Goal: Contribute content: Contribute content

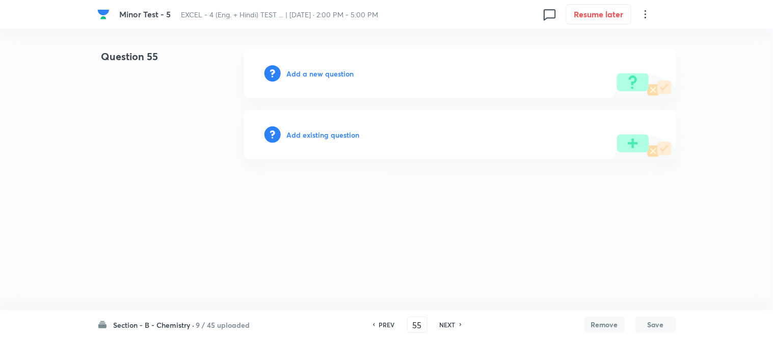
click at [307, 72] on h6 "Add a new question" at bounding box center [320, 73] width 67 height 11
click at [307, 72] on h6 "Choose a question type" at bounding box center [326, 73] width 79 height 11
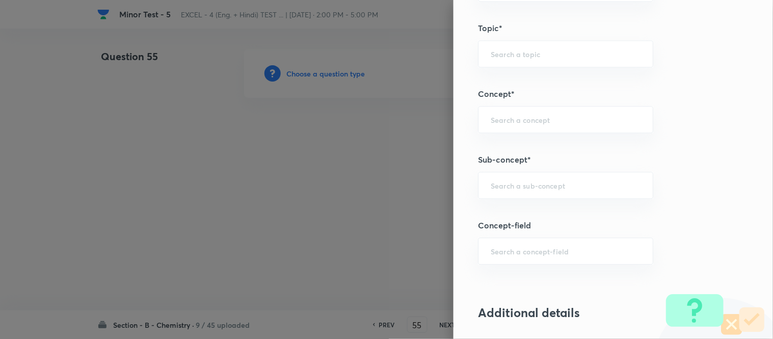
scroll to position [566, 0]
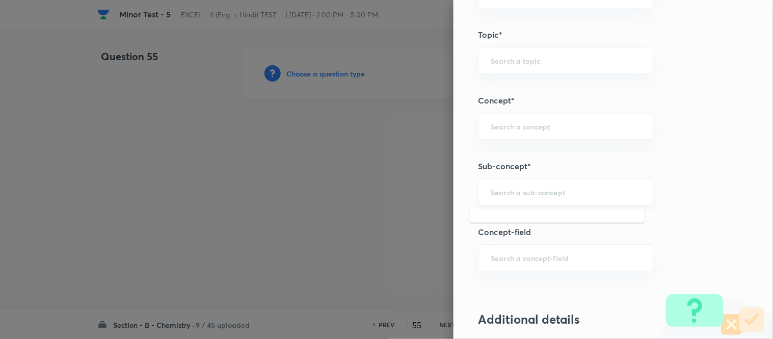
click at [539, 190] on input "text" at bounding box center [566, 192] width 150 height 10
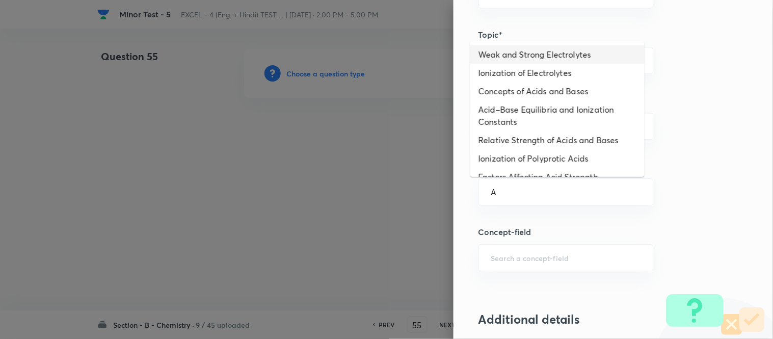
click at [554, 54] on li "Weak and Strong Electrolytes" at bounding box center [558, 54] width 174 height 18
type input "Weak and Strong Electrolytes"
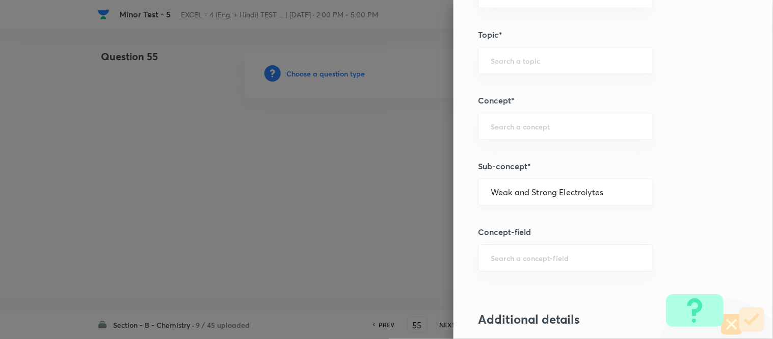
type input "Chemistry"
type input "Physical Chemistry"
type input "Ionic Equilibrium"
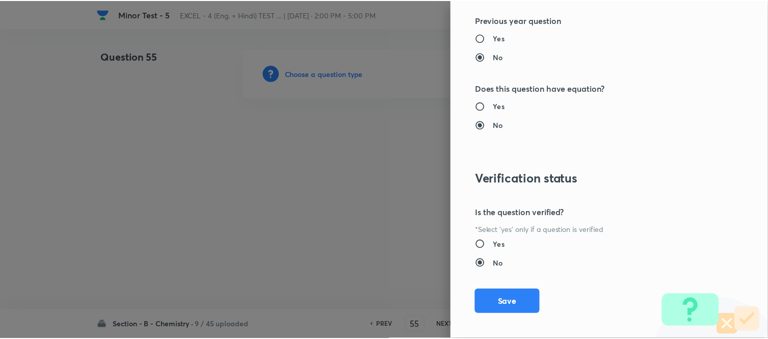
scroll to position [1119, 0]
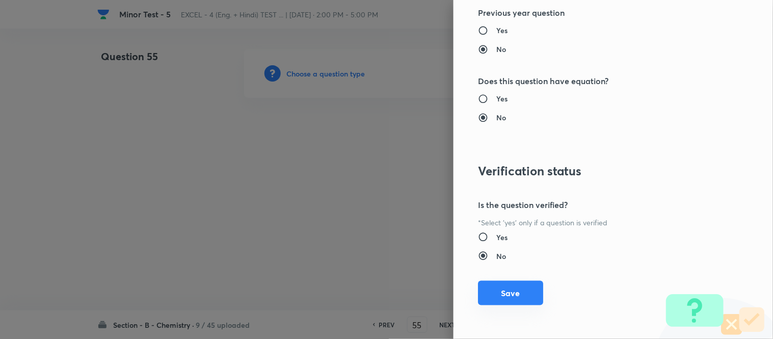
click at [501, 295] on button "Save" at bounding box center [510, 293] width 65 height 24
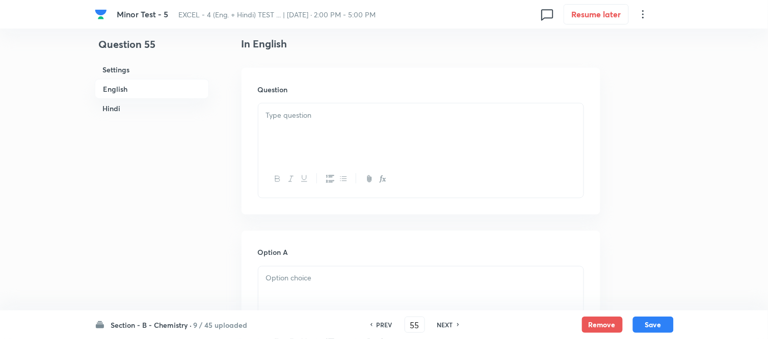
scroll to position [283, 0]
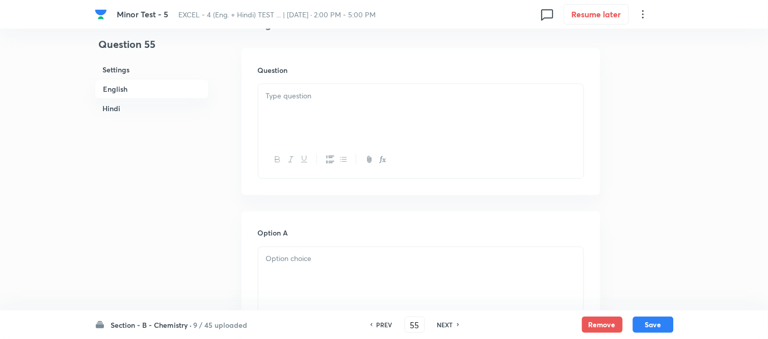
click at [381, 106] on div at bounding box center [420, 112] width 325 height 57
click at [416, 93] on p at bounding box center [421, 96] width 310 height 12
click at [416, 92] on p at bounding box center [421, 96] width 310 height 12
click at [385, 95] on p at bounding box center [421, 96] width 310 height 12
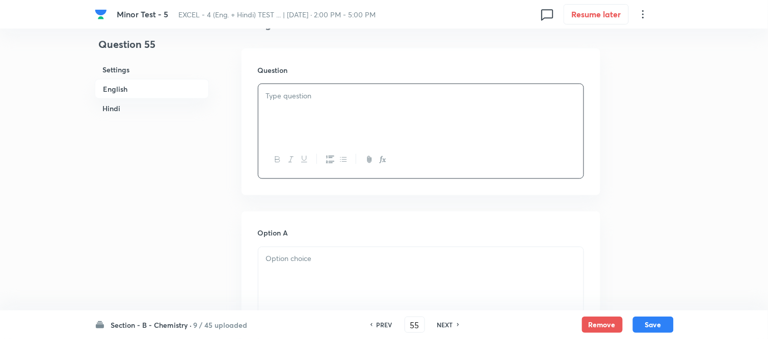
click at [362, 97] on p at bounding box center [421, 96] width 310 height 12
click at [110, 108] on h6 "Hindi" at bounding box center [152, 108] width 114 height 19
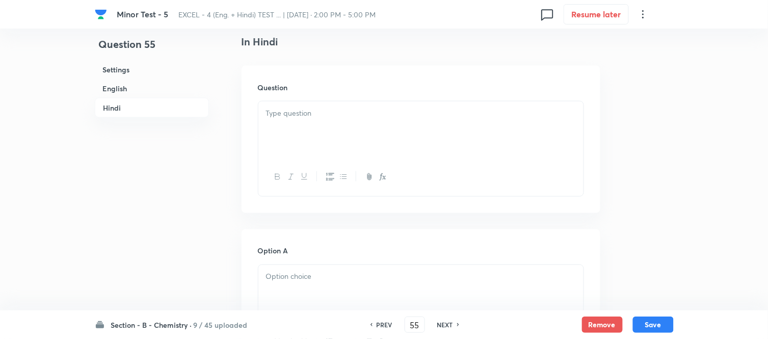
click at [434, 119] on p at bounding box center [421, 114] width 310 height 12
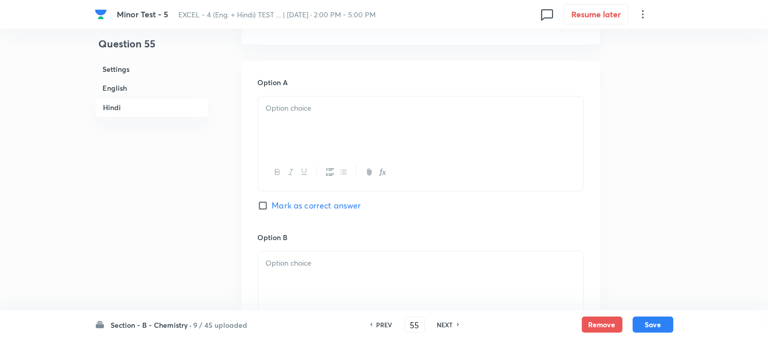
scroll to position [1467, 0]
click at [337, 125] on div at bounding box center [420, 123] width 325 height 57
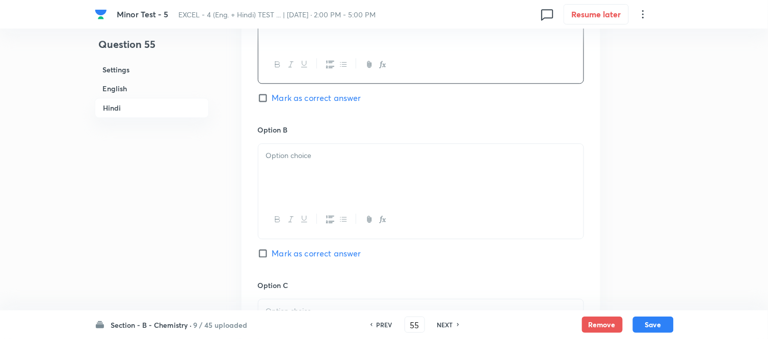
scroll to position [1581, 0]
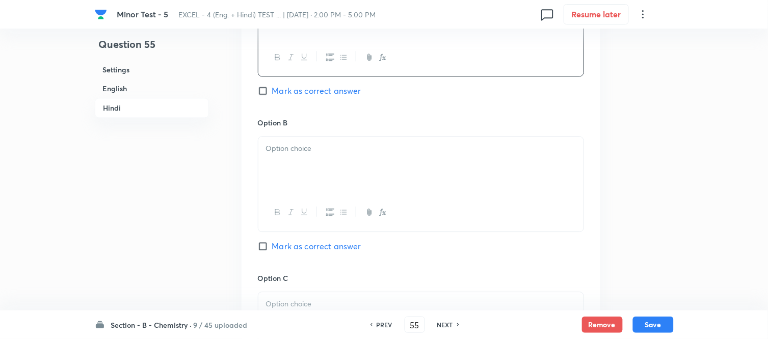
click at [334, 151] on p at bounding box center [421, 149] width 310 height 12
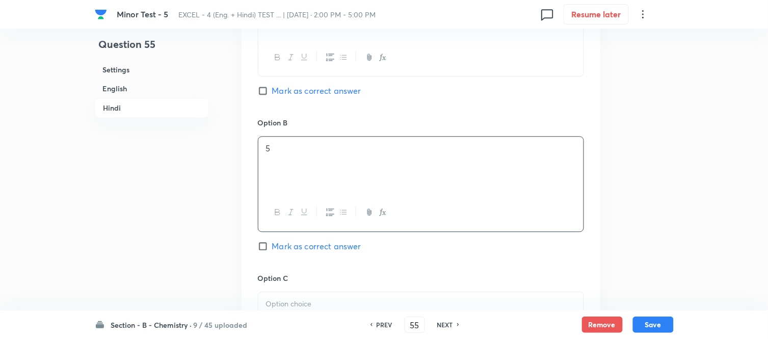
click at [111, 83] on h6 "English" at bounding box center [152, 88] width 114 height 19
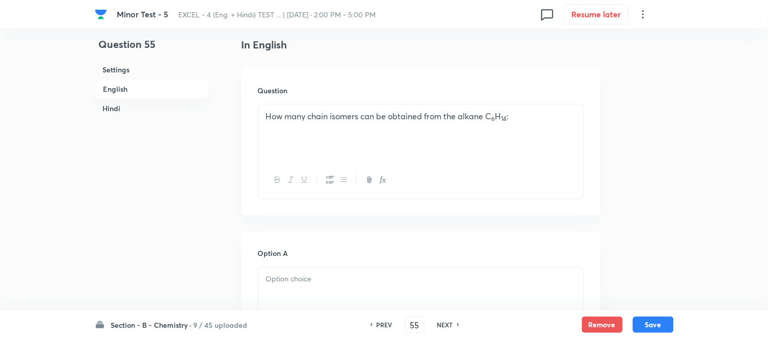
scroll to position [376, 0]
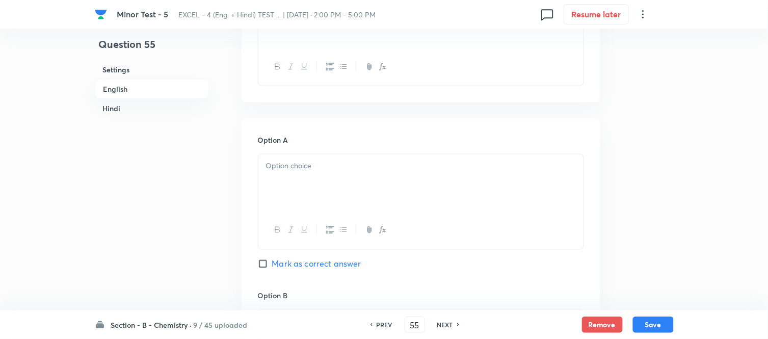
click at [405, 185] on div at bounding box center [420, 182] width 325 height 57
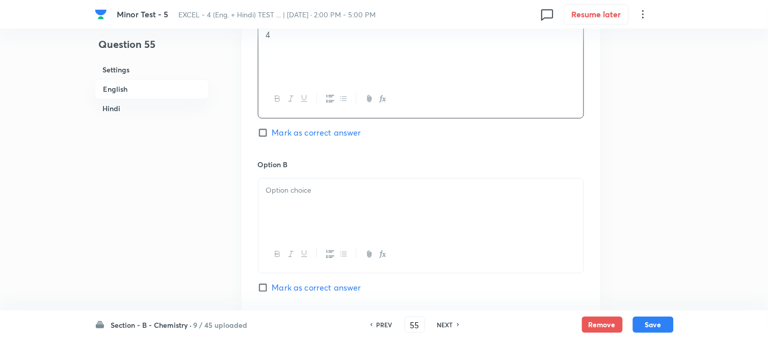
scroll to position [546, 0]
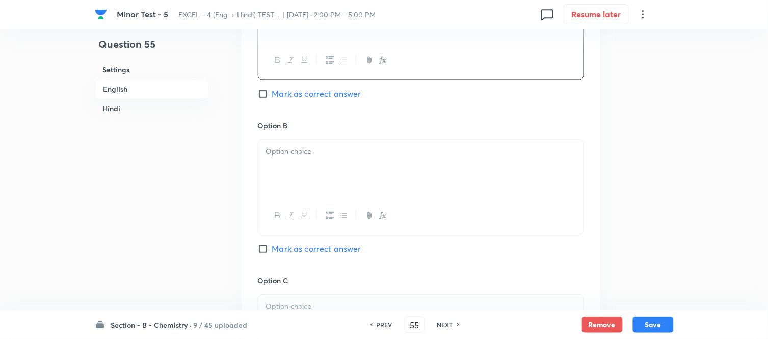
click at [406, 181] on div at bounding box center [420, 168] width 325 height 57
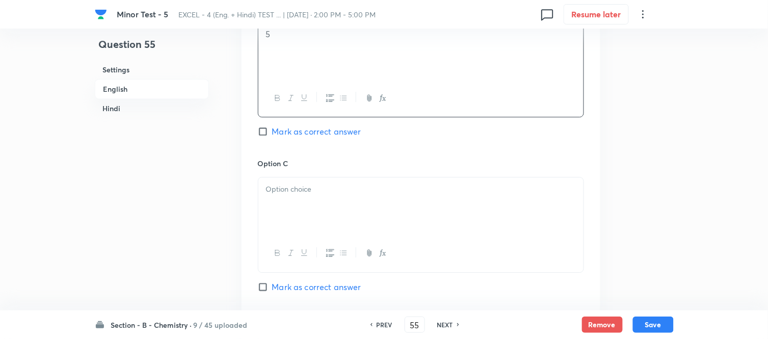
scroll to position [716, 0]
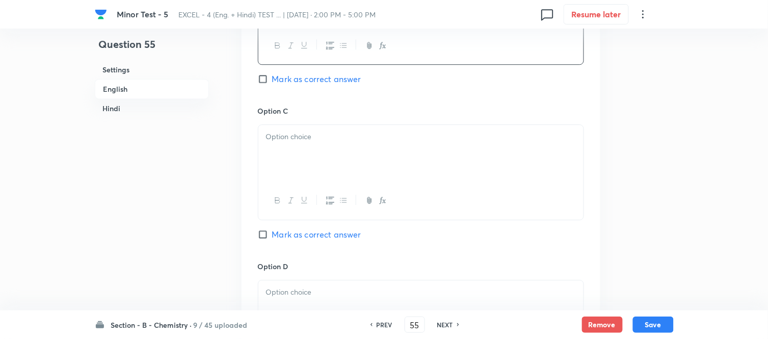
click at [368, 146] on div at bounding box center [420, 153] width 325 height 57
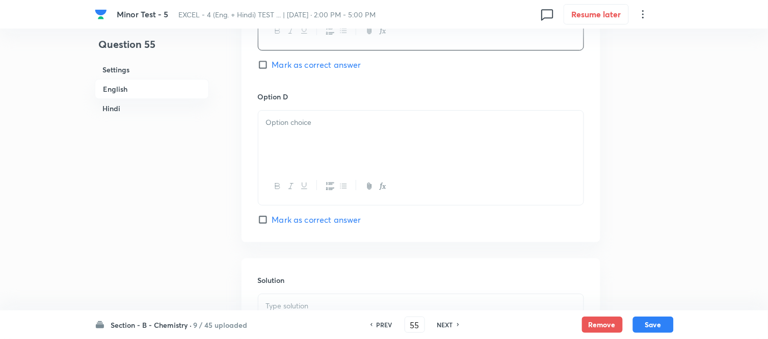
click at [369, 148] on div at bounding box center [420, 139] width 325 height 57
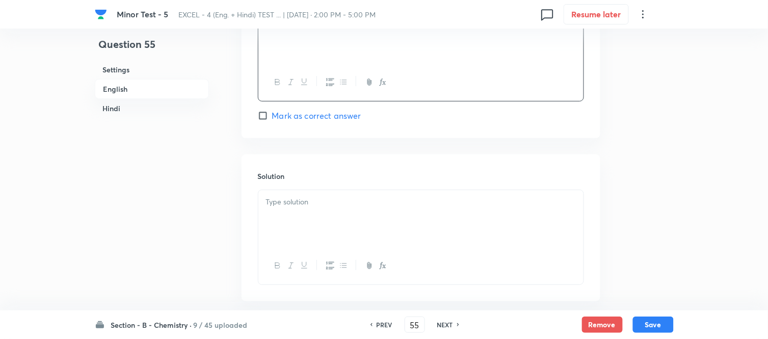
scroll to position [1056, 0]
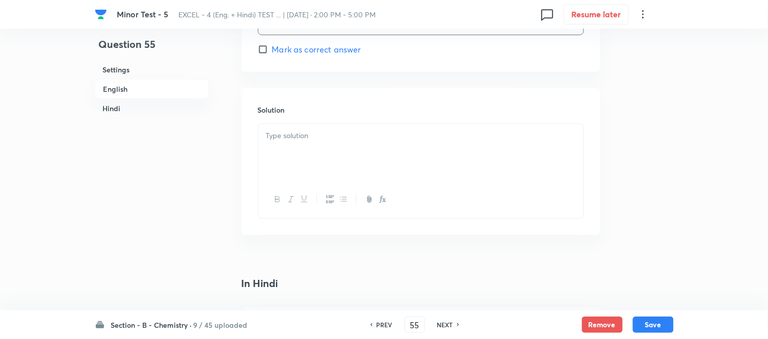
click at [366, 155] on div at bounding box center [420, 152] width 325 height 57
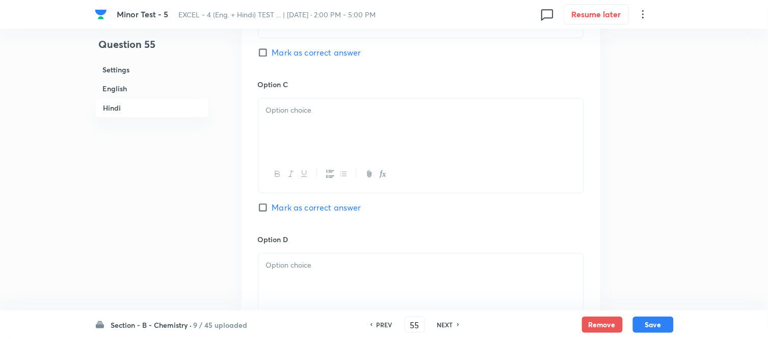
scroll to position [1792, 0]
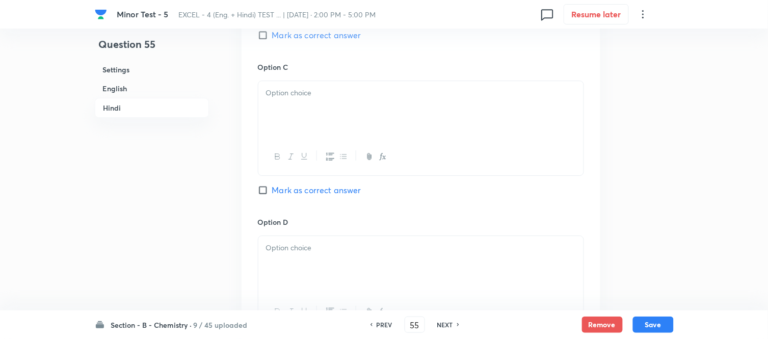
click at [364, 116] on div at bounding box center [420, 109] width 325 height 57
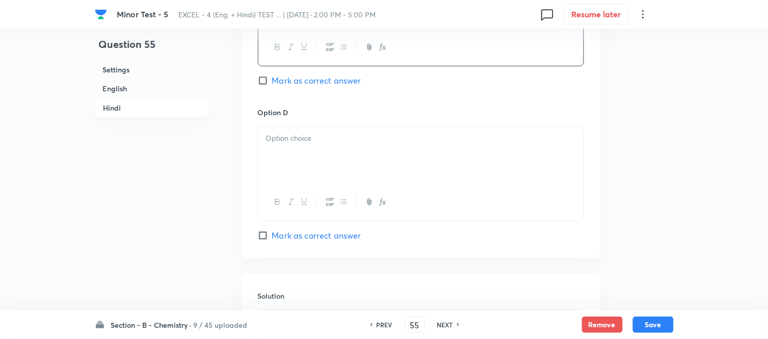
scroll to position [1905, 0]
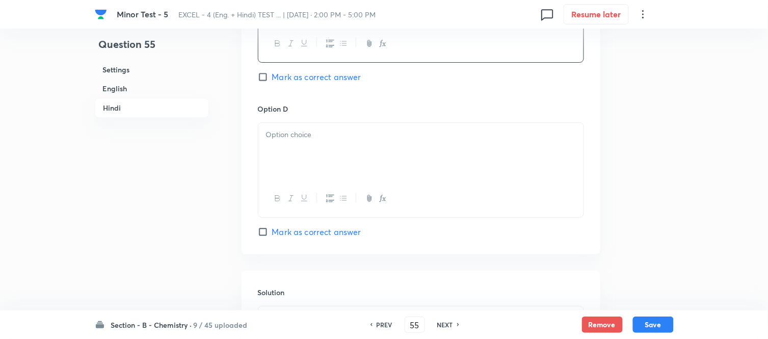
click at [355, 150] on div at bounding box center [420, 151] width 325 height 57
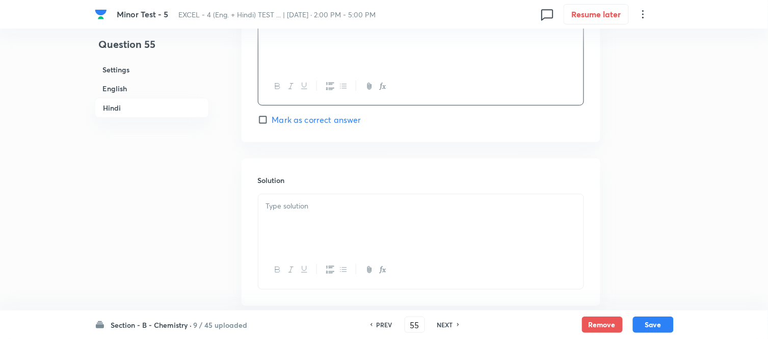
scroll to position [2019, 0]
click at [328, 218] on div at bounding box center [420, 221] width 325 height 57
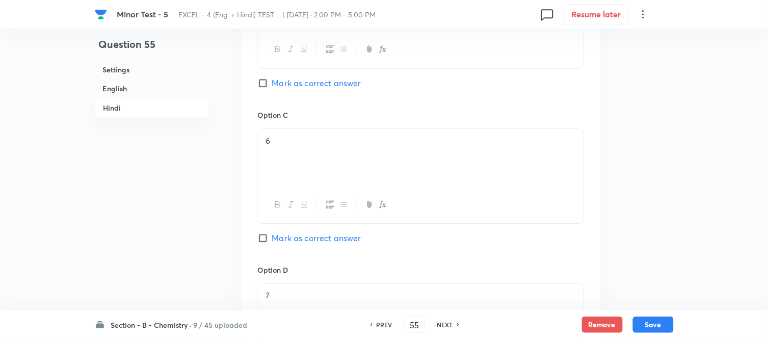
scroll to position [1737, 0]
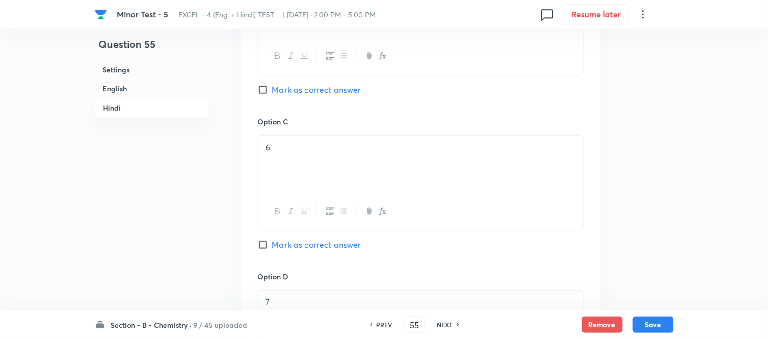
drag, startPoint x: 126, startPoint y: 89, endPoint x: 133, endPoint y: 92, distance: 6.8
click at [126, 89] on h6 "English" at bounding box center [152, 88] width 114 height 19
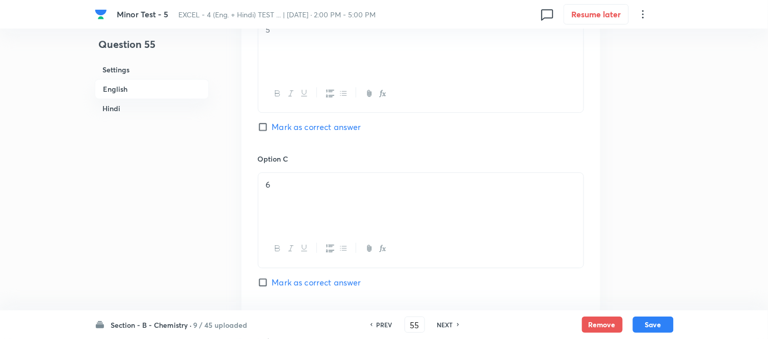
scroll to position [659, 0]
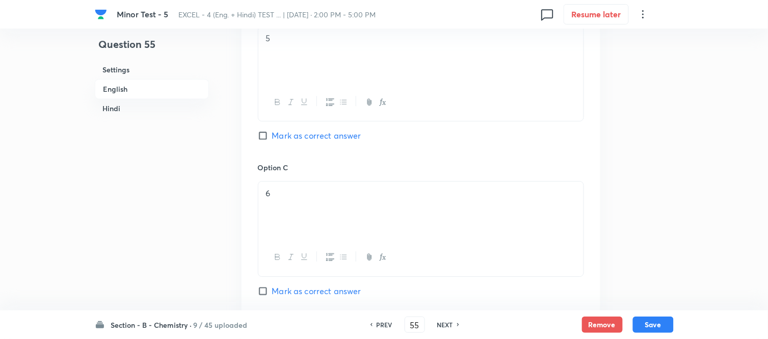
click at [261, 134] on input "Mark as correct answer" at bounding box center [265, 136] width 14 height 10
checkbox input "true"
click at [653, 324] on button "Save" at bounding box center [653, 324] width 41 height 16
type input "56"
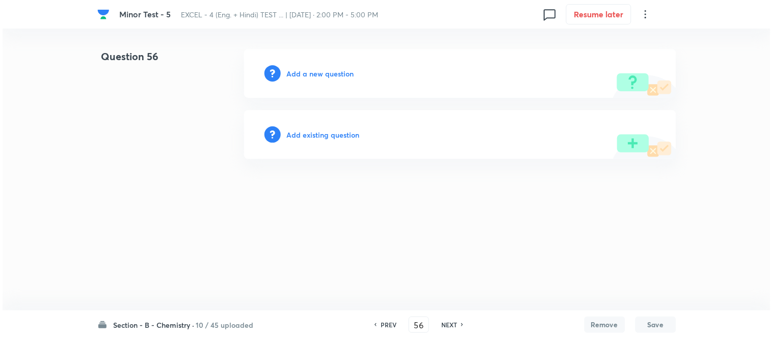
scroll to position [0, 0]
click at [307, 73] on h6 "Add a new question" at bounding box center [320, 73] width 67 height 11
click at [307, 73] on h6 "Choose a question type" at bounding box center [326, 73] width 79 height 11
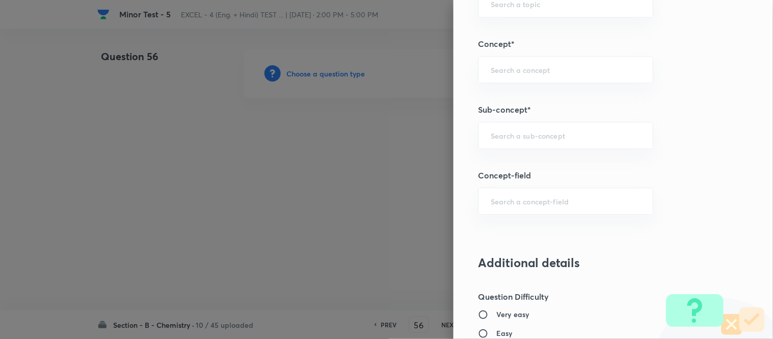
scroll to position [680, 0]
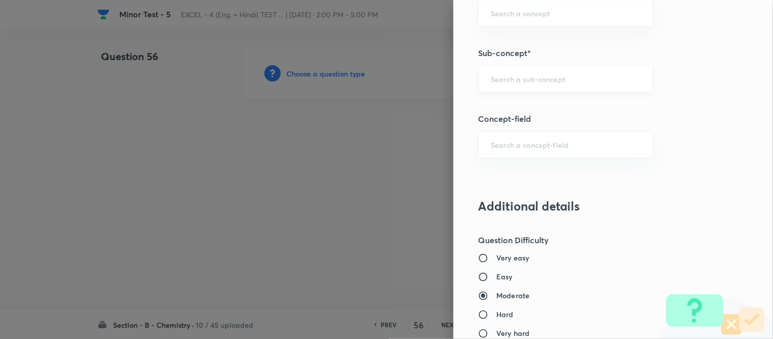
click at [553, 76] on input "text" at bounding box center [566, 79] width 150 height 10
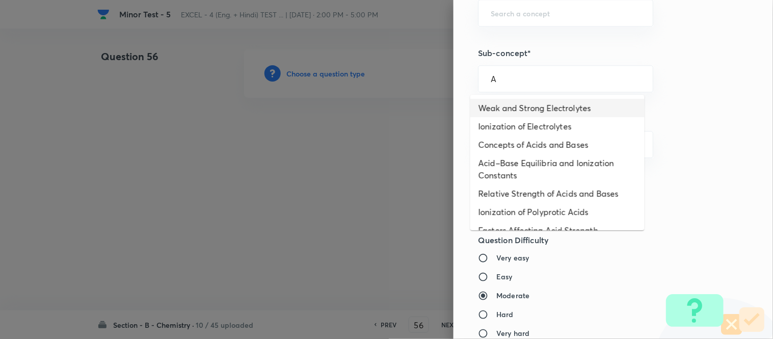
click at [538, 109] on li "Weak and Strong Electrolytes" at bounding box center [558, 108] width 174 height 18
type input "Weak and Strong Electrolytes"
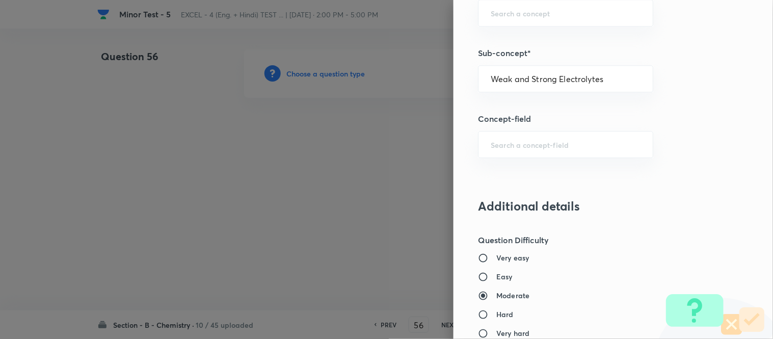
type input "Chemistry"
type input "Physical Chemistry"
type input "Ionic Equilibrium"
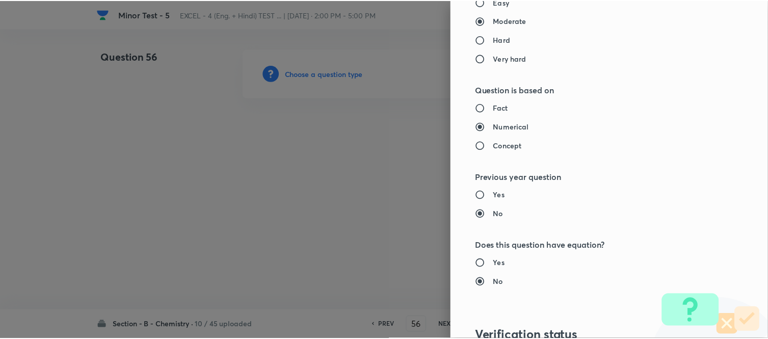
scroll to position [1119, 0]
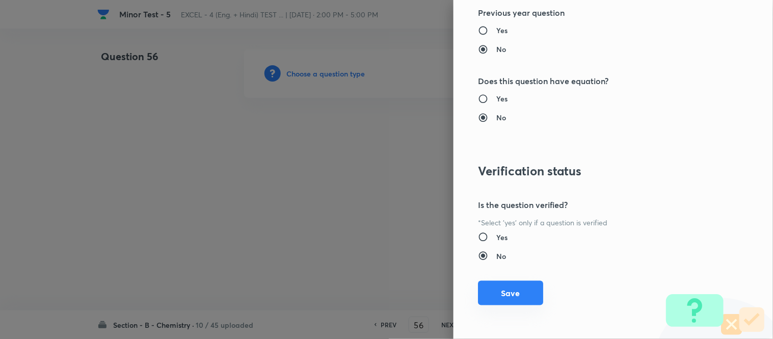
click at [499, 295] on button "Save" at bounding box center [510, 293] width 65 height 24
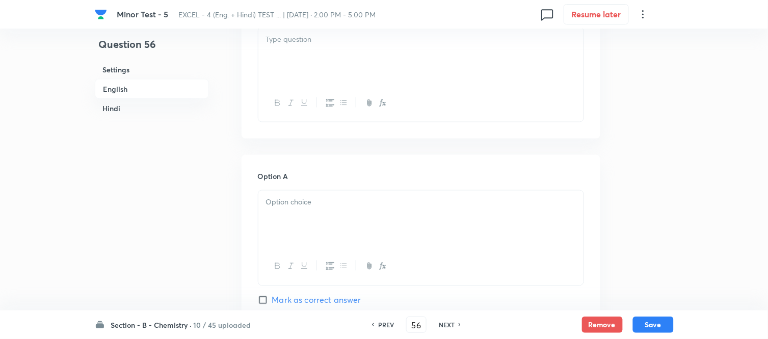
scroll to position [283, 0]
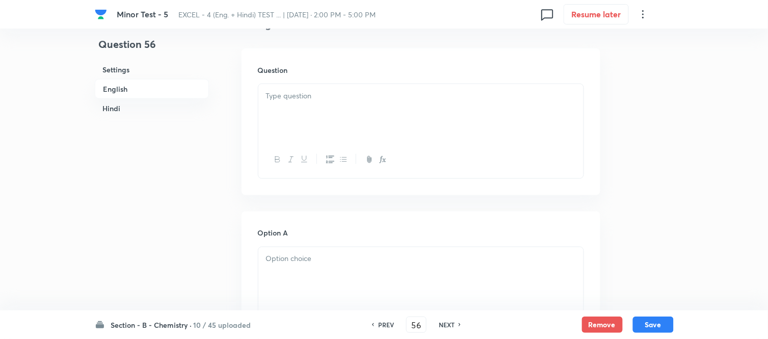
click at [451, 106] on div at bounding box center [420, 112] width 325 height 57
click at [428, 109] on div at bounding box center [420, 112] width 325 height 57
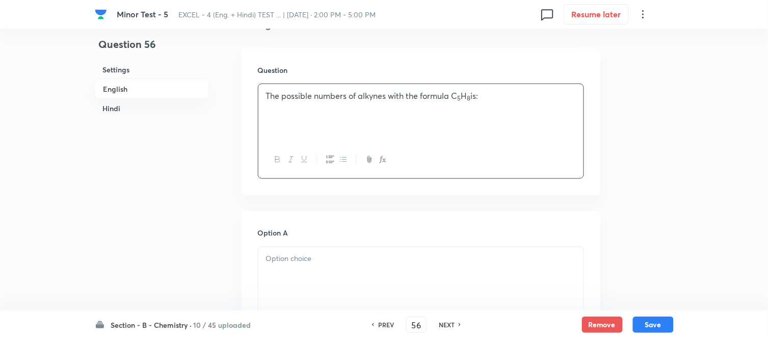
click at [109, 105] on h6 "Hindi" at bounding box center [152, 108] width 114 height 19
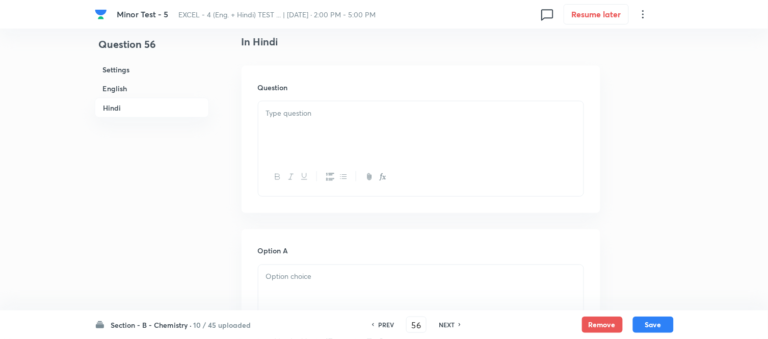
click at [401, 118] on p at bounding box center [421, 114] width 310 height 12
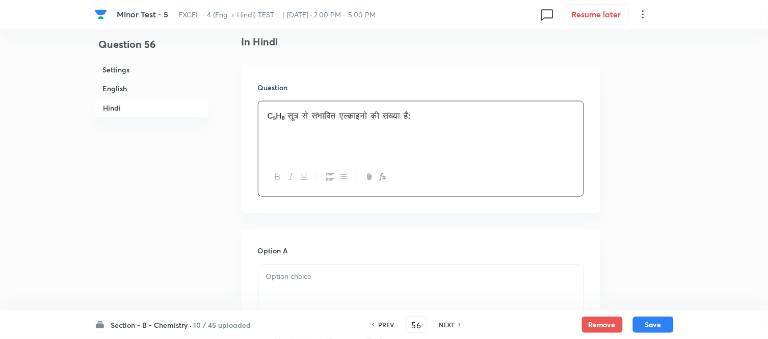
click at [119, 88] on h6 "English" at bounding box center [152, 88] width 114 height 19
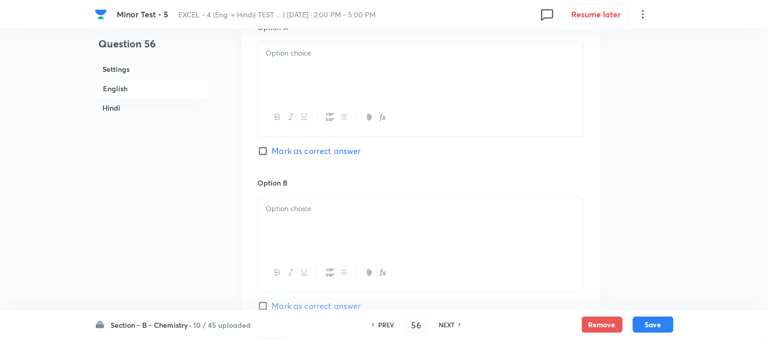
scroll to position [489, 0]
click at [350, 78] on div at bounding box center [420, 69] width 325 height 57
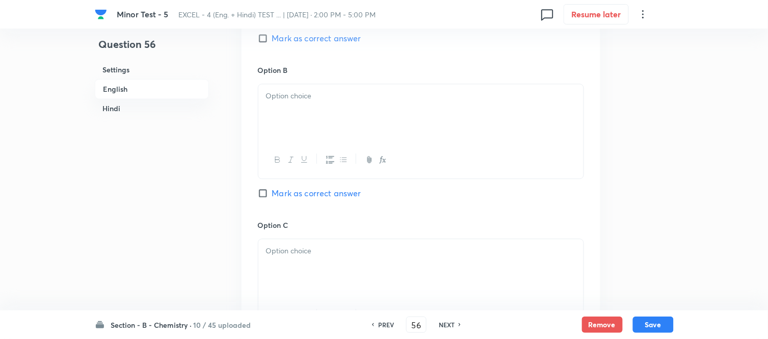
scroll to position [603, 0]
click at [373, 111] on div at bounding box center [420, 111] width 325 height 57
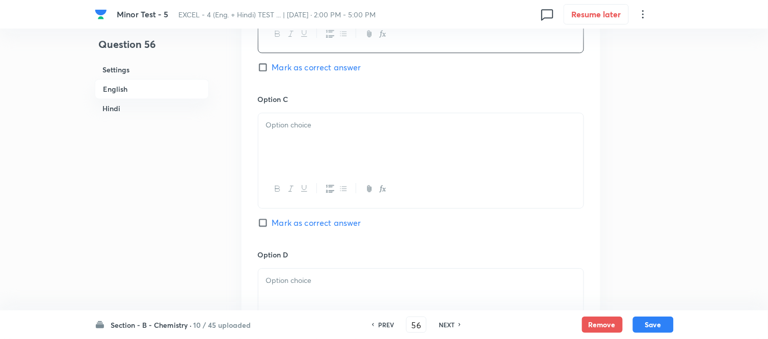
scroll to position [829, 0]
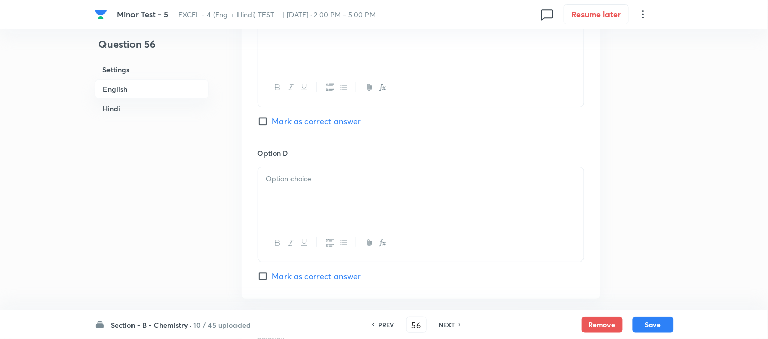
click at [383, 54] on div at bounding box center [420, 40] width 325 height 57
click at [373, 185] on p at bounding box center [421, 179] width 310 height 12
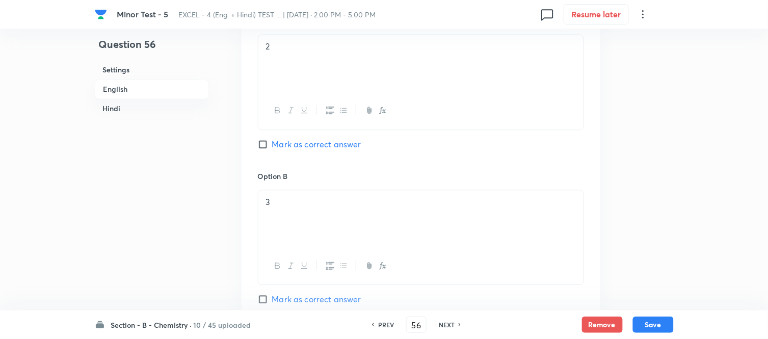
scroll to position [489, 0]
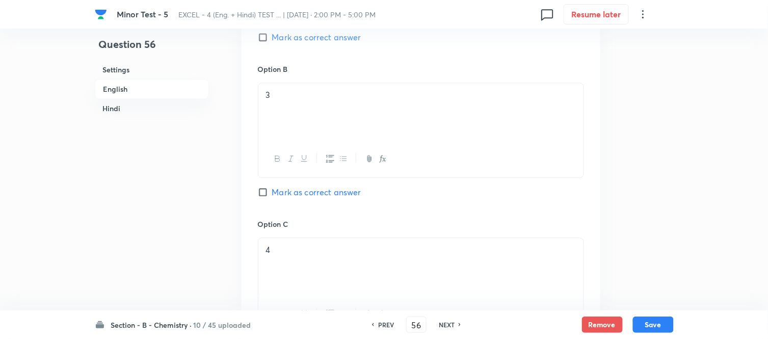
click at [267, 192] on input "Mark as correct answer" at bounding box center [265, 192] width 14 height 10
checkbox input "true"
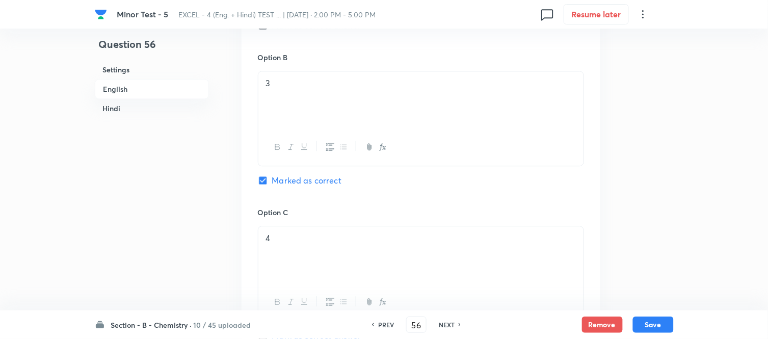
checkbox input "true"
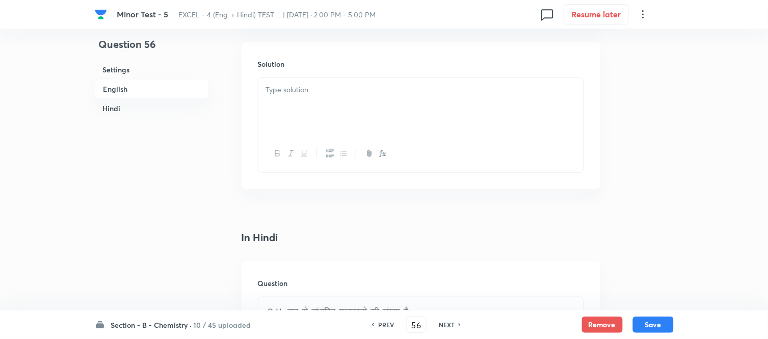
scroll to position [1112, 0]
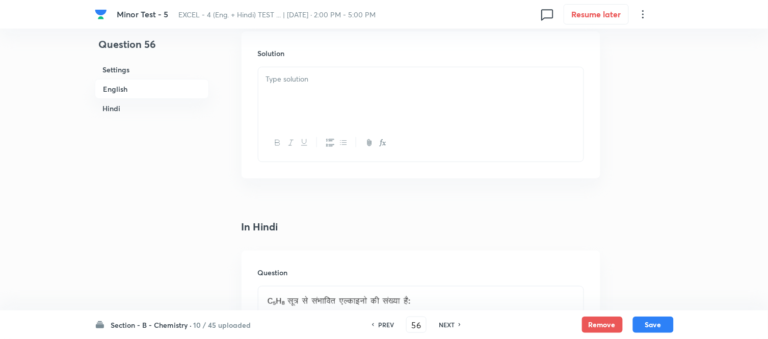
click at [359, 93] on div at bounding box center [420, 95] width 325 height 57
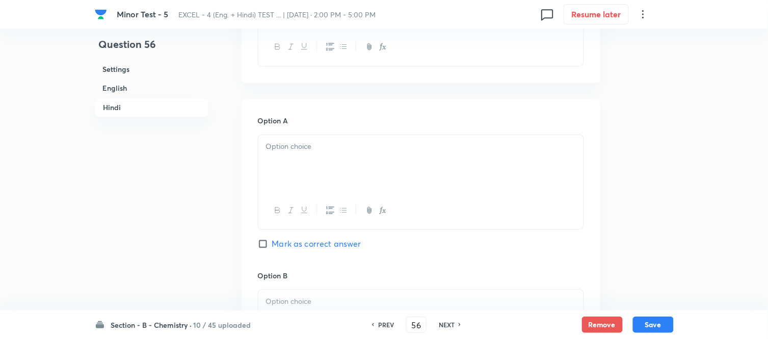
scroll to position [1452, 0]
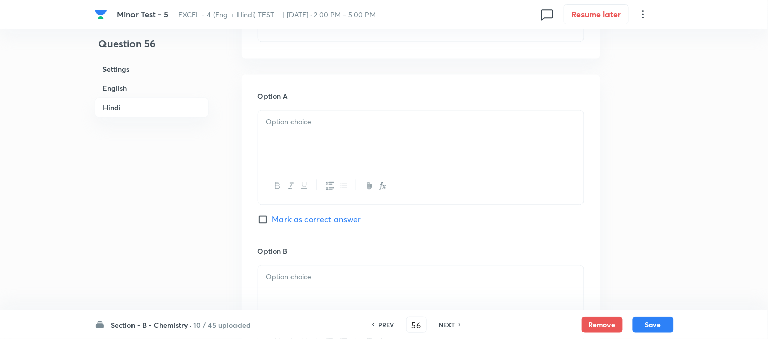
click at [375, 126] on p at bounding box center [421, 123] width 310 height 12
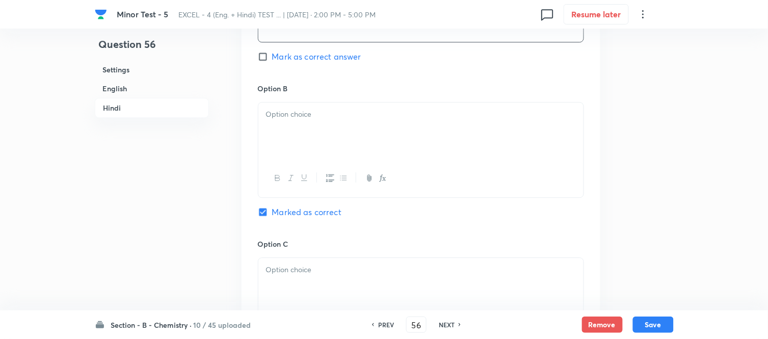
scroll to position [1622, 0]
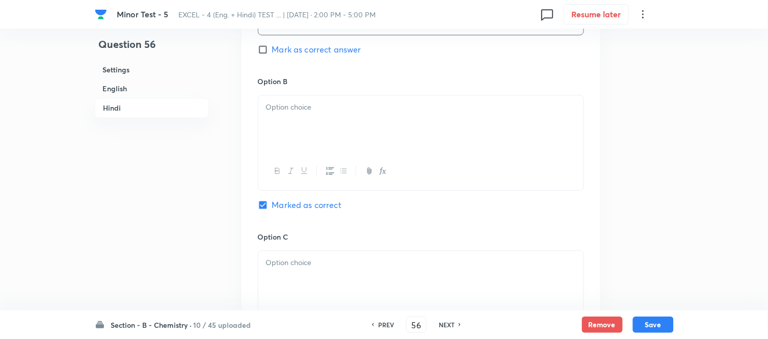
click at [386, 122] on div at bounding box center [420, 123] width 325 height 57
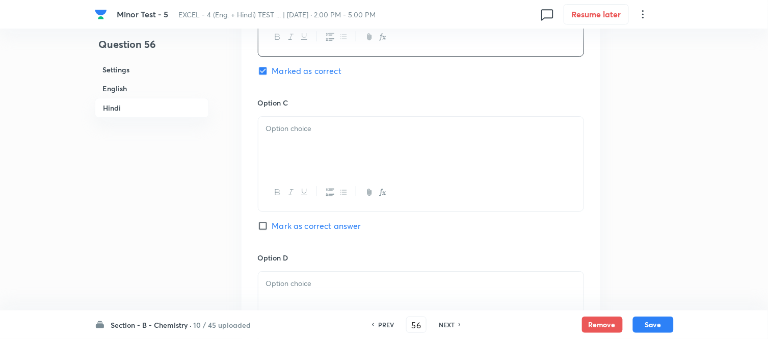
scroll to position [1792, 0]
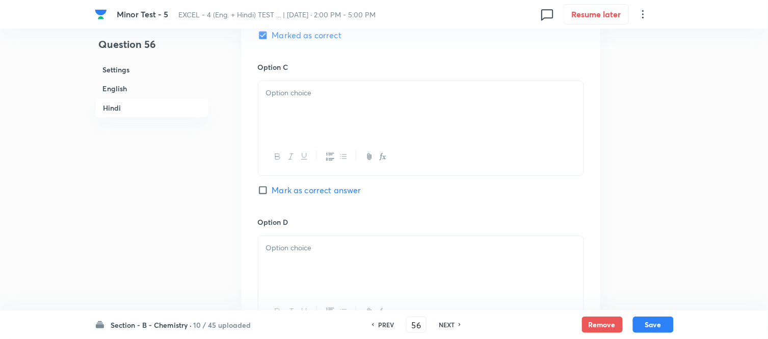
click at [386, 123] on div at bounding box center [420, 109] width 325 height 57
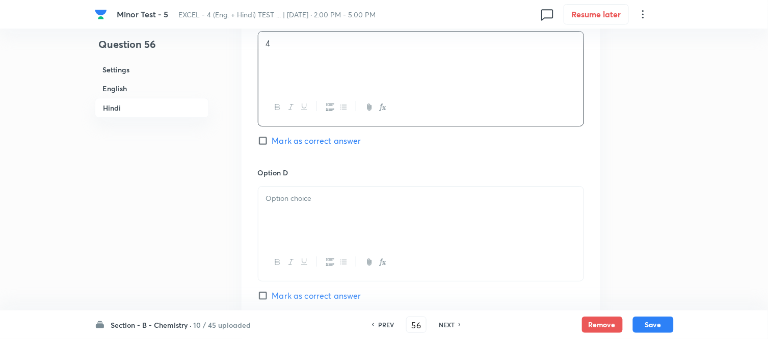
scroll to position [1905, 0]
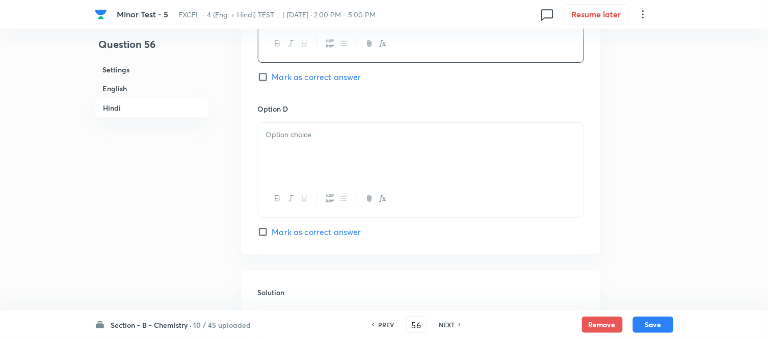
click at [379, 141] on p at bounding box center [421, 135] width 310 height 12
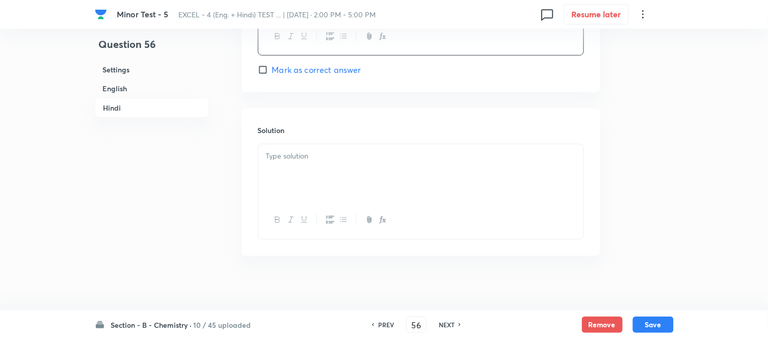
scroll to position [2075, 0]
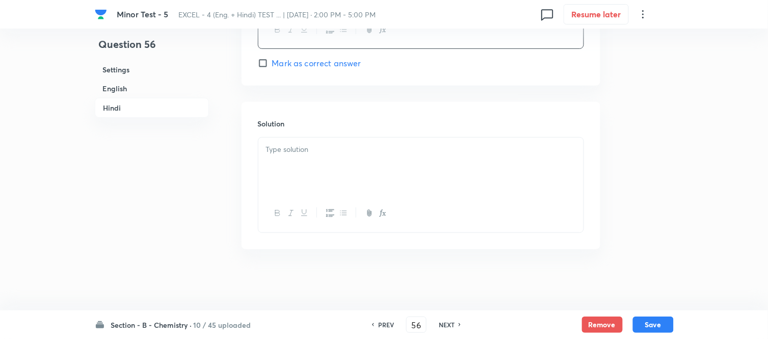
click at [332, 162] on div at bounding box center [420, 166] width 325 height 57
click at [653, 325] on button "Save" at bounding box center [653, 324] width 41 height 16
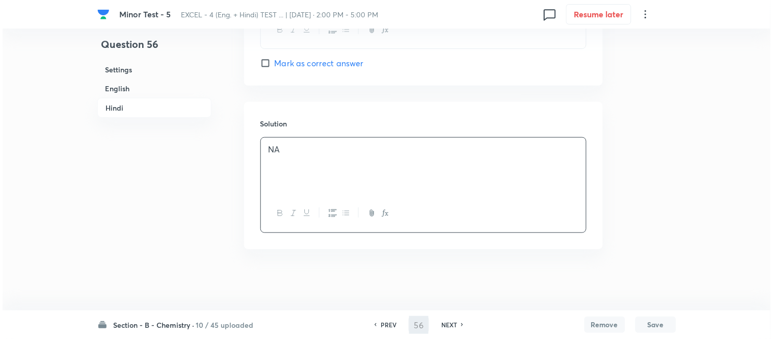
scroll to position [0, 0]
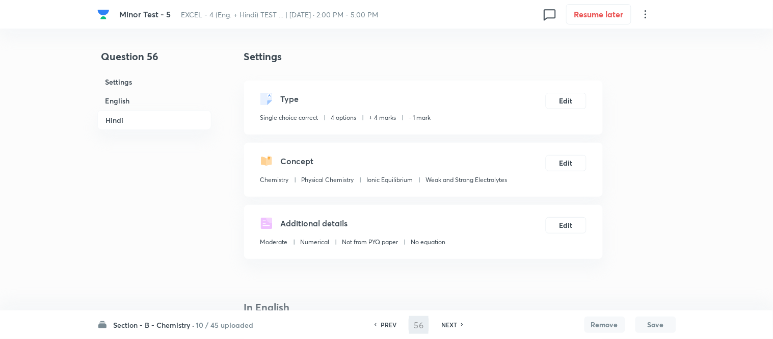
type input "57"
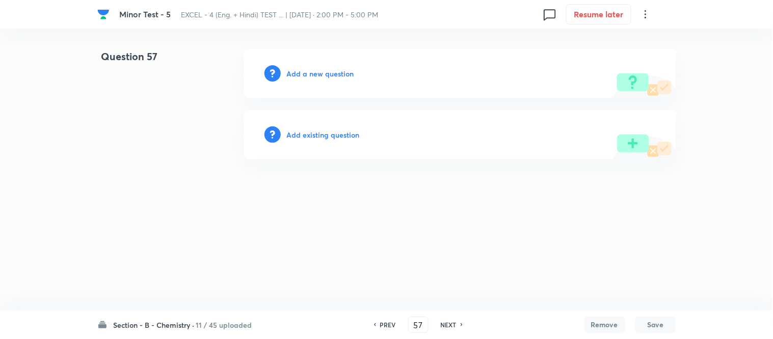
click at [312, 72] on h6 "Add a new question" at bounding box center [320, 73] width 67 height 11
click at [312, 72] on h6 "Choose a question type" at bounding box center [326, 73] width 79 height 11
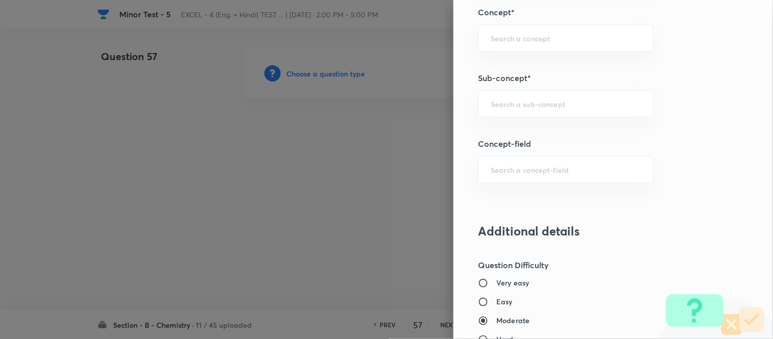
scroll to position [680, 0]
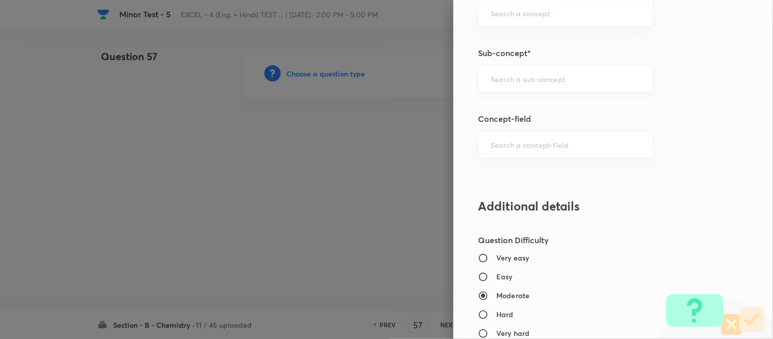
click at [533, 79] on input "text" at bounding box center [566, 79] width 150 height 10
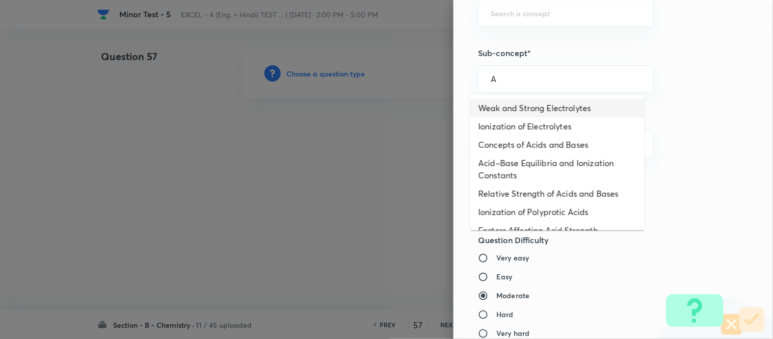
click at [531, 111] on li "Weak and Strong Electrolytes" at bounding box center [558, 108] width 174 height 18
type input "Weak and Strong Electrolytes"
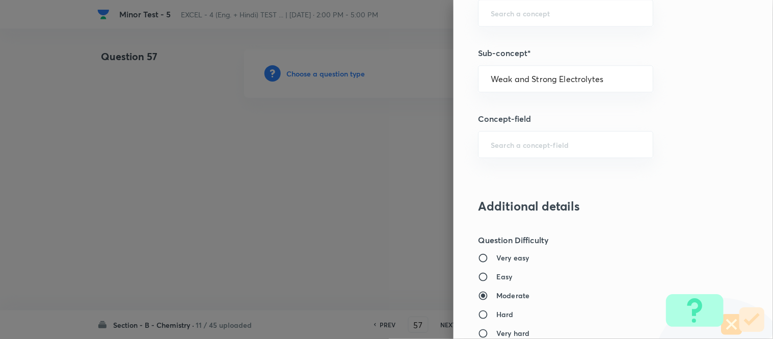
type input "Chemistry"
type input "Physical Chemistry"
type input "Ionic Equilibrium"
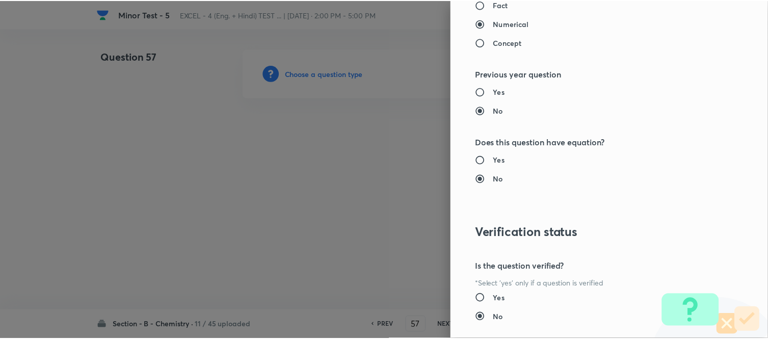
scroll to position [1119, 0]
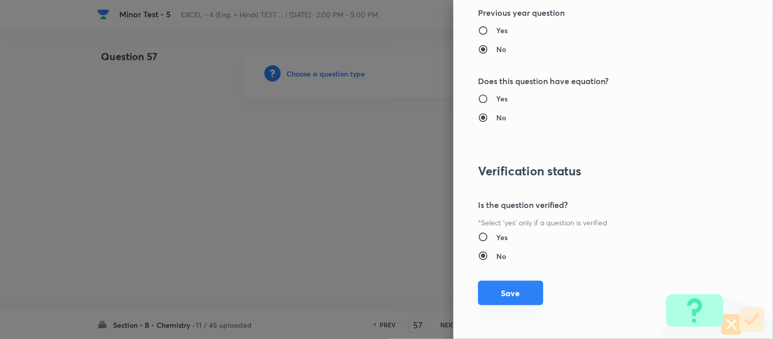
click at [497, 291] on button "Save" at bounding box center [510, 293] width 65 height 24
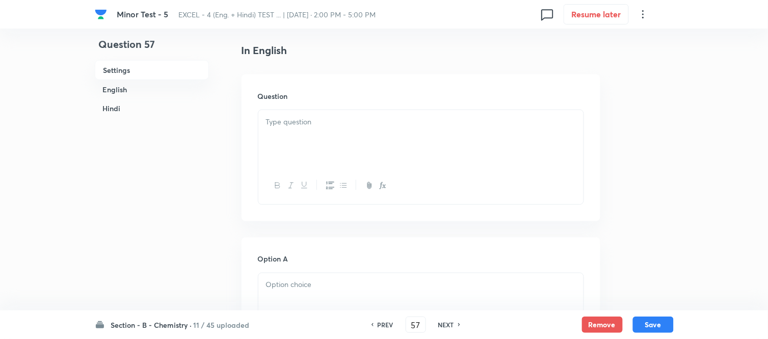
scroll to position [283, 0]
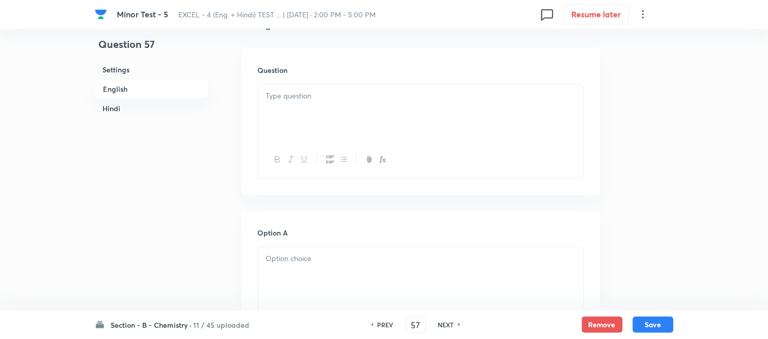
click at [438, 98] on p at bounding box center [421, 96] width 310 height 12
click at [384, 104] on div at bounding box center [420, 112] width 325 height 57
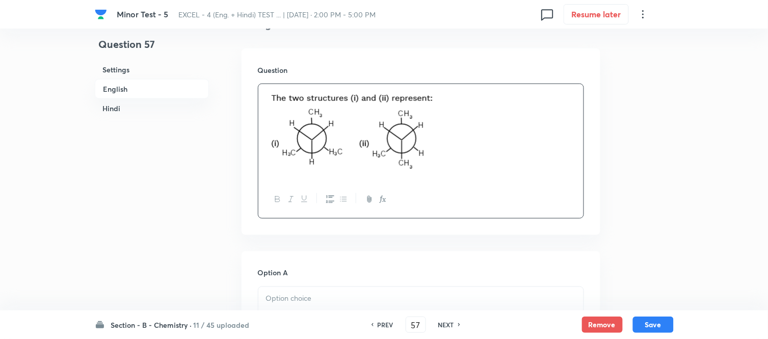
click at [108, 107] on h6 "Hindi" at bounding box center [152, 108] width 114 height 19
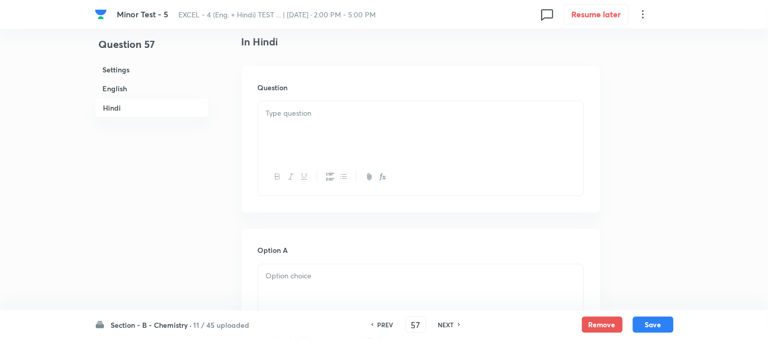
click at [406, 132] on div at bounding box center [420, 129] width 325 height 57
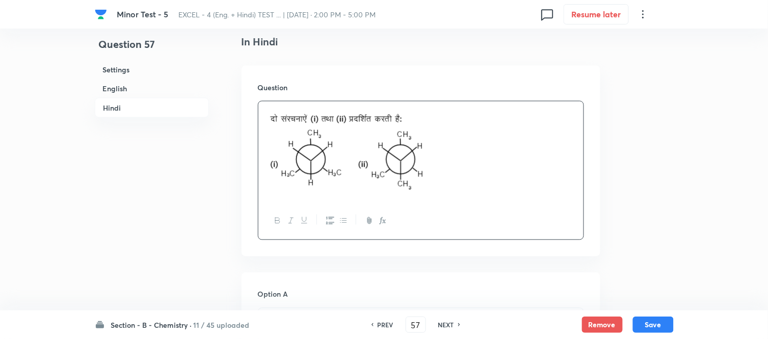
click at [121, 89] on h6 "English" at bounding box center [152, 88] width 114 height 19
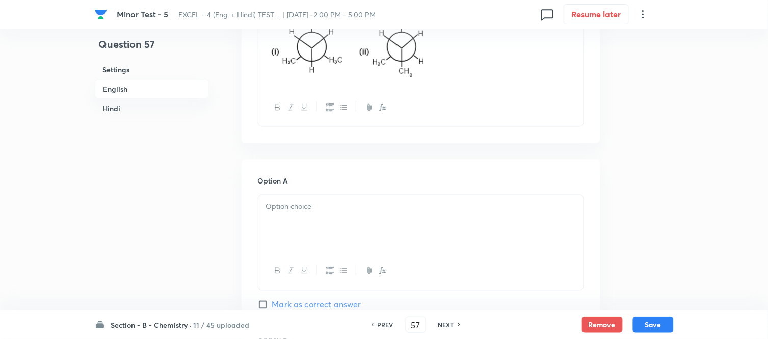
scroll to position [376, 0]
click at [391, 206] on p at bounding box center [421, 206] width 310 height 12
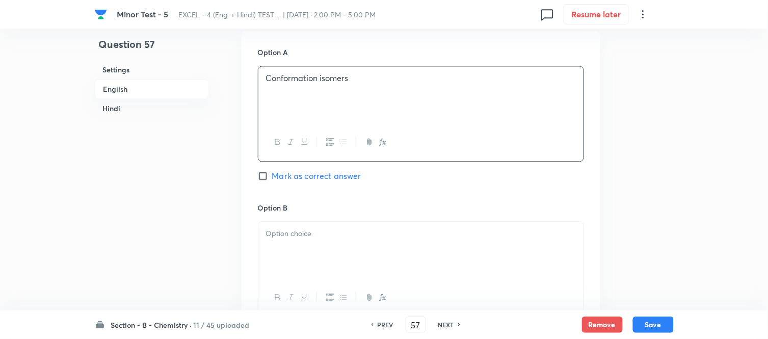
scroll to position [546, 0]
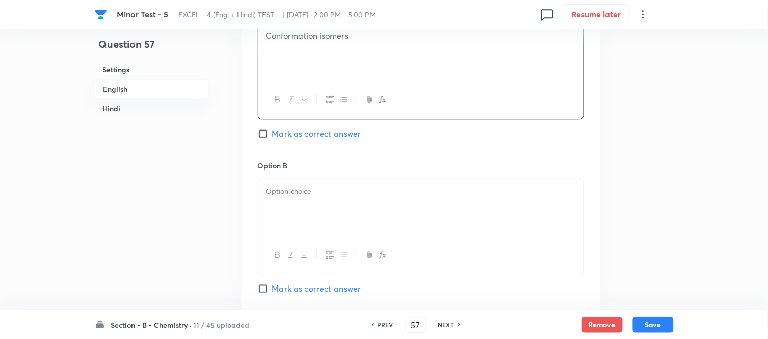
click at [380, 199] on div at bounding box center [420, 207] width 325 height 57
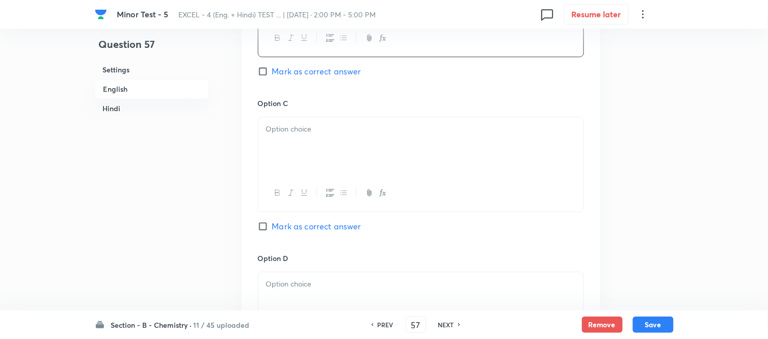
scroll to position [772, 0]
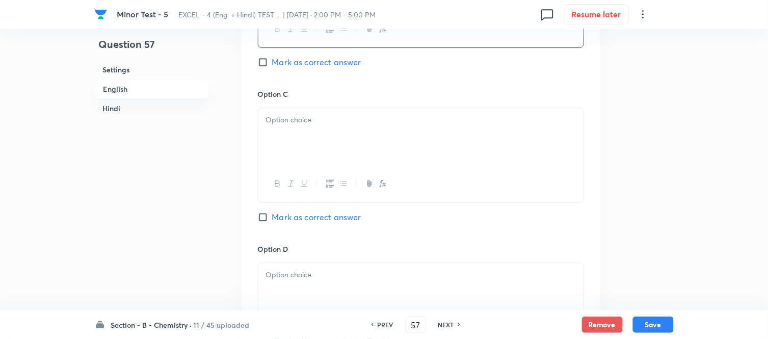
click at [321, 127] on div at bounding box center [420, 136] width 325 height 57
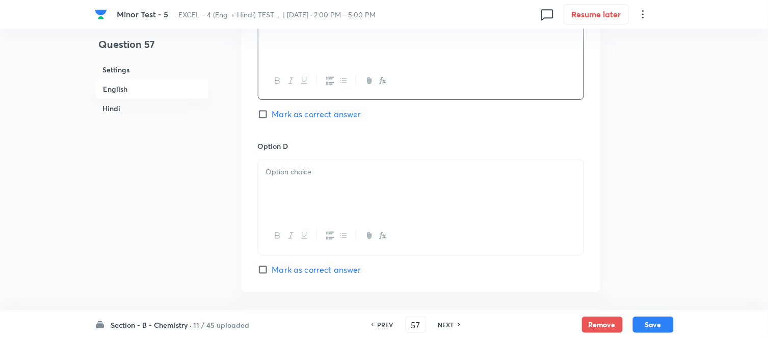
scroll to position [942, 0]
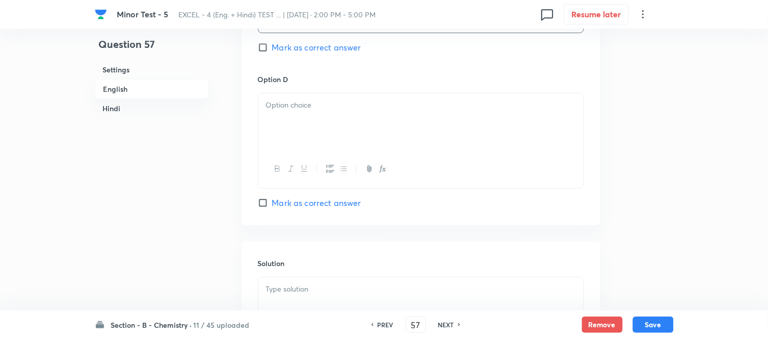
click at [321, 127] on div at bounding box center [420, 121] width 325 height 57
click at [326, 121] on div at bounding box center [420, 121] width 325 height 57
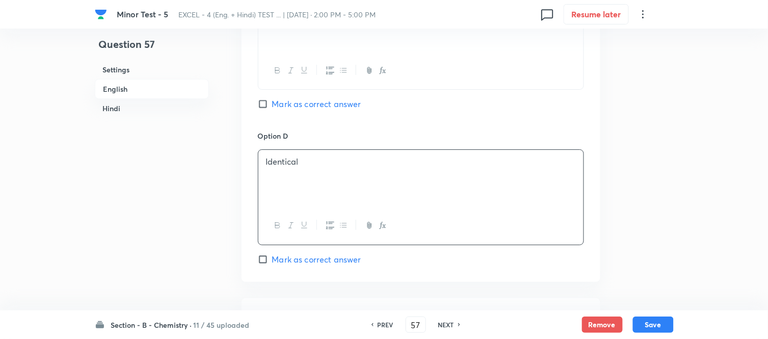
click at [266, 102] on input "Mark as correct answer" at bounding box center [265, 104] width 14 height 10
checkbox input "true"
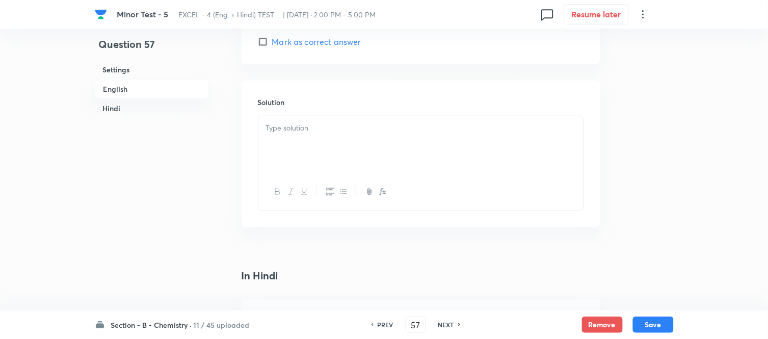
scroll to position [1112, 0]
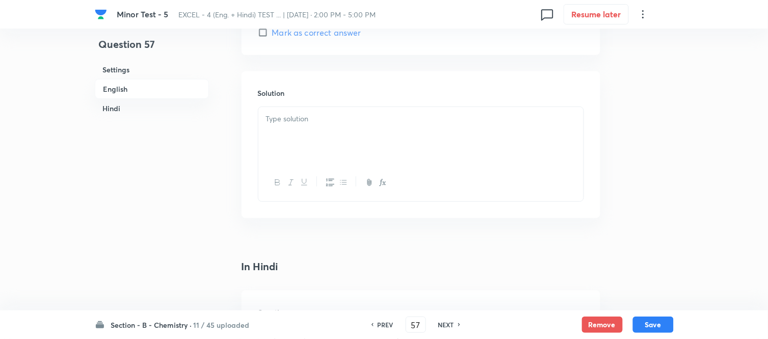
click at [331, 139] on div at bounding box center [420, 135] width 325 height 57
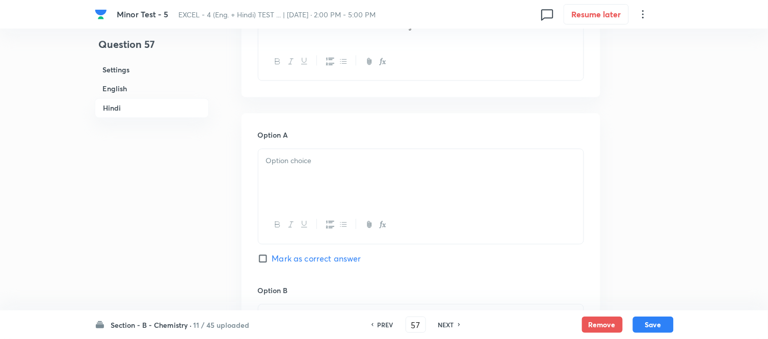
scroll to position [1509, 0]
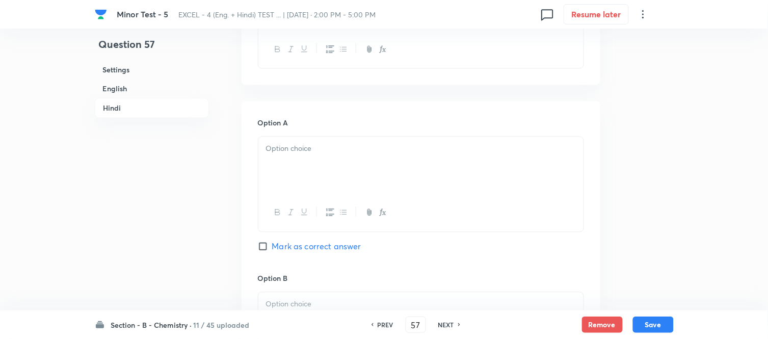
click at [427, 152] on p at bounding box center [421, 149] width 310 height 12
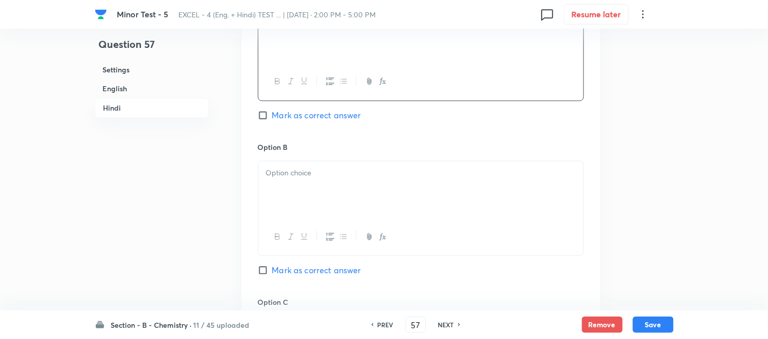
scroll to position [1679, 0]
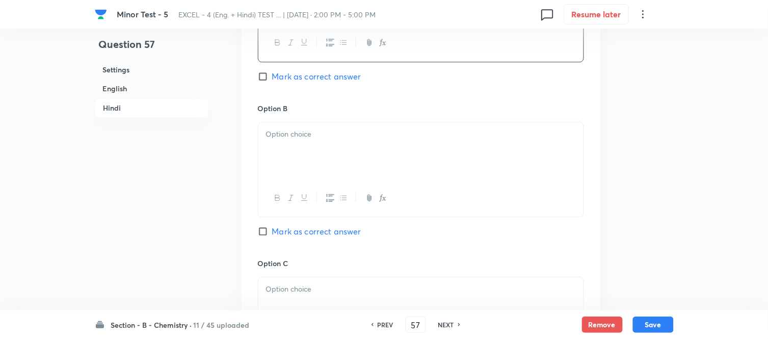
click at [353, 159] on div at bounding box center [420, 150] width 325 height 57
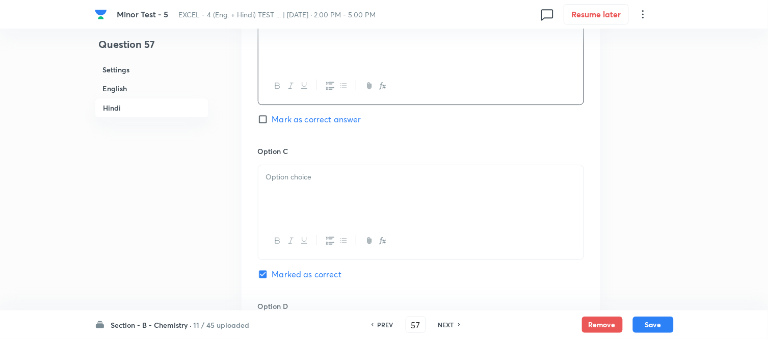
scroll to position [1792, 0]
click at [381, 182] on p at bounding box center [421, 176] width 310 height 12
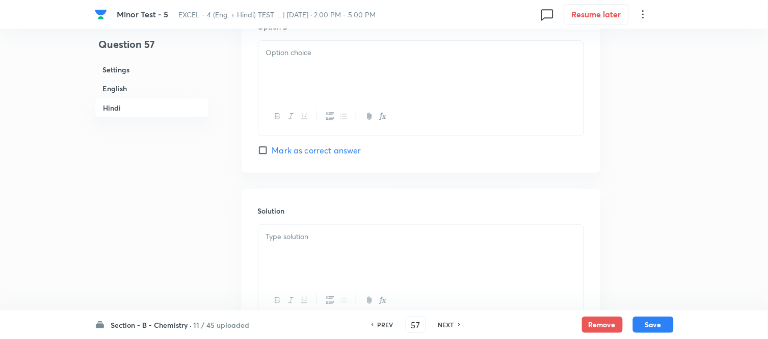
scroll to position [2075, 0]
click at [383, 71] on div at bounding box center [420, 64] width 325 height 57
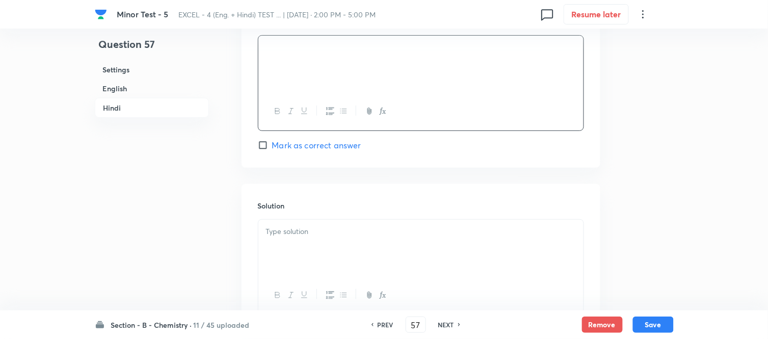
click at [353, 238] on p at bounding box center [421, 232] width 310 height 12
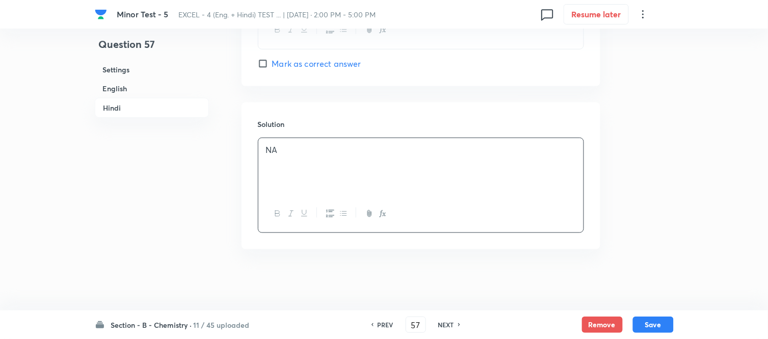
scroll to position [2161, 0]
click at [655, 325] on button "Save" at bounding box center [653, 324] width 41 height 16
type input "58"
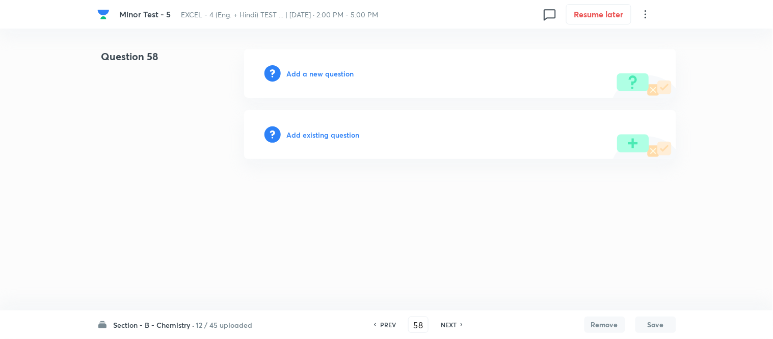
click at [312, 71] on h6 "Add a new question" at bounding box center [320, 73] width 67 height 11
click at [311, 72] on h6 "Choose a question type" at bounding box center [326, 73] width 79 height 11
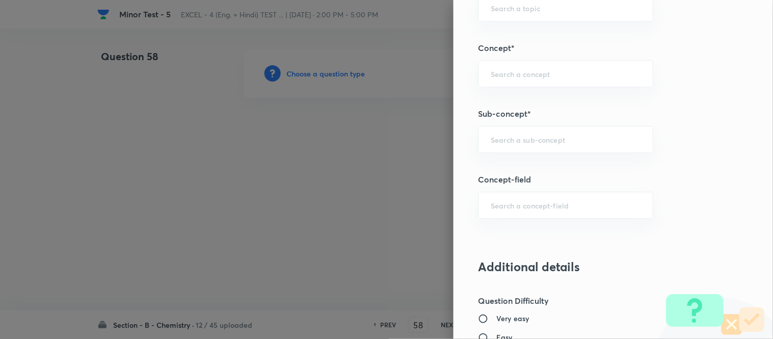
scroll to position [680, 0]
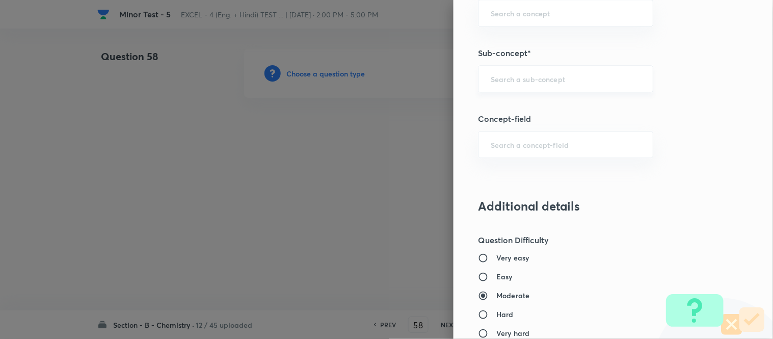
click at [527, 76] on input "text" at bounding box center [566, 79] width 150 height 10
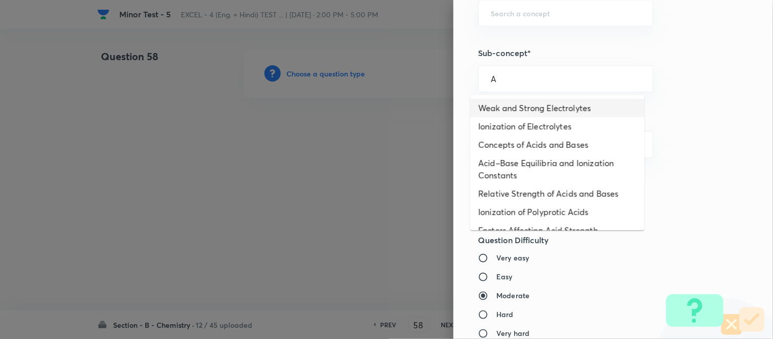
click at [539, 107] on li "Weak and Strong Electrolytes" at bounding box center [558, 108] width 174 height 18
type input "Weak and Strong Electrolytes"
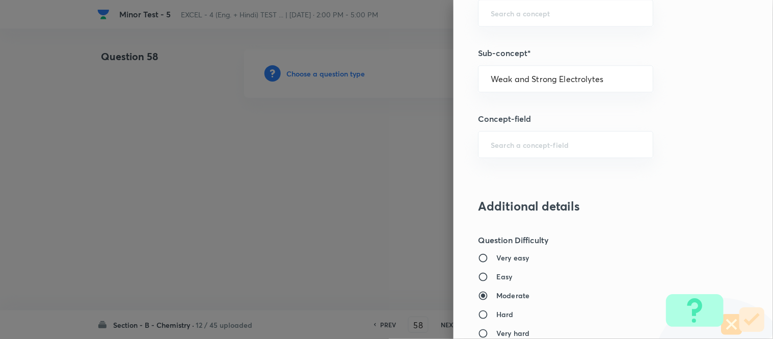
type input "Chemistry"
type input "Physical Chemistry"
type input "Ionic Equilibrium"
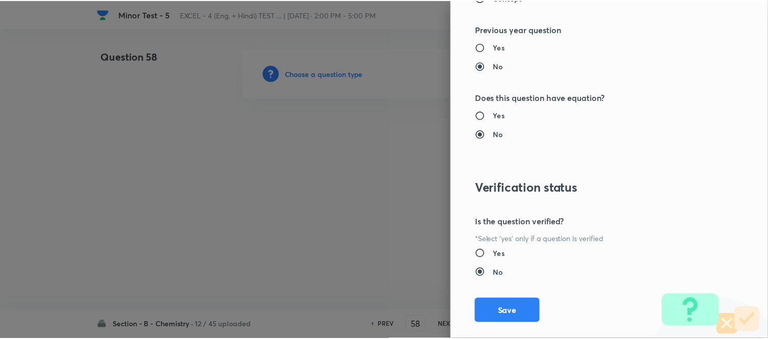
scroll to position [1119, 0]
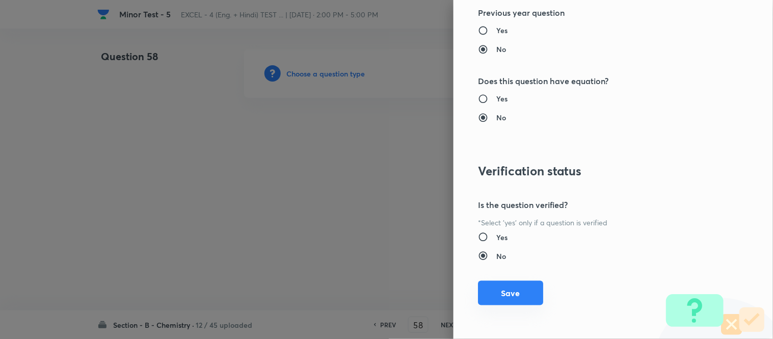
click at [501, 299] on button "Save" at bounding box center [510, 293] width 65 height 24
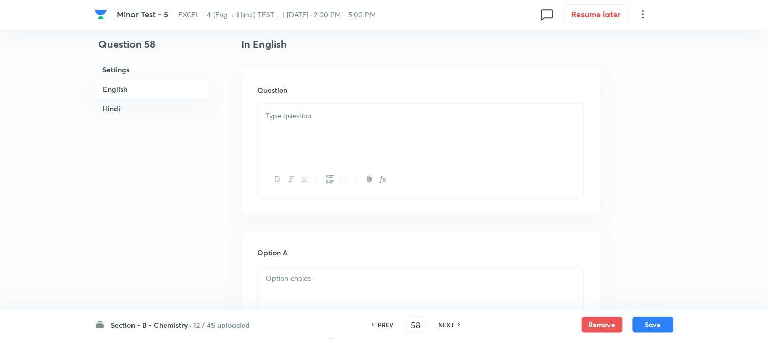
scroll to position [283, 0]
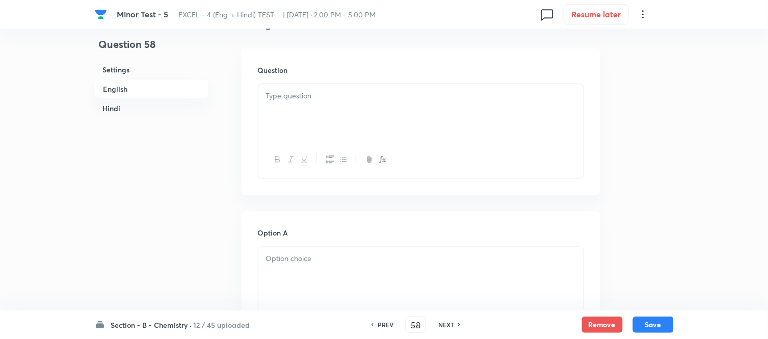
click at [400, 113] on div at bounding box center [420, 112] width 325 height 57
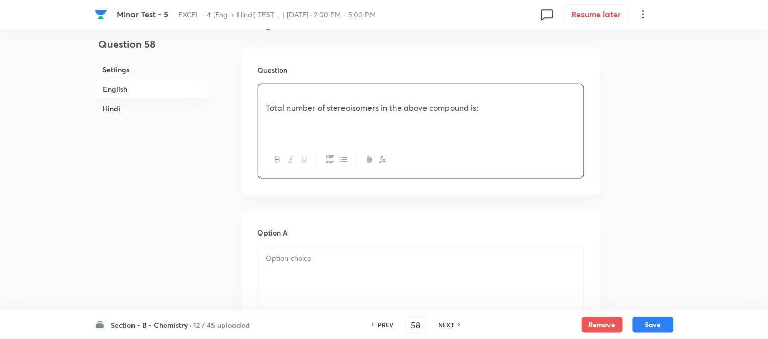
click at [106, 109] on h6 "Hindi" at bounding box center [152, 108] width 114 height 19
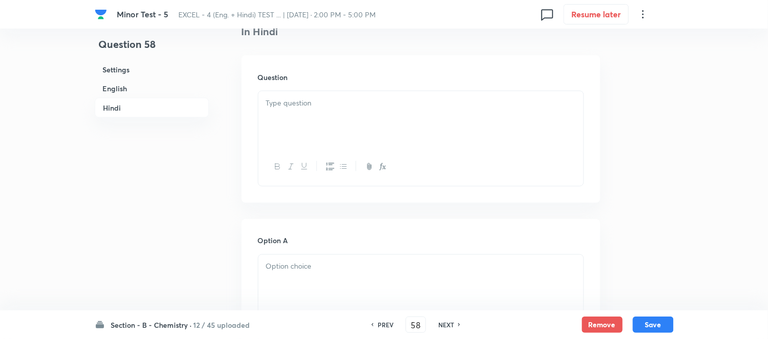
click at [366, 109] on p at bounding box center [421, 103] width 310 height 12
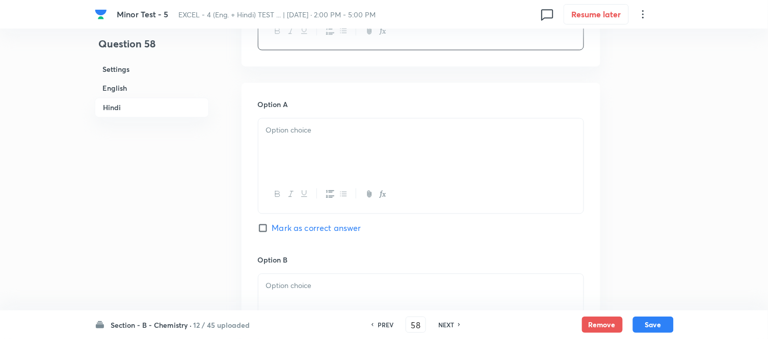
scroll to position [1477, 0]
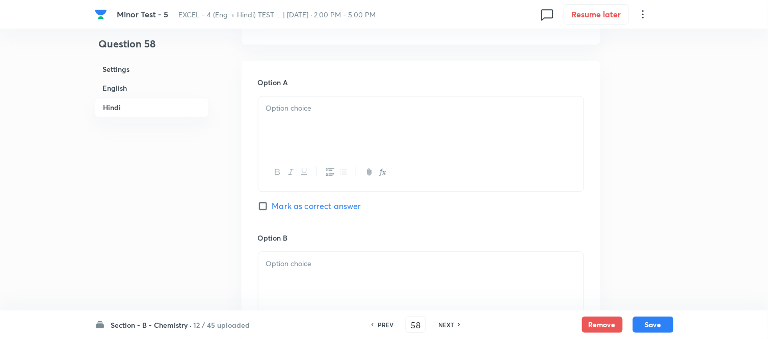
click at [364, 115] on p at bounding box center [421, 109] width 310 height 12
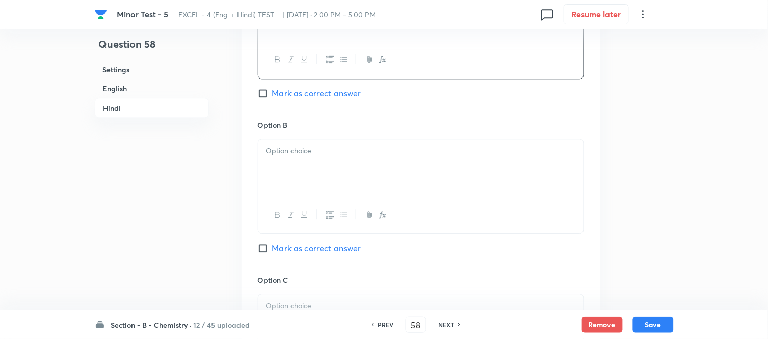
scroll to position [1591, 0]
click at [380, 176] on div at bounding box center [420, 167] width 325 height 57
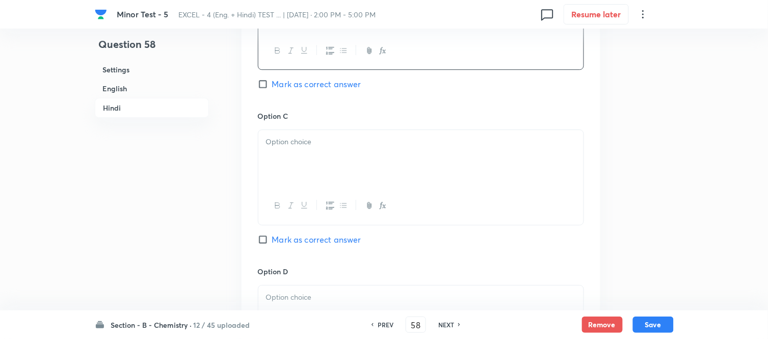
scroll to position [1761, 0]
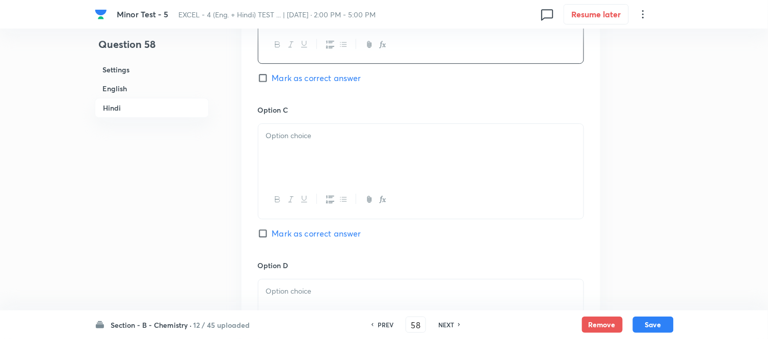
click at [381, 175] on div at bounding box center [420, 152] width 325 height 57
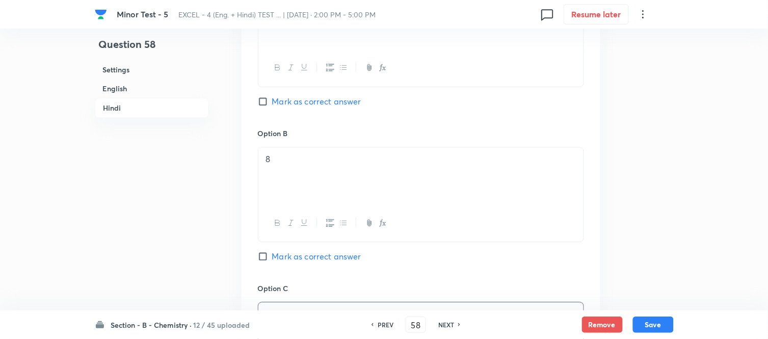
scroll to position [1591, 0]
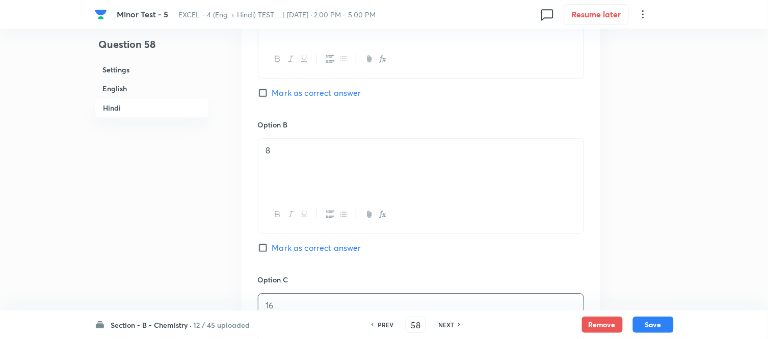
drag, startPoint x: 276, startPoint y: 173, endPoint x: 262, endPoint y: 172, distance: 14.3
click at [270, 174] on div "8" at bounding box center [420, 167] width 325 height 57
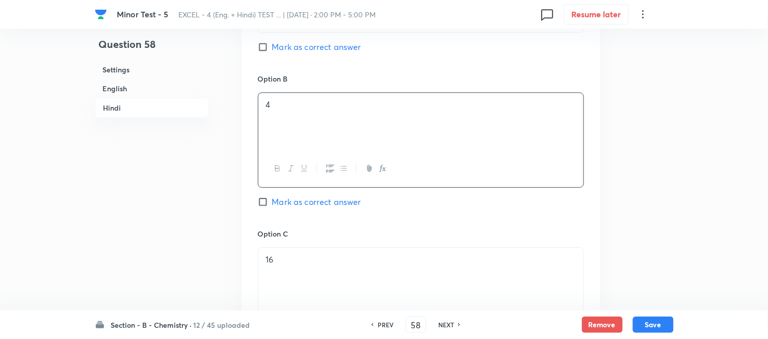
scroll to position [1761, 0]
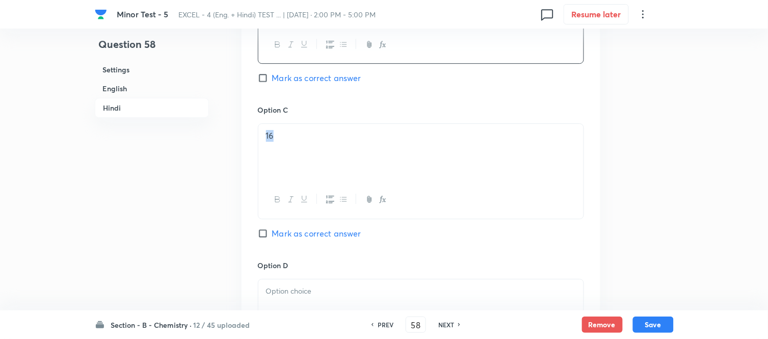
drag, startPoint x: 278, startPoint y: 150, endPoint x: 260, endPoint y: 150, distance: 17.3
click at [260, 150] on div "16" at bounding box center [420, 152] width 325 height 57
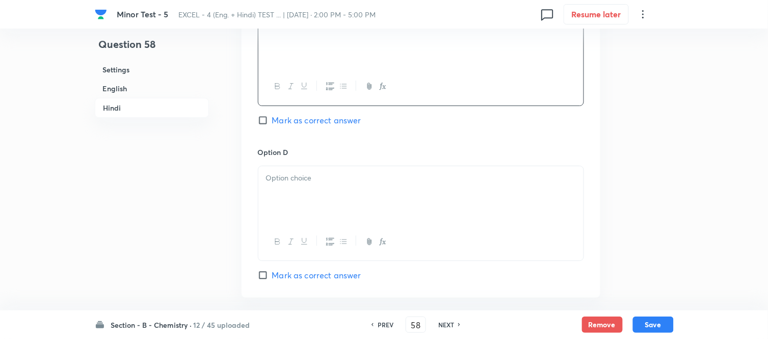
click at [367, 184] on p at bounding box center [421, 178] width 310 height 12
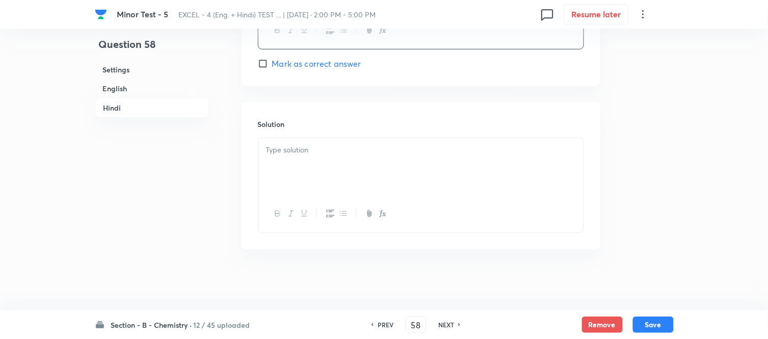
scroll to position [2100, 0]
click at [332, 167] on div at bounding box center [420, 166] width 325 height 57
click at [111, 87] on h6 "English" at bounding box center [152, 88] width 114 height 19
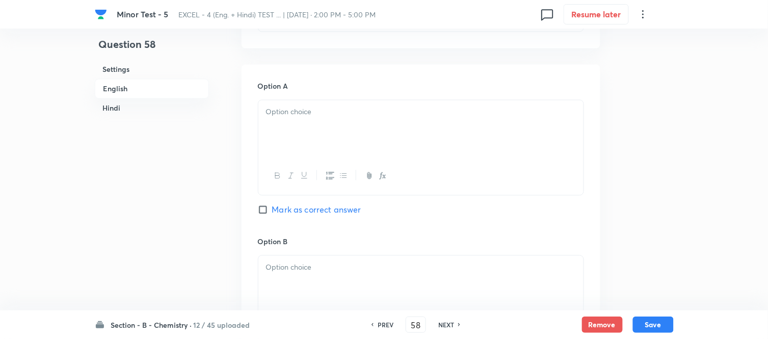
scroll to position [432, 0]
click at [379, 114] on p at bounding box center [421, 110] width 310 height 12
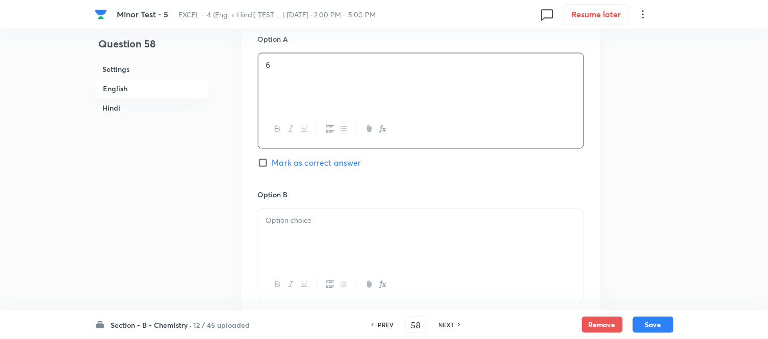
scroll to position [603, 0]
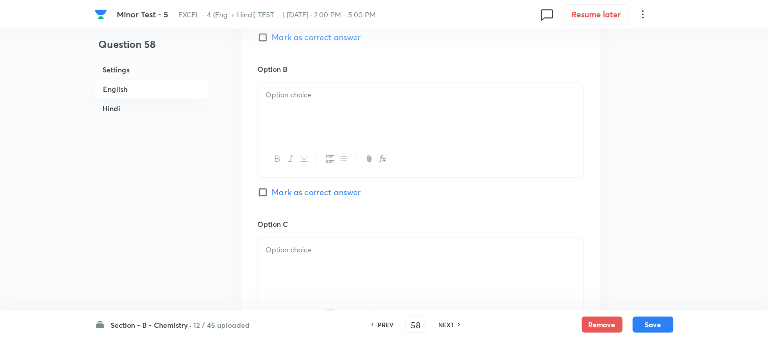
click at [385, 140] on div at bounding box center [420, 111] width 325 height 57
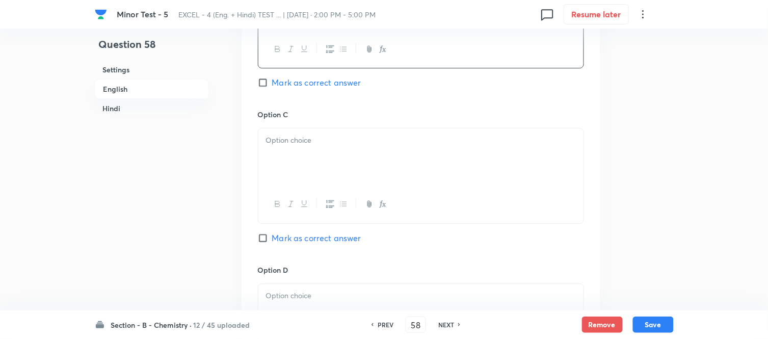
scroll to position [716, 0]
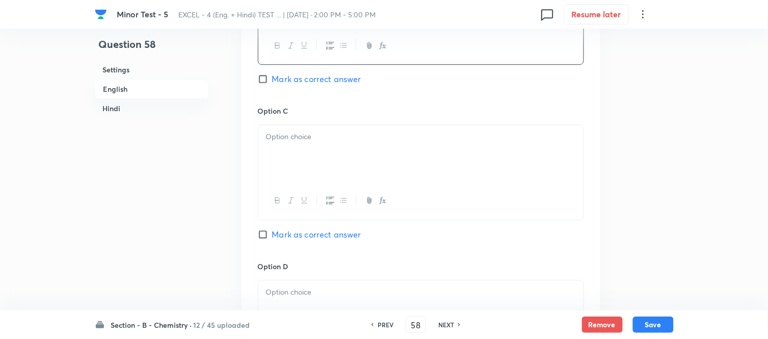
click at [380, 165] on div at bounding box center [420, 153] width 325 height 57
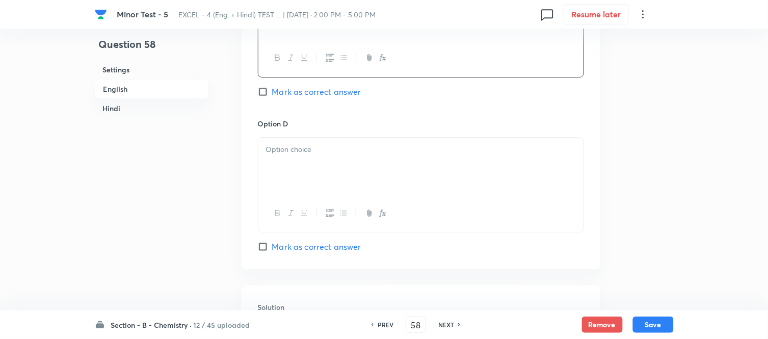
scroll to position [885, 0]
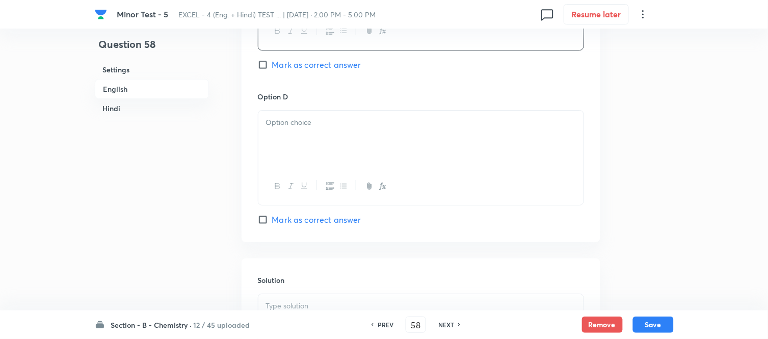
click at [388, 166] on div at bounding box center [420, 139] width 325 height 57
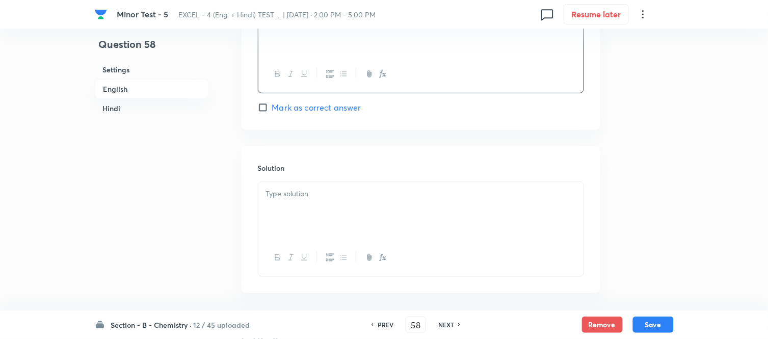
scroll to position [999, 0]
click at [366, 213] on div at bounding box center [420, 208] width 325 height 57
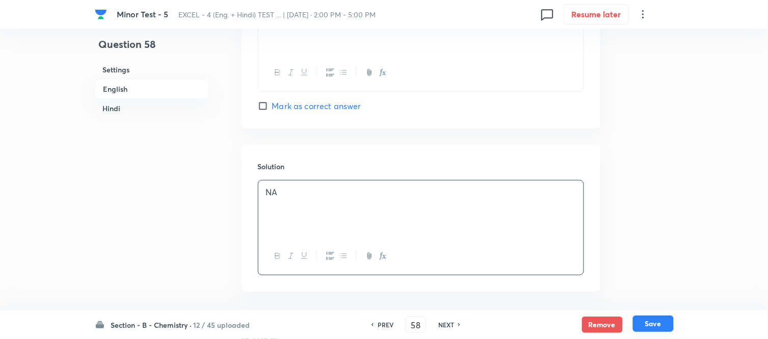
click at [660, 325] on button "Save" at bounding box center [653, 324] width 41 height 16
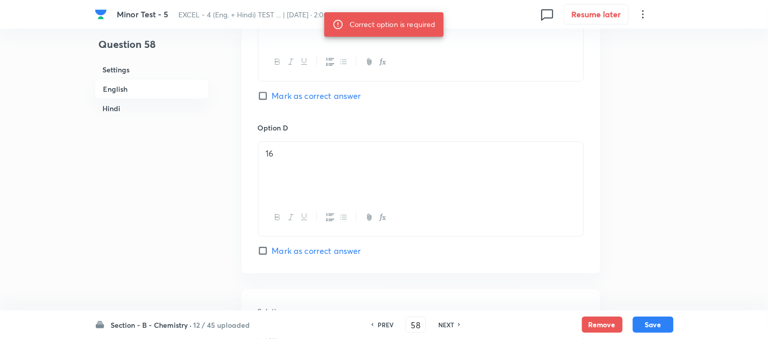
scroll to position [829, 0]
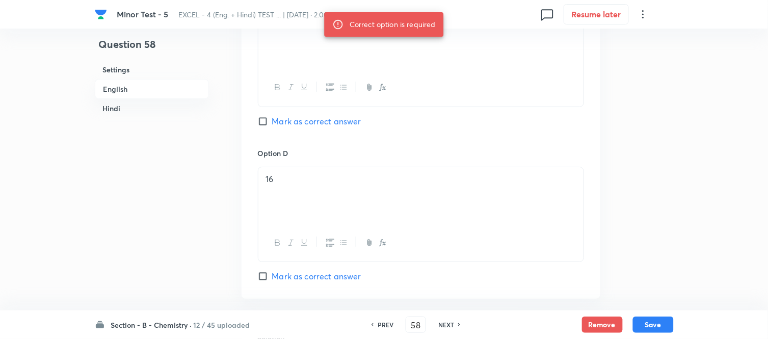
click at [266, 126] on input "Mark as correct answer" at bounding box center [265, 121] width 14 height 10
checkbox input "true"
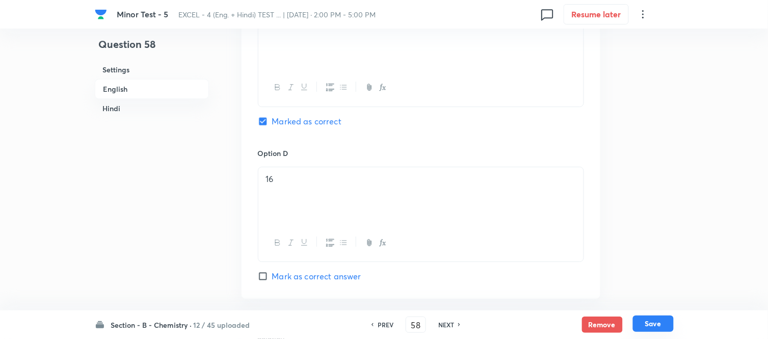
click at [654, 323] on button "Save" at bounding box center [653, 324] width 41 height 16
type input "59"
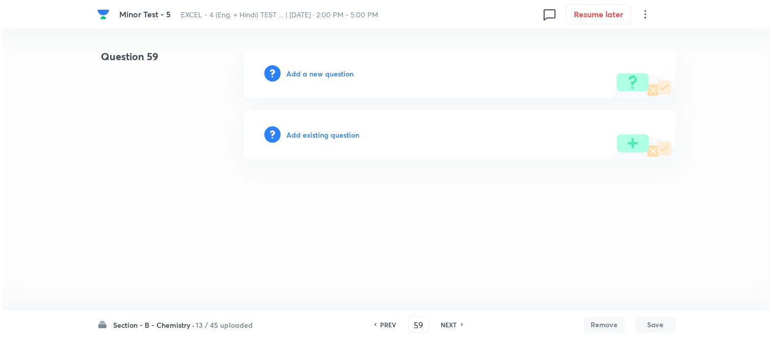
scroll to position [0, 0]
click at [313, 74] on h6 "Add a new question" at bounding box center [320, 73] width 67 height 11
click at [313, 74] on h6 "Choose a question type" at bounding box center [326, 73] width 79 height 11
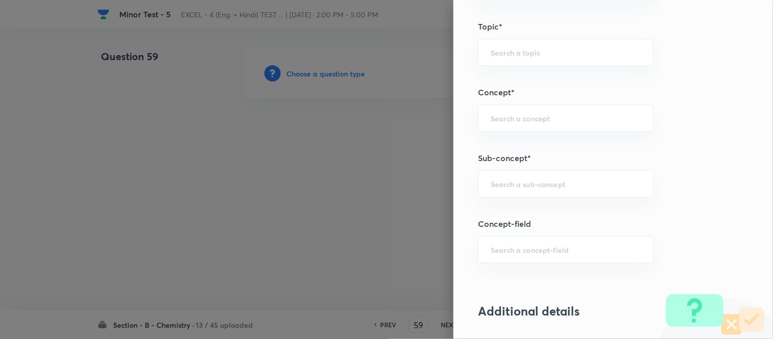
scroll to position [572, 0]
click at [540, 184] on input "text" at bounding box center [566, 186] width 150 height 10
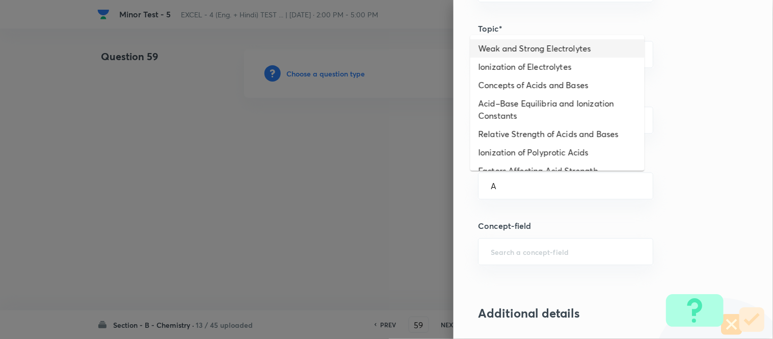
click at [530, 51] on li "Weak and Strong Electrolytes" at bounding box center [558, 48] width 174 height 18
type input "Weak and Strong Electrolytes"
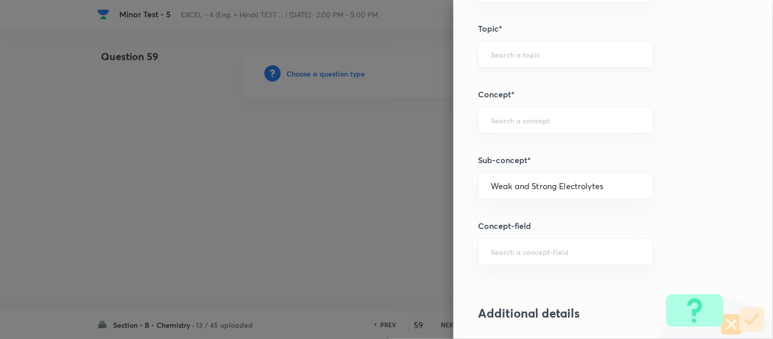
type input "Chemistry"
type input "Physical Chemistry"
type input "Ionic Equilibrium"
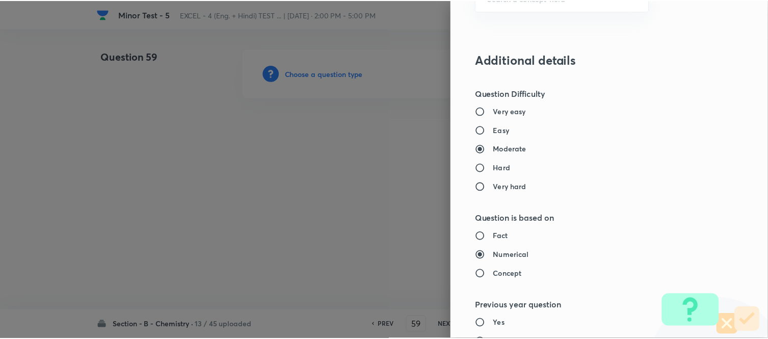
scroll to position [1119, 0]
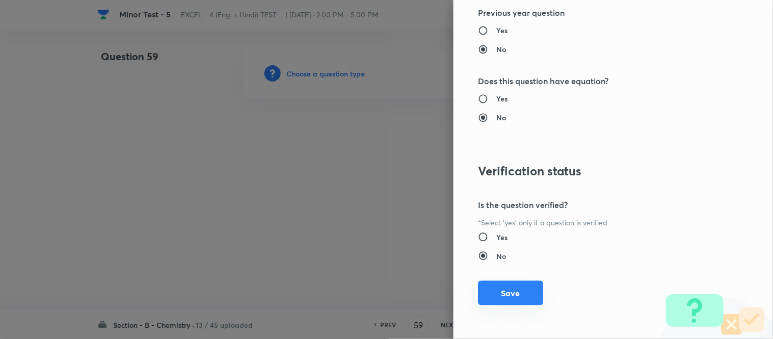
click at [502, 295] on button "Save" at bounding box center [510, 293] width 65 height 24
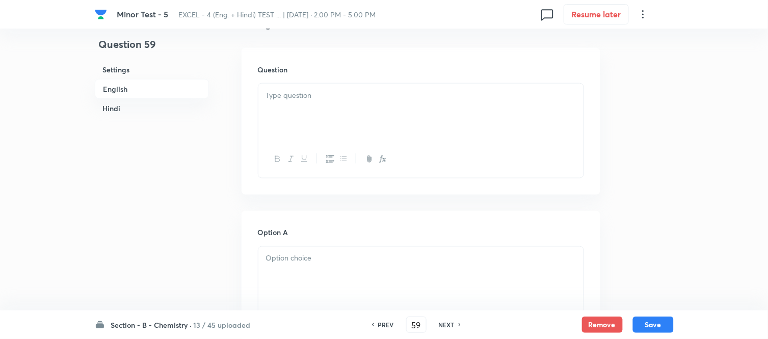
scroll to position [283, 0]
click at [446, 93] on p at bounding box center [421, 96] width 310 height 12
click at [456, 102] on div at bounding box center [420, 112] width 325 height 57
click at [115, 107] on h6 "Hindi" at bounding box center [152, 108] width 114 height 19
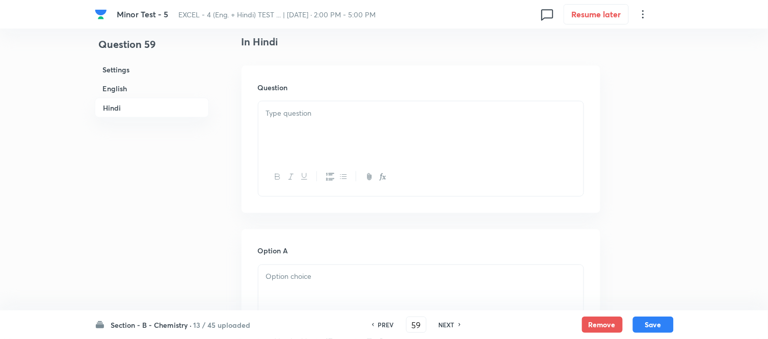
click at [397, 119] on p at bounding box center [421, 114] width 310 height 12
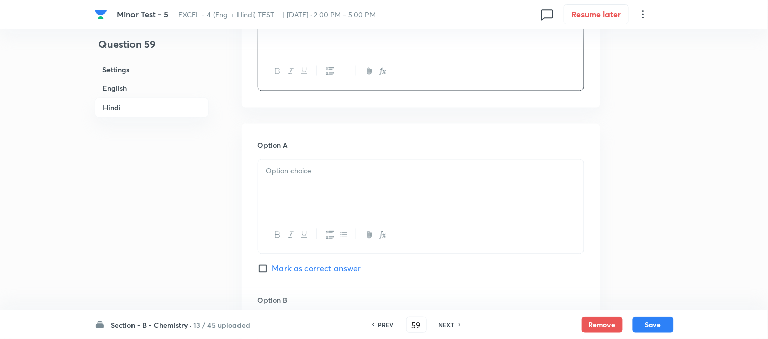
scroll to position [1411, 0]
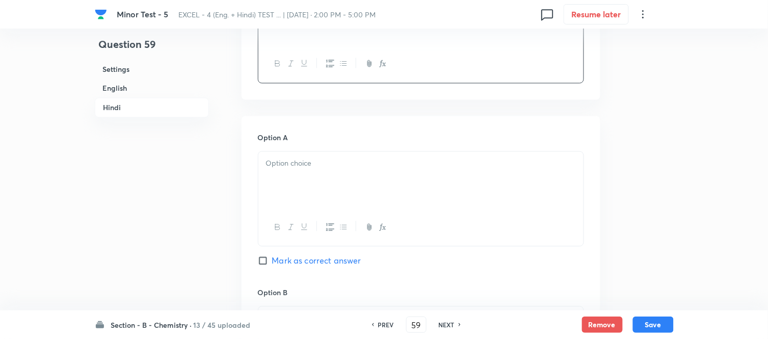
click at [350, 164] on p at bounding box center [421, 164] width 310 height 12
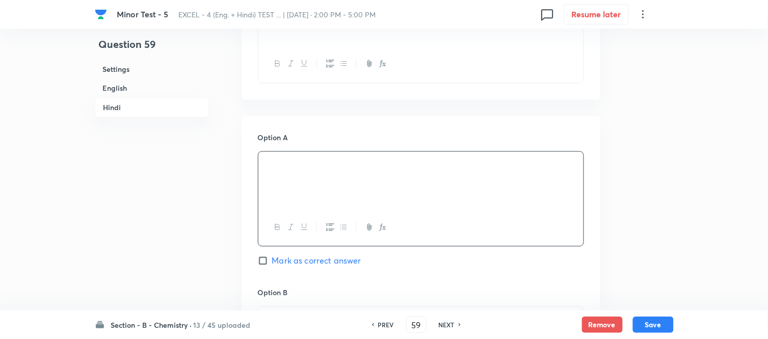
click at [128, 90] on h6 "English" at bounding box center [152, 88] width 114 height 19
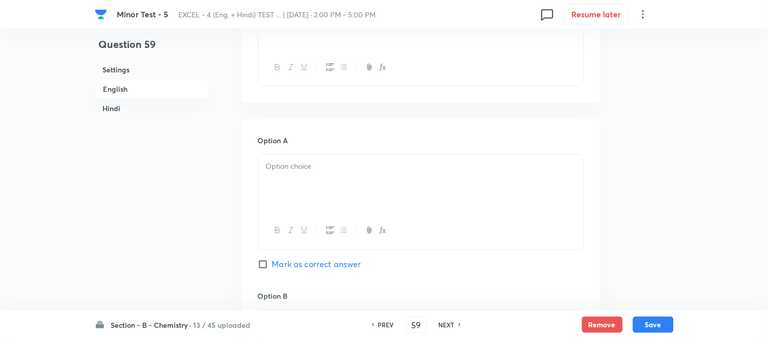
scroll to position [376, 0]
click at [376, 169] on p at bounding box center [421, 167] width 310 height 12
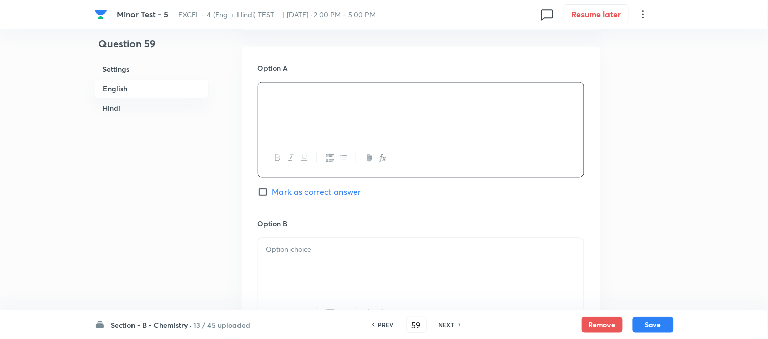
scroll to position [546, 0]
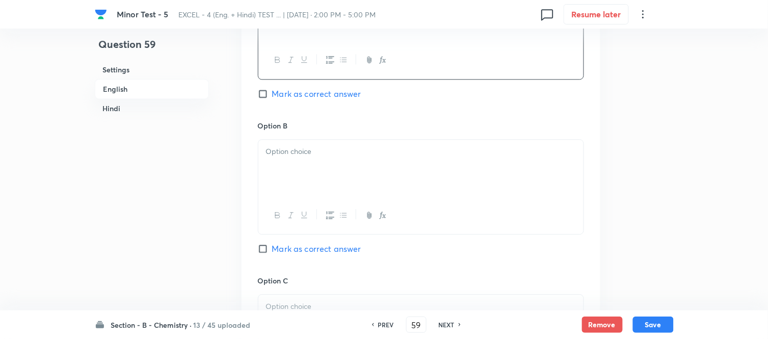
click at [355, 159] on div at bounding box center [420, 168] width 325 height 57
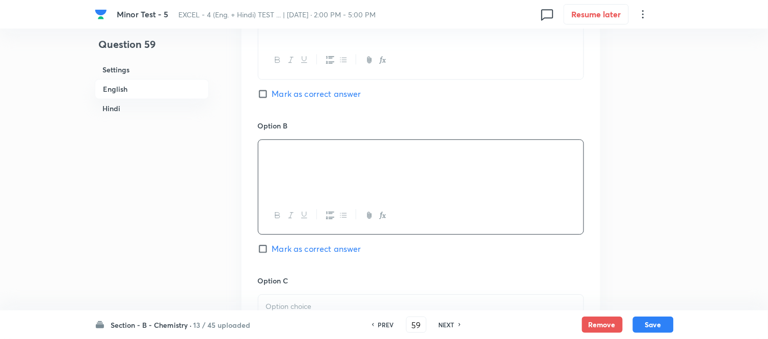
click at [118, 107] on h6 "Hindi" at bounding box center [152, 108] width 114 height 19
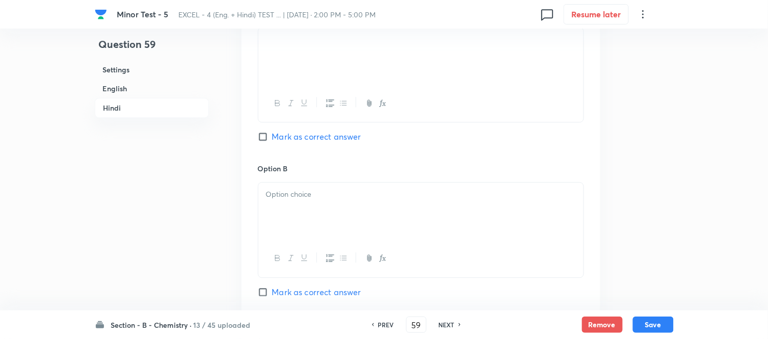
scroll to position [1581, 0]
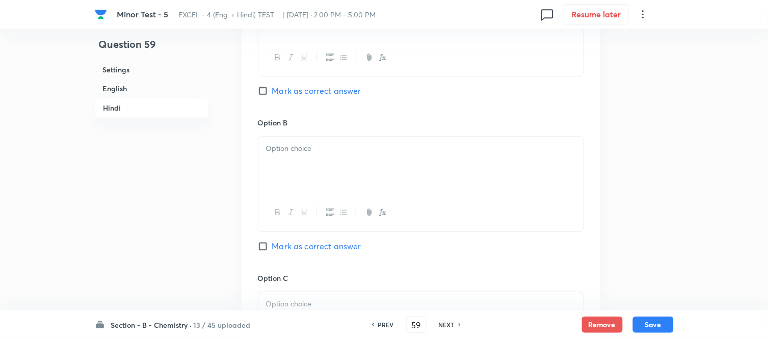
click at [355, 154] on p at bounding box center [421, 149] width 310 height 12
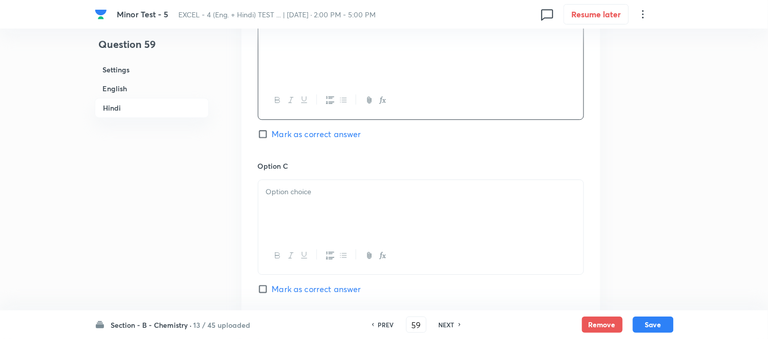
scroll to position [1694, 0]
click at [438, 196] on p at bounding box center [421, 191] width 310 height 12
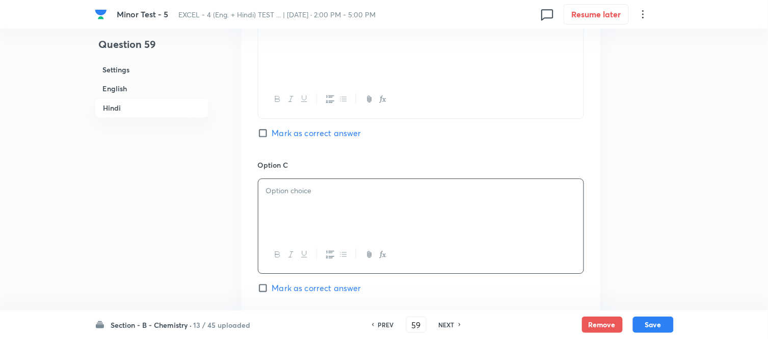
click at [397, 192] on p at bounding box center [421, 191] width 310 height 12
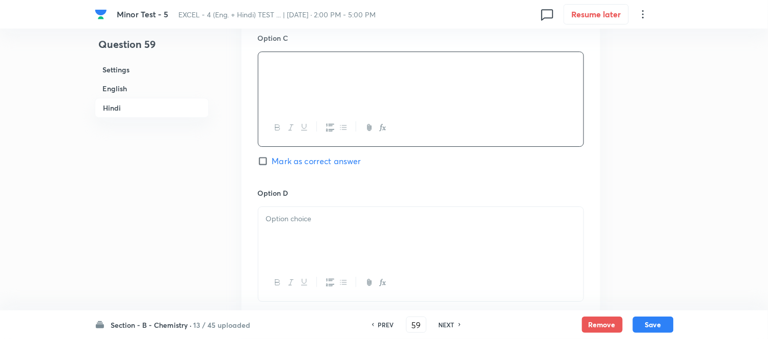
scroll to position [1864, 0]
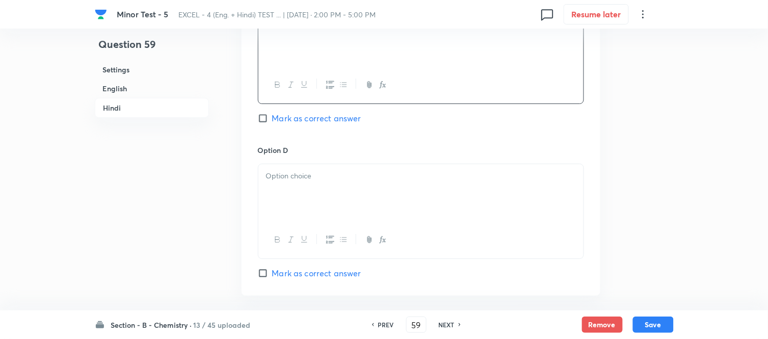
click at [356, 182] on p at bounding box center [421, 176] width 310 height 12
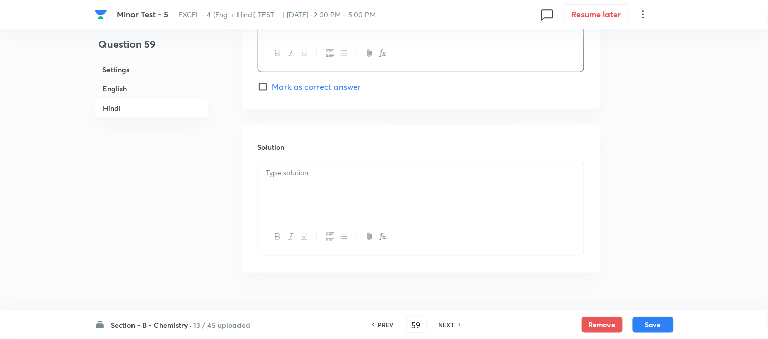
scroll to position [2077, 0]
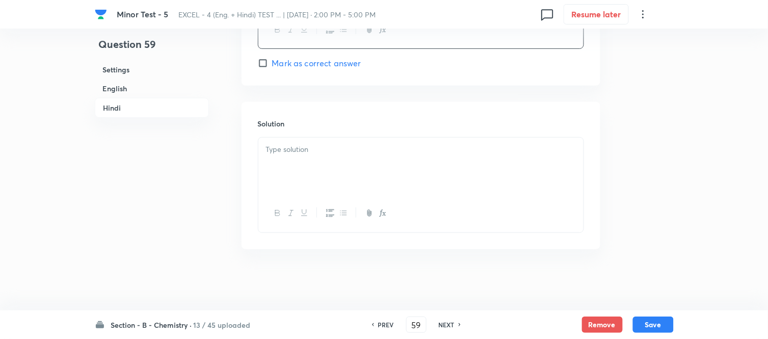
click at [352, 169] on div at bounding box center [420, 166] width 325 height 57
click at [123, 89] on h6 "English" at bounding box center [152, 88] width 114 height 19
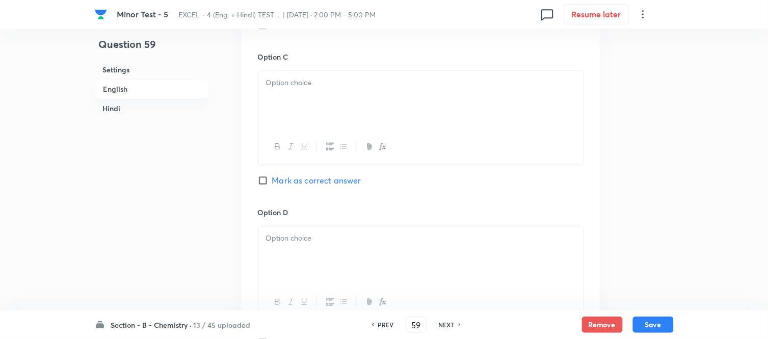
scroll to position [772, 0]
click at [363, 101] on div at bounding box center [420, 96] width 325 height 57
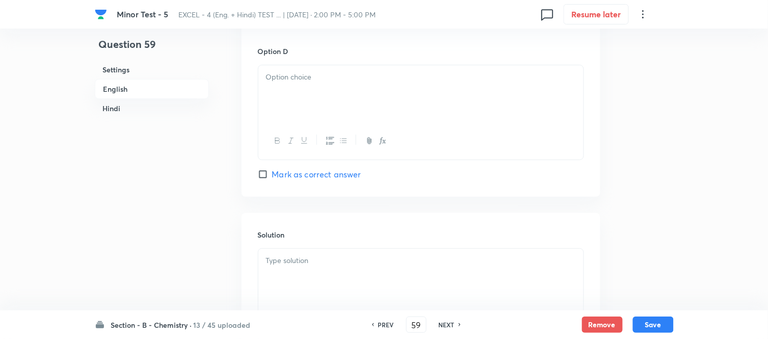
scroll to position [942, 0]
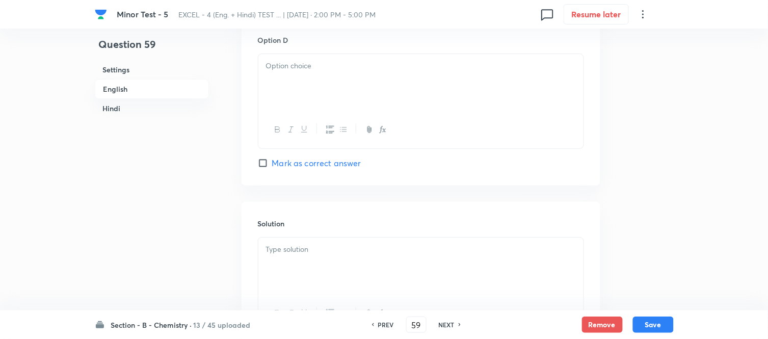
click at [385, 72] on p at bounding box center [421, 66] width 310 height 12
click at [362, 252] on p at bounding box center [421, 250] width 310 height 12
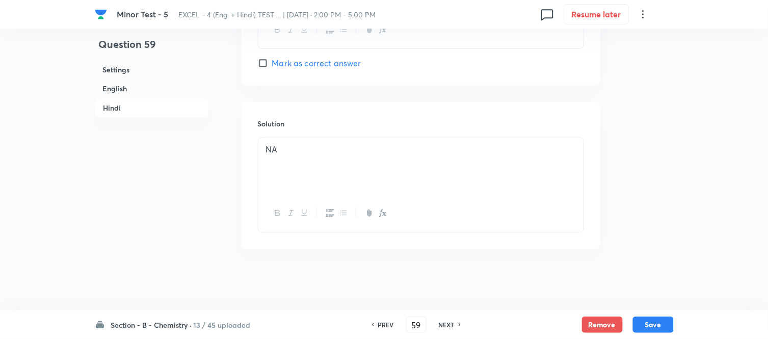
scroll to position [2077, 0]
click at [654, 323] on button "Save" at bounding box center [653, 324] width 41 height 16
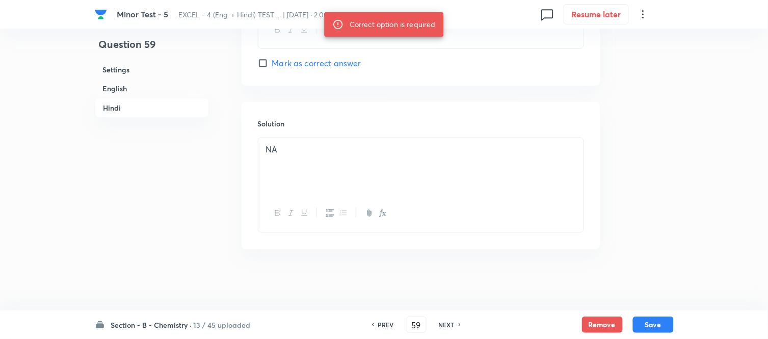
click at [117, 89] on h6 "English" at bounding box center [152, 88] width 114 height 19
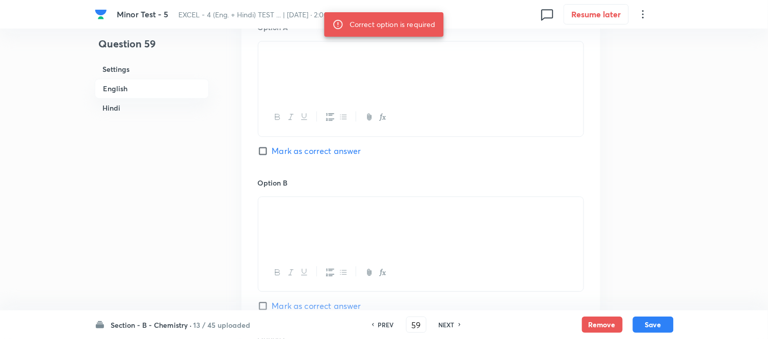
scroll to position [489, 0]
click at [264, 143] on div "Option A Mark as correct answer" at bounding box center [421, 98] width 326 height 155
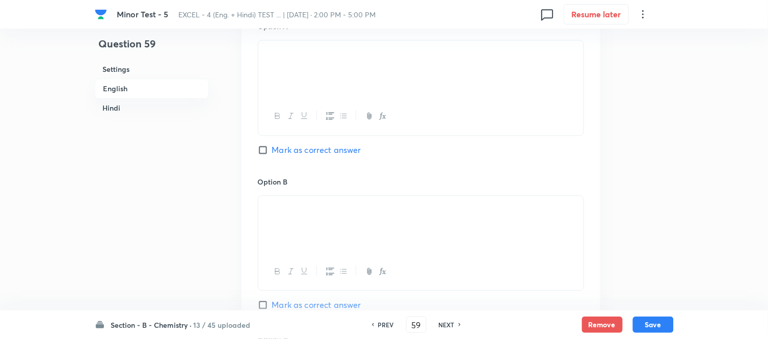
click at [260, 148] on input "Mark as correct answer" at bounding box center [265, 150] width 14 height 10
checkbox input "true"
click at [651, 318] on button "Save" at bounding box center [653, 324] width 41 height 16
type input "60"
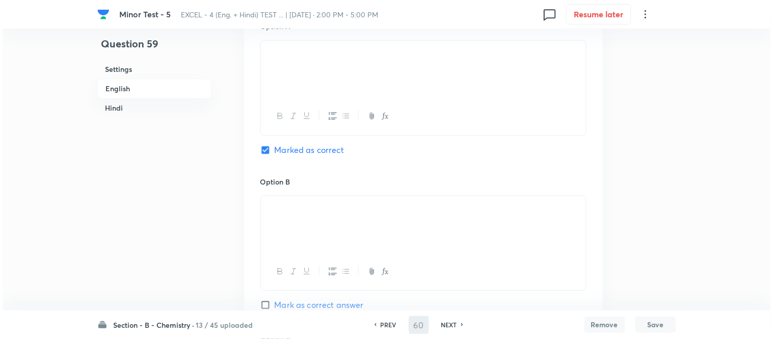
scroll to position [0, 0]
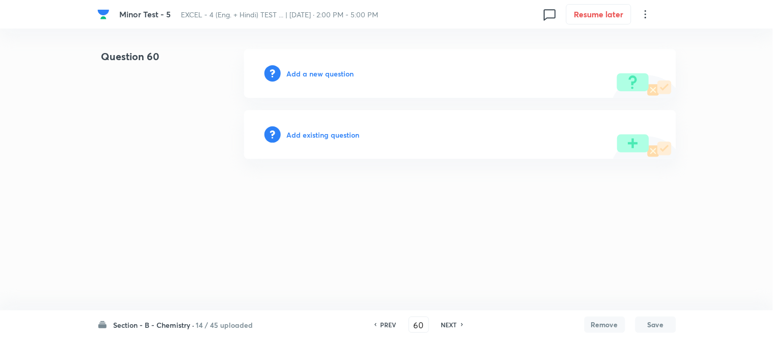
click at [312, 73] on h6 "Add a new question" at bounding box center [320, 73] width 67 height 11
click at [312, 73] on h6 "Choose a question type" at bounding box center [326, 73] width 79 height 11
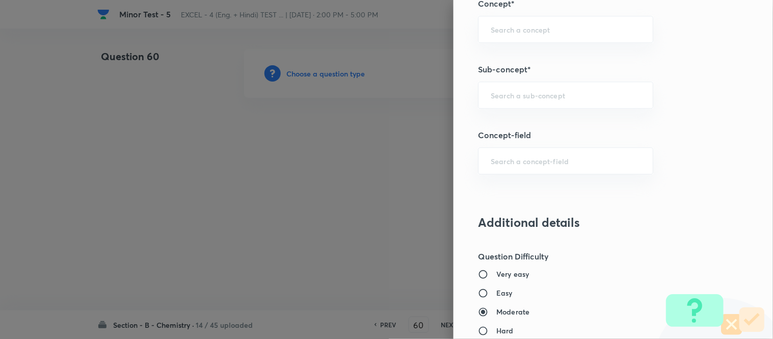
scroll to position [673, 0]
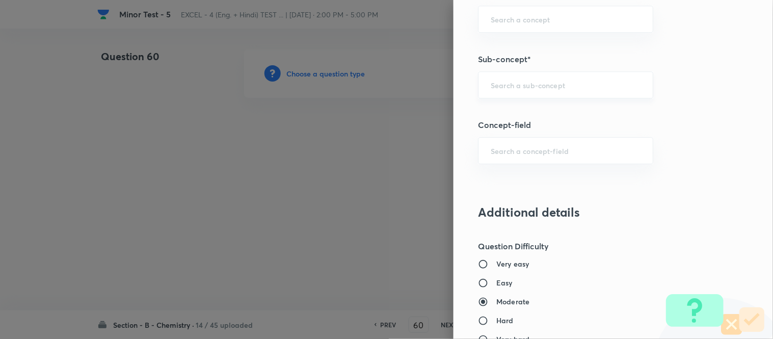
click at [539, 87] on input "text" at bounding box center [566, 85] width 150 height 10
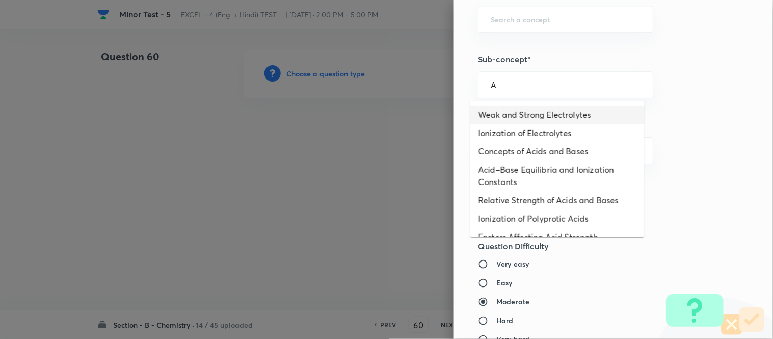
click at [519, 115] on li "Weak and Strong Electrolytes" at bounding box center [558, 115] width 174 height 18
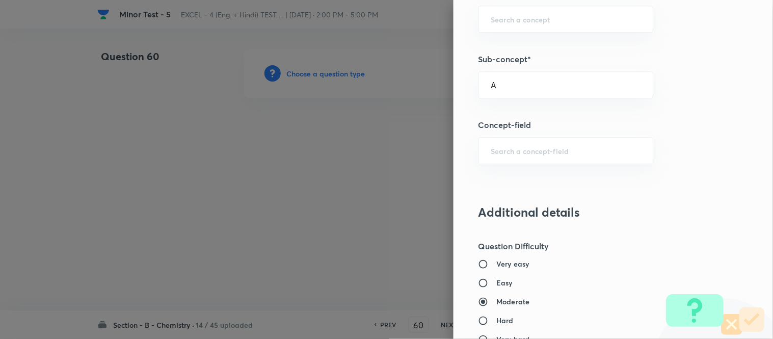
type input "Weak and Strong Electrolytes"
type input "Chemistry"
type input "Physical Chemistry"
type input "Ionic Equilibrium"
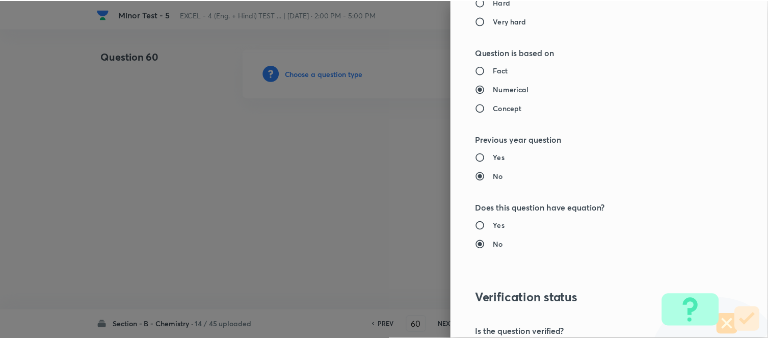
scroll to position [1119, 0]
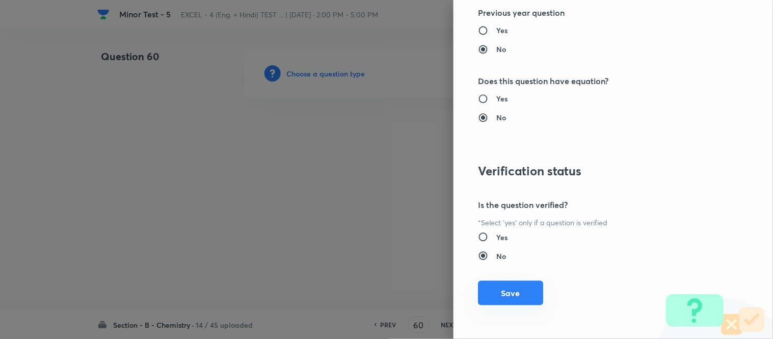
click at [505, 294] on button "Save" at bounding box center [510, 293] width 65 height 24
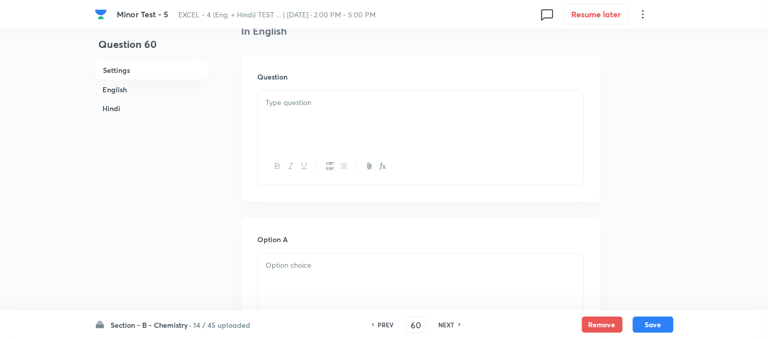
scroll to position [283, 0]
click at [420, 97] on p at bounding box center [421, 96] width 310 height 12
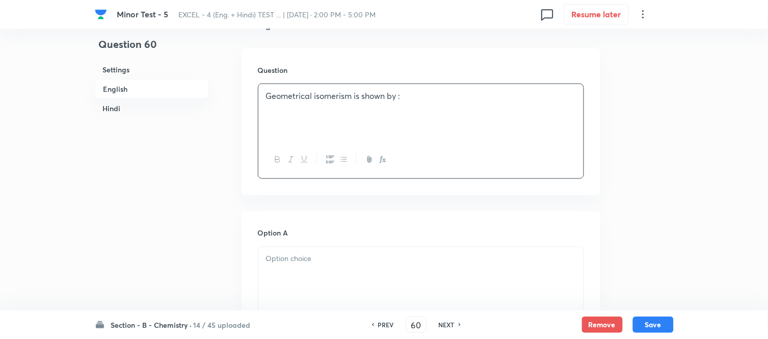
click at [342, 260] on p at bounding box center [421, 259] width 310 height 12
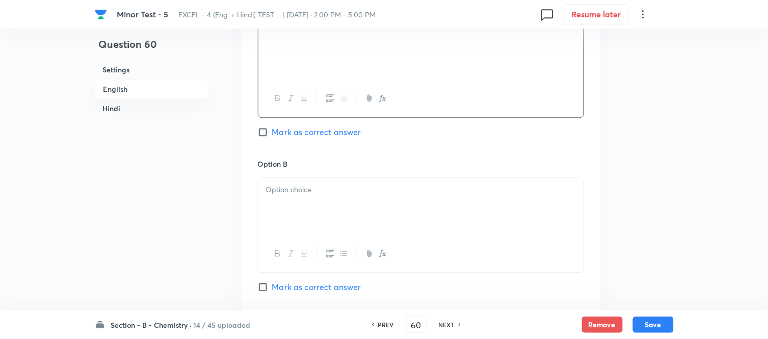
scroll to position [510, 0]
click at [337, 194] on div at bounding box center [420, 204] width 325 height 57
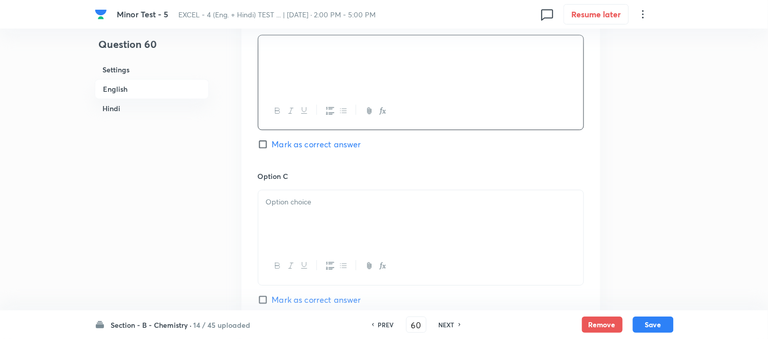
scroll to position [680, 0]
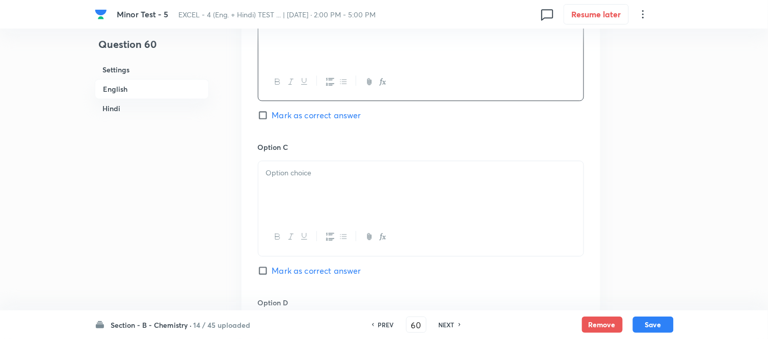
click at [347, 192] on div at bounding box center [420, 189] width 325 height 57
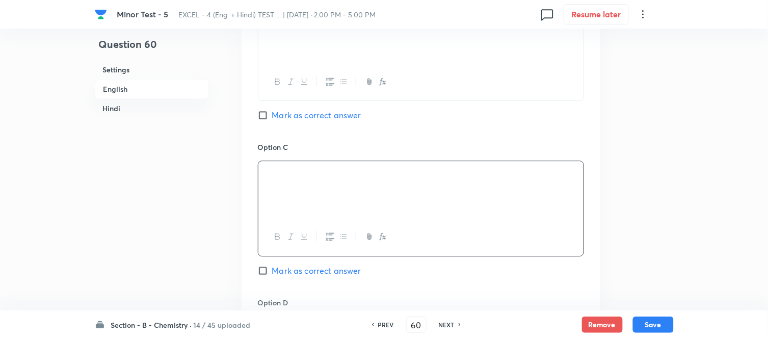
click at [269, 115] on input "Mark as correct answer" at bounding box center [265, 115] width 14 height 10
checkbox input "true"
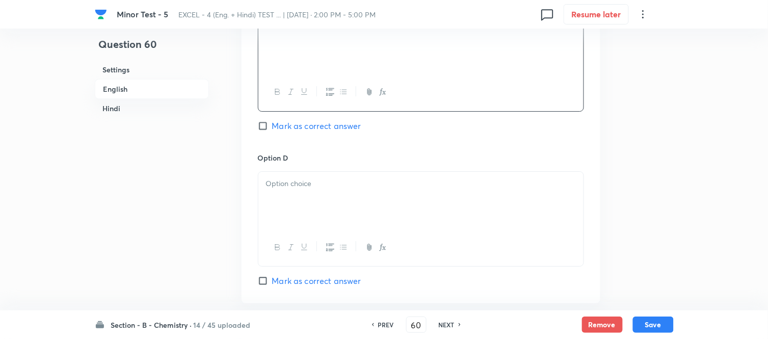
scroll to position [849, 0]
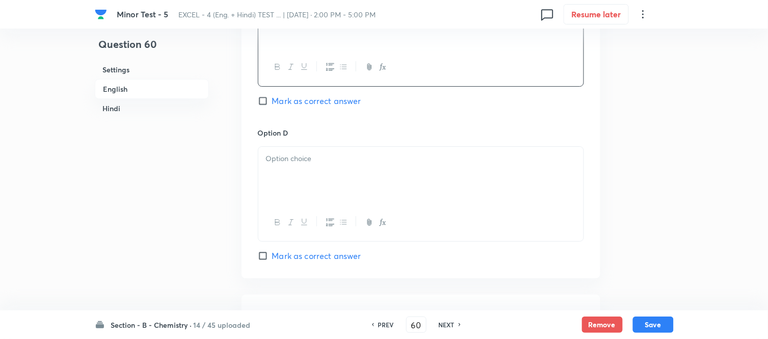
click at [334, 163] on p at bounding box center [421, 159] width 310 height 12
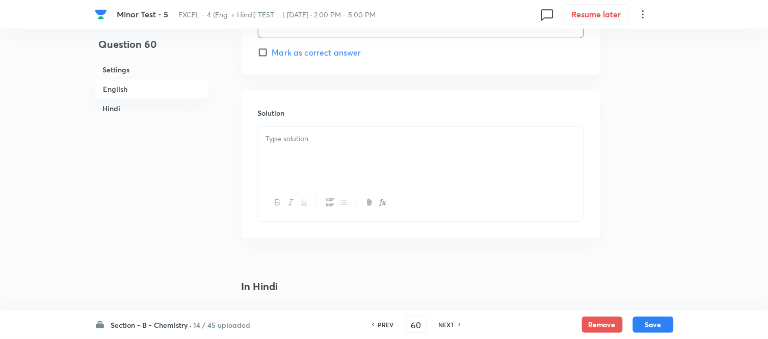
scroll to position [1076, 0]
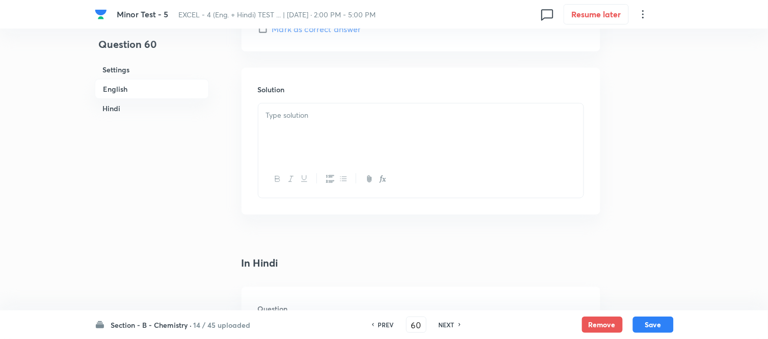
click at [332, 128] on div at bounding box center [420, 131] width 325 height 57
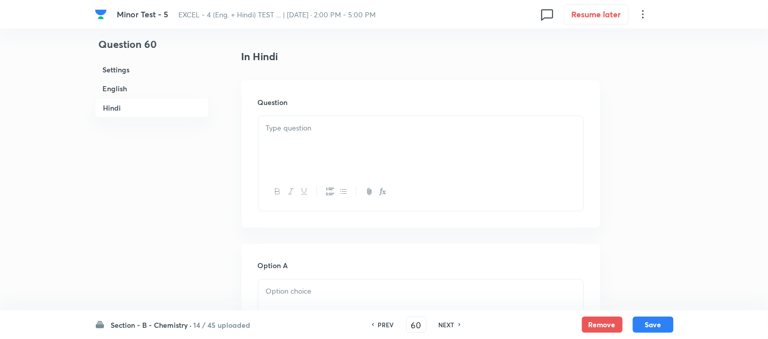
scroll to position [1302, 0]
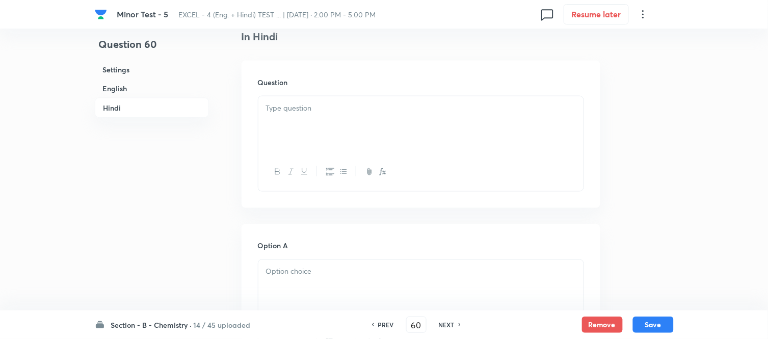
click at [358, 121] on div at bounding box center [420, 124] width 325 height 57
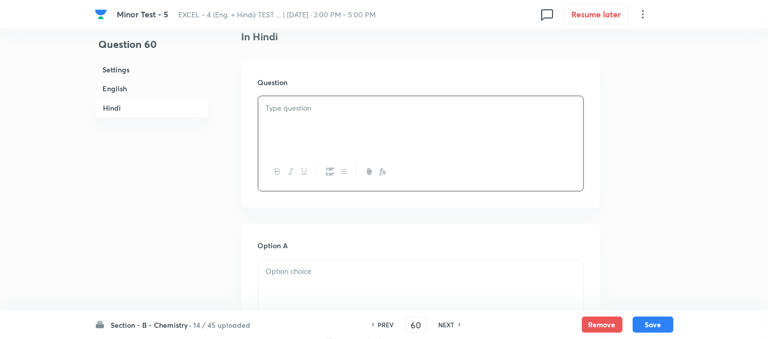
click at [375, 116] on div at bounding box center [420, 124] width 325 height 57
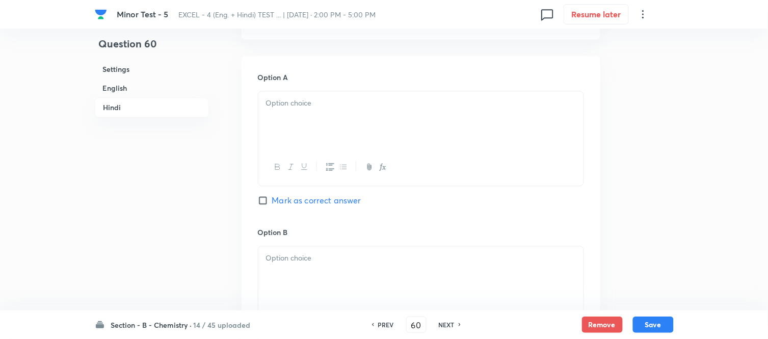
scroll to position [1472, 0]
click at [449, 116] on div at bounding box center [420, 118] width 325 height 57
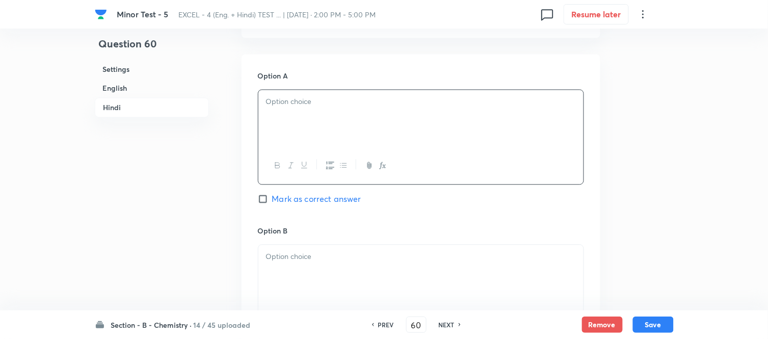
click at [428, 106] on p at bounding box center [421, 102] width 310 height 12
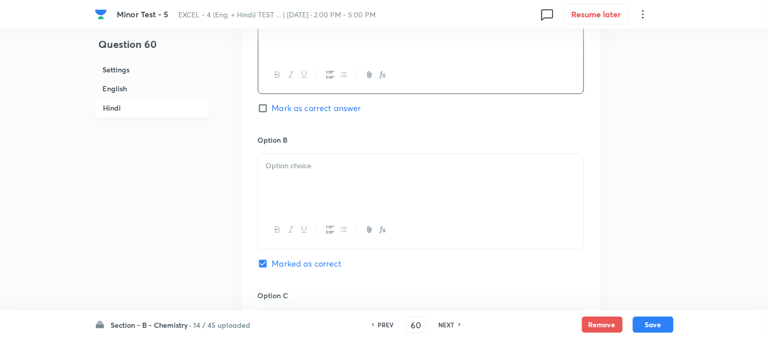
scroll to position [1586, 0]
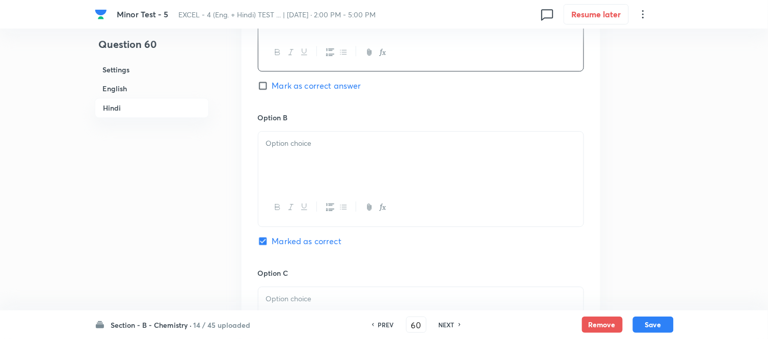
click at [366, 143] on p at bounding box center [421, 144] width 310 height 12
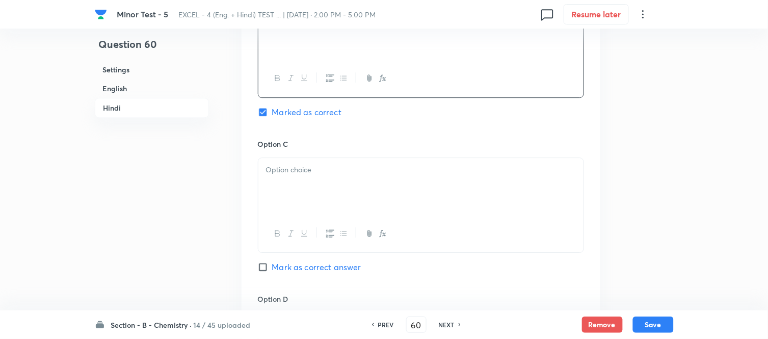
scroll to position [1756, 0]
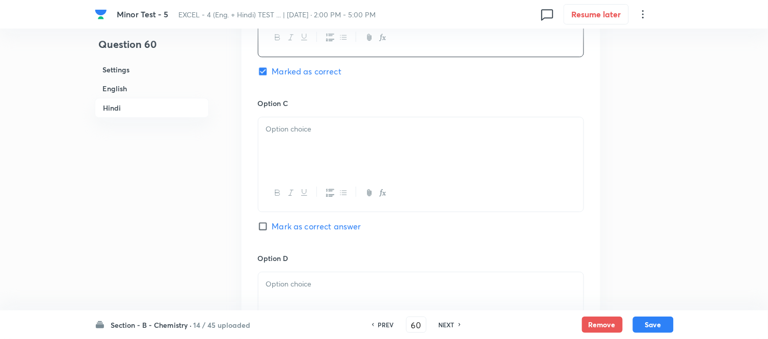
click at [369, 143] on div at bounding box center [420, 145] width 325 height 57
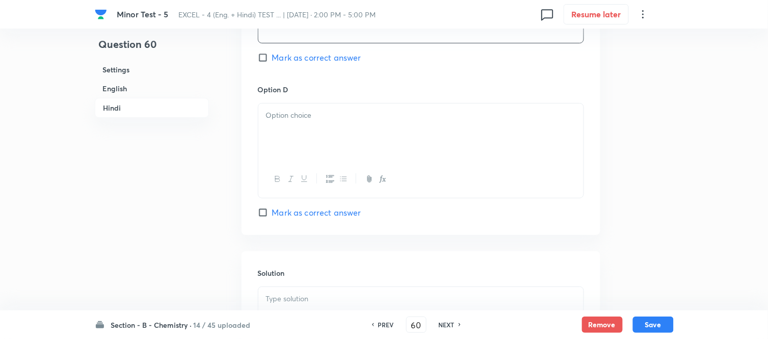
scroll to position [1925, 0]
click at [375, 135] on div at bounding box center [420, 130] width 325 height 57
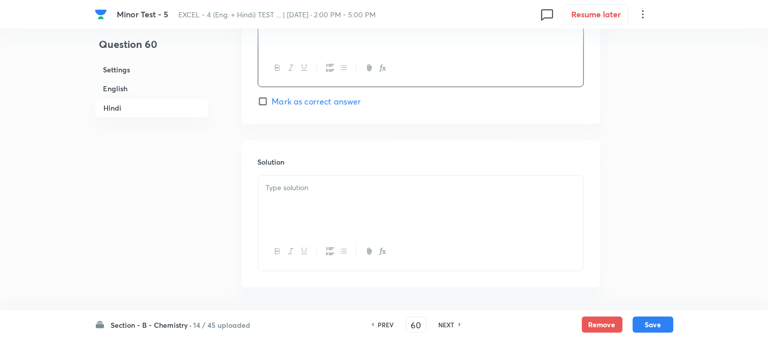
scroll to position [2039, 0]
click at [358, 189] on p at bounding box center [421, 184] width 310 height 12
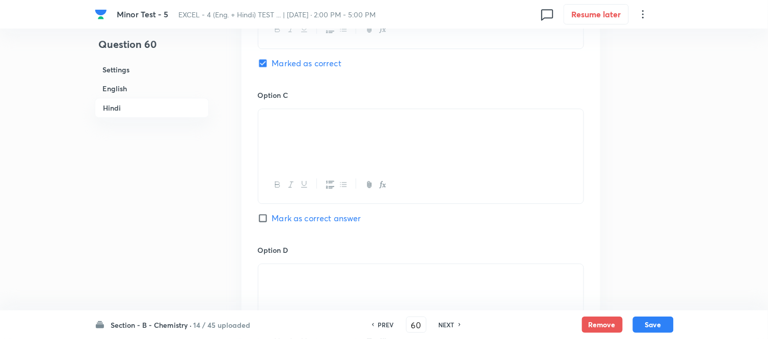
scroll to position [1737, 0]
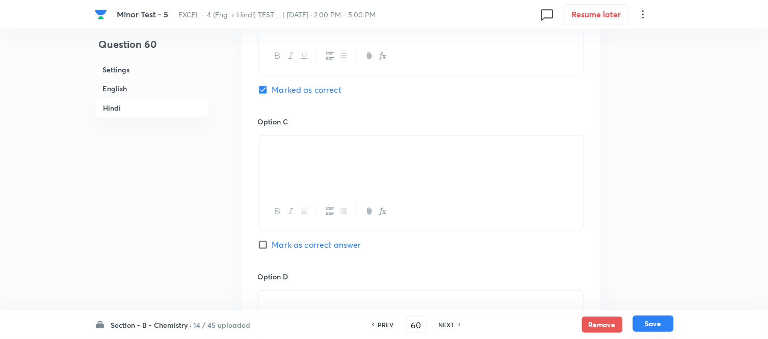
click at [653, 324] on button "Save" at bounding box center [653, 324] width 41 height 16
type input "61"
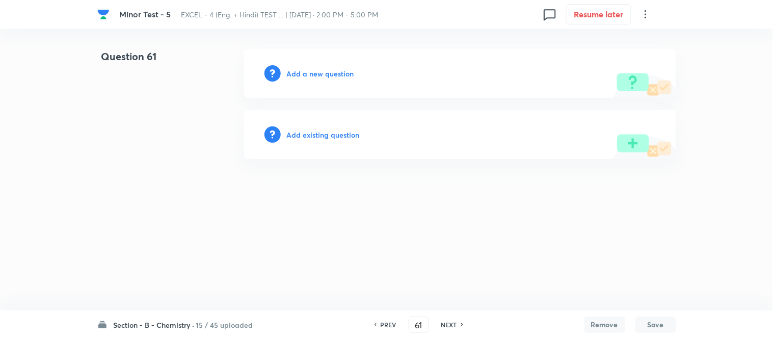
click at [315, 72] on h6 "Add a new question" at bounding box center [320, 73] width 67 height 11
click at [315, 72] on h6 "Choose a question type" at bounding box center [326, 73] width 79 height 11
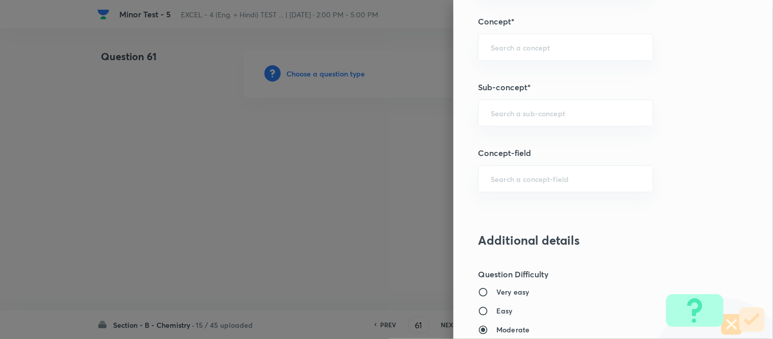
scroll to position [680, 0]
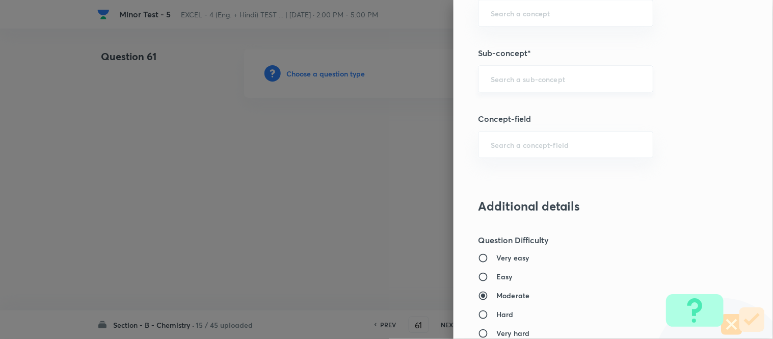
click at [523, 79] on input "text" at bounding box center [566, 79] width 150 height 10
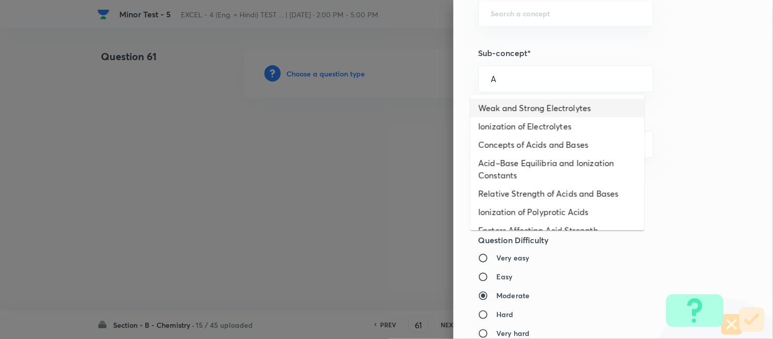
click at [516, 106] on li "Weak and Strong Electrolytes" at bounding box center [558, 108] width 174 height 18
type input "Weak and Strong Electrolytes"
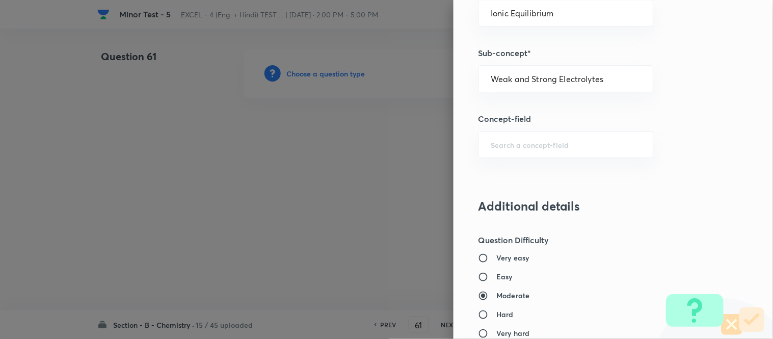
type input "Chemistry"
type input "Physical Chemistry"
type input "Ionic Equilibrium"
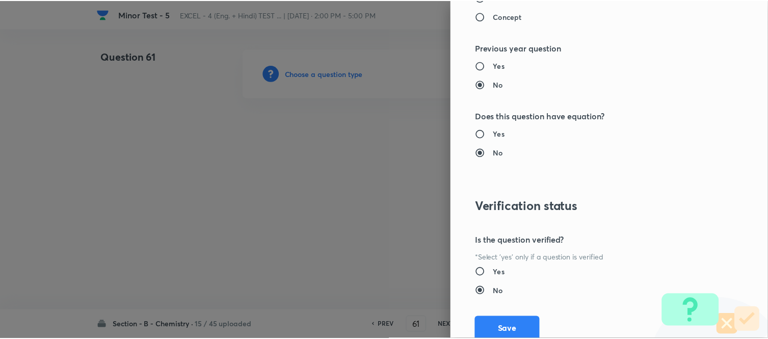
scroll to position [1119, 0]
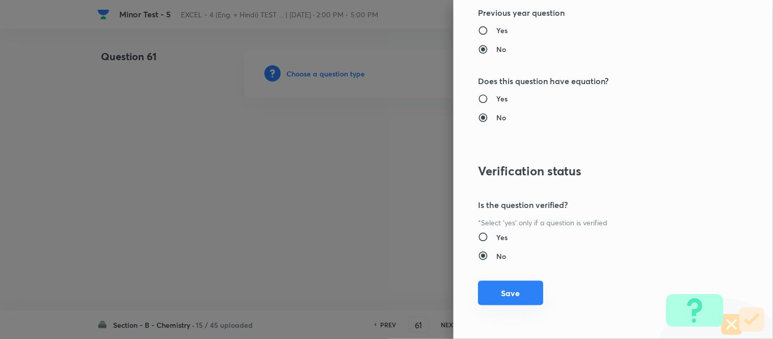
click at [498, 291] on button "Save" at bounding box center [510, 293] width 65 height 24
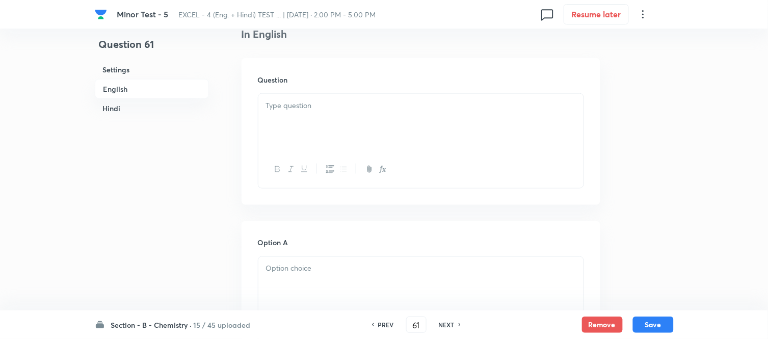
scroll to position [283, 0]
click at [408, 109] on div at bounding box center [420, 112] width 325 height 57
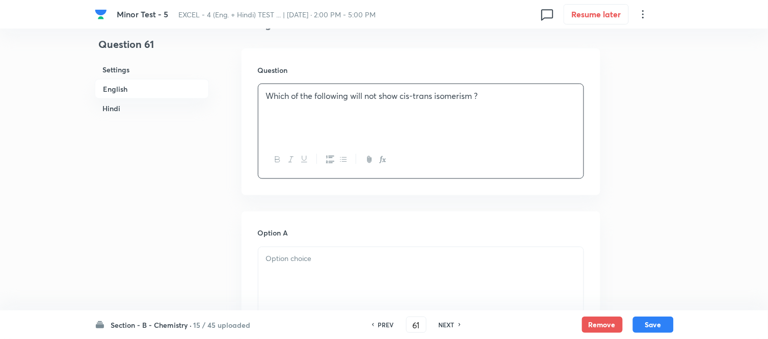
click at [111, 111] on h6 "Hindi" at bounding box center [152, 108] width 114 height 19
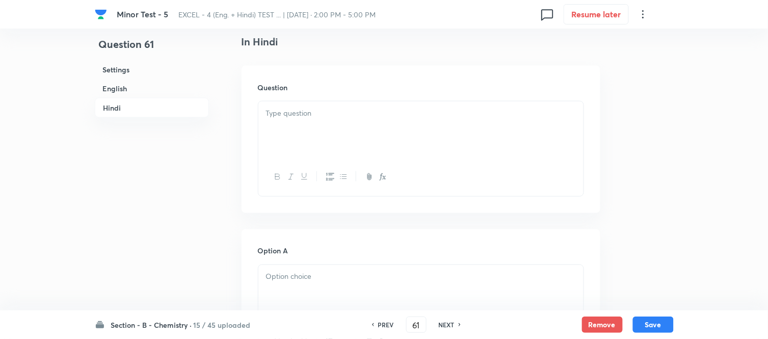
click at [392, 122] on div at bounding box center [420, 129] width 325 height 57
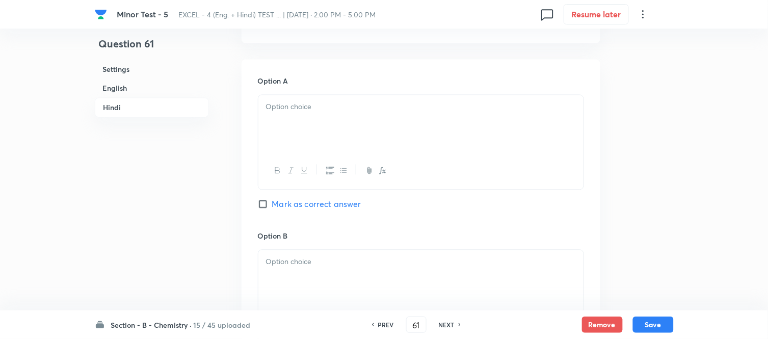
click at [391, 121] on div at bounding box center [420, 123] width 325 height 57
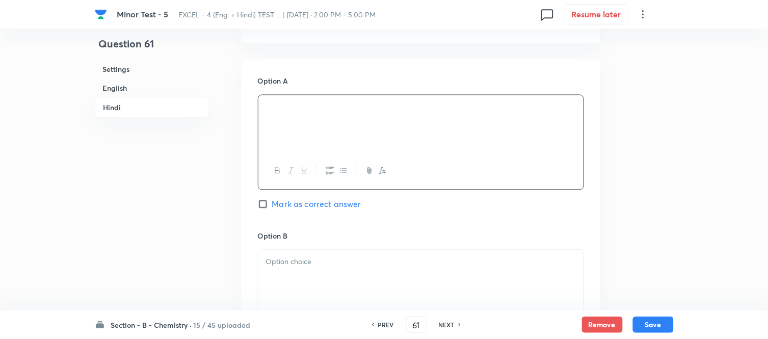
click at [119, 109] on h6 "Hindi" at bounding box center [152, 108] width 114 height 20
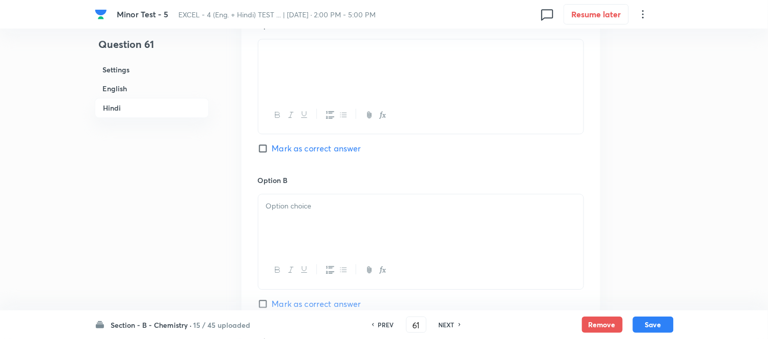
scroll to position [1524, 0]
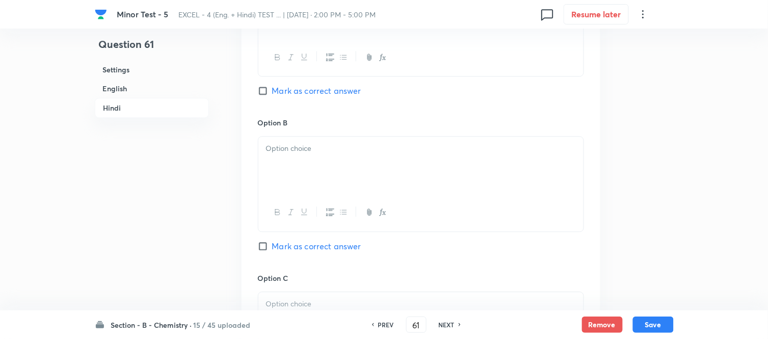
click at [118, 89] on h6 "English" at bounding box center [152, 88] width 114 height 19
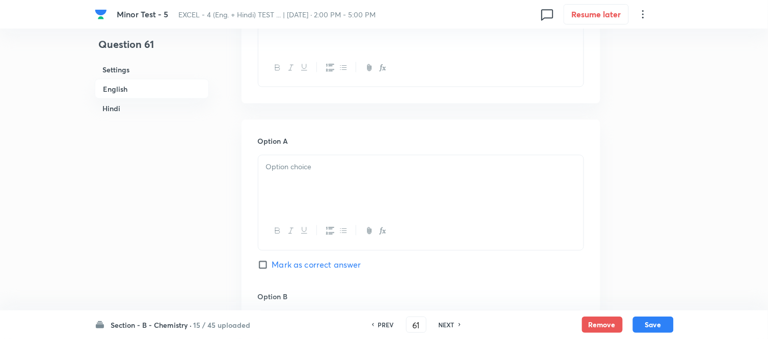
scroll to position [376, 0]
click at [360, 164] on p at bounding box center [421, 167] width 310 height 12
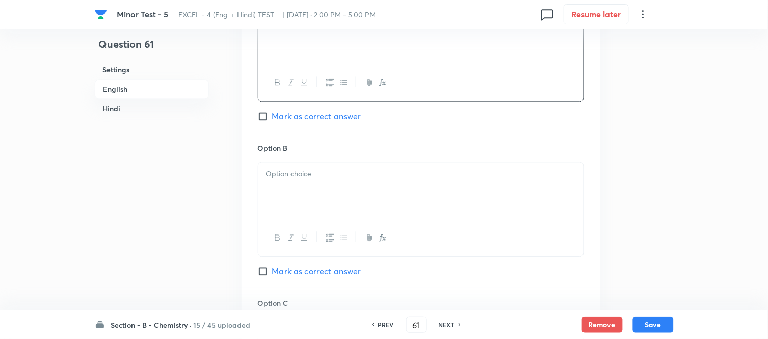
scroll to position [546, 0]
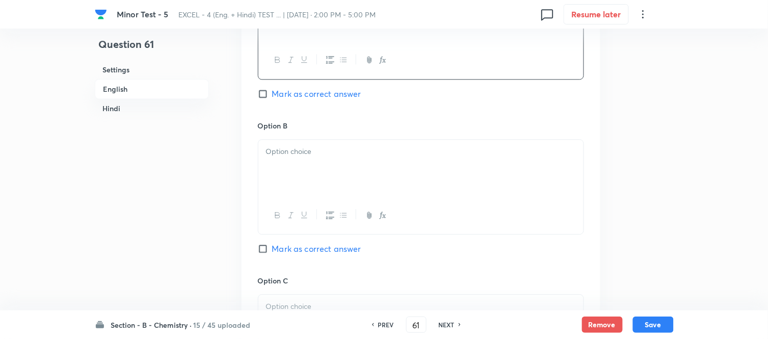
click at [350, 164] on div at bounding box center [420, 168] width 325 height 57
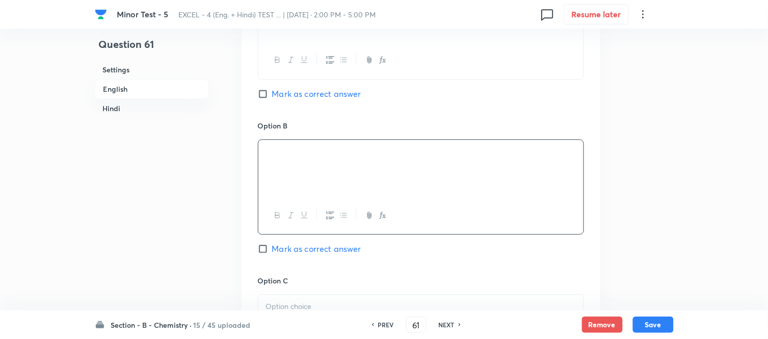
click at [110, 108] on h6 "Hindi" at bounding box center [152, 108] width 114 height 19
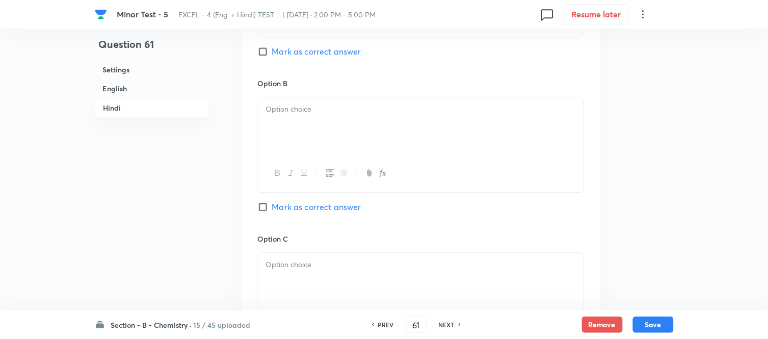
scroll to position [1637, 0]
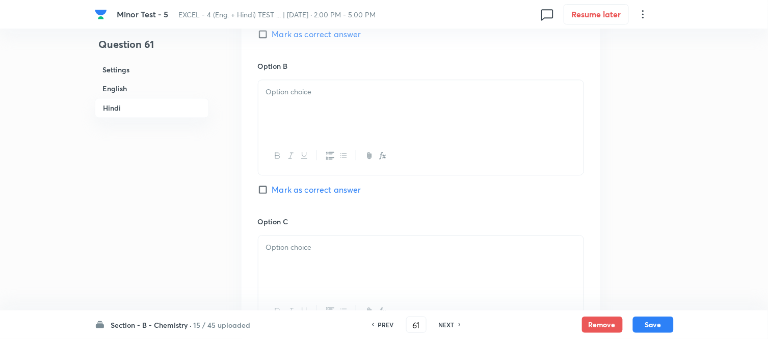
click at [340, 116] on div at bounding box center [420, 108] width 325 height 57
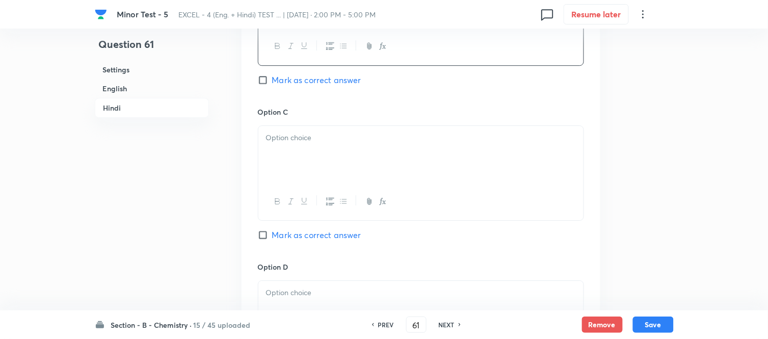
scroll to position [1751, 0]
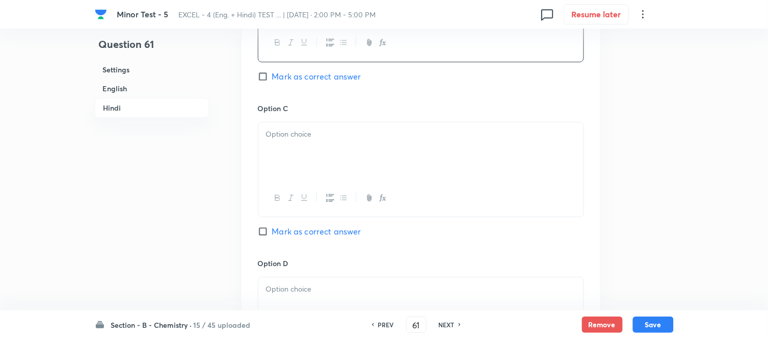
click at [328, 155] on div at bounding box center [420, 150] width 325 height 57
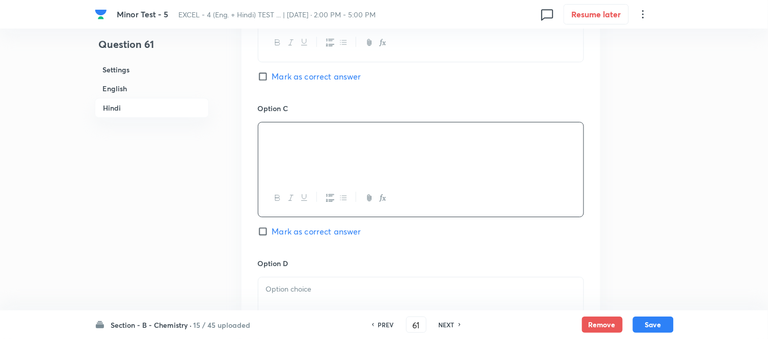
click at [118, 90] on h6 "English" at bounding box center [152, 88] width 114 height 19
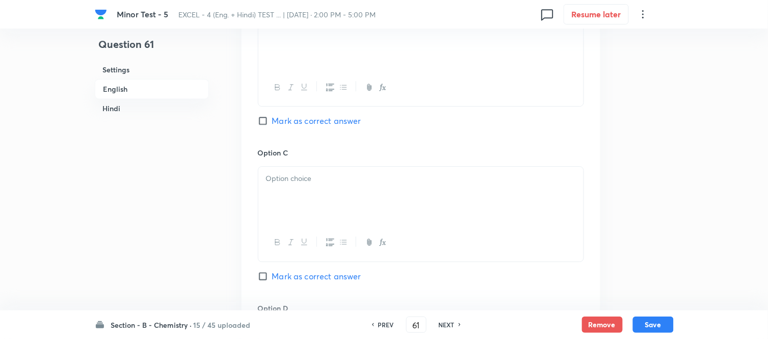
scroll to position [716, 0]
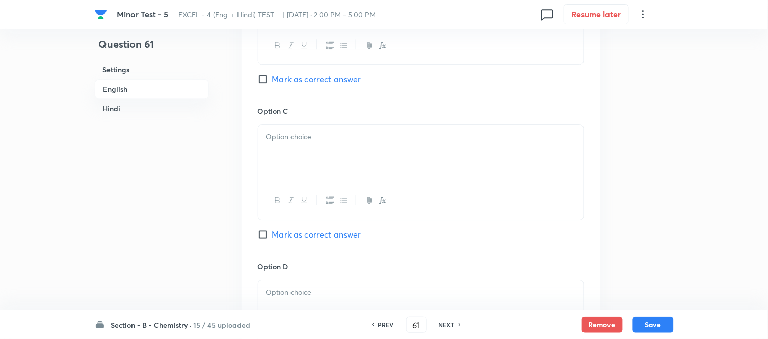
click at [380, 147] on div at bounding box center [420, 153] width 325 height 57
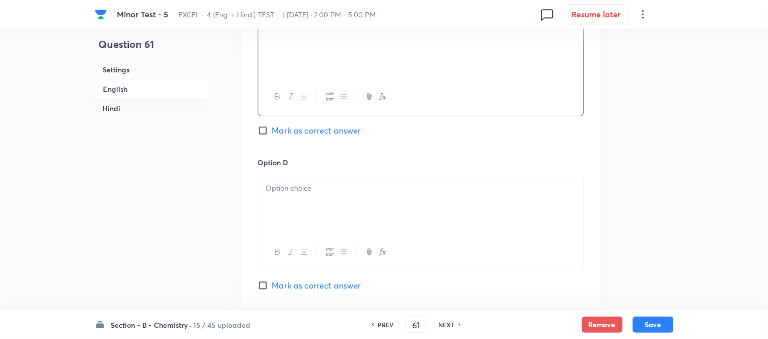
scroll to position [829, 0]
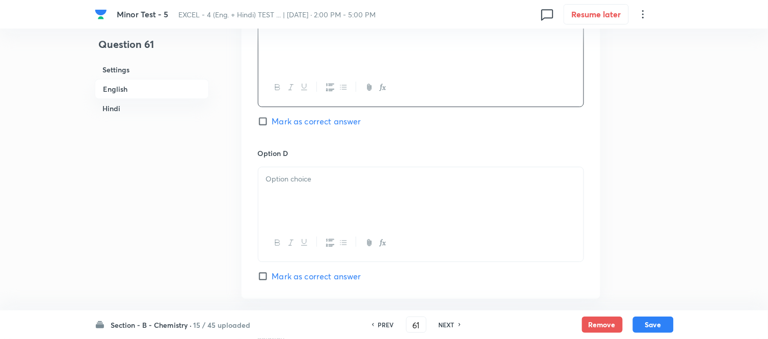
click at [373, 180] on p at bounding box center [421, 179] width 310 height 12
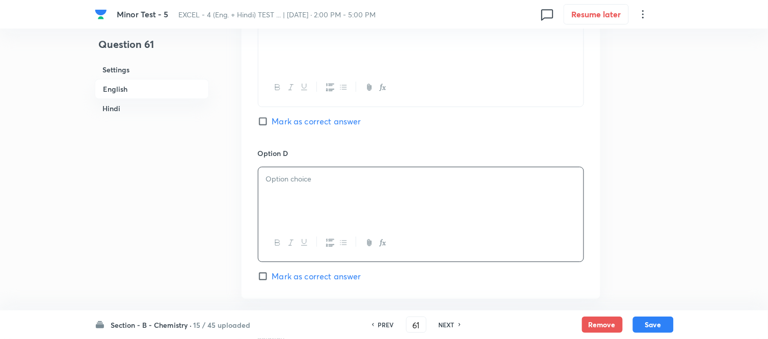
click at [328, 184] on p at bounding box center [421, 179] width 310 height 12
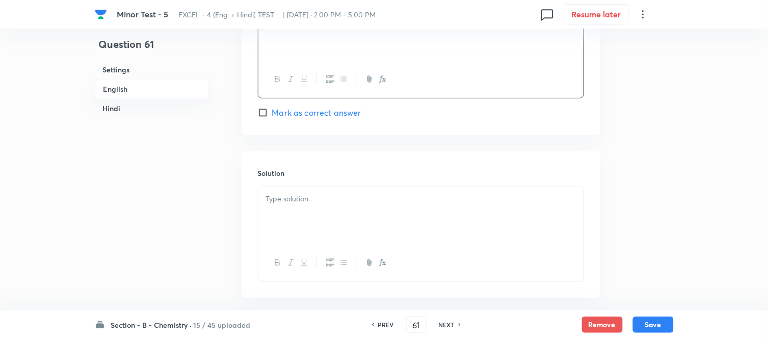
scroll to position [999, 0]
click at [318, 192] on p at bounding box center [421, 193] width 310 height 12
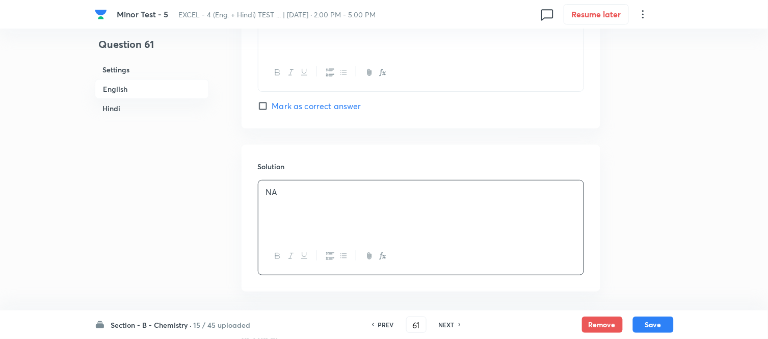
click at [119, 108] on h6 "Hindi" at bounding box center [152, 108] width 114 height 19
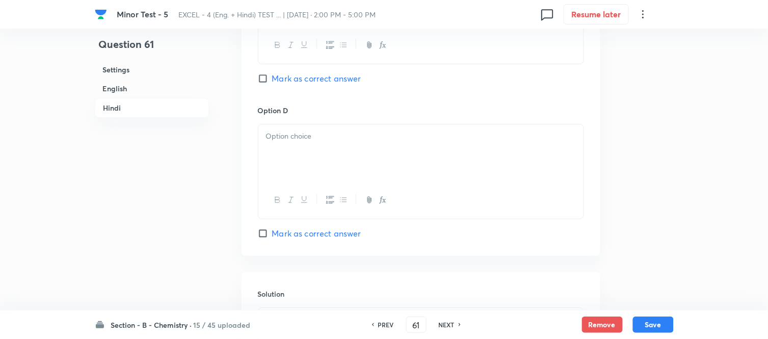
scroll to position [1920, 0]
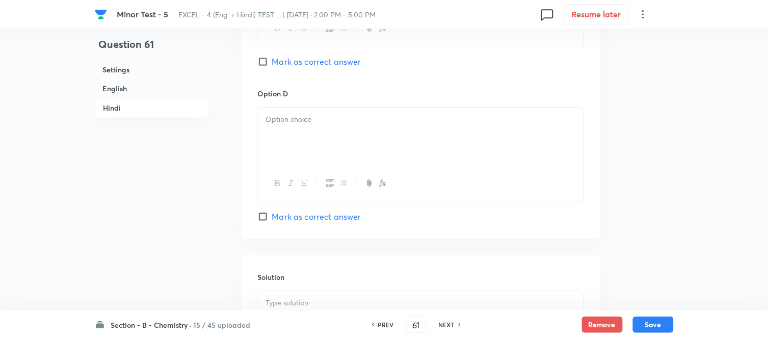
click at [387, 131] on div at bounding box center [420, 136] width 325 height 57
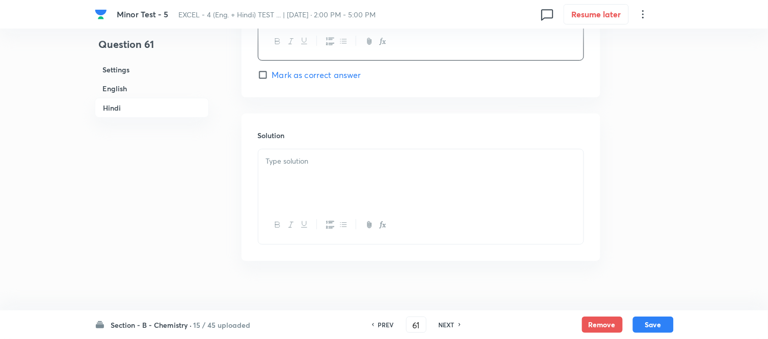
scroll to position [2077, 0]
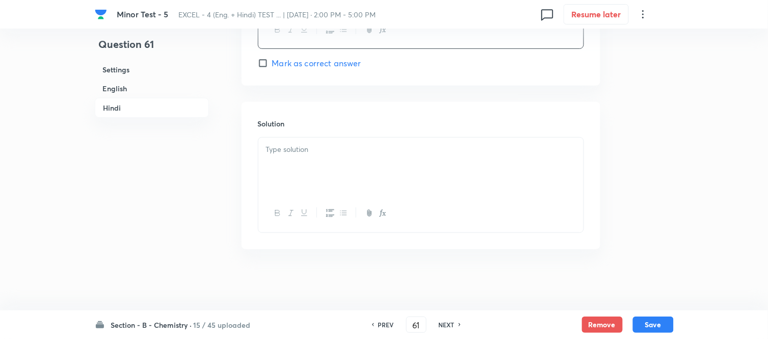
click at [363, 149] on p at bounding box center [421, 150] width 310 height 12
click at [651, 325] on button "Save" at bounding box center [653, 324] width 41 height 16
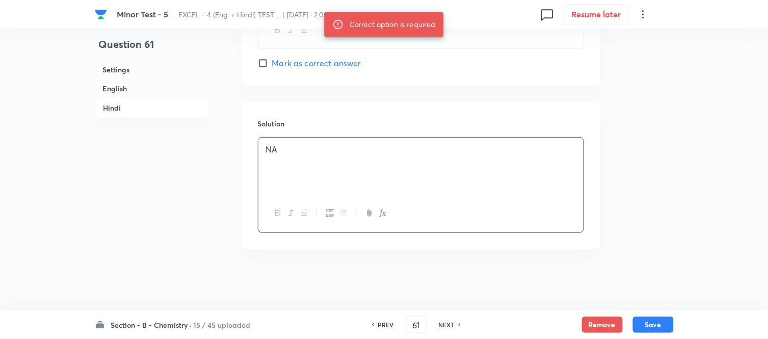
click at [120, 87] on h6 "English" at bounding box center [152, 88] width 114 height 19
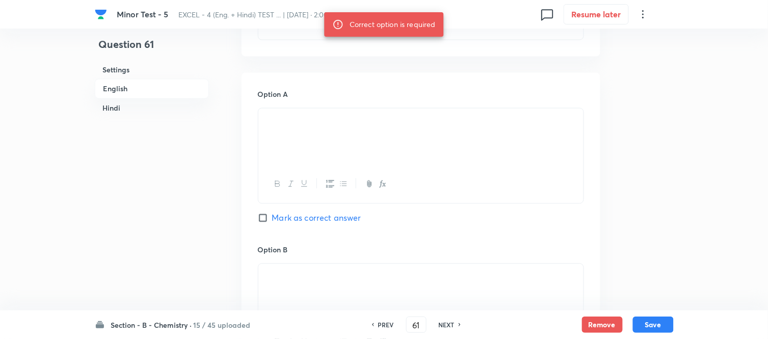
scroll to position [432, 0]
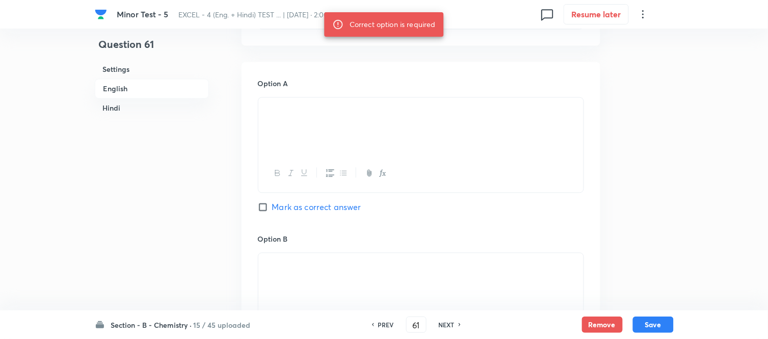
click at [261, 205] on input "Mark as correct answer" at bounding box center [265, 207] width 14 height 10
checkbox input "true"
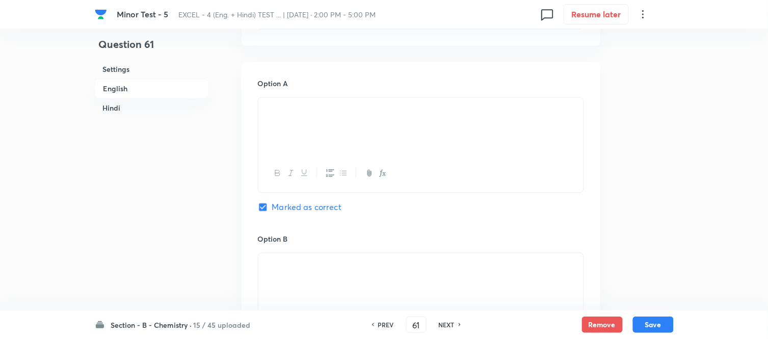
checkbox input "true"
click at [655, 327] on button "Save" at bounding box center [653, 324] width 41 height 16
type input "62"
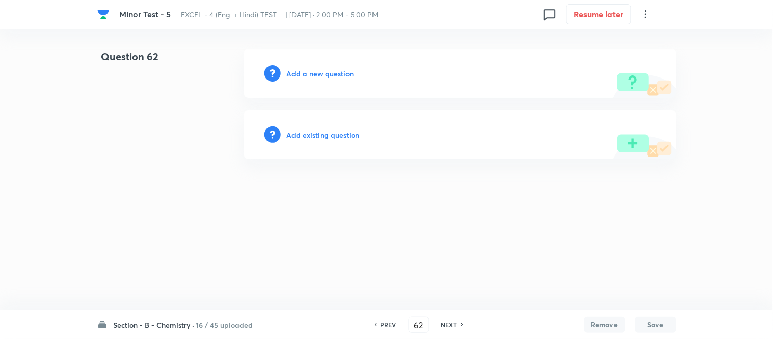
click at [309, 72] on h6 "Add a new question" at bounding box center [320, 73] width 67 height 11
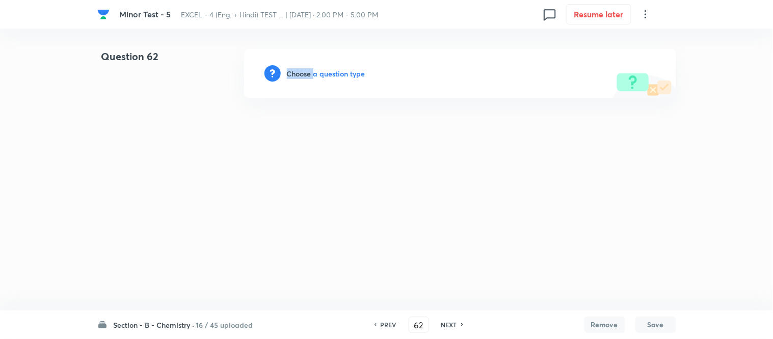
click at [309, 72] on h6 "Choose a question type" at bounding box center [326, 73] width 79 height 11
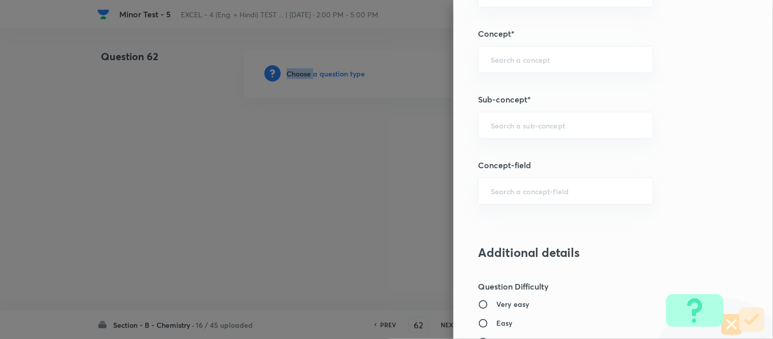
scroll to position [623, 0]
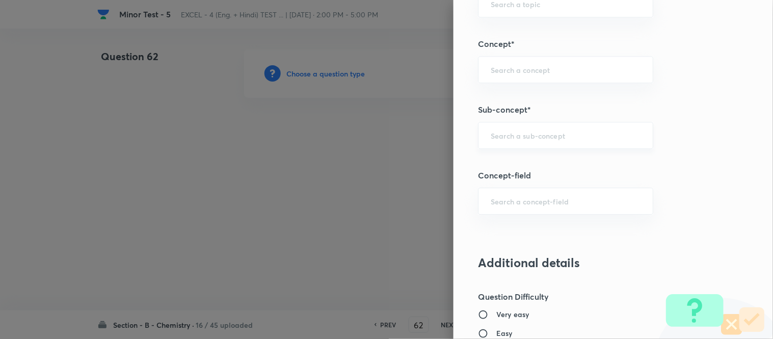
click at [548, 131] on input "text" at bounding box center [566, 136] width 150 height 10
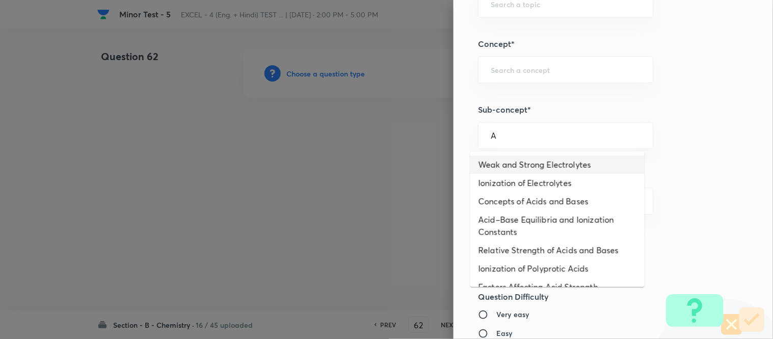
click at [523, 166] on li "Weak and Strong Electrolytes" at bounding box center [558, 164] width 174 height 18
type input "Weak and Strong Electrolytes"
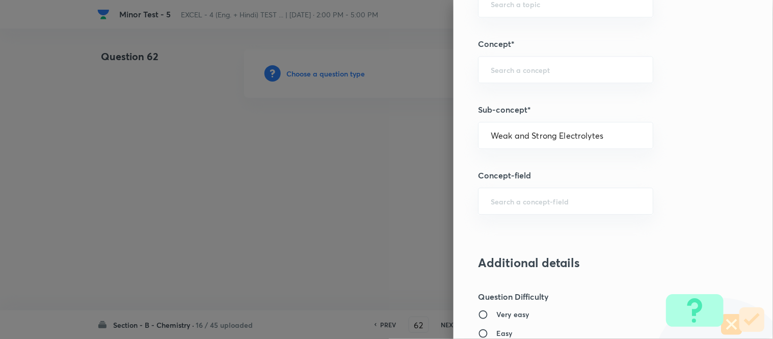
type input "Chemistry"
type input "Physical Chemistry"
type input "Ionic Equilibrium"
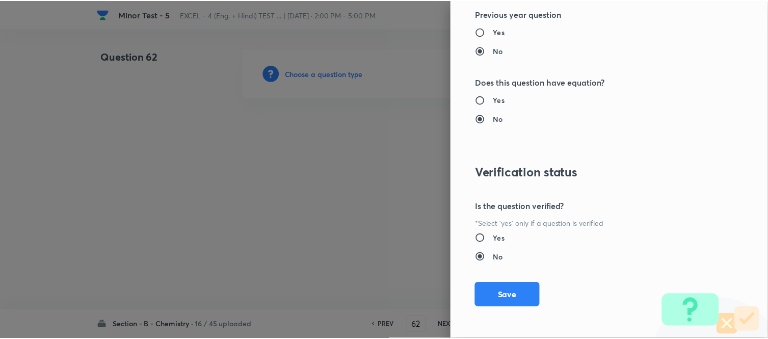
scroll to position [1119, 0]
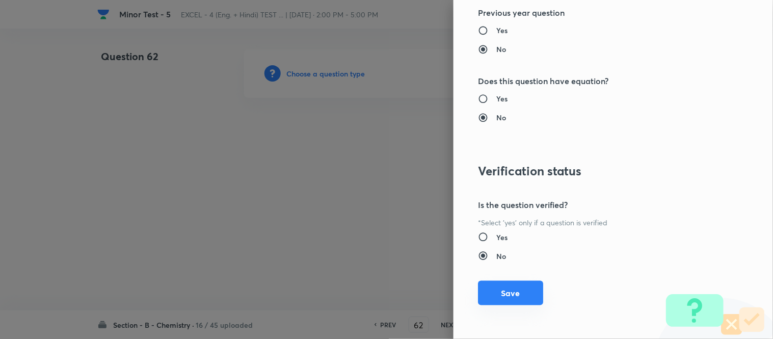
drag, startPoint x: 505, startPoint y: 296, endPoint x: 510, endPoint y: 293, distance: 6.6
click at [505, 296] on button "Save" at bounding box center [510, 293] width 65 height 24
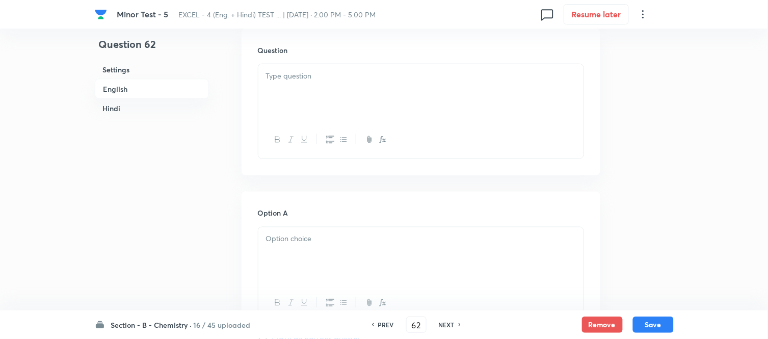
scroll to position [283, 0]
click at [405, 108] on div at bounding box center [420, 112] width 325 height 57
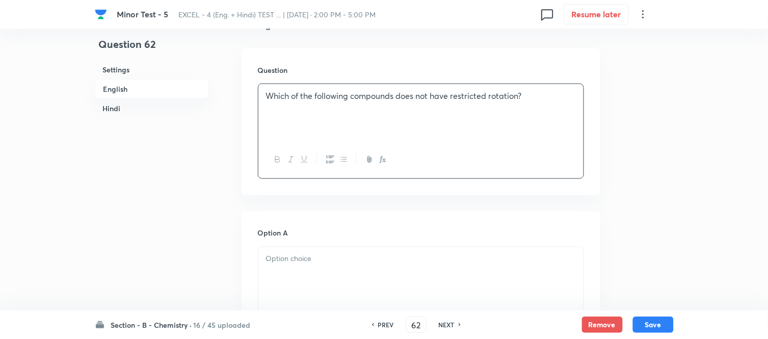
click at [114, 107] on h6 "Hindi" at bounding box center [152, 108] width 114 height 19
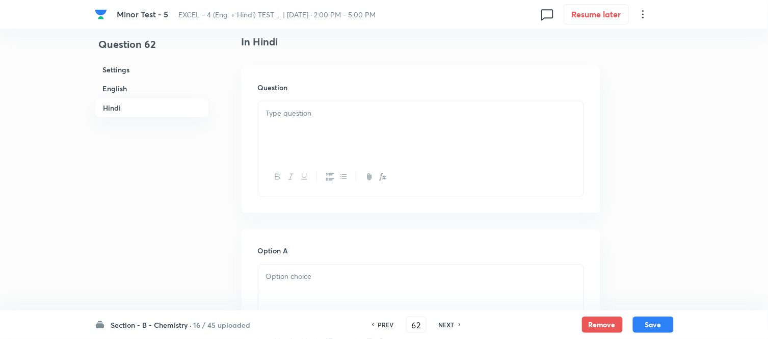
click at [413, 119] on p at bounding box center [421, 114] width 310 height 12
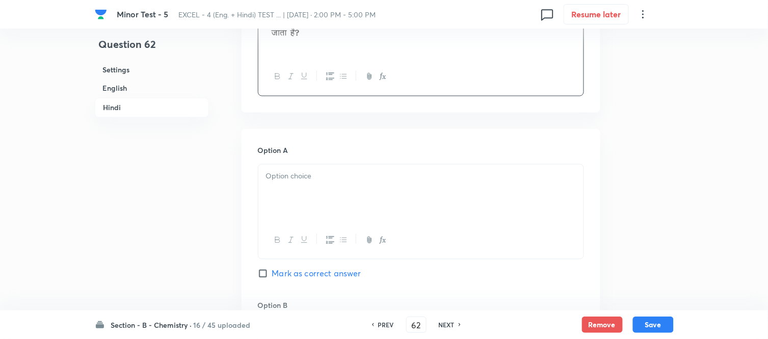
scroll to position [1411, 0]
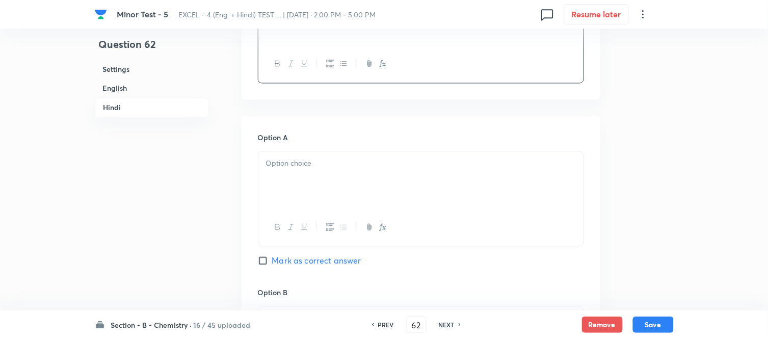
click at [378, 175] on div at bounding box center [420, 180] width 325 height 57
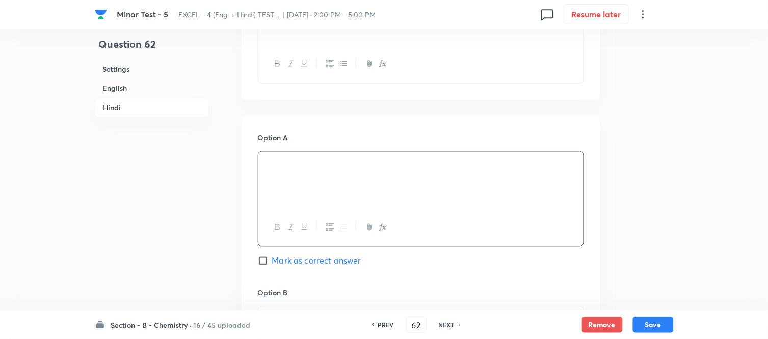
click at [119, 88] on h6 "English" at bounding box center [152, 88] width 114 height 19
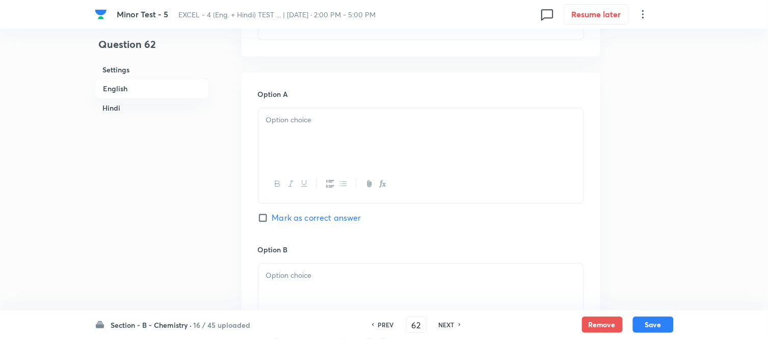
scroll to position [432, 0]
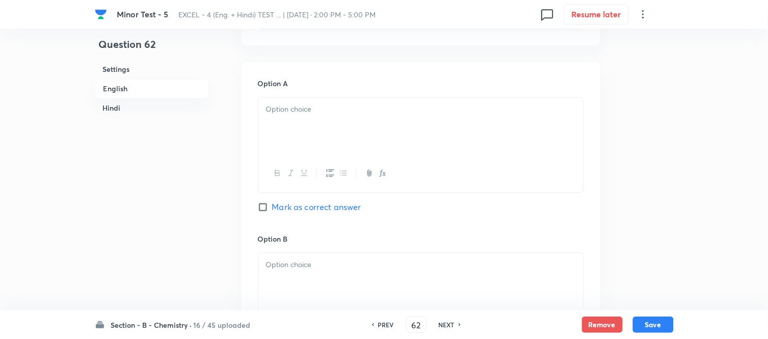
click at [368, 129] on div at bounding box center [420, 126] width 325 height 57
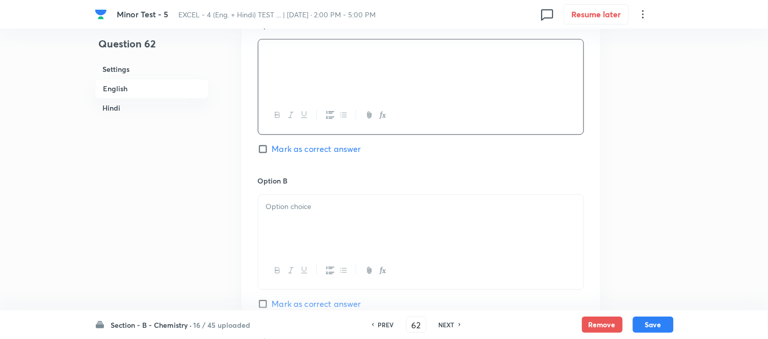
scroll to position [546, 0]
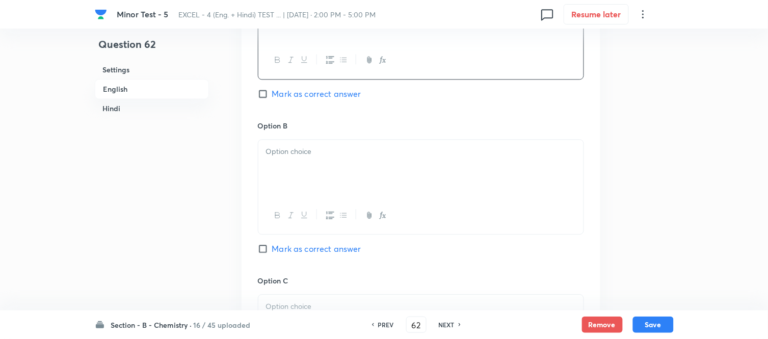
click at [337, 158] on p at bounding box center [421, 152] width 310 height 12
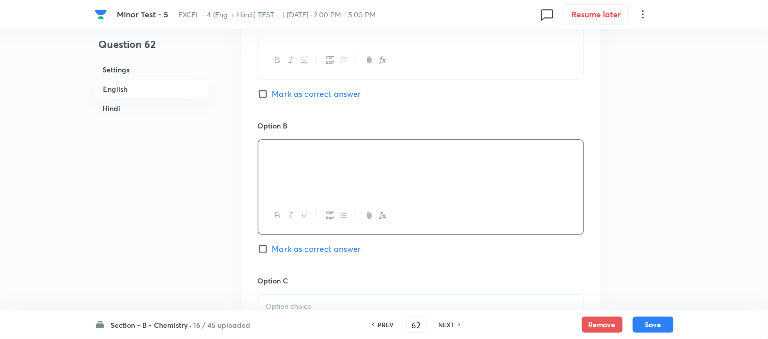
click at [114, 105] on h6 "Hindi" at bounding box center [152, 108] width 114 height 19
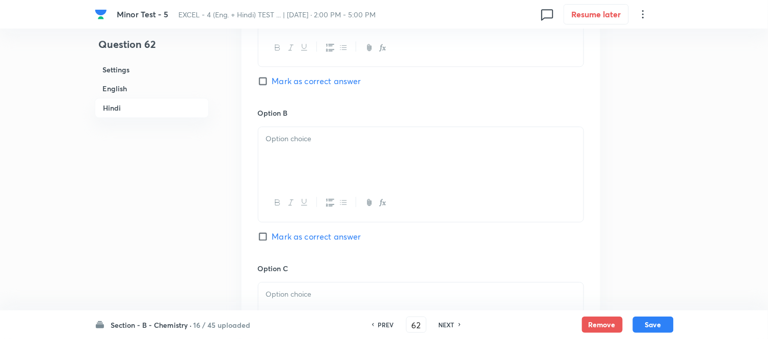
scroll to position [1591, 0]
click at [321, 144] on p at bounding box center [421, 139] width 310 height 12
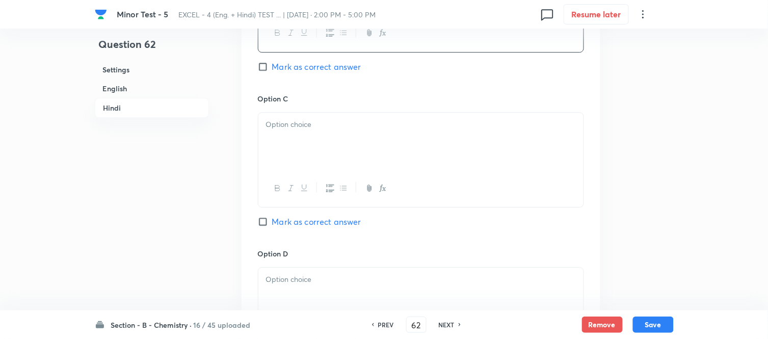
scroll to position [1761, 0]
click at [344, 155] on div at bounding box center [420, 140] width 325 height 57
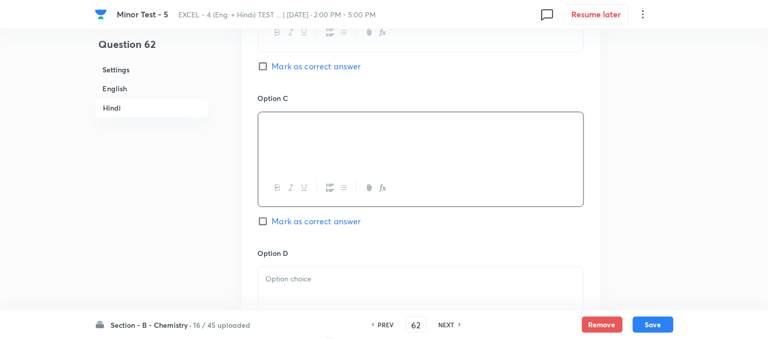
click at [118, 89] on h6 "English" at bounding box center [152, 88] width 114 height 19
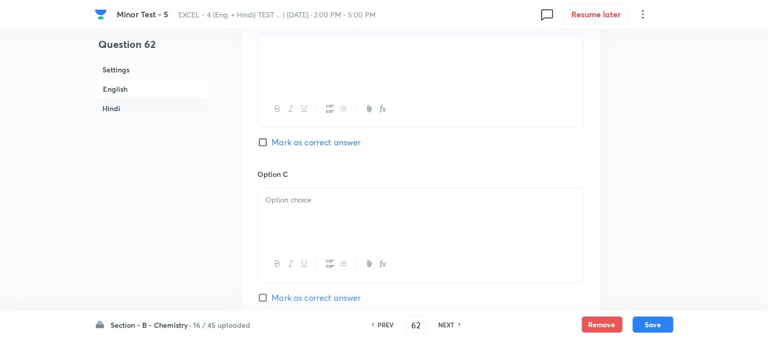
scroll to position [716, 0]
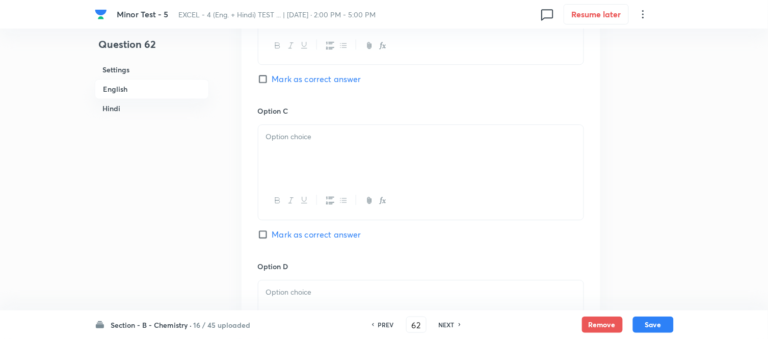
click at [320, 143] on p at bounding box center [421, 137] width 310 height 12
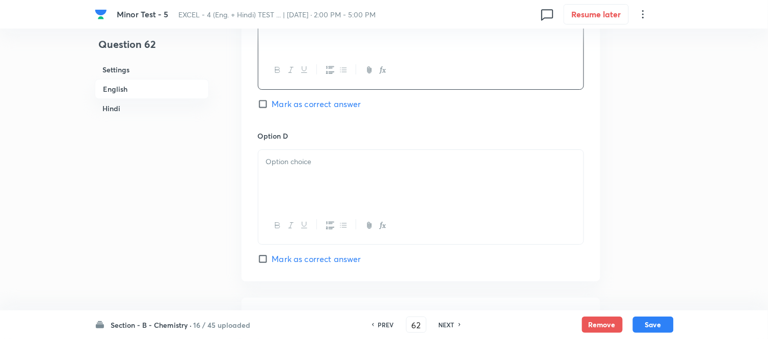
scroll to position [885, 0]
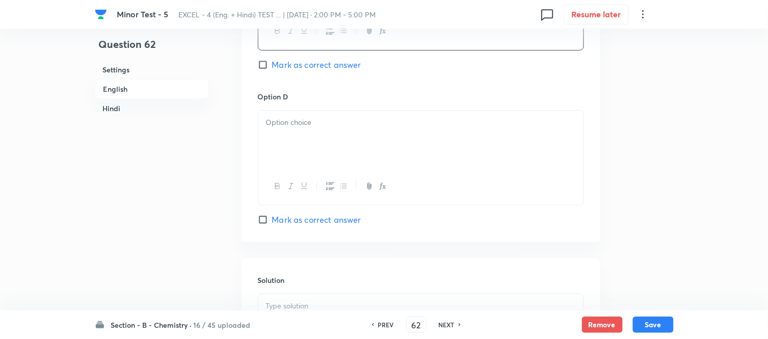
click at [334, 144] on div at bounding box center [420, 139] width 325 height 57
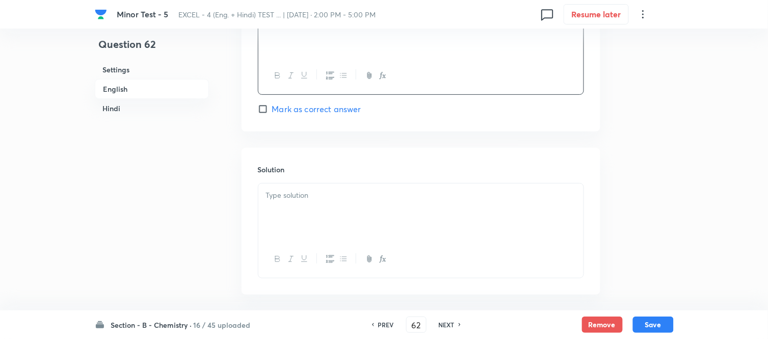
scroll to position [999, 0]
click at [306, 198] on p at bounding box center [421, 193] width 310 height 12
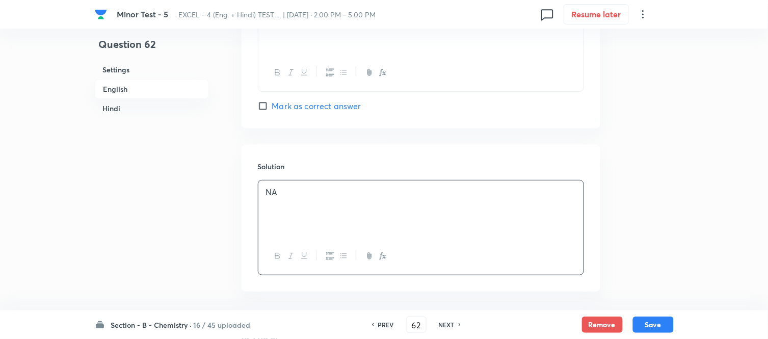
click at [118, 110] on h6 "Hindi" at bounding box center [152, 108] width 114 height 19
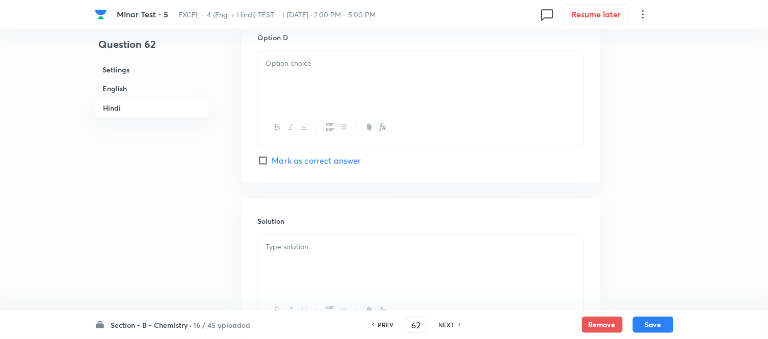
scroll to position [1987, 0]
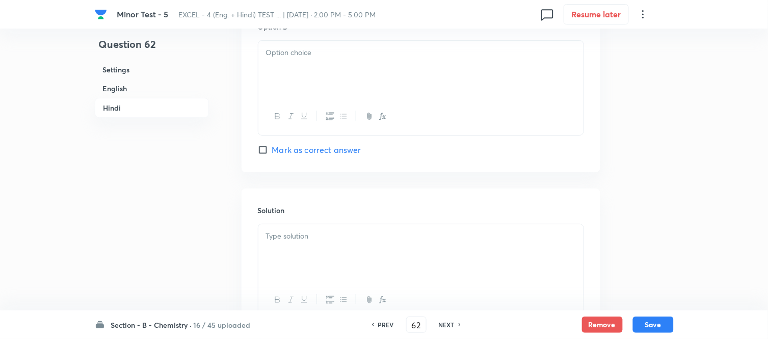
click at [362, 98] on div at bounding box center [420, 69] width 325 height 57
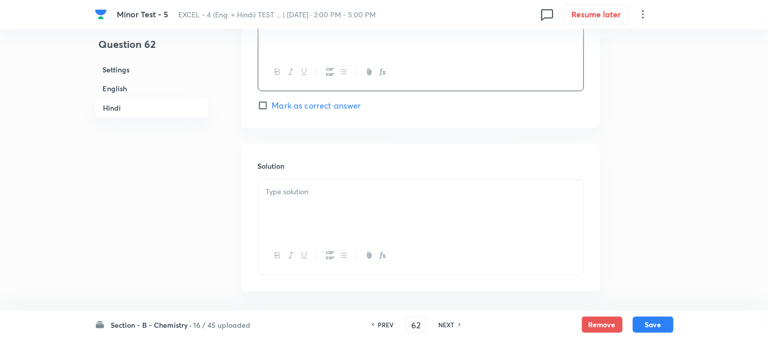
scroll to position [2098, 0]
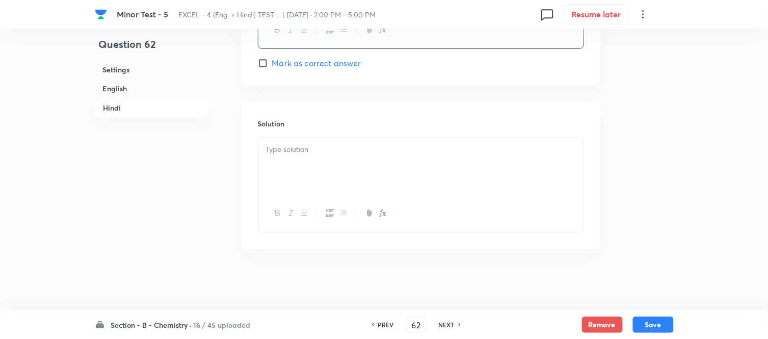
click at [353, 159] on div at bounding box center [420, 166] width 325 height 57
click at [651, 323] on button "Save" at bounding box center [653, 324] width 41 height 16
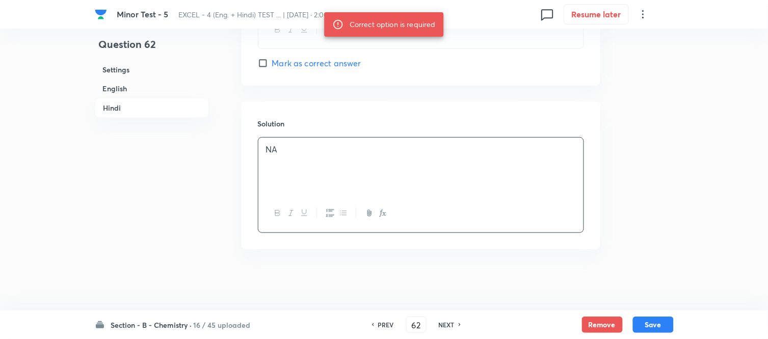
click at [269, 65] on input "Mark as correct answer" at bounding box center [265, 63] width 14 height 10
checkbox input "true"
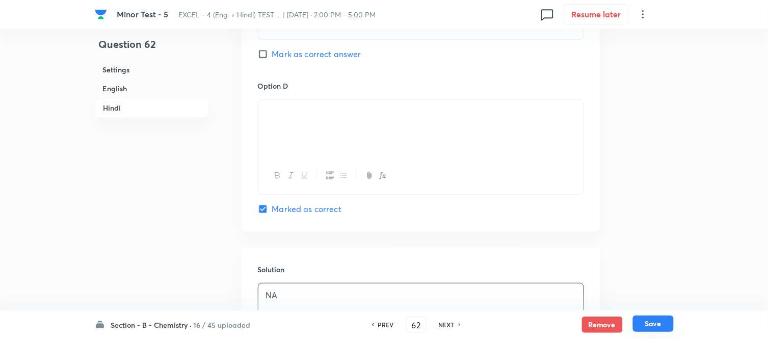
click at [654, 324] on button "Save" at bounding box center [653, 324] width 41 height 16
type input "63"
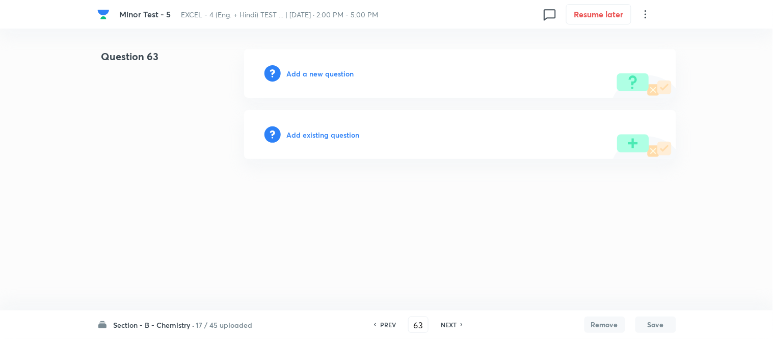
click at [311, 73] on h6 "Add a new question" at bounding box center [320, 73] width 67 height 11
click at [311, 73] on h6 "Choose a question type" at bounding box center [326, 73] width 79 height 11
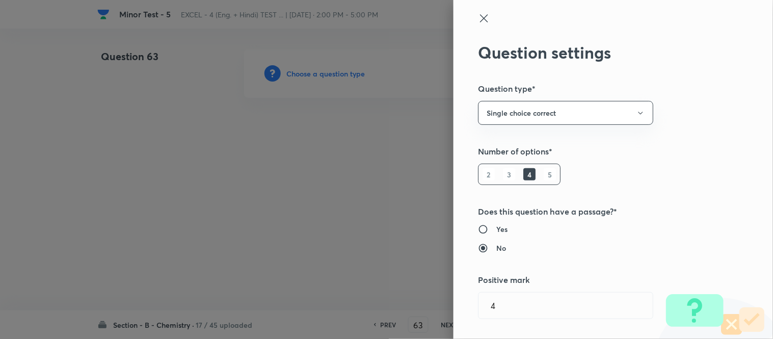
type input "Chemistry"
type input "Physical Chemistry"
type input "Ionic Equilibrium"
type input "Weak and Strong Electrolytes"
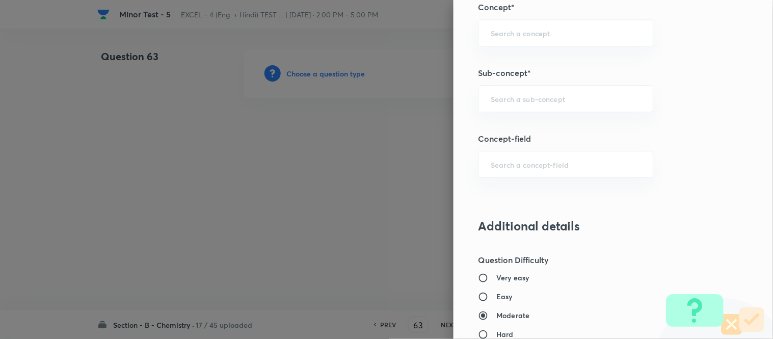
scroll to position [680, 0]
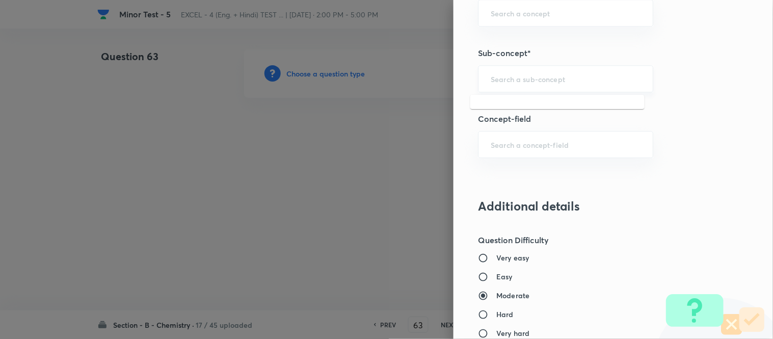
click at [575, 78] on input "text" at bounding box center [566, 79] width 150 height 10
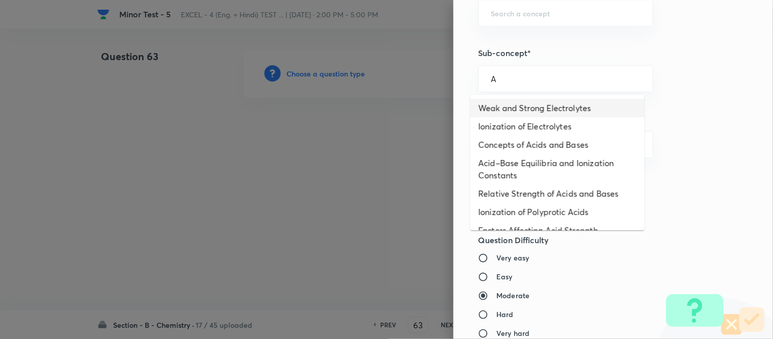
click at [555, 104] on li "Weak and Strong Electrolytes" at bounding box center [558, 108] width 174 height 18
type input "Weak and Strong Electrolytes"
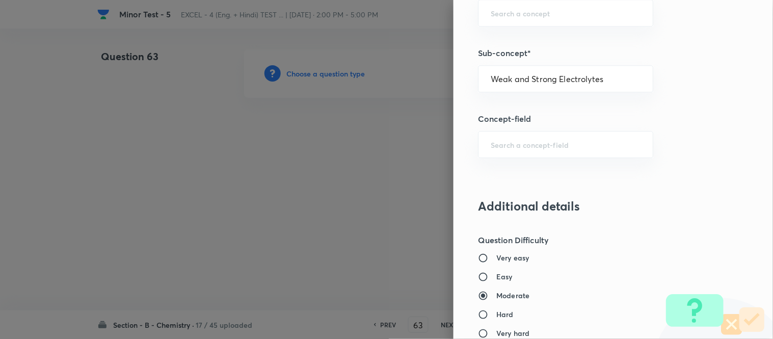
type input "Chemistry"
type input "Physical Chemistry"
type input "Ionic Equilibrium"
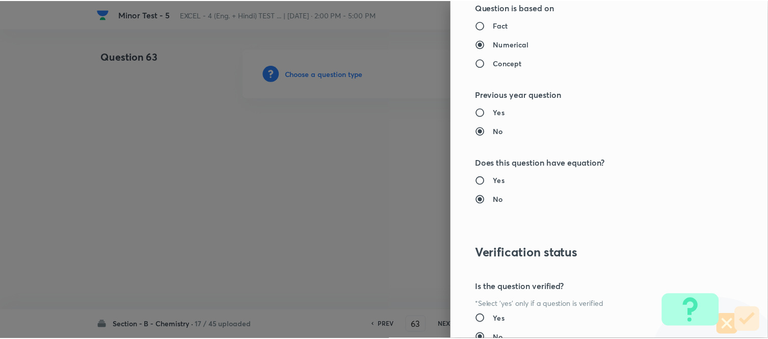
scroll to position [1119, 0]
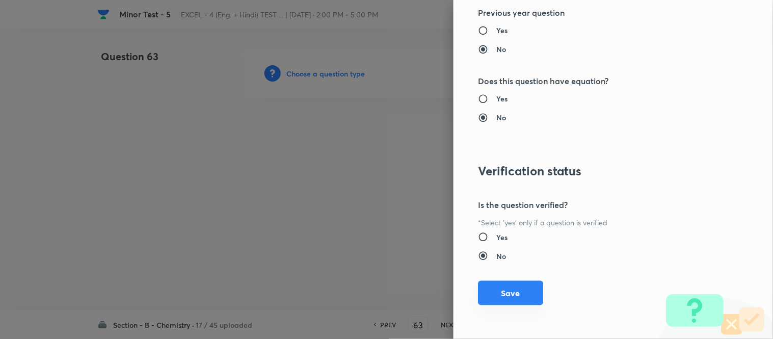
click at [495, 293] on button "Save" at bounding box center [510, 293] width 65 height 24
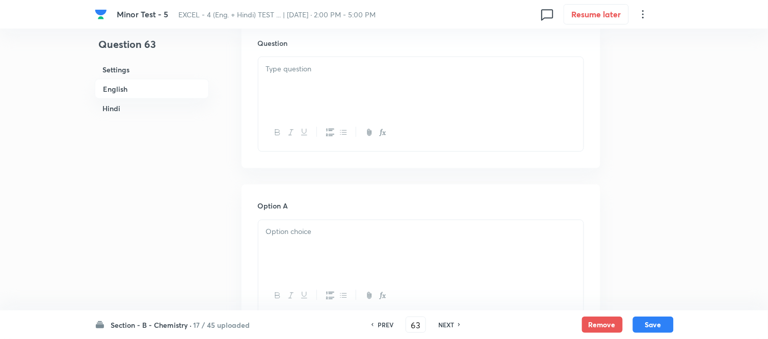
scroll to position [283, 0]
click at [327, 99] on p at bounding box center [421, 96] width 310 height 12
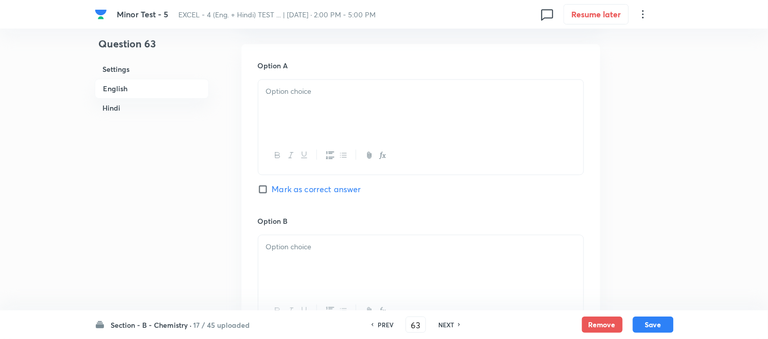
scroll to position [453, 0]
click at [357, 112] on div at bounding box center [420, 105] width 325 height 57
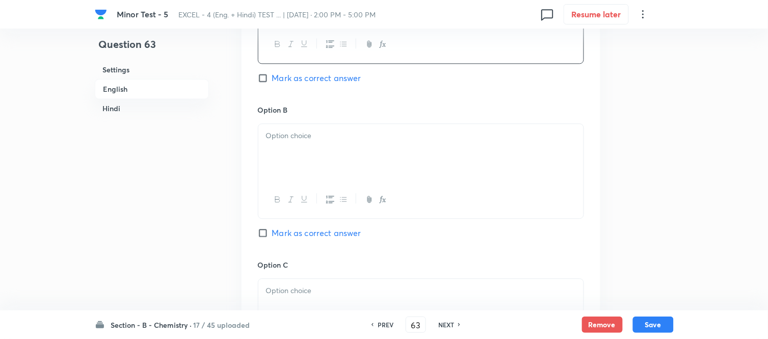
scroll to position [566, 0]
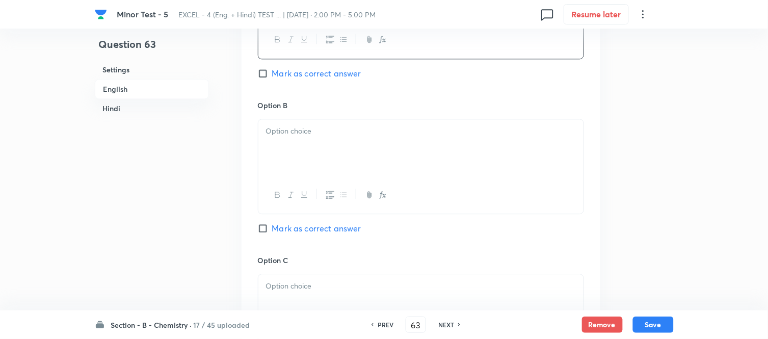
click at [358, 133] on p at bounding box center [421, 131] width 310 height 12
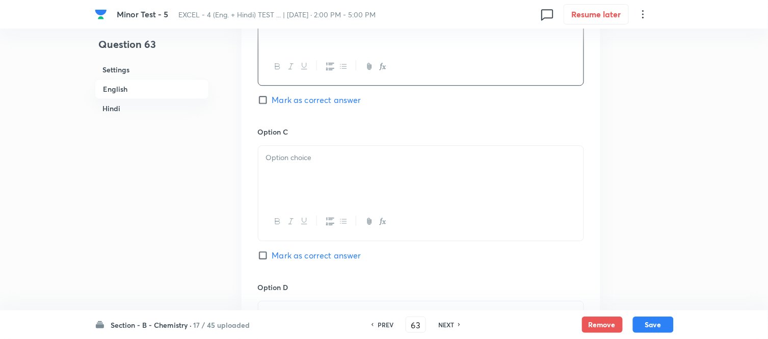
scroll to position [736, 0]
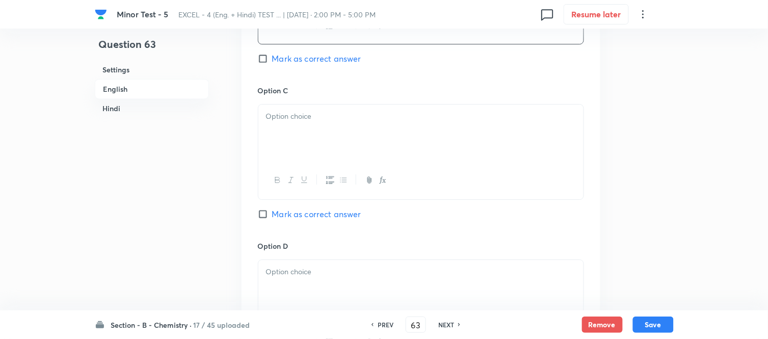
click at [376, 126] on div at bounding box center [420, 133] width 325 height 57
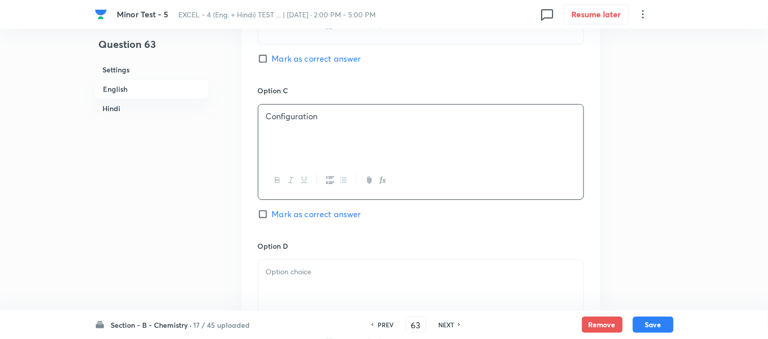
click at [272, 213] on span "Mark as correct answer" at bounding box center [316, 214] width 89 height 12
click at [272, 213] on input "Mark as correct answer" at bounding box center [265, 214] width 14 height 10
checkbox input "true"
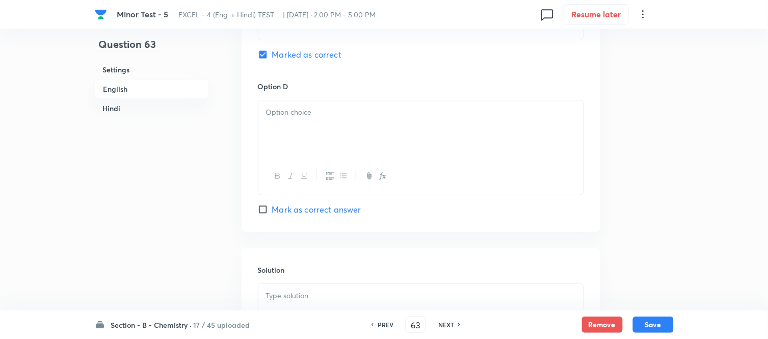
scroll to position [906, 0]
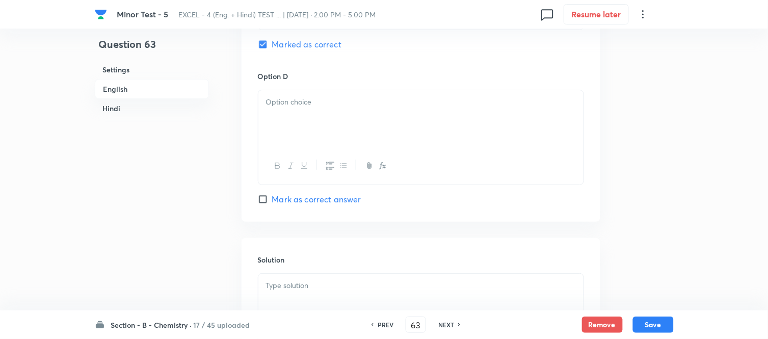
click at [324, 121] on div at bounding box center [420, 118] width 325 height 57
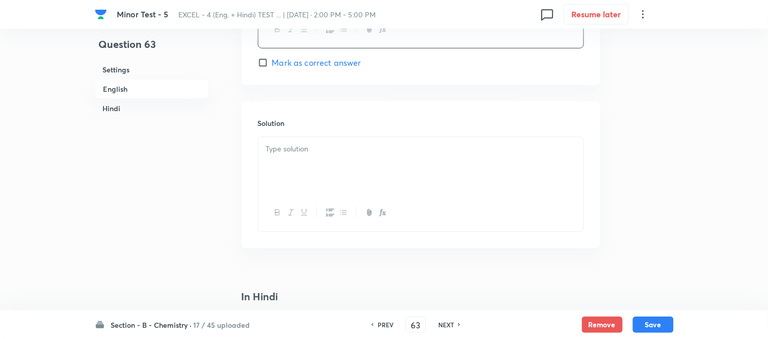
scroll to position [1076, 0]
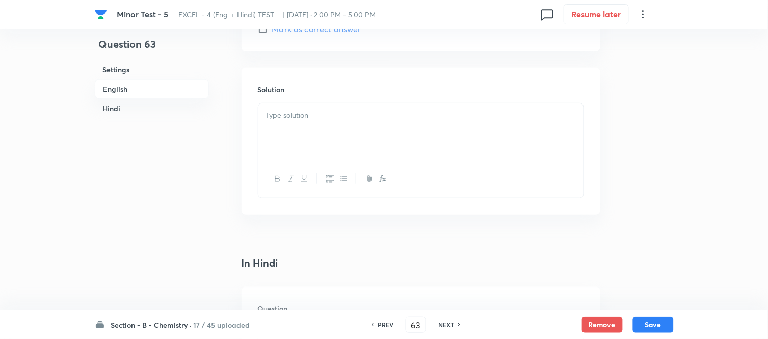
click at [337, 138] on div at bounding box center [420, 131] width 325 height 57
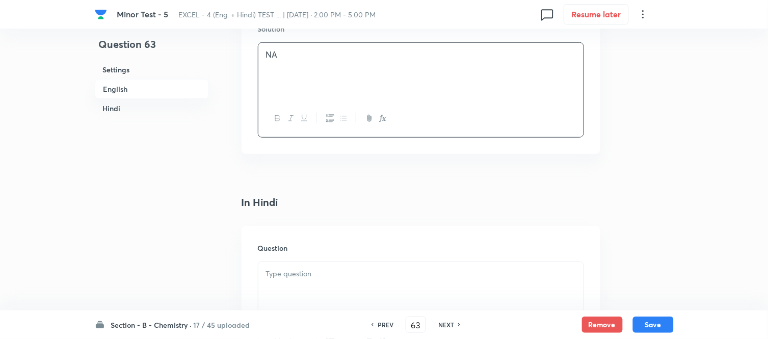
scroll to position [1246, 0]
click at [362, 175] on div at bounding box center [420, 181] width 325 height 57
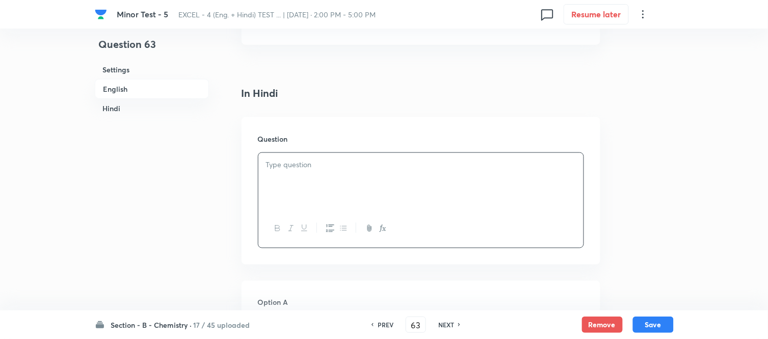
click at [375, 171] on p at bounding box center [421, 165] width 310 height 12
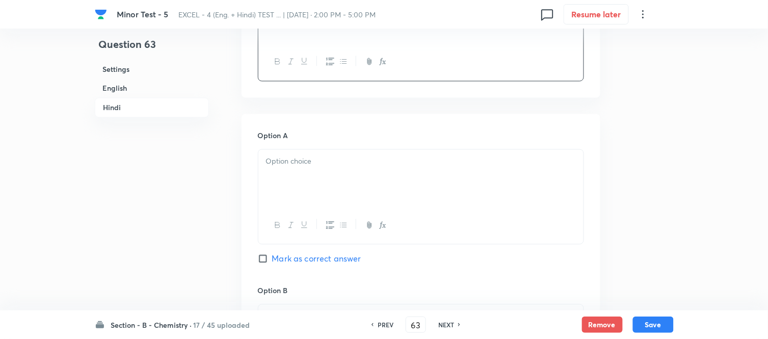
scroll to position [1472, 0]
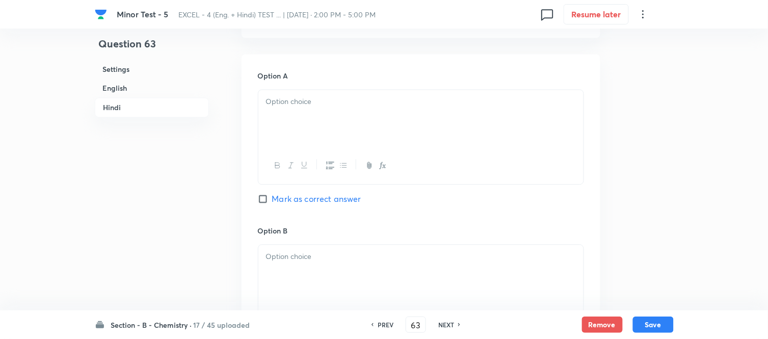
click at [412, 136] on div at bounding box center [420, 118] width 325 height 57
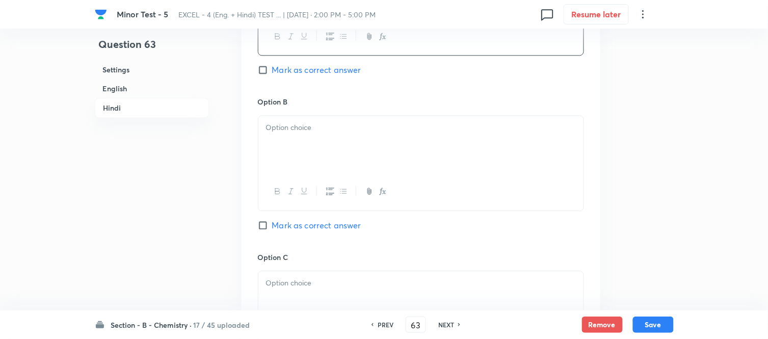
scroll to position [1642, 0]
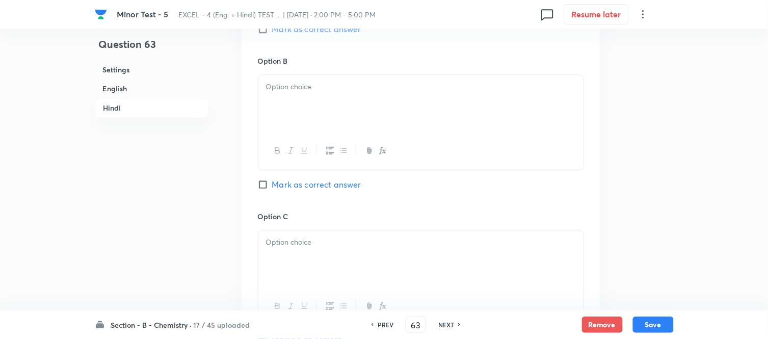
click at [402, 104] on div at bounding box center [420, 103] width 325 height 57
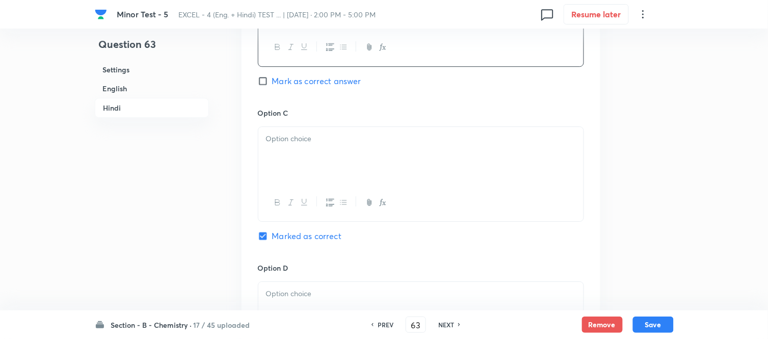
scroll to position [1756, 0]
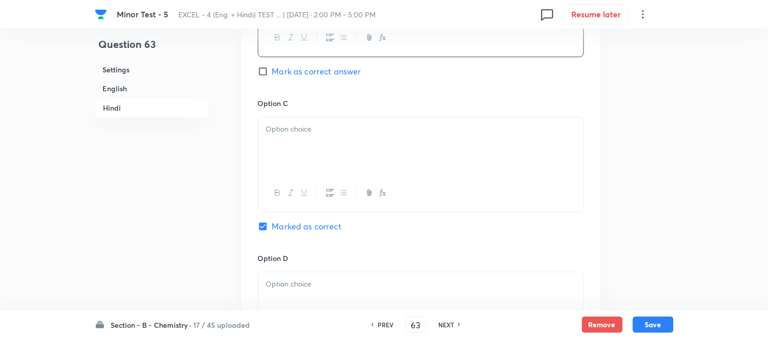
click at [415, 139] on div at bounding box center [420, 145] width 325 height 57
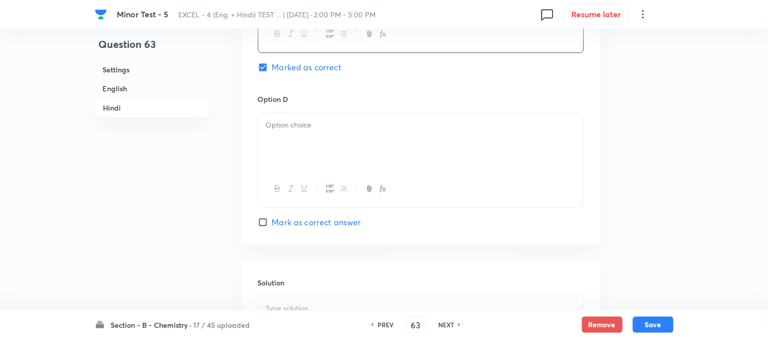
scroll to position [1925, 0]
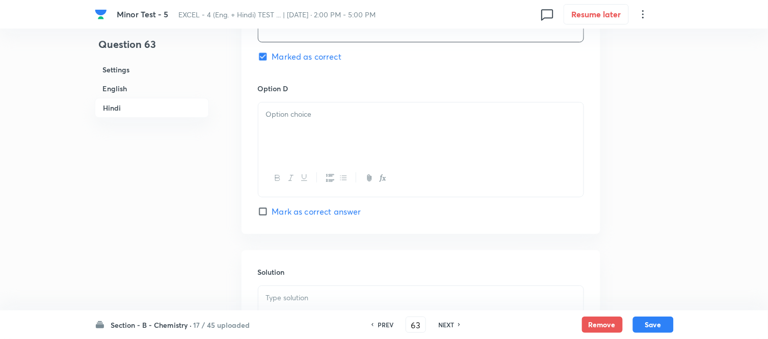
click at [391, 125] on div at bounding box center [420, 130] width 325 height 57
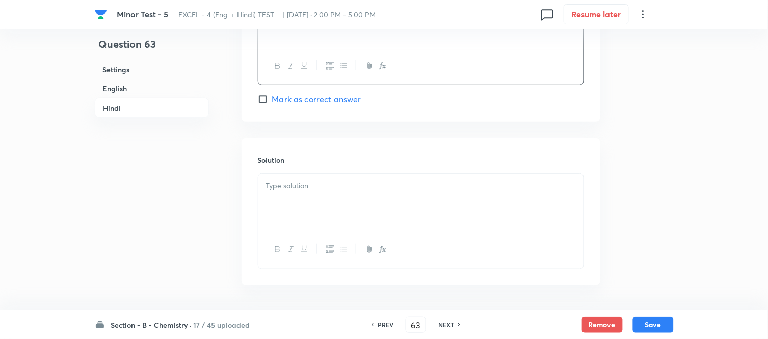
scroll to position [2039, 0]
click at [335, 190] on p at bounding box center [421, 184] width 310 height 12
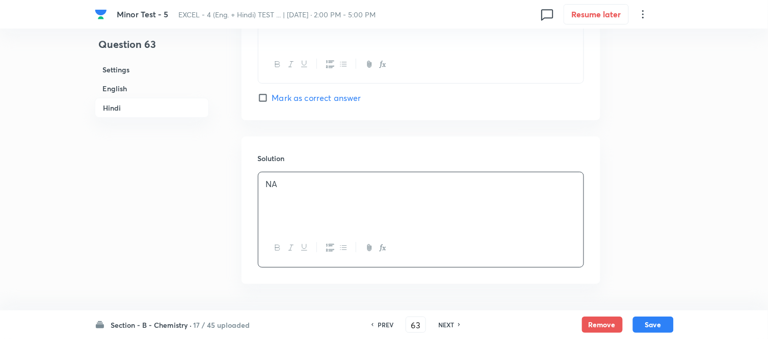
click at [133, 89] on h6 "English" at bounding box center [152, 88] width 114 height 19
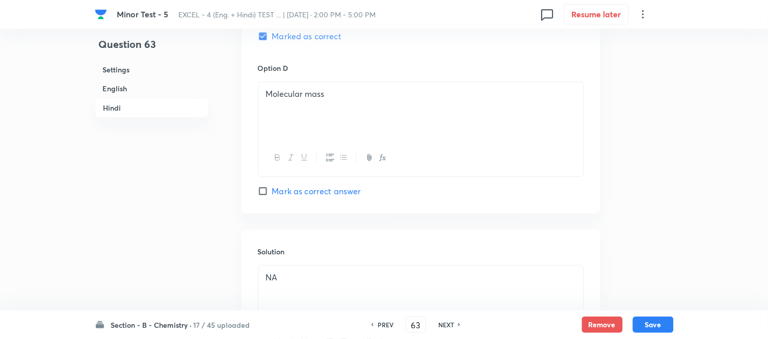
scroll to position [1962, 0]
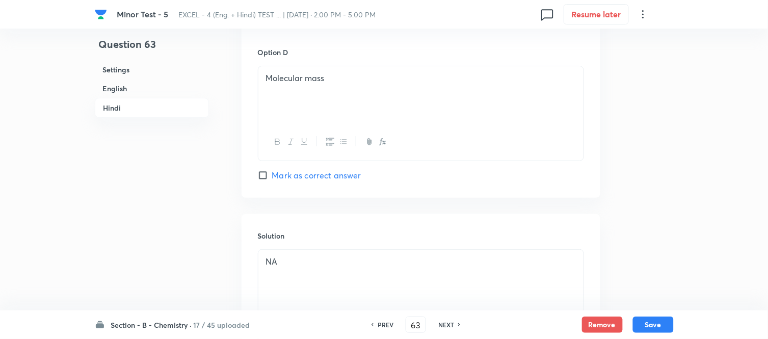
click at [342, 101] on div "Molecular mass" at bounding box center [420, 94] width 325 height 57
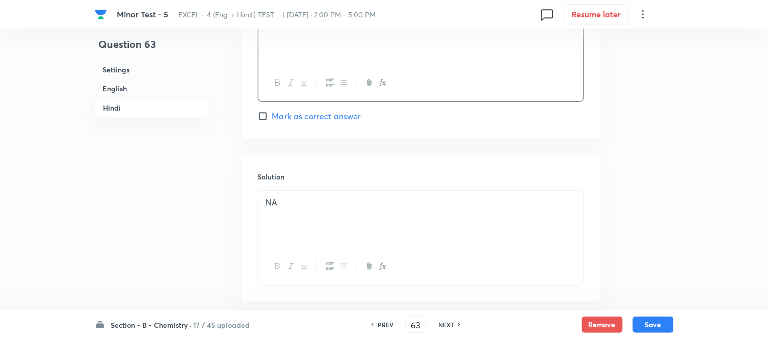
scroll to position [2077, 0]
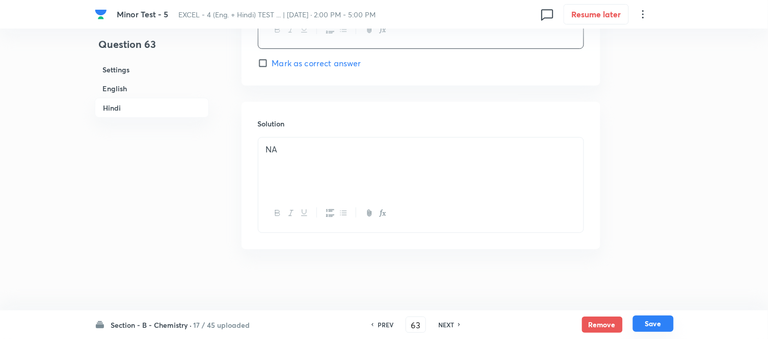
click at [658, 322] on button "Save" at bounding box center [653, 324] width 41 height 16
type input "64"
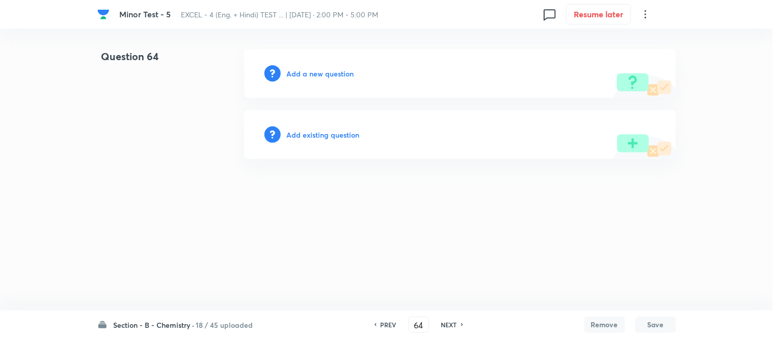
click at [308, 75] on h6 "Add a new question" at bounding box center [320, 73] width 67 height 11
click at [308, 75] on h6 "Choose a question type" at bounding box center [326, 73] width 79 height 11
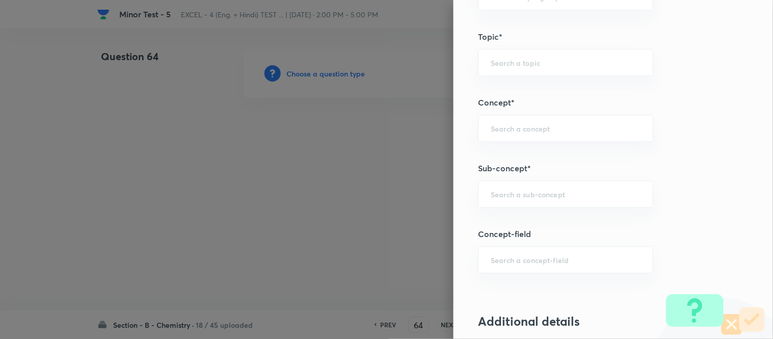
scroll to position [598, 0]
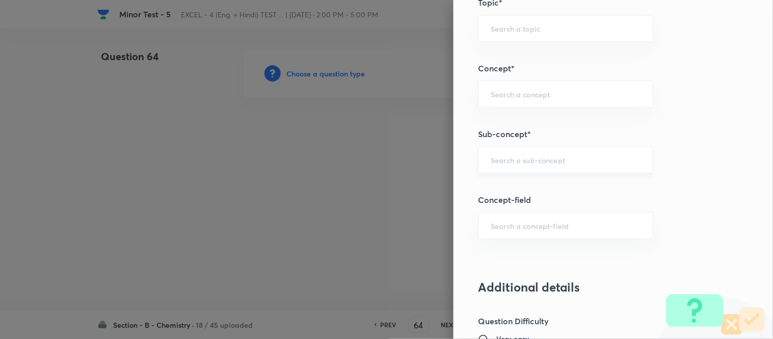
click at [511, 162] on input "text" at bounding box center [566, 160] width 150 height 10
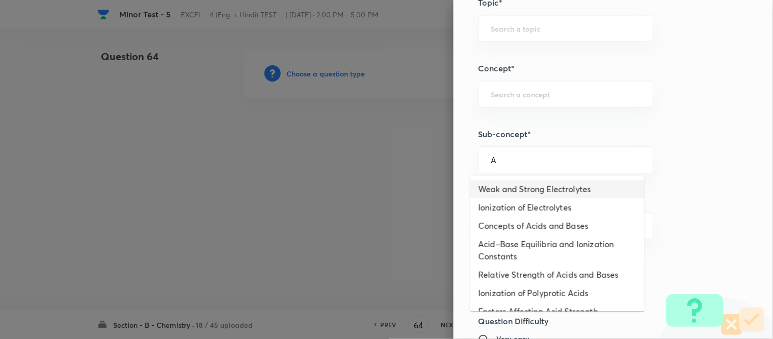
click at [494, 191] on li "Weak and Strong Electrolytes" at bounding box center [558, 189] width 174 height 18
type input "Weak and Strong Electrolytes"
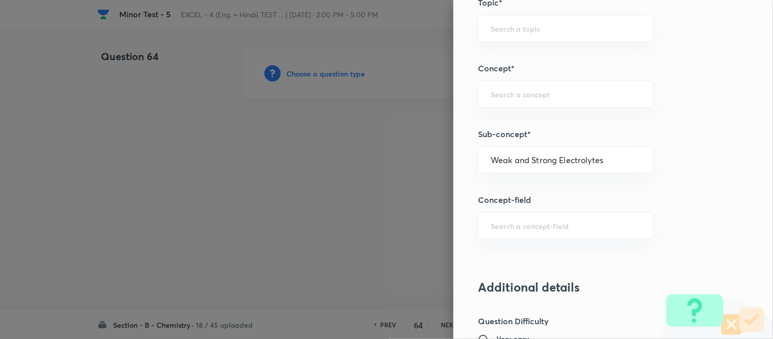
type input "Chemistry"
type input "Physical Chemistry"
type input "Ionic Equilibrium"
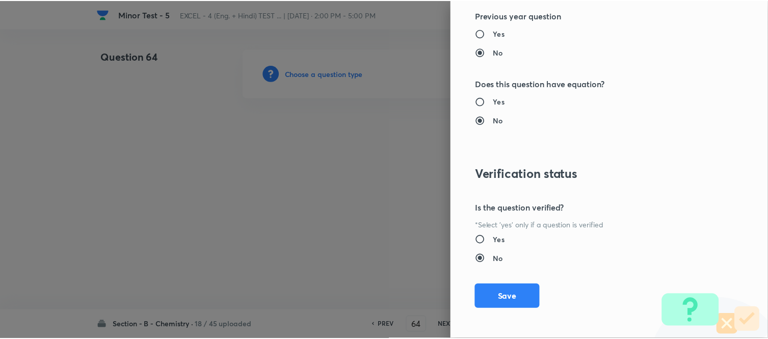
scroll to position [1119, 0]
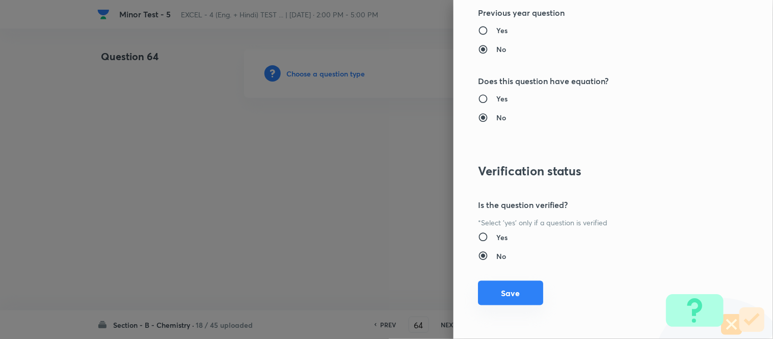
click at [498, 290] on button "Save" at bounding box center [510, 293] width 65 height 24
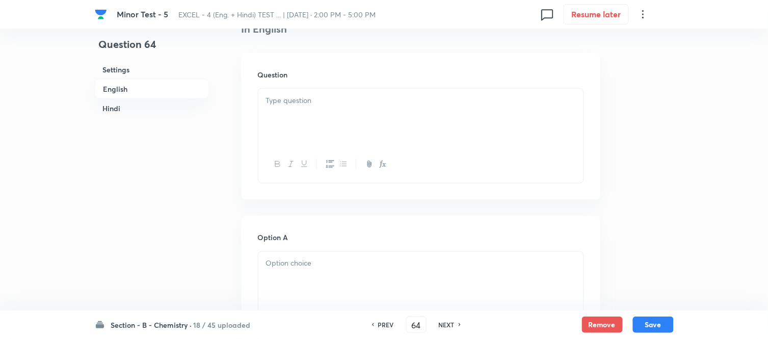
scroll to position [283, 0]
click at [384, 104] on div at bounding box center [420, 112] width 325 height 57
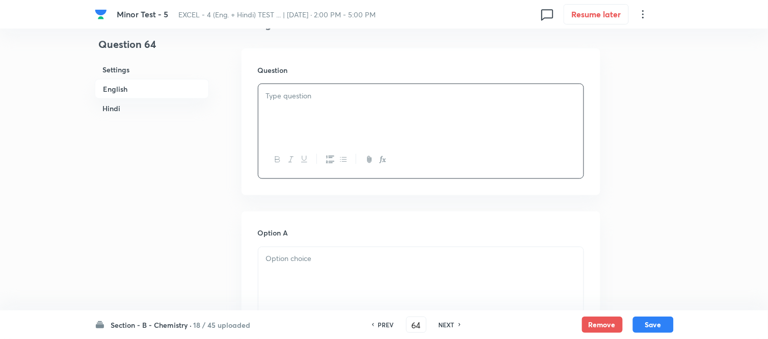
click at [343, 115] on div at bounding box center [420, 112] width 325 height 57
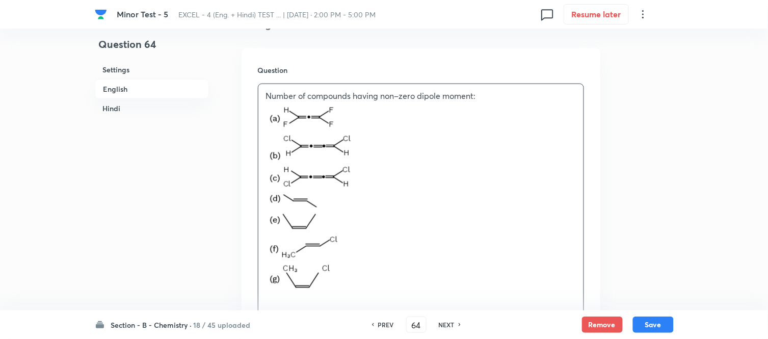
click at [115, 106] on h6 "Hindi" at bounding box center [152, 108] width 114 height 19
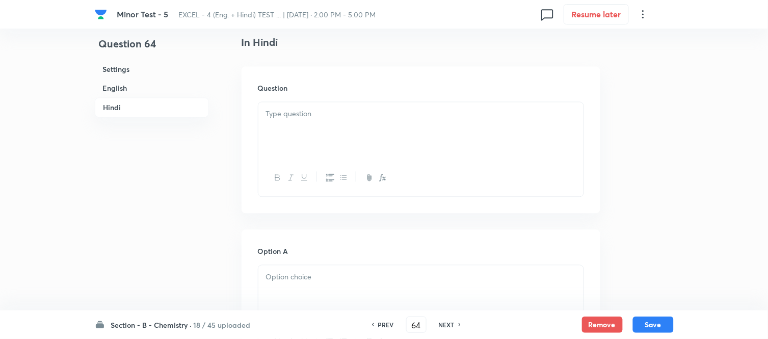
click at [347, 120] on p at bounding box center [421, 115] width 310 height 12
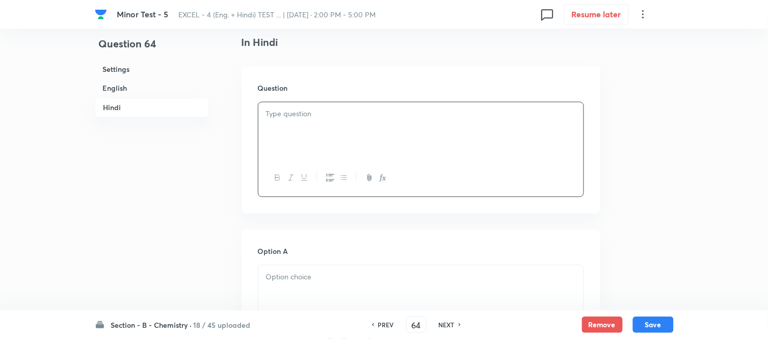
click at [324, 136] on div at bounding box center [420, 130] width 325 height 57
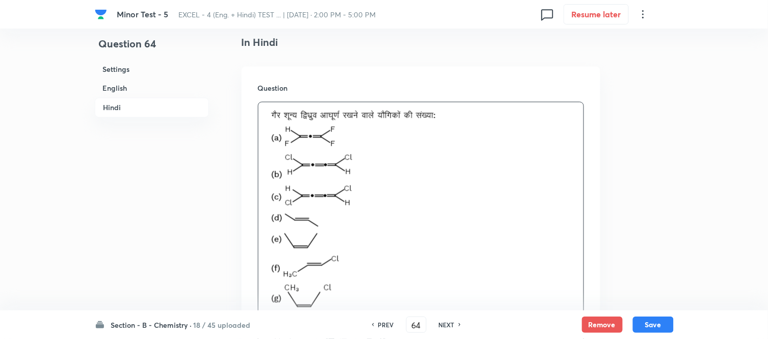
click at [126, 87] on h6 "English" at bounding box center [152, 88] width 114 height 19
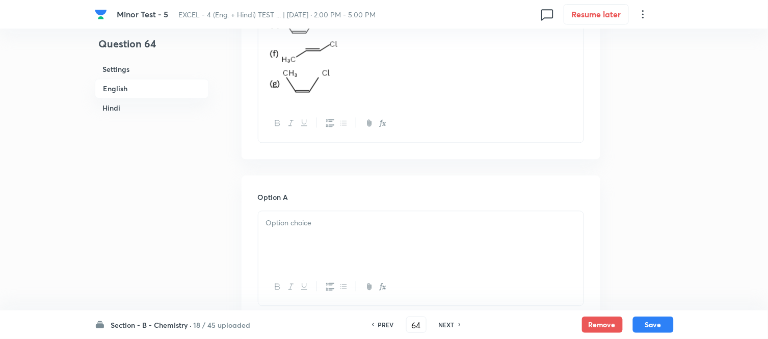
scroll to position [546, 0]
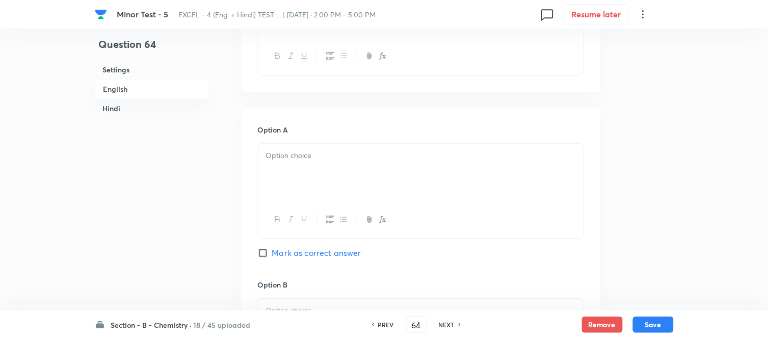
click at [452, 175] on div at bounding box center [420, 172] width 325 height 57
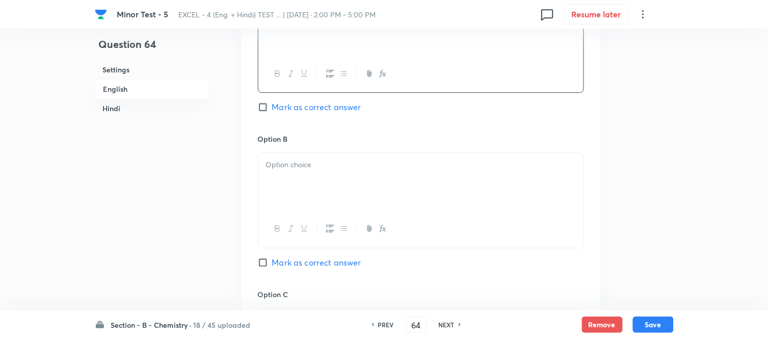
scroll to position [716, 0]
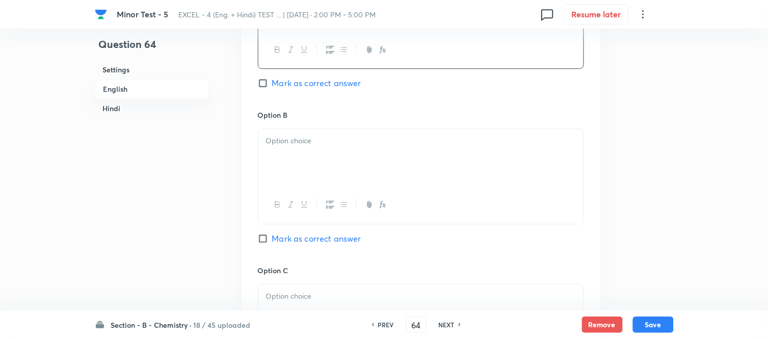
click at [385, 166] on div at bounding box center [420, 157] width 325 height 57
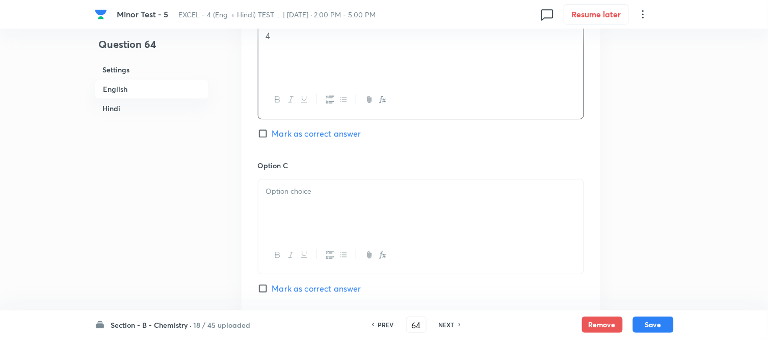
scroll to position [829, 0]
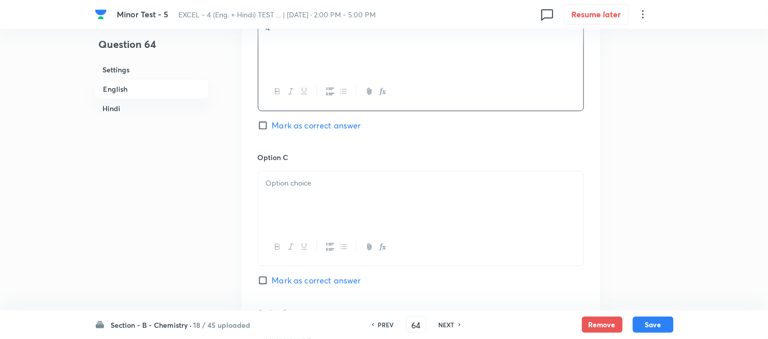
click at [358, 196] on div at bounding box center [420, 199] width 325 height 57
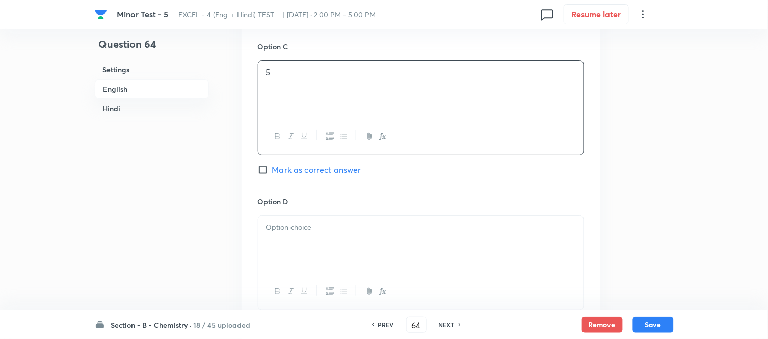
scroll to position [942, 0]
click at [360, 236] on div at bounding box center [420, 241] width 325 height 57
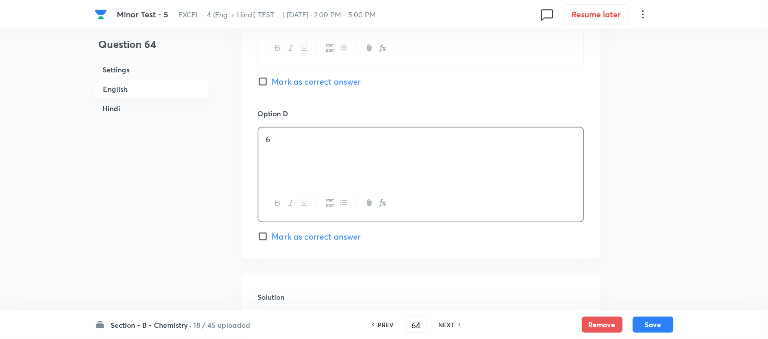
scroll to position [1112, 0]
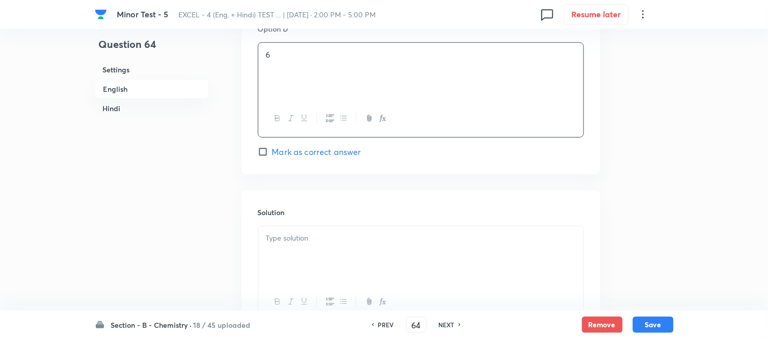
click at [362, 243] on p at bounding box center [421, 238] width 310 height 12
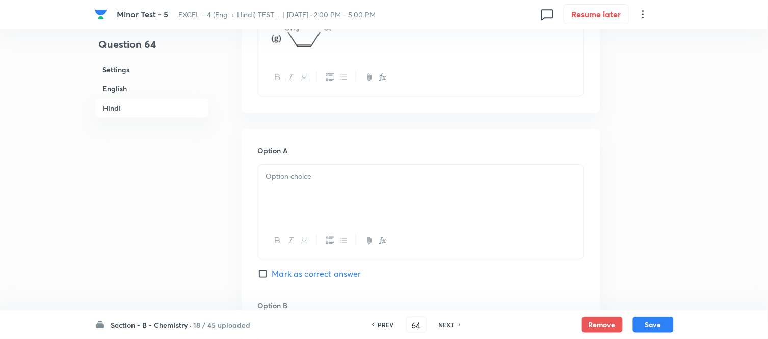
scroll to position [1735, 0]
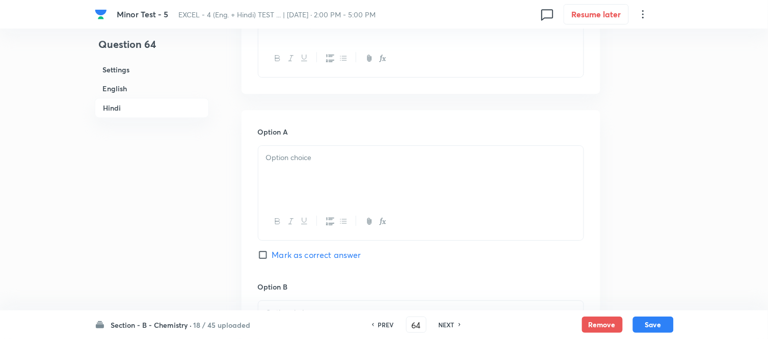
click at [376, 167] on div at bounding box center [420, 174] width 325 height 57
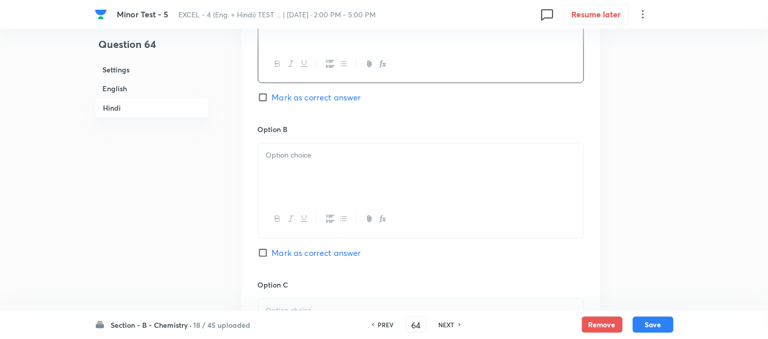
scroll to position [1905, 0]
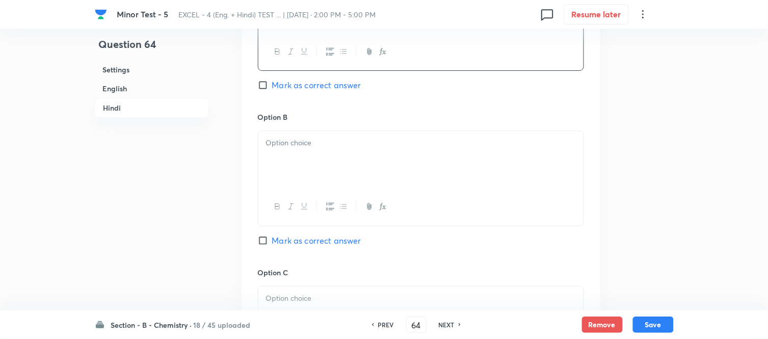
click at [380, 167] on div at bounding box center [420, 159] width 325 height 57
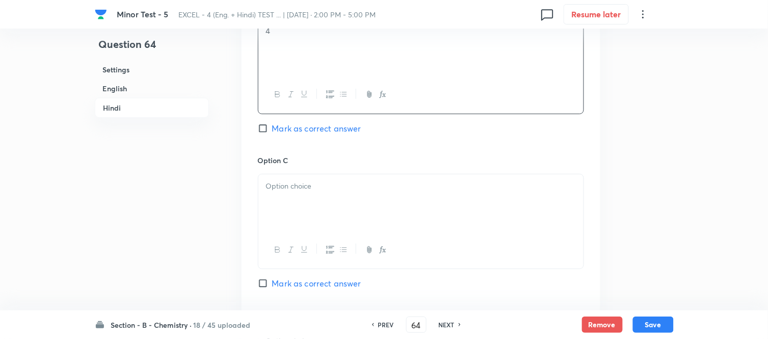
scroll to position [2019, 0]
click at [379, 189] on p at bounding box center [421, 185] width 310 height 12
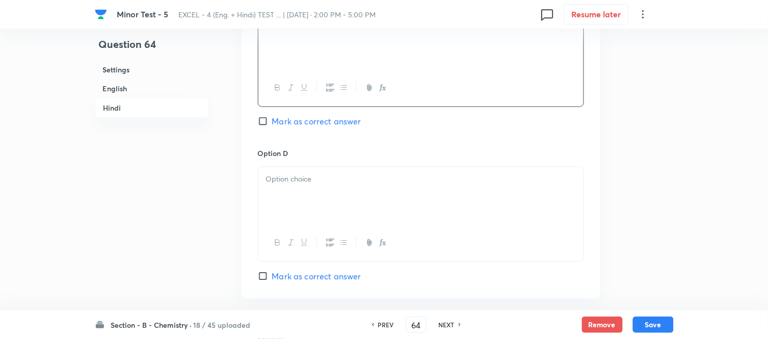
scroll to position [2188, 0]
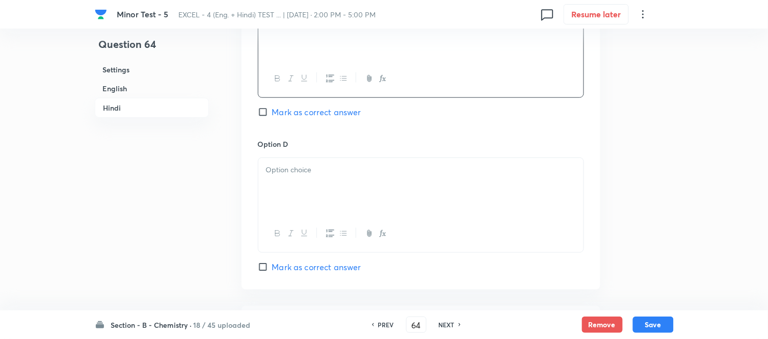
click at [379, 189] on div at bounding box center [420, 186] width 325 height 57
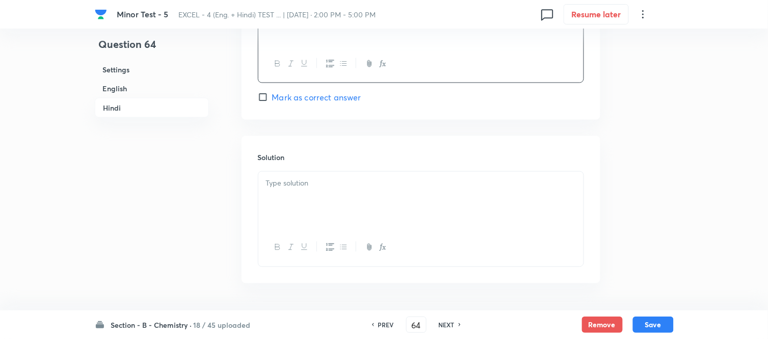
scroll to position [2397, 0]
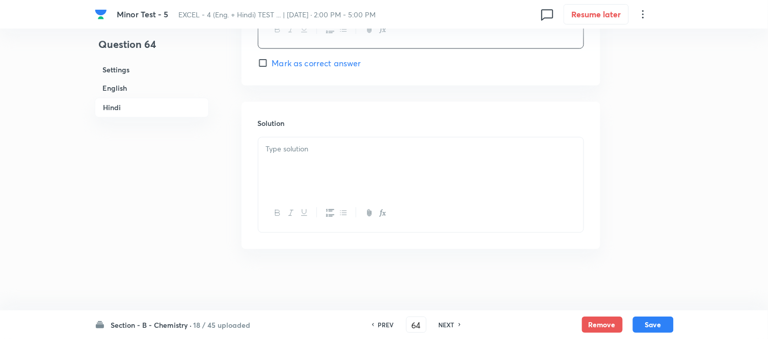
click at [371, 162] on div at bounding box center [420, 166] width 325 height 57
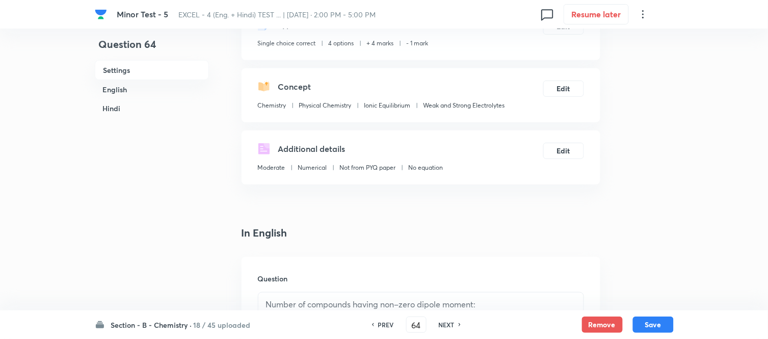
scroll to position [0, 0]
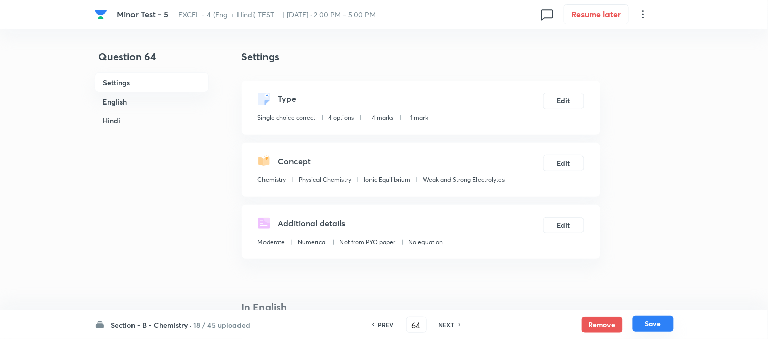
click at [658, 325] on button "Save" at bounding box center [653, 324] width 41 height 16
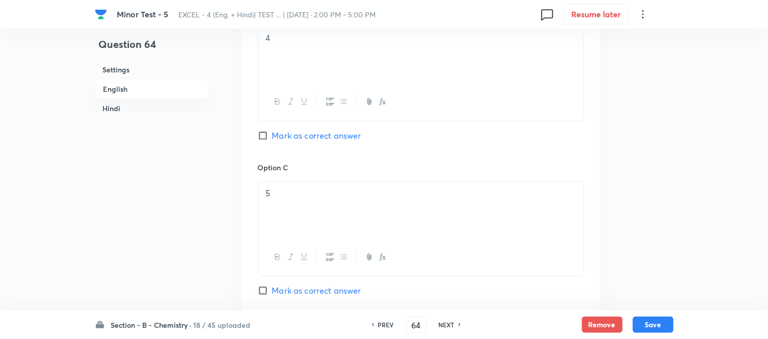
scroll to position [906, 0]
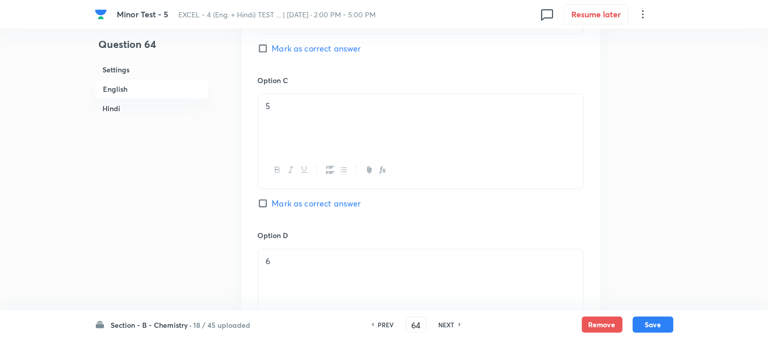
click at [267, 203] on input "Mark as correct answer" at bounding box center [265, 203] width 14 height 10
checkbox input "true"
click at [653, 324] on button "Save" at bounding box center [653, 324] width 41 height 16
type input "65"
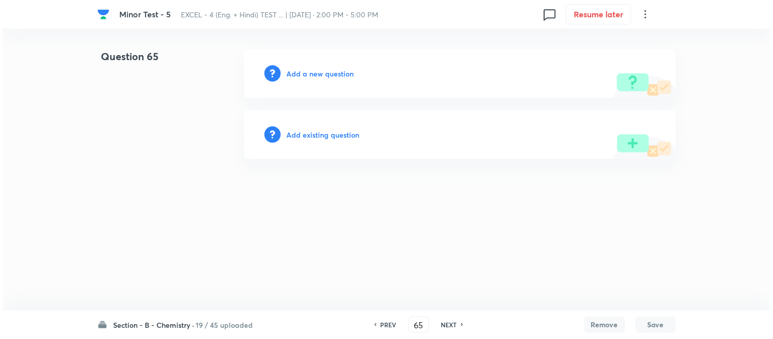
scroll to position [0, 0]
click at [316, 70] on h6 "Add a new question" at bounding box center [320, 73] width 67 height 11
click at [316, 70] on h6 "Choose a question type" at bounding box center [326, 73] width 79 height 11
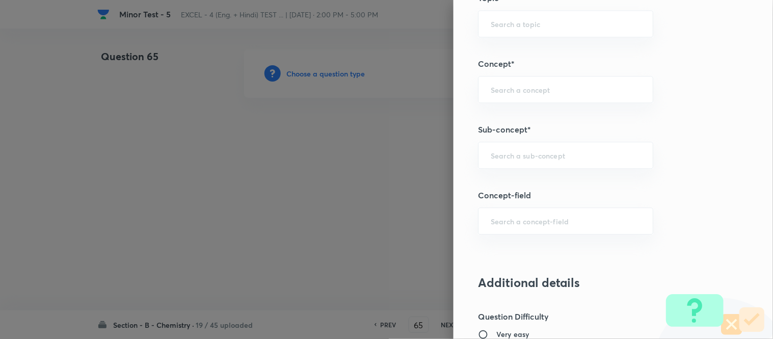
scroll to position [623, 0]
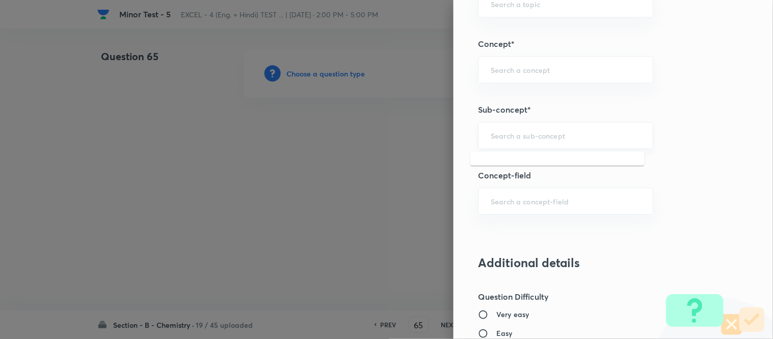
click at [566, 131] on input "text" at bounding box center [566, 136] width 150 height 10
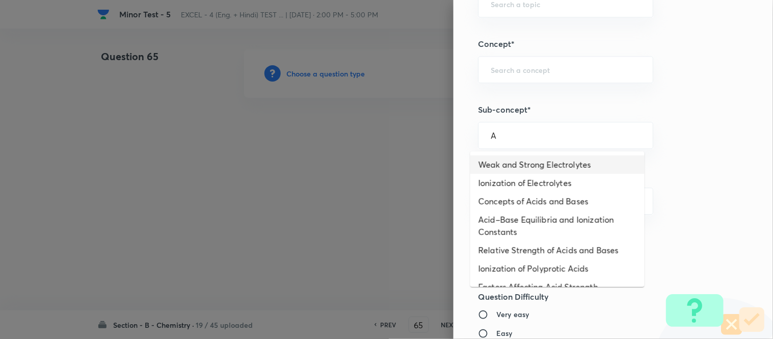
click at [526, 167] on li "Weak and Strong Electrolytes" at bounding box center [558, 164] width 174 height 18
type input "Weak and Strong Electrolytes"
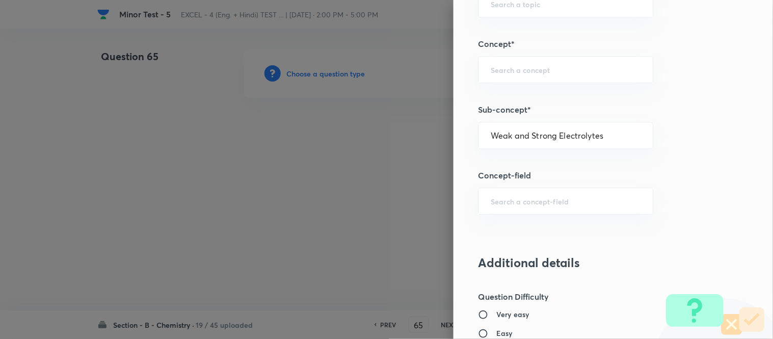
type input "Chemistry"
type input "Physical Chemistry"
type input "Ionic Equilibrium"
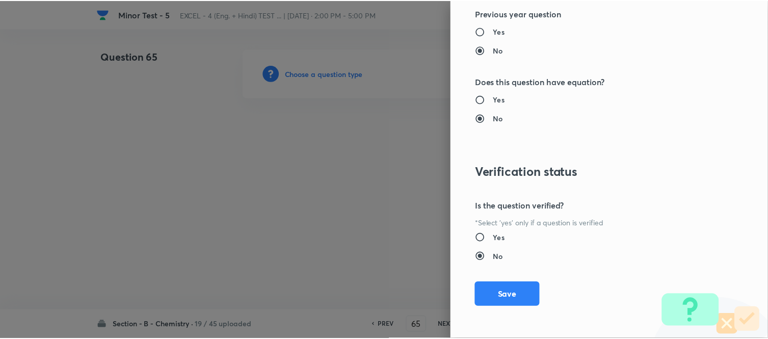
scroll to position [1119, 0]
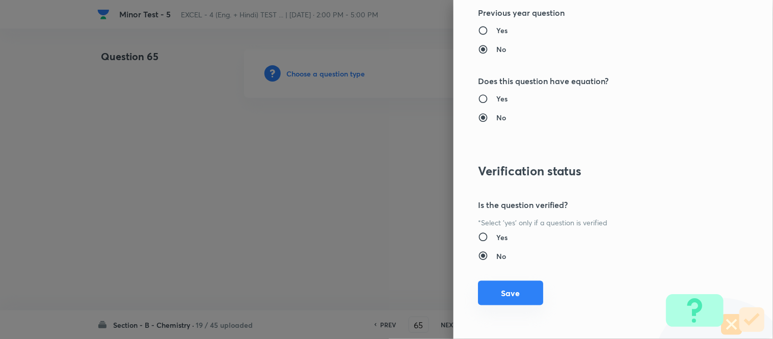
drag, startPoint x: 502, startPoint y: 291, endPoint x: 510, endPoint y: 288, distance: 8.9
click at [502, 291] on button "Save" at bounding box center [510, 293] width 65 height 24
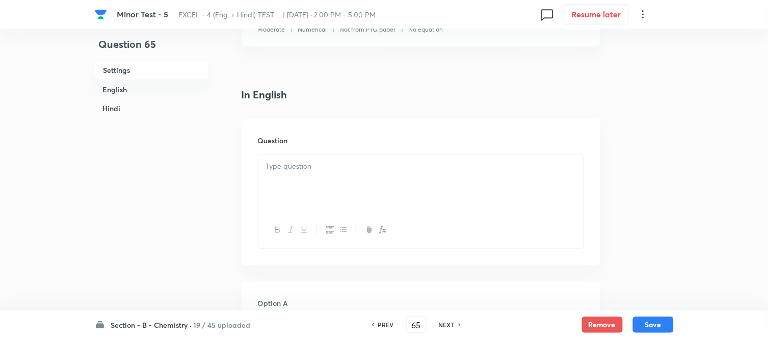
scroll to position [226, 0]
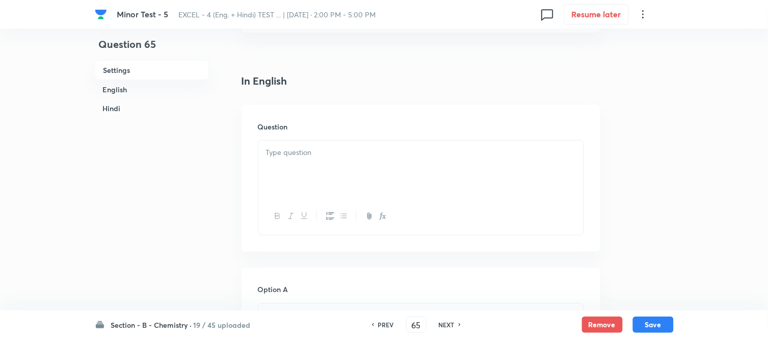
click at [352, 165] on div at bounding box center [420, 169] width 325 height 57
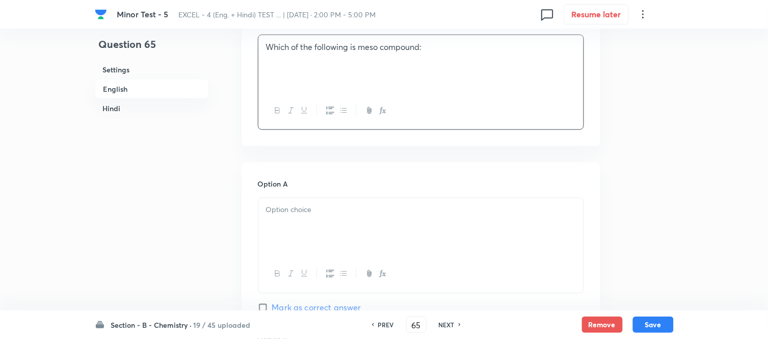
scroll to position [396, 0]
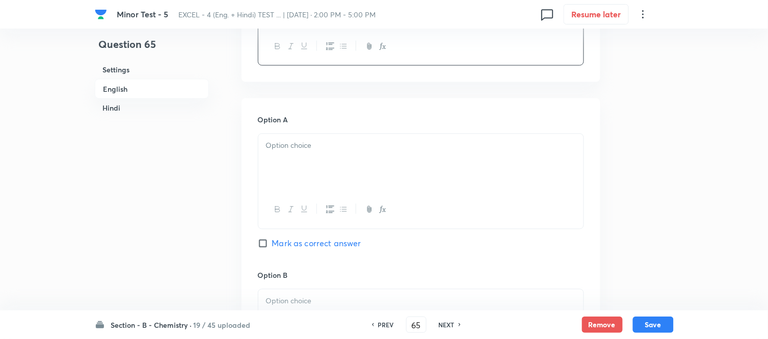
click at [385, 156] on div at bounding box center [420, 162] width 325 height 57
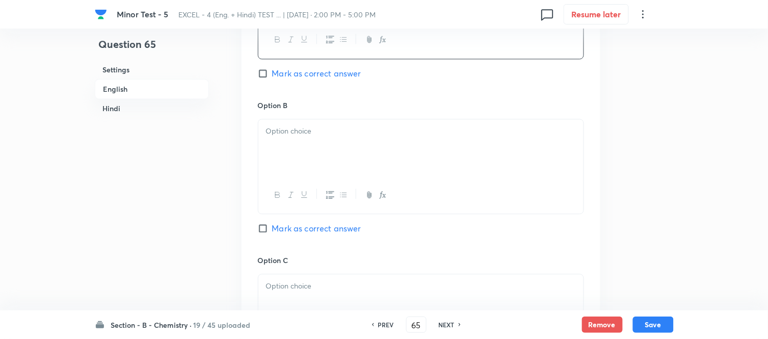
click at [360, 164] on div at bounding box center [420, 147] width 325 height 57
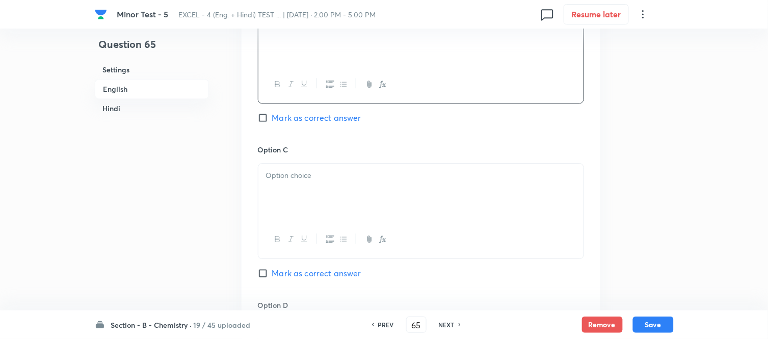
scroll to position [736, 0]
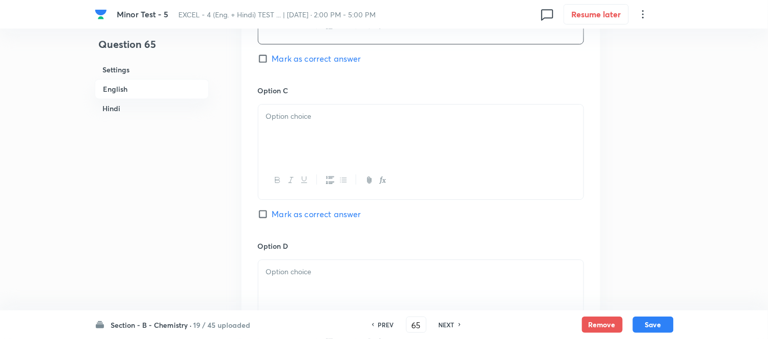
click at [344, 135] on div at bounding box center [420, 133] width 325 height 57
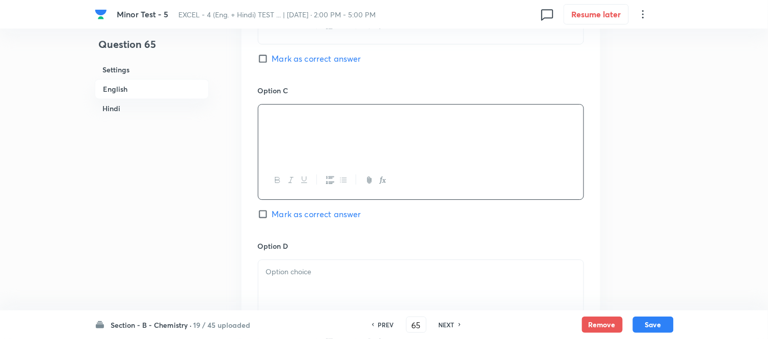
click at [263, 218] on input "Mark as correct answer" at bounding box center [265, 214] width 14 height 10
checkbox input "true"
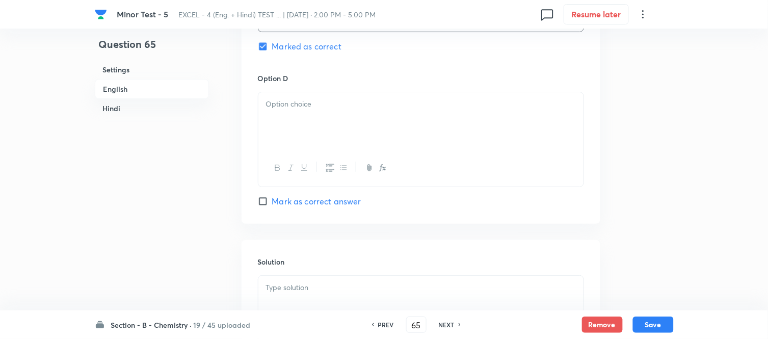
scroll to position [906, 0]
click at [355, 115] on div at bounding box center [420, 118] width 325 height 57
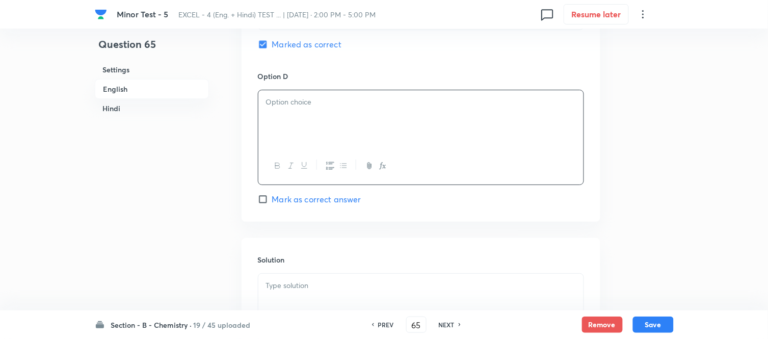
click at [352, 136] on div at bounding box center [420, 118] width 325 height 57
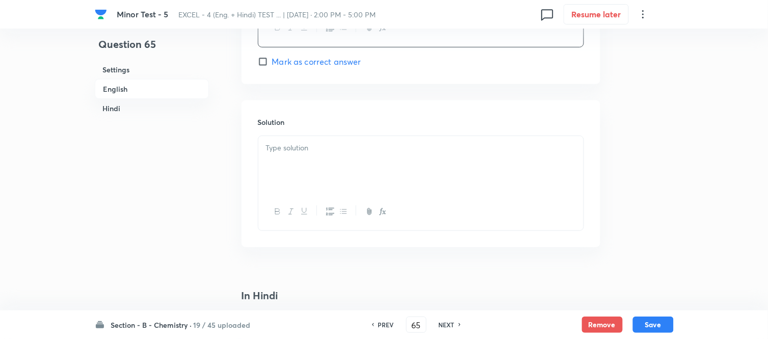
scroll to position [1076, 0]
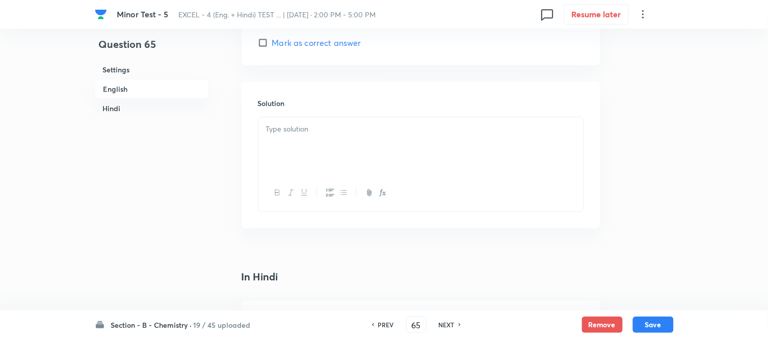
click at [369, 140] on div at bounding box center [420, 145] width 325 height 57
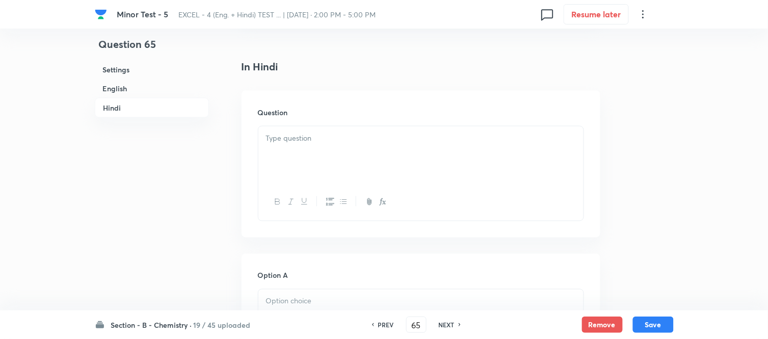
scroll to position [1359, 0]
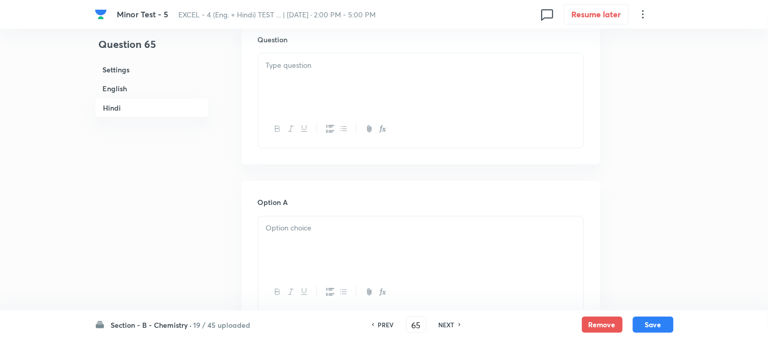
click at [403, 87] on div at bounding box center [420, 82] width 325 height 57
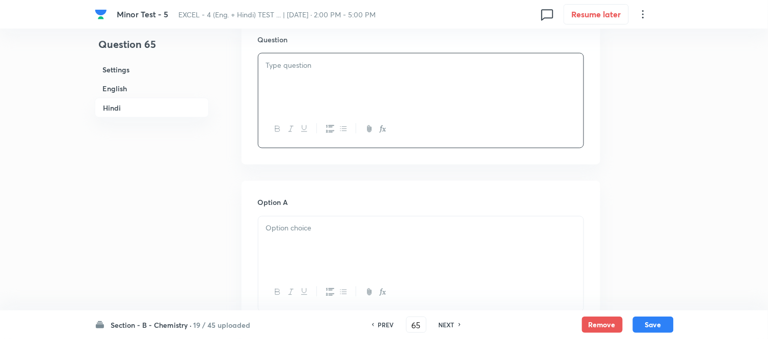
click at [430, 83] on div at bounding box center [420, 82] width 325 height 57
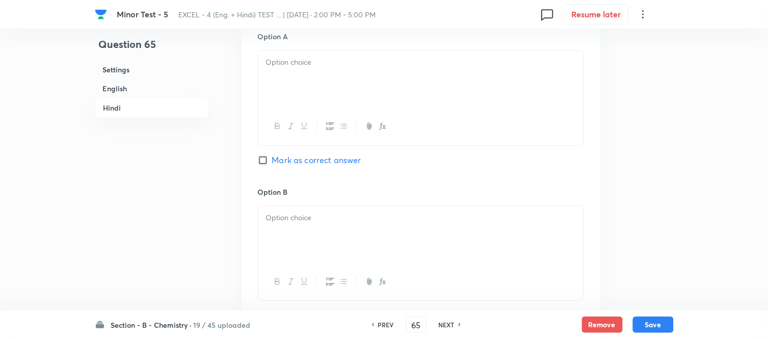
scroll to position [1529, 0]
click at [425, 93] on div at bounding box center [420, 74] width 325 height 57
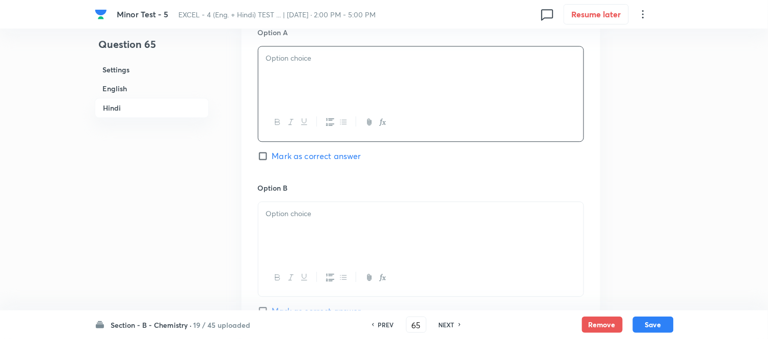
click at [485, 88] on div at bounding box center [420, 74] width 325 height 57
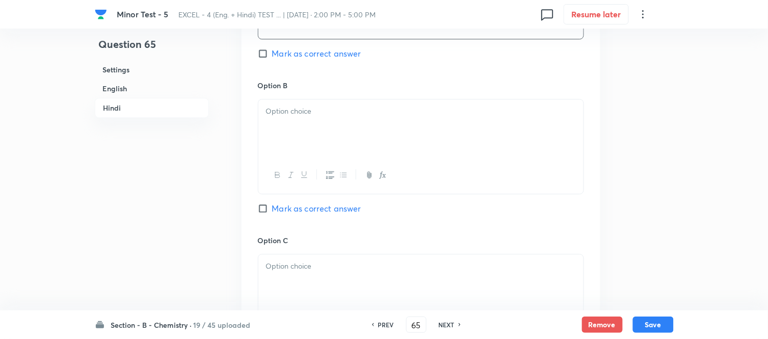
scroll to position [1642, 0]
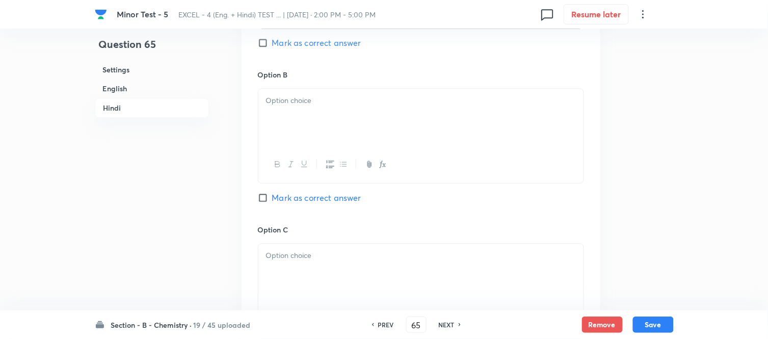
click at [460, 123] on div at bounding box center [420, 117] width 325 height 57
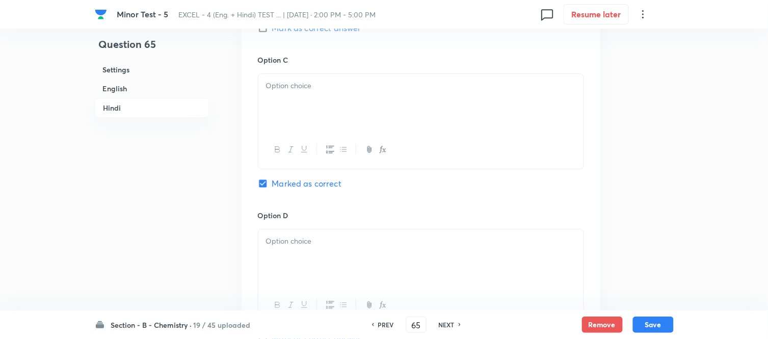
click at [454, 124] on div at bounding box center [420, 102] width 325 height 57
click at [355, 92] on p at bounding box center [421, 86] width 310 height 12
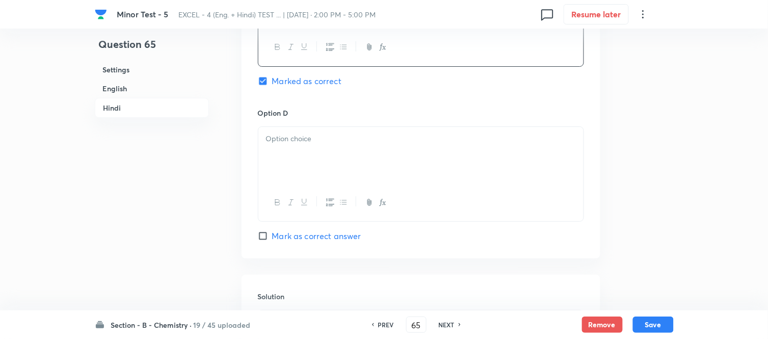
scroll to position [1982, 0]
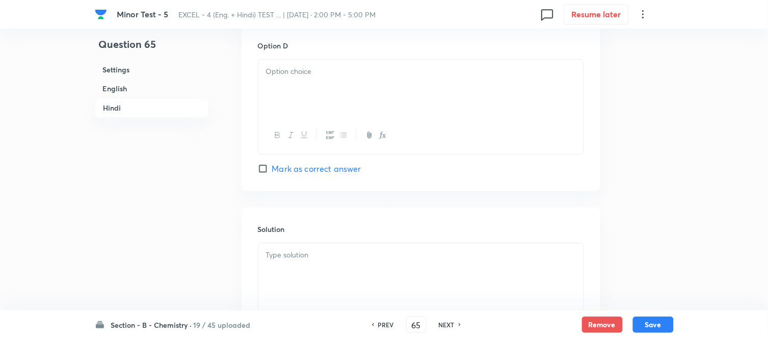
click at [355, 96] on div at bounding box center [420, 88] width 325 height 57
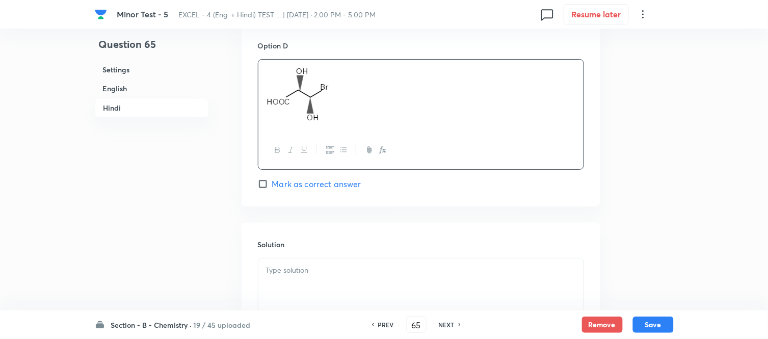
scroll to position [2096, 0]
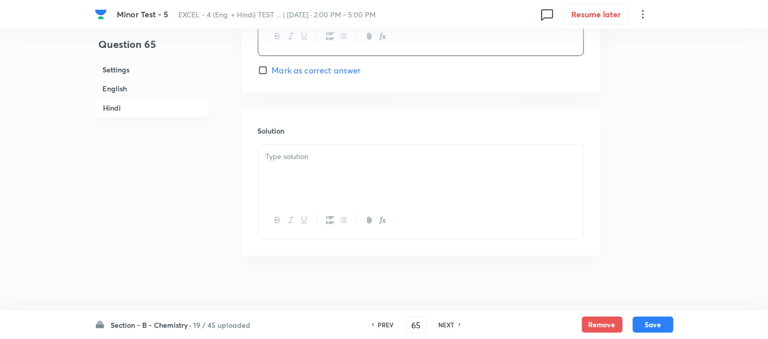
click at [364, 171] on div at bounding box center [420, 173] width 325 height 57
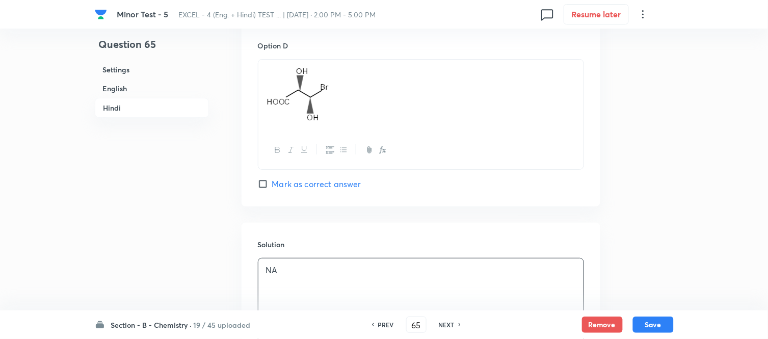
scroll to position [1869, 0]
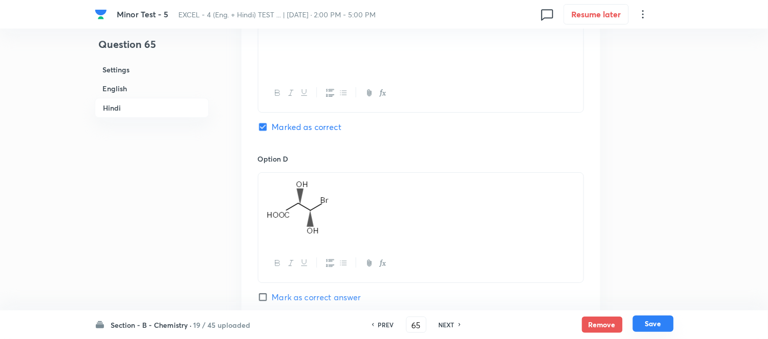
click at [655, 325] on button "Save" at bounding box center [653, 324] width 41 height 16
type input "66"
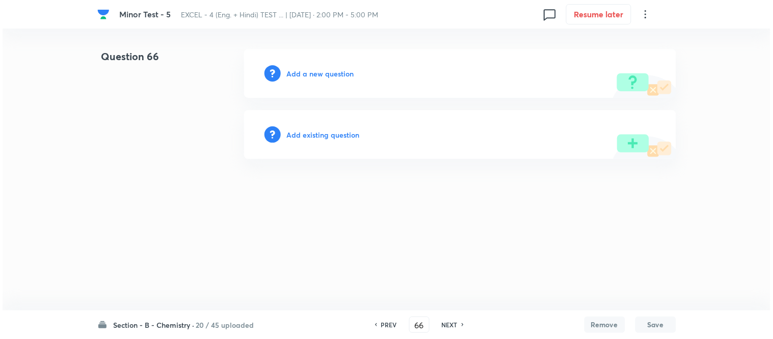
scroll to position [0, 0]
click at [309, 73] on h6 "Add a new question" at bounding box center [320, 73] width 67 height 11
click at [309, 73] on h6 "Choose a question type" at bounding box center [326, 73] width 79 height 11
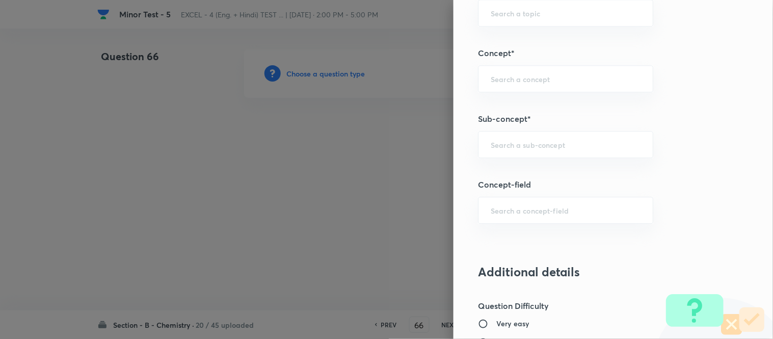
scroll to position [611, 0]
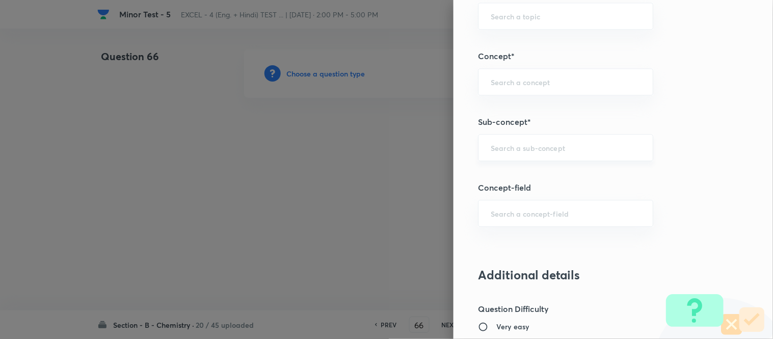
click at [505, 146] on input "text" at bounding box center [566, 148] width 150 height 10
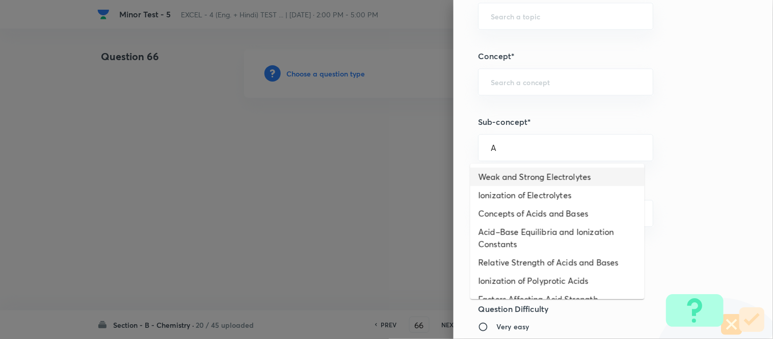
click at [555, 179] on li "Weak and Strong Electrolytes" at bounding box center [558, 177] width 174 height 18
type input "Weak and Strong Electrolytes"
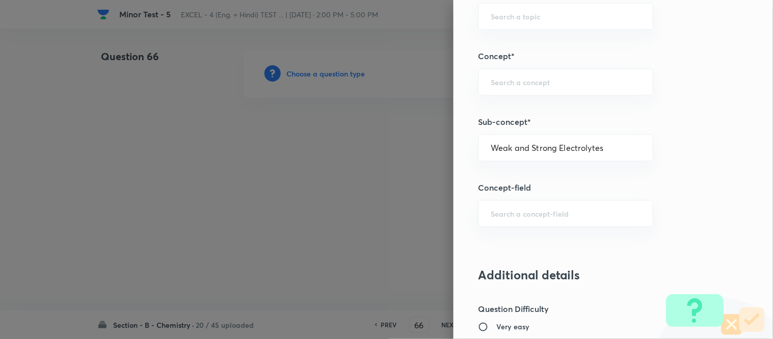
type input "Chemistry"
type input "Physical Chemistry"
type input "Ionic Equilibrium"
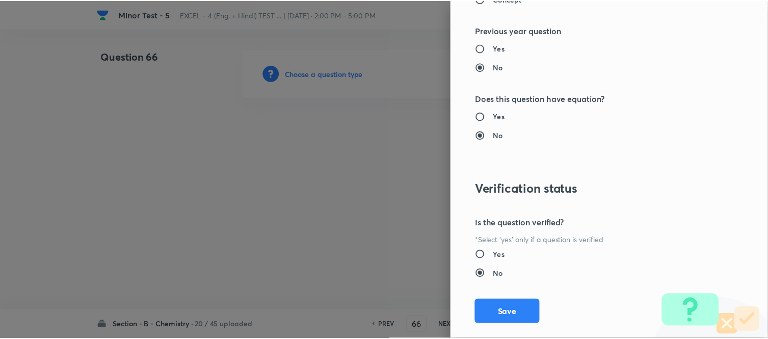
scroll to position [1119, 0]
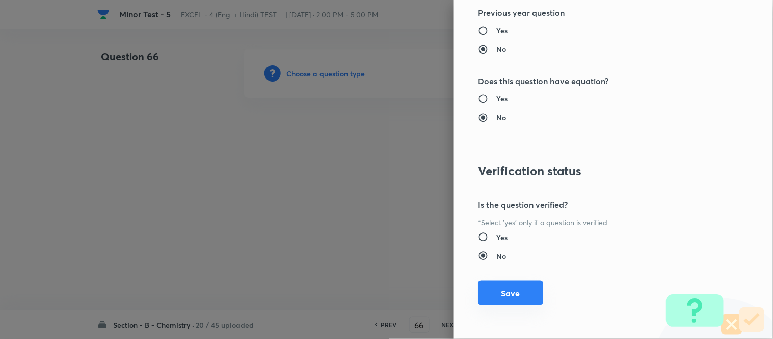
click at [502, 296] on button "Save" at bounding box center [510, 293] width 65 height 24
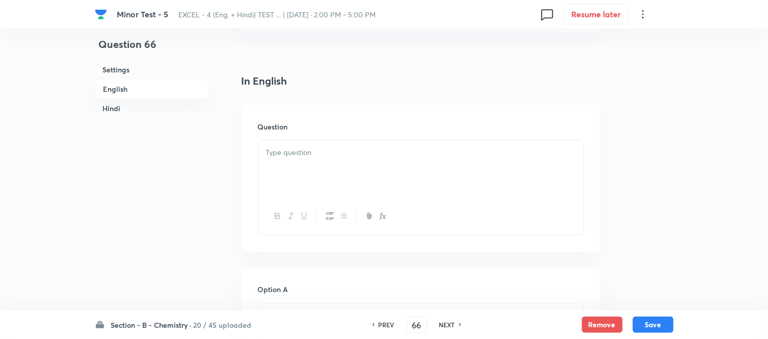
scroll to position [283, 0]
click at [354, 105] on div at bounding box center [420, 112] width 325 height 57
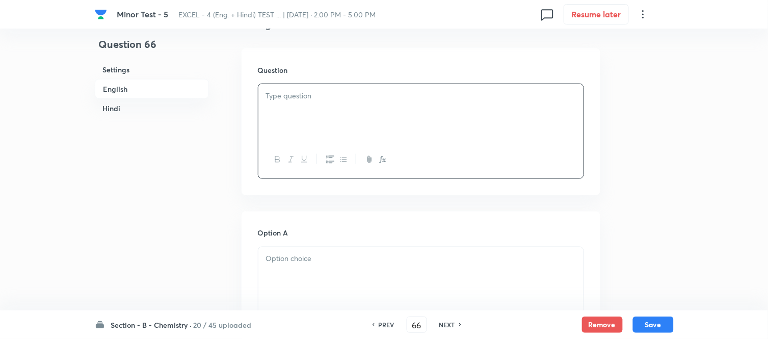
click at [356, 101] on p at bounding box center [421, 96] width 310 height 12
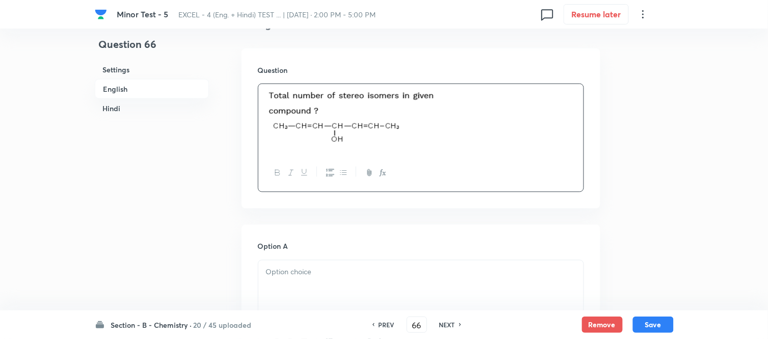
click at [114, 107] on h6 "Hindi" at bounding box center [152, 108] width 114 height 19
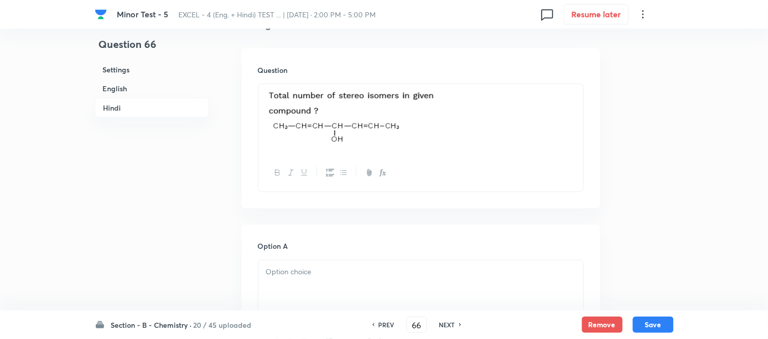
scroll to position [1311, 0]
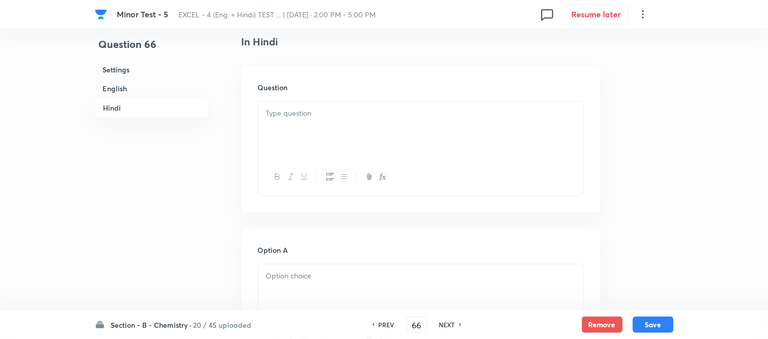
click at [121, 109] on h6 "Hindi" at bounding box center [152, 108] width 114 height 20
click at [408, 119] on p at bounding box center [421, 114] width 310 height 12
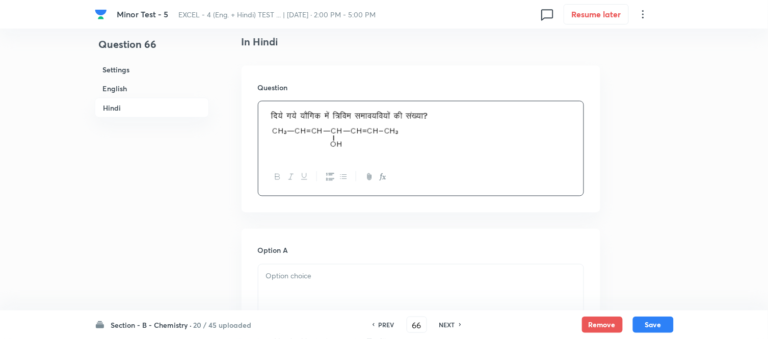
click at [122, 90] on h6 "English" at bounding box center [152, 88] width 114 height 19
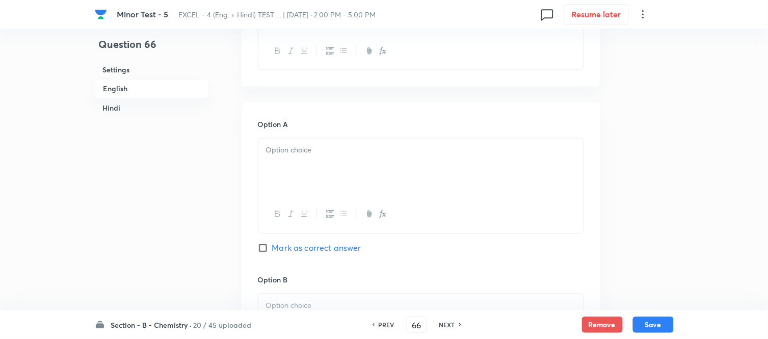
scroll to position [432, 0]
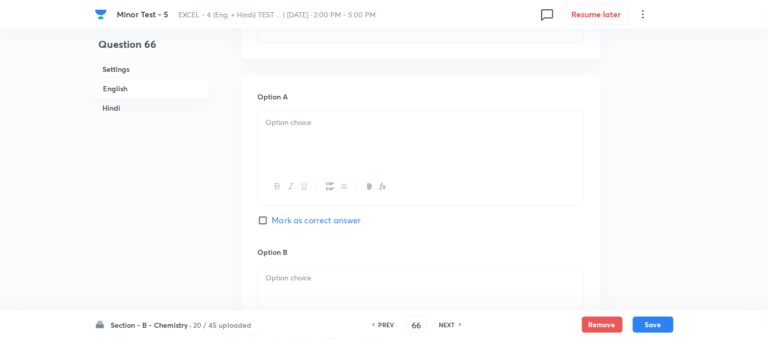
click at [386, 126] on p at bounding box center [421, 123] width 310 height 12
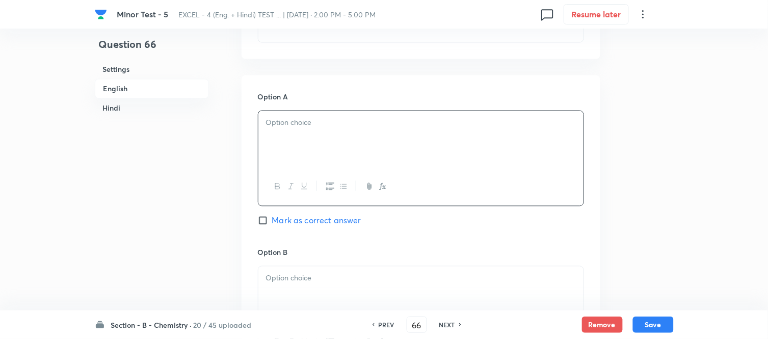
click at [396, 125] on p at bounding box center [421, 123] width 310 height 12
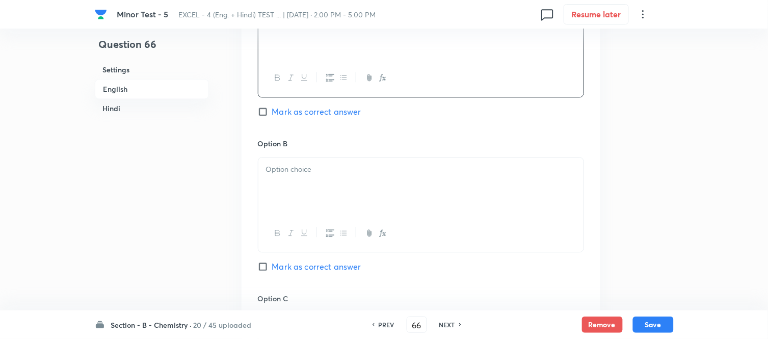
scroll to position [546, 0]
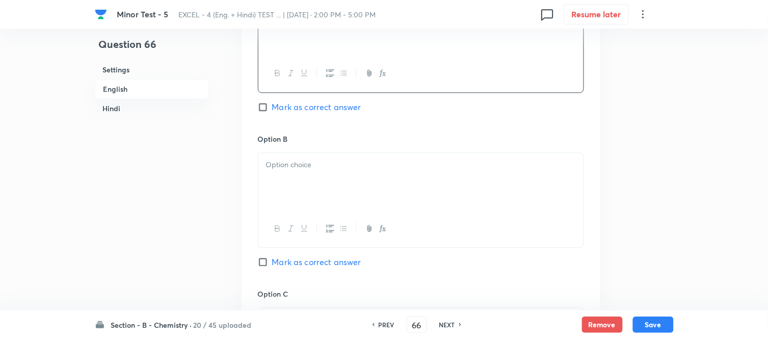
click at [368, 177] on div at bounding box center [420, 181] width 325 height 57
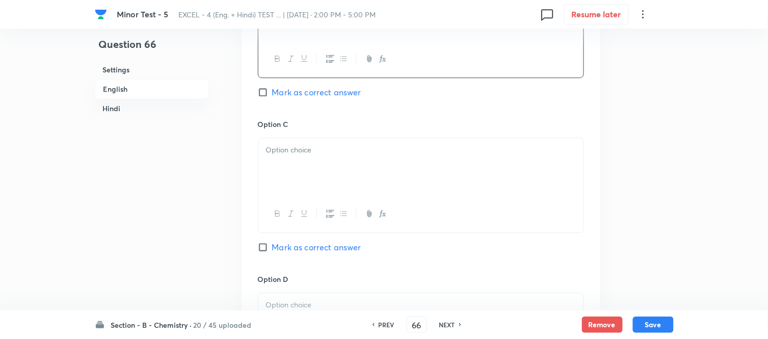
click at [368, 177] on div at bounding box center [420, 166] width 325 height 57
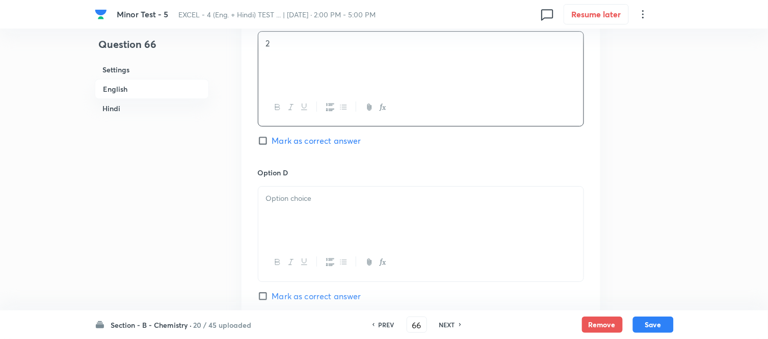
scroll to position [829, 0]
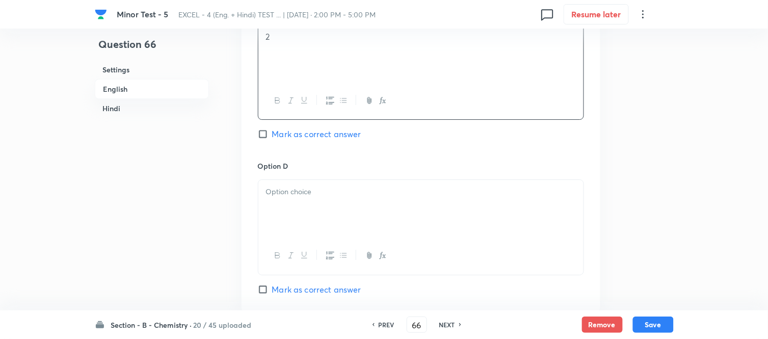
click at [368, 200] on div at bounding box center [420, 208] width 325 height 57
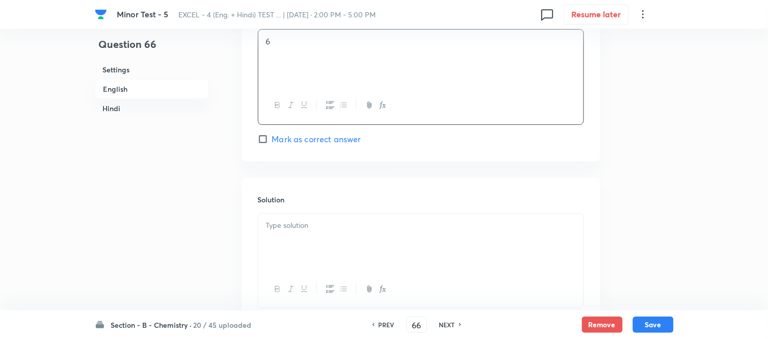
scroll to position [999, 0]
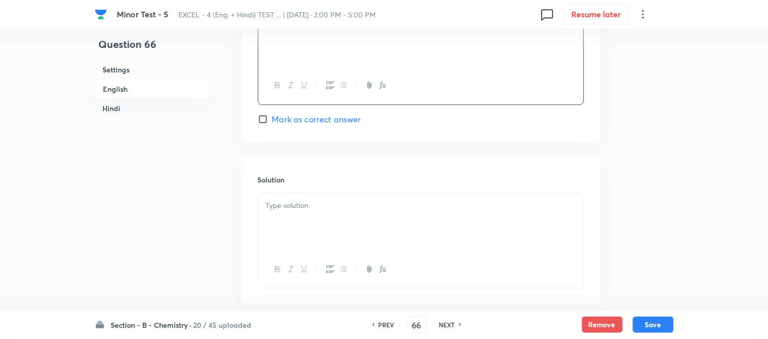
click at [368, 207] on p at bounding box center [421, 206] width 310 height 12
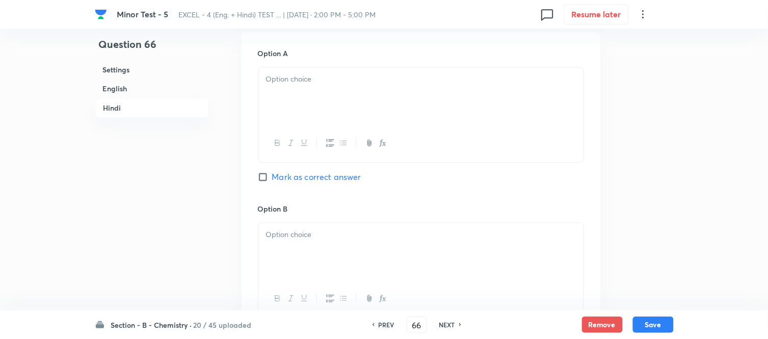
scroll to position [1509, 0]
click at [386, 93] on div at bounding box center [420, 94] width 325 height 57
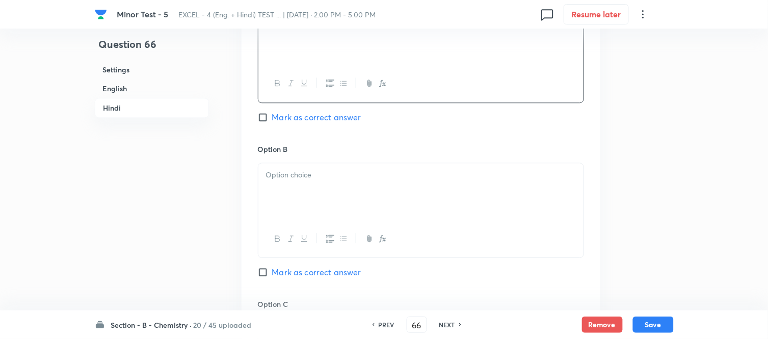
scroll to position [1622, 0]
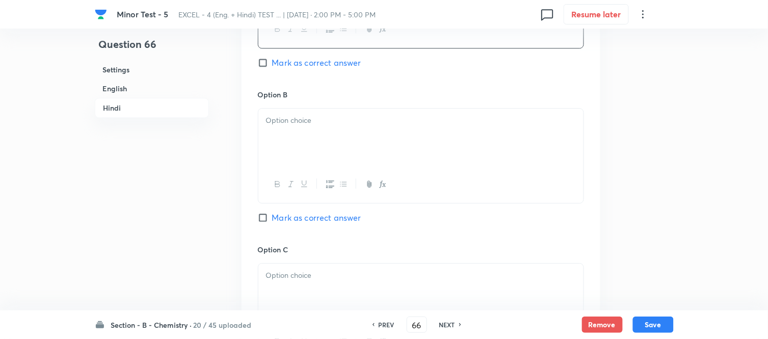
click at [383, 132] on div at bounding box center [420, 137] width 325 height 57
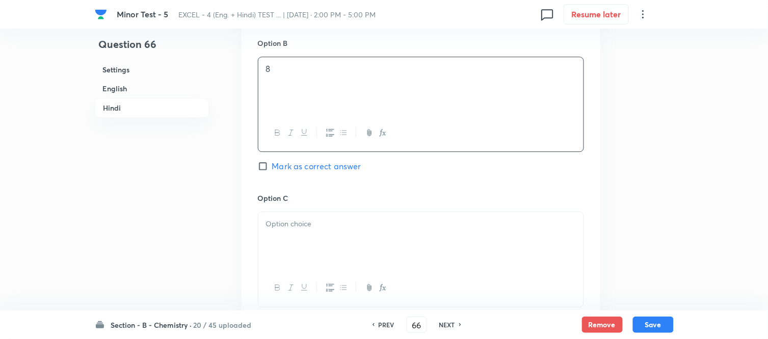
scroll to position [1735, 0]
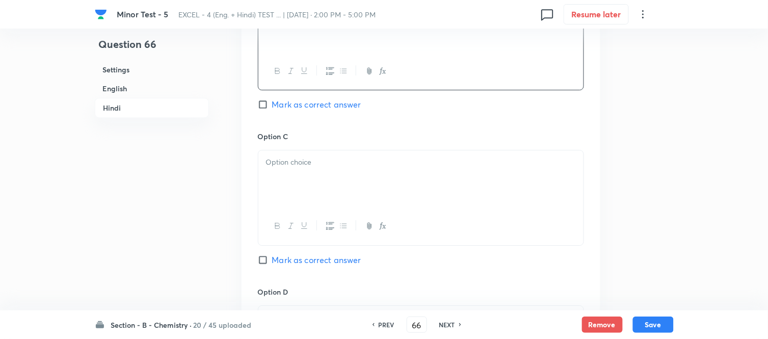
click at [369, 180] on div at bounding box center [420, 178] width 325 height 57
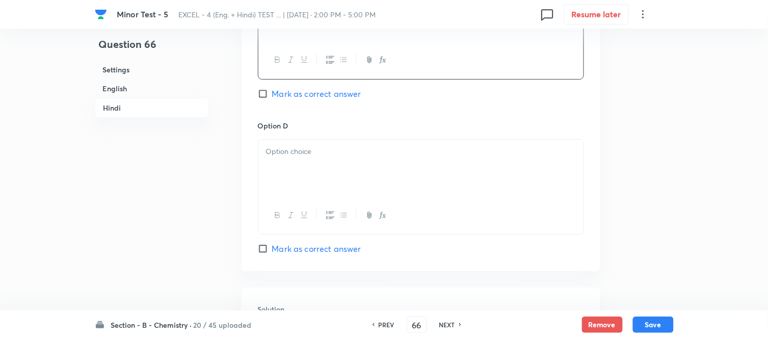
scroll to position [1905, 0]
click at [370, 180] on div at bounding box center [420, 164] width 325 height 57
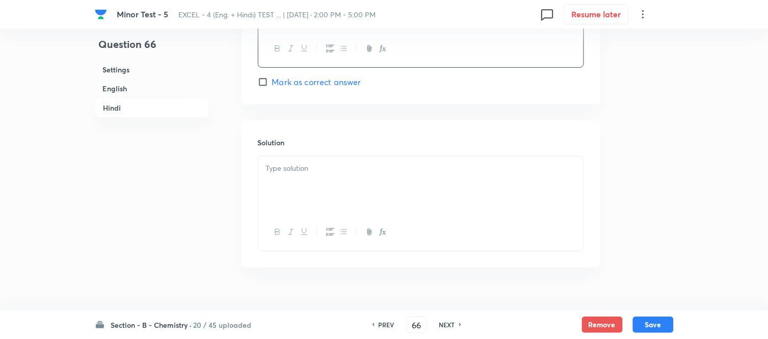
scroll to position [2075, 0]
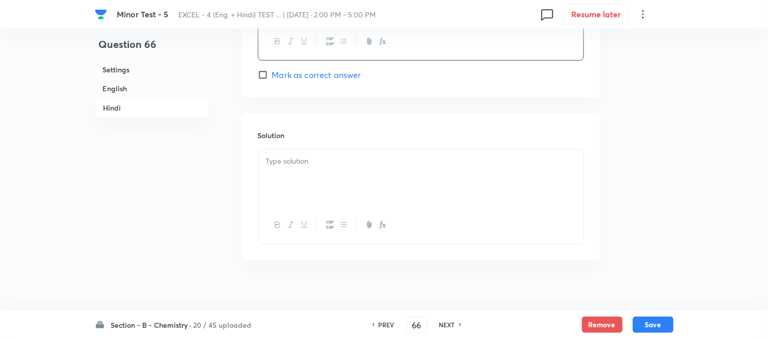
click at [374, 181] on div at bounding box center [420, 177] width 325 height 57
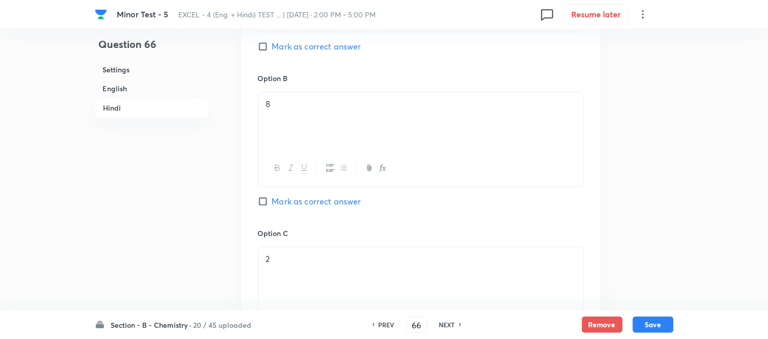
scroll to position [1638, 0]
click at [263, 206] on input "Mark as correct answer" at bounding box center [265, 202] width 14 height 10
checkbox input "true"
click at [650, 324] on button "Save" at bounding box center [653, 324] width 41 height 16
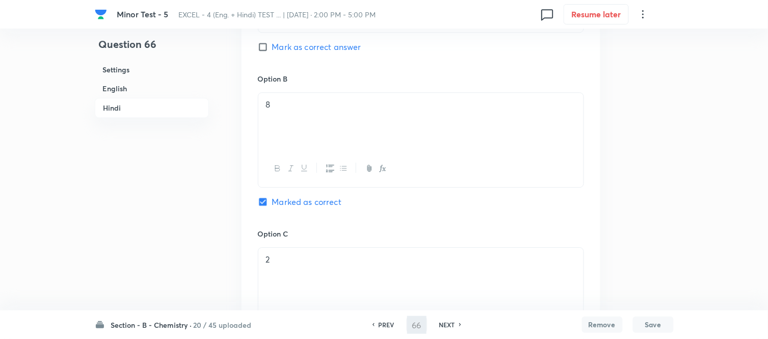
type input "67"
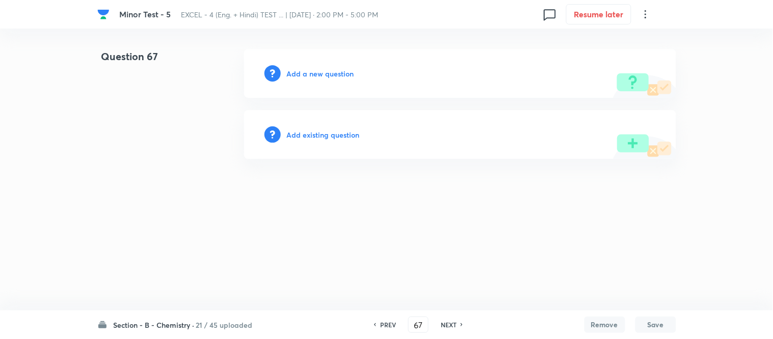
click at [314, 72] on h6 "Add a new question" at bounding box center [320, 73] width 67 height 11
click at [299, 72] on h6 "Choose a question type" at bounding box center [326, 73] width 79 height 11
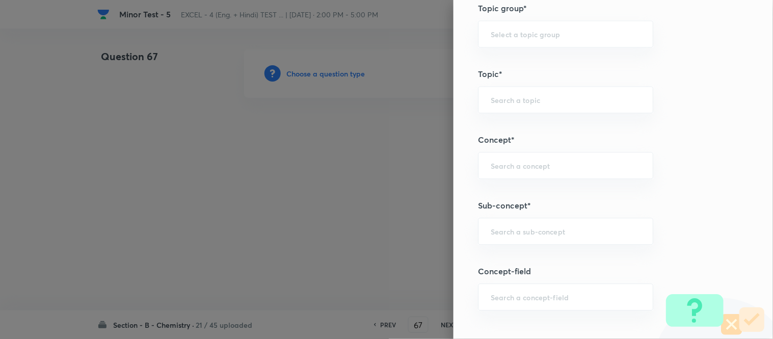
scroll to position [623, 0]
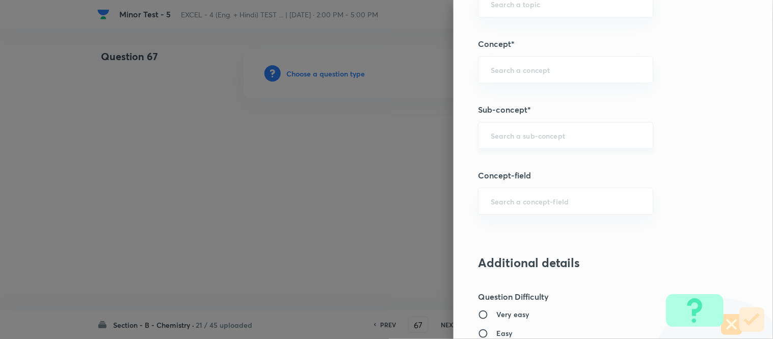
click at [565, 140] on input "text" at bounding box center [566, 136] width 150 height 10
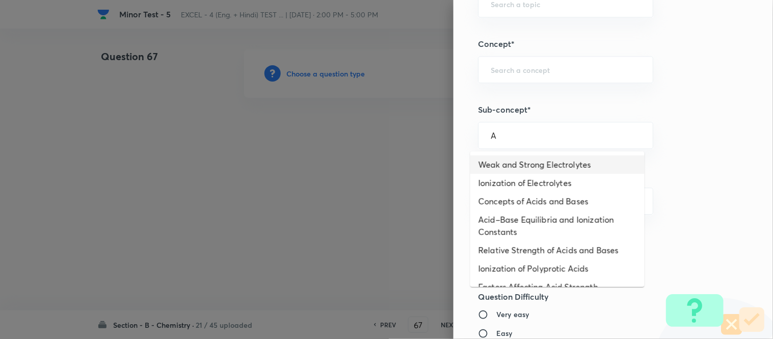
click at [520, 166] on li "Weak and Strong Electrolytes" at bounding box center [558, 164] width 174 height 18
type input "Weak and Strong Electrolytes"
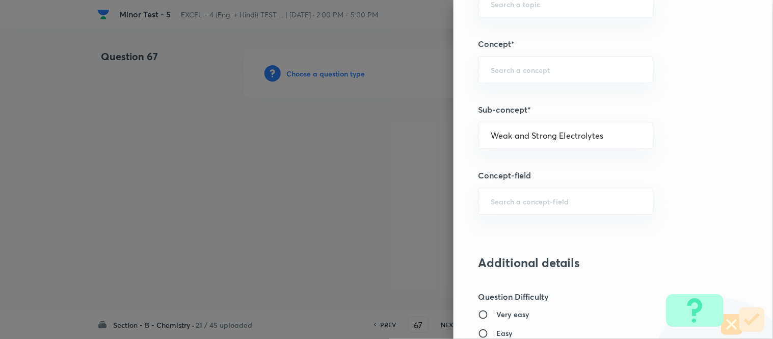
type input "Chemistry"
type input "Physical Chemistry"
type input "Ionic Equilibrium"
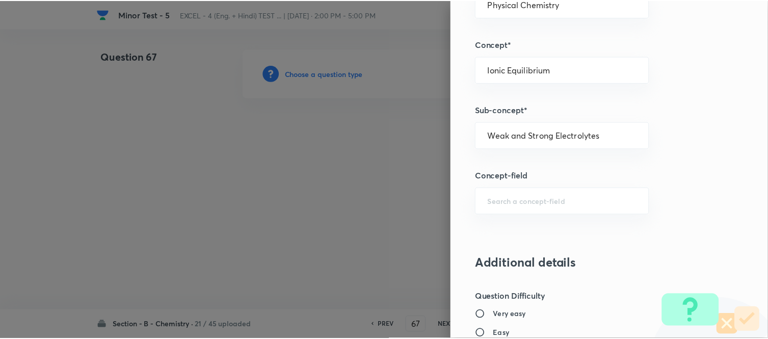
scroll to position [1119, 0]
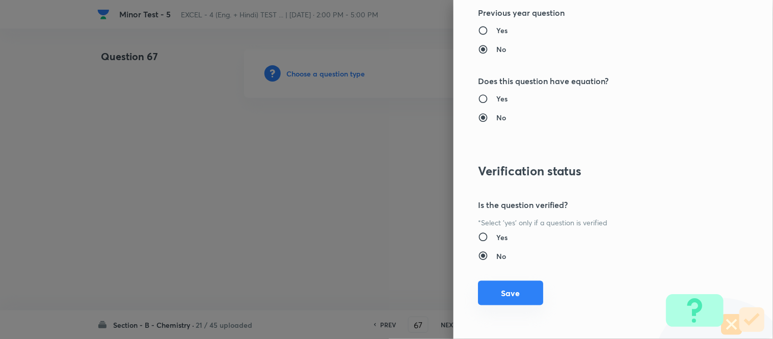
click at [503, 289] on button "Save" at bounding box center [510, 293] width 65 height 24
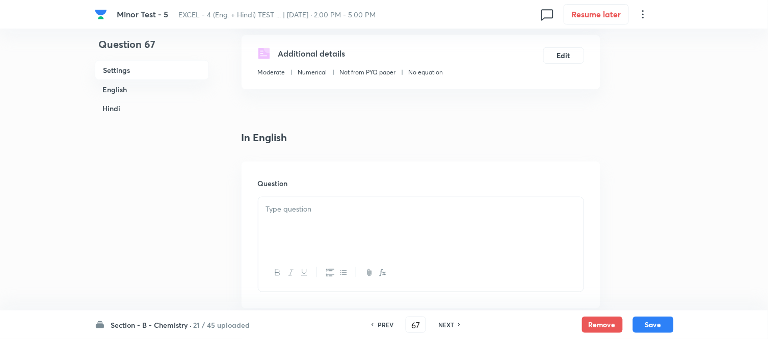
scroll to position [226, 0]
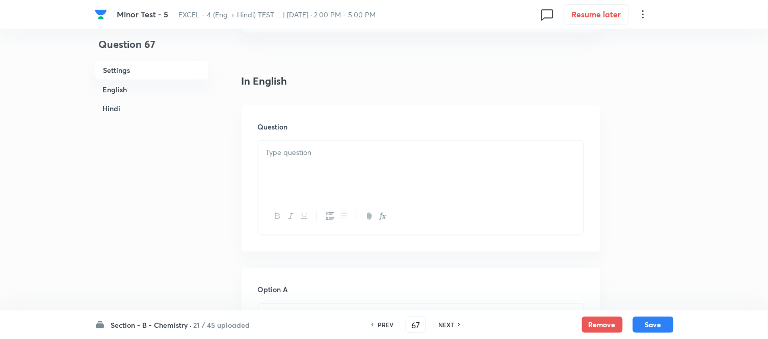
click at [411, 155] on p at bounding box center [421, 153] width 310 height 12
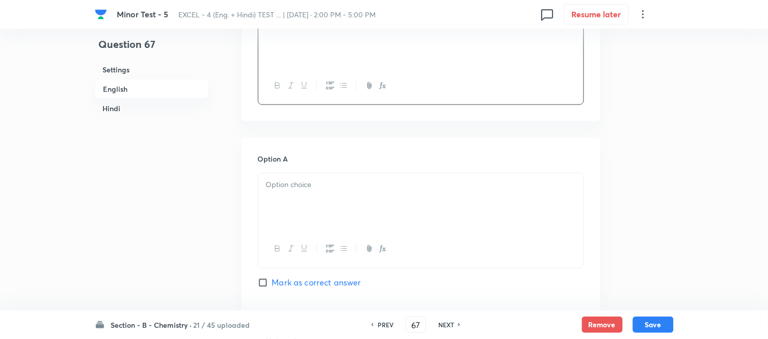
scroll to position [396, 0]
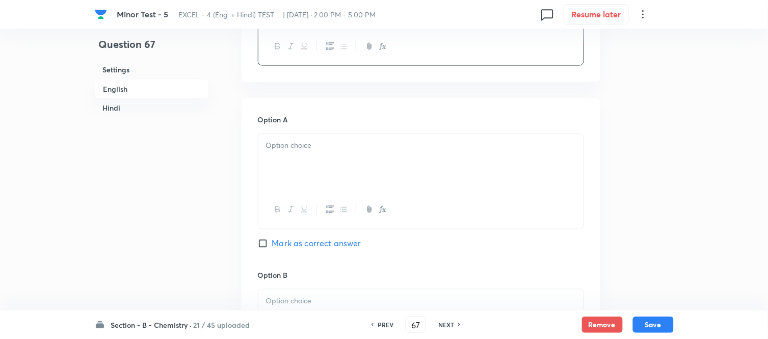
click at [378, 154] on div at bounding box center [420, 162] width 325 height 57
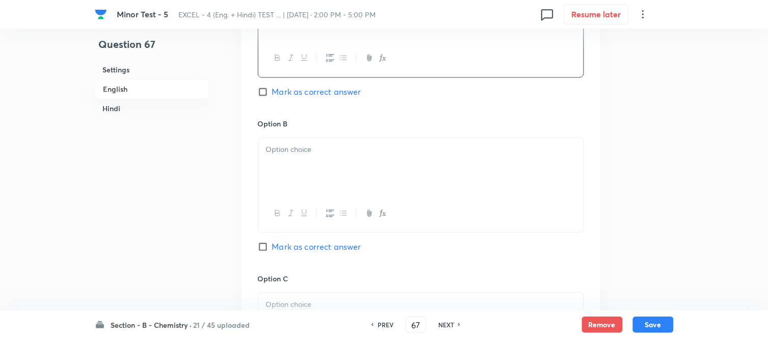
scroll to position [566, 0]
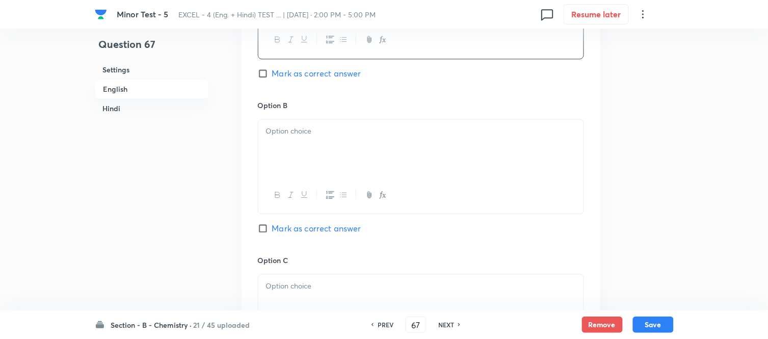
click at [374, 145] on div at bounding box center [420, 147] width 325 height 57
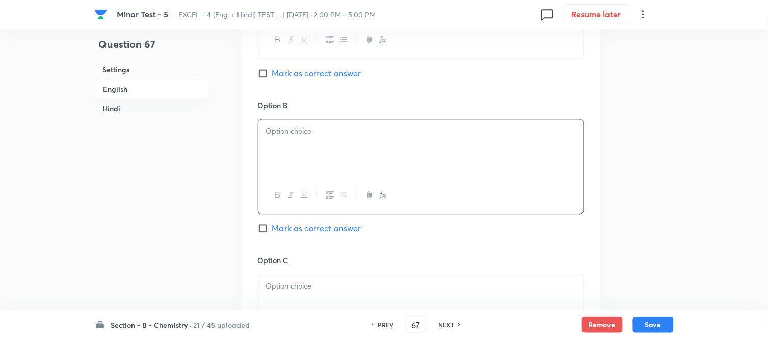
click at [338, 150] on div at bounding box center [420, 147] width 325 height 57
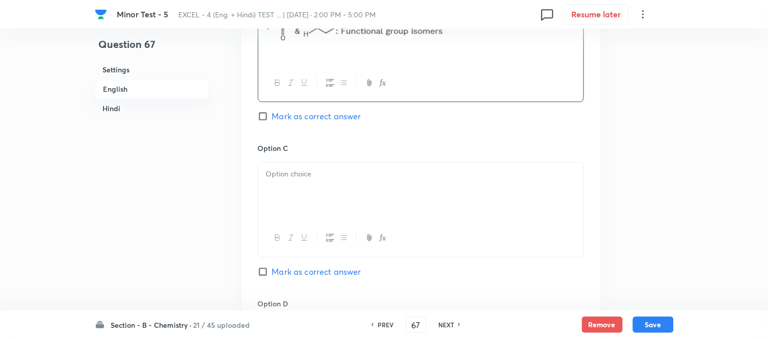
scroll to position [680, 0]
click at [386, 179] on p at bounding box center [421, 173] width 310 height 12
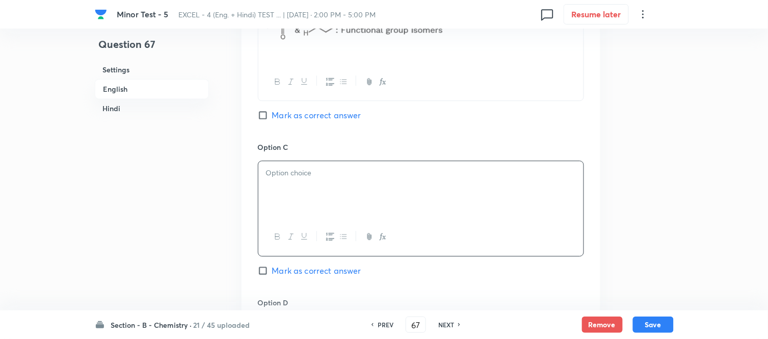
click at [381, 191] on div at bounding box center [420, 189] width 325 height 57
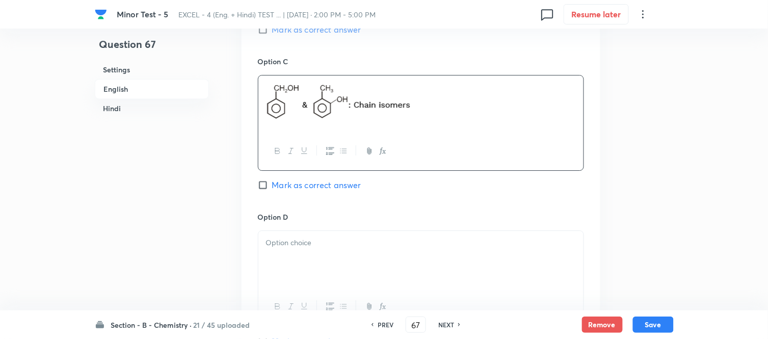
scroll to position [793, 0]
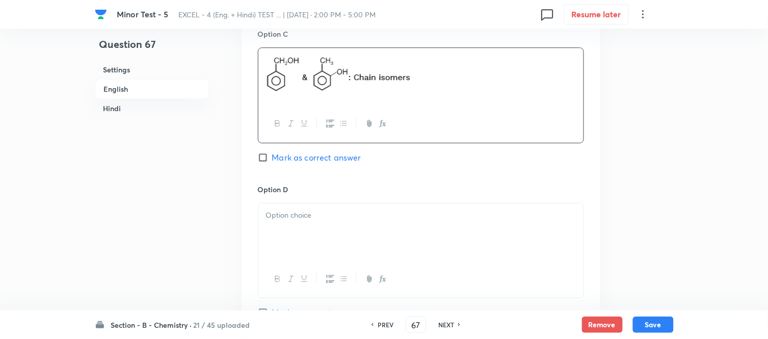
click at [369, 211] on p at bounding box center [421, 216] width 310 height 12
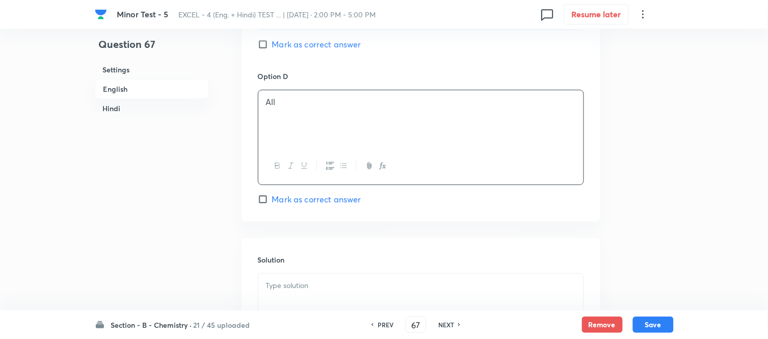
click at [268, 201] on input "Mark as correct answer" at bounding box center [265, 199] width 14 height 10
checkbox input "true"
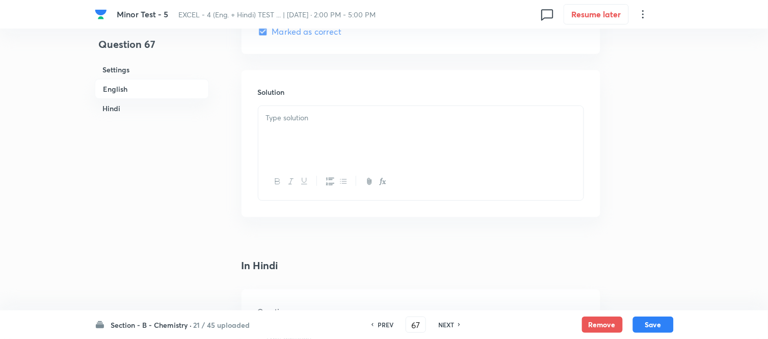
scroll to position [1076, 0]
click at [311, 124] on div at bounding box center [420, 131] width 325 height 57
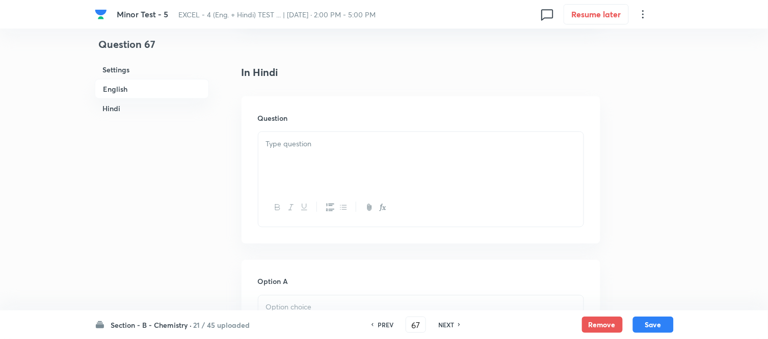
scroll to position [1302, 0]
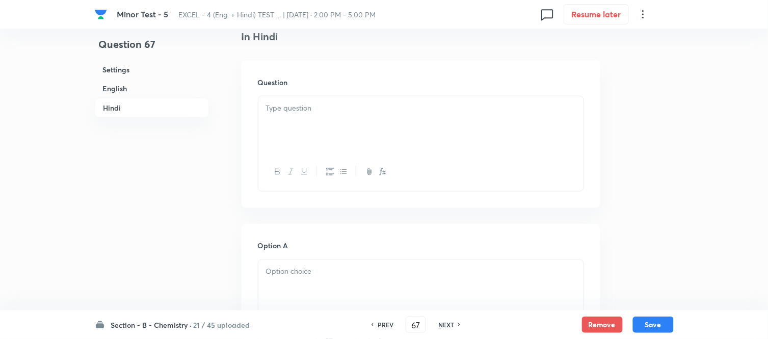
click at [427, 118] on div at bounding box center [420, 124] width 325 height 57
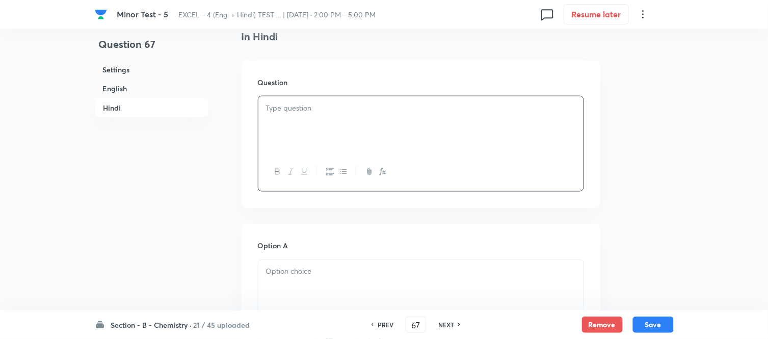
click at [311, 114] on p at bounding box center [421, 108] width 310 height 12
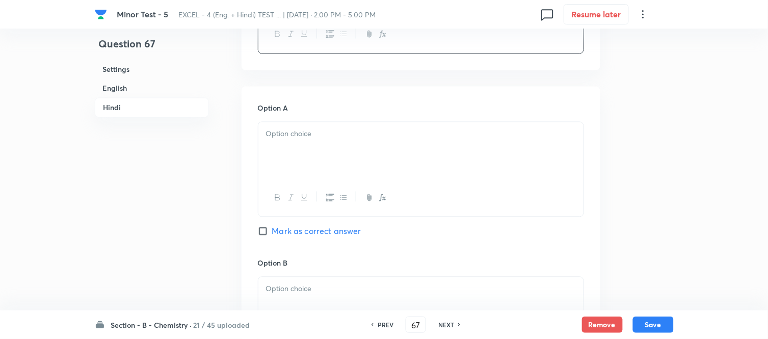
scroll to position [1472, 0]
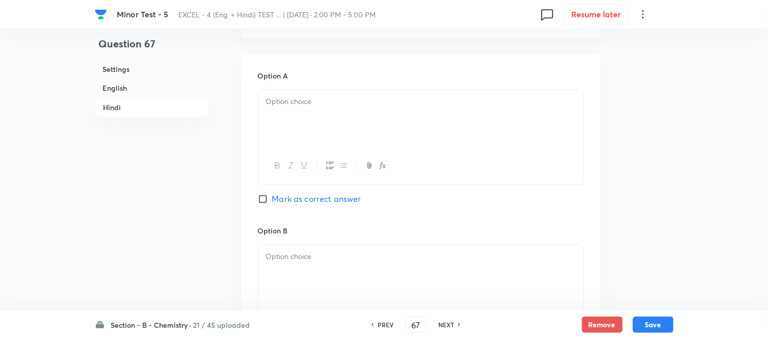
click at [350, 121] on div at bounding box center [420, 118] width 325 height 57
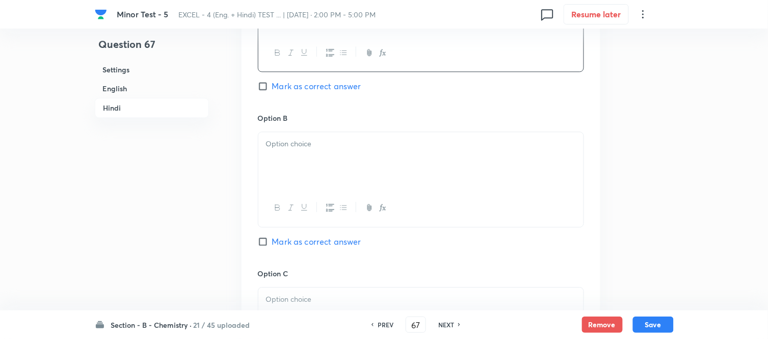
scroll to position [1586, 0]
click at [362, 154] on div at bounding box center [420, 160] width 325 height 57
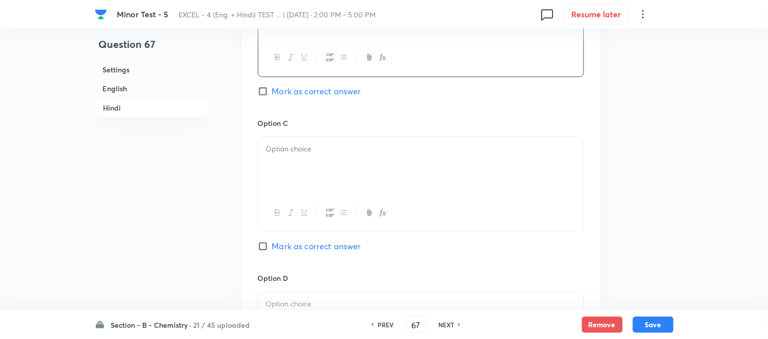
scroll to position [1756, 0]
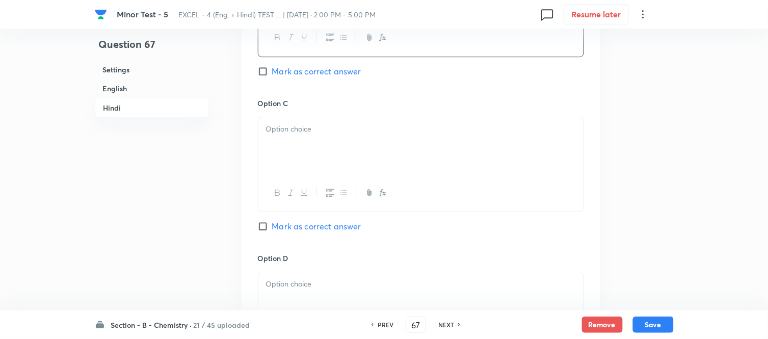
click at [407, 145] on div at bounding box center [420, 145] width 325 height 57
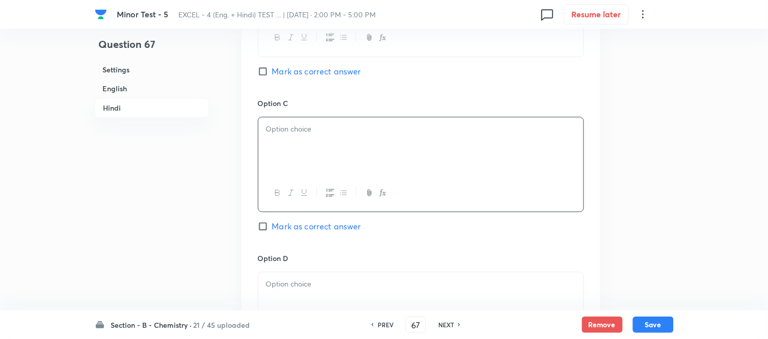
click at [325, 141] on div at bounding box center [420, 145] width 325 height 57
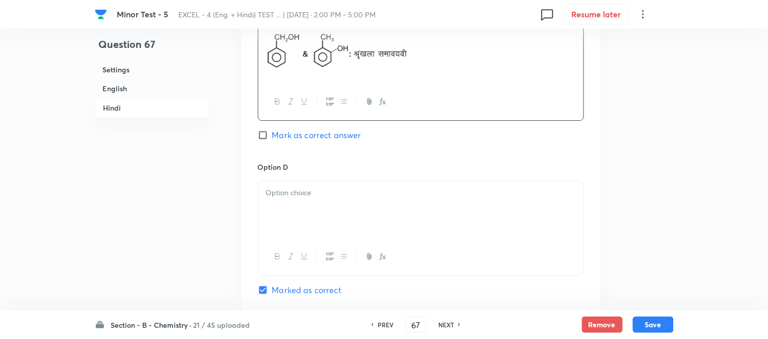
scroll to position [1869, 0]
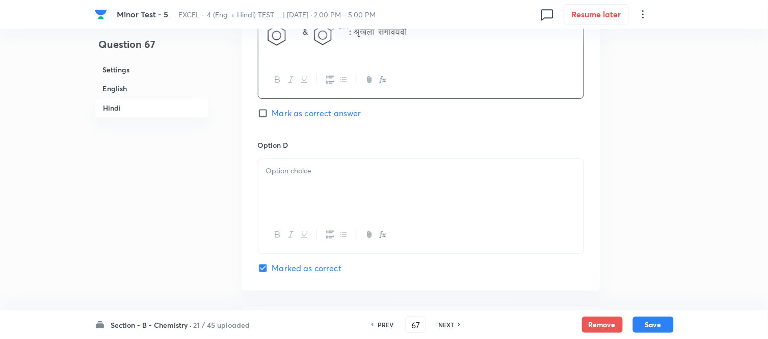
click at [328, 176] on p at bounding box center [421, 171] width 310 height 12
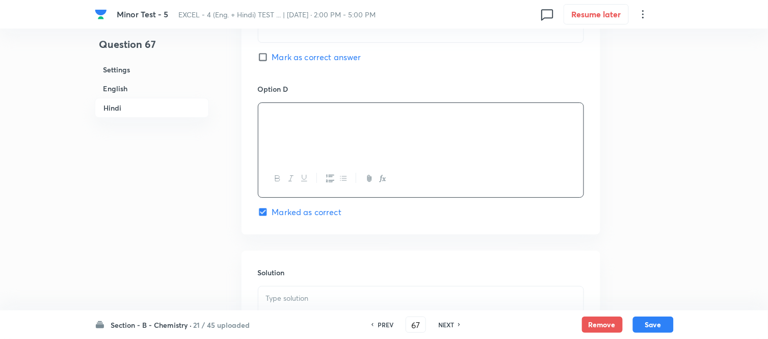
scroll to position [2039, 0]
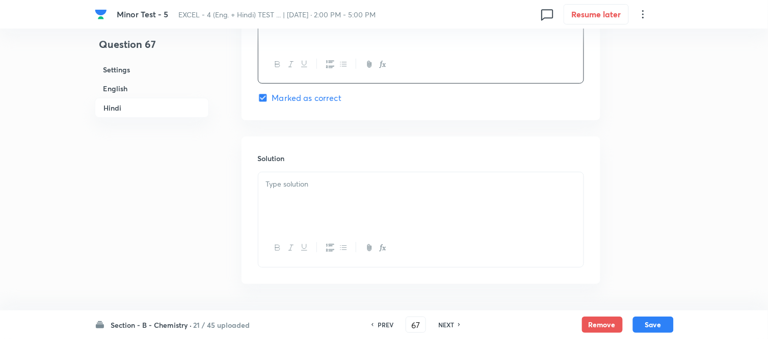
click at [358, 189] on p at bounding box center [421, 184] width 310 height 12
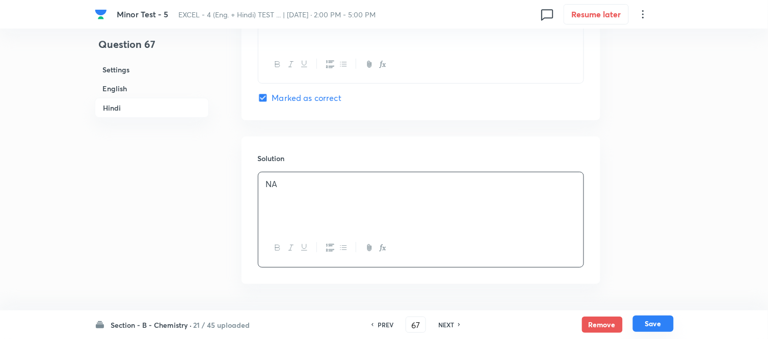
click at [651, 322] on button "Save" at bounding box center [653, 324] width 41 height 16
type input "68"
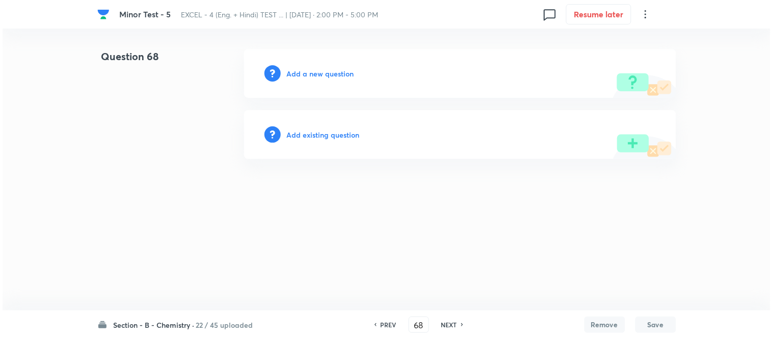
scroll to position [0, 0]
click at [309, 72] on h6 "Add a new question" at bounding box center [320, 73] width 67 height 11
click at [309, 72] on h6 "Choose a question type" at bounding box center [326, 73] width 79 height 11
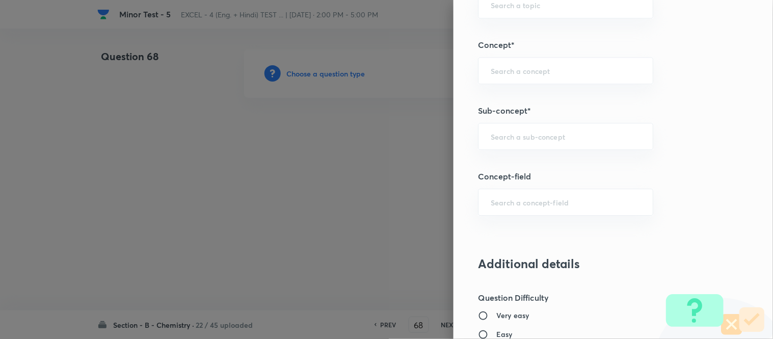
scroll to position [623, 0]
click at [580, 138] on input "text" at bounding box center [566, 136] width 150 height 10
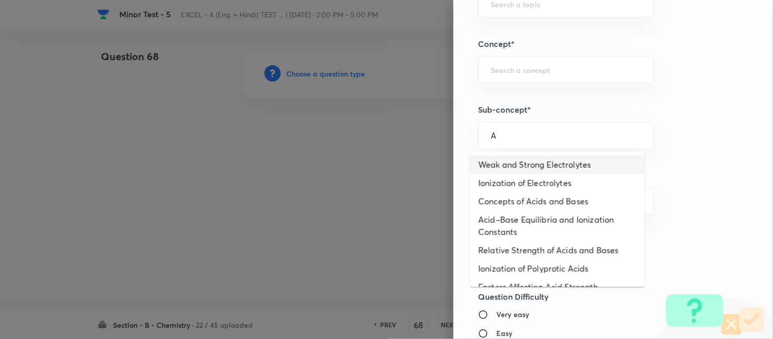
click at [522, 162] on li "Weak and Strong Electrolytes" at bounding box center [558, 164] width 174 height 18
type input "Weak and Strong Electrolytes"
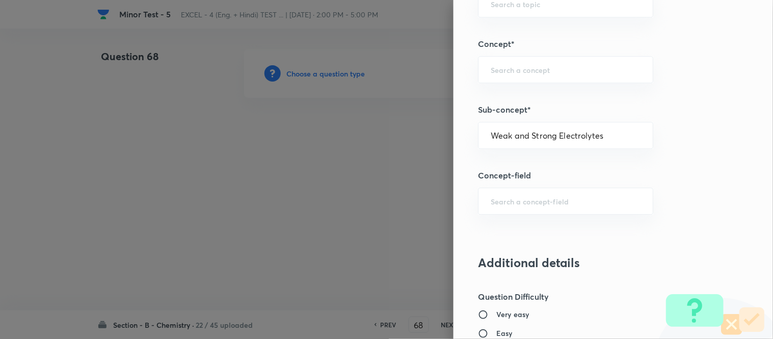
type input "Chemistry"
type input "Physical Chemistry"
type input "Ionic Equilibrium"
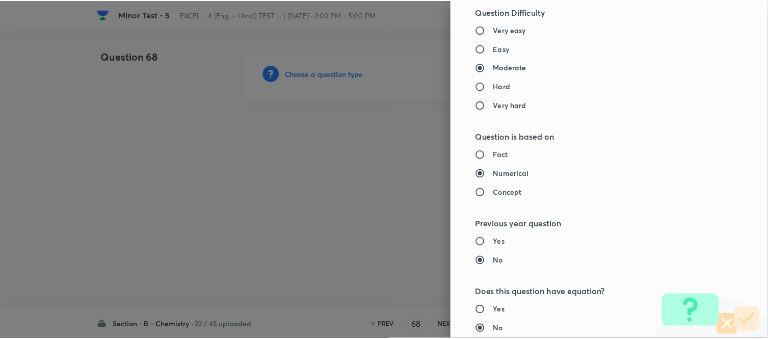
scroll to position [1119, 0]
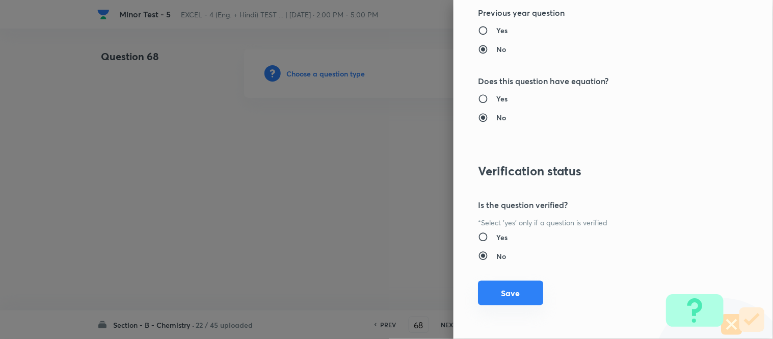
click at [505, 293] on button "Save" at bounding box center [510, 293] width 65 height 24
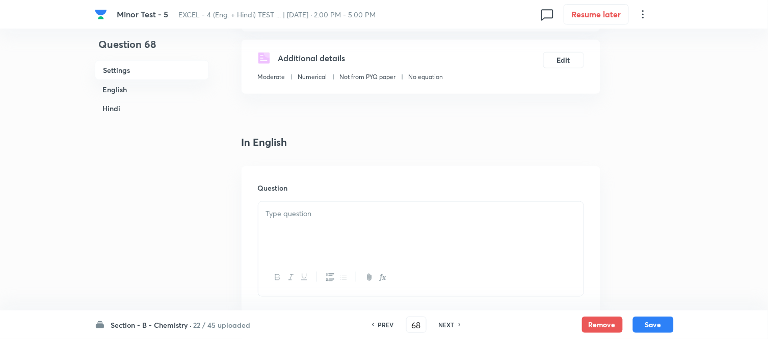
scroll to position [226, 0]
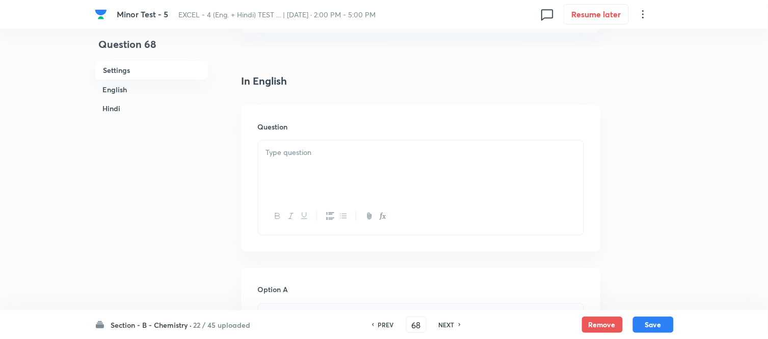
click at [326, 166] on div at bounding box center [420, 169] width 325 height 57
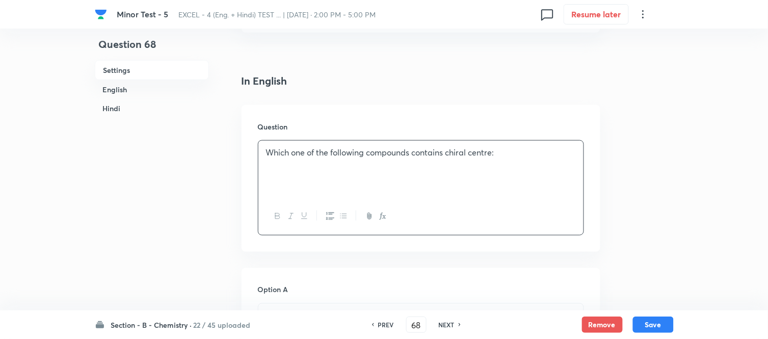
click at [117, 103] on h6 "Hindi" at bounding box center [152, 108] width 114 height 19
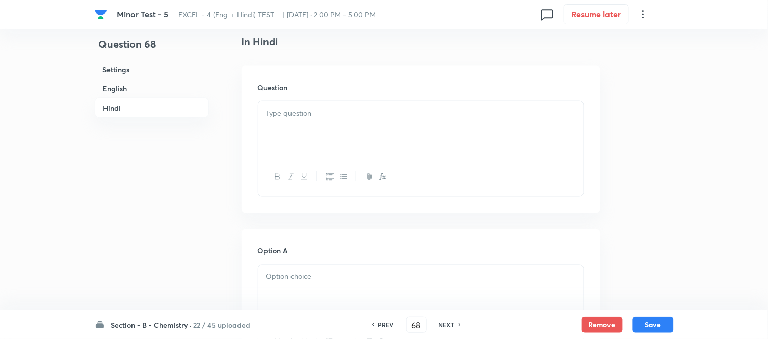
click at [409, 119] on p at bounding box center [421, 114] width 310 height 12
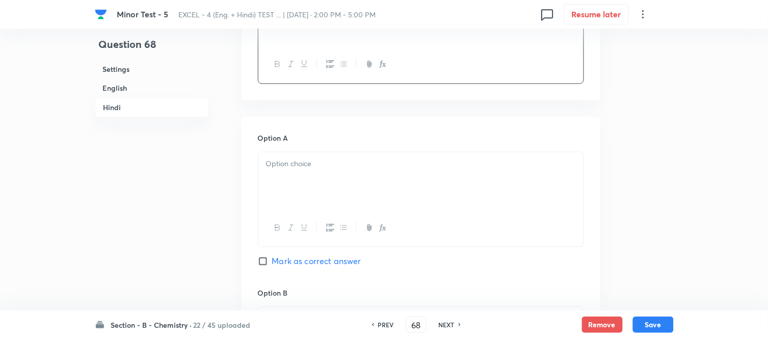
scroll to position [1411, 0]
click at [369, 170] on p at bounding box center [421, 164] width 310 height 12
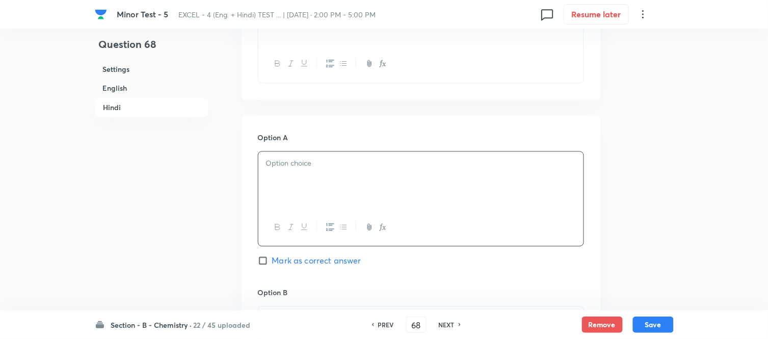
click at [370, 179] on div at bounding box center [420, 180] width 325 height 57
click at [121, 92] on h6 "English" at bounding box center [152, 88] width 114 height 19
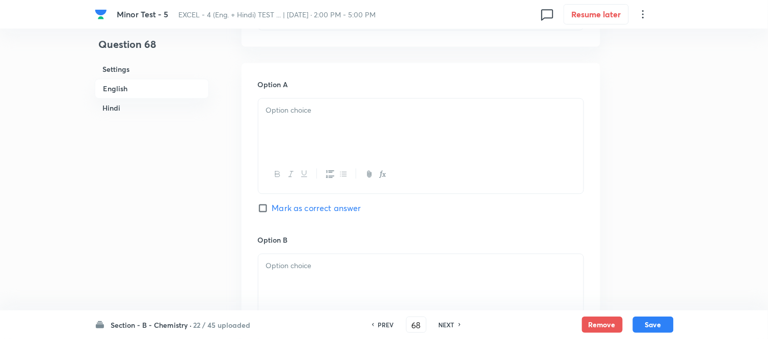
scroll to position [432, 0]
click at [357, 122] on div at bounding box center [420, 126] width 325 height 57
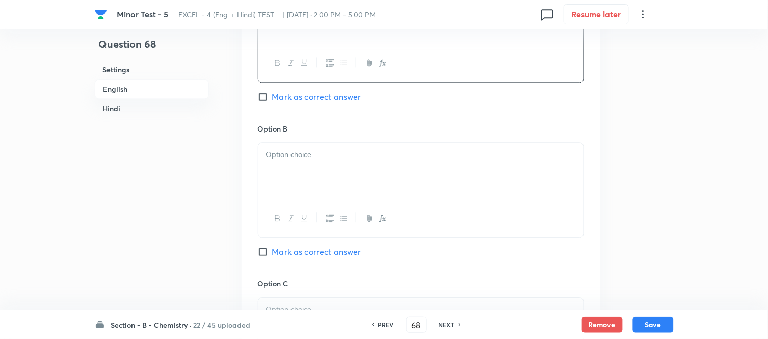
scroll to position [546, 0]
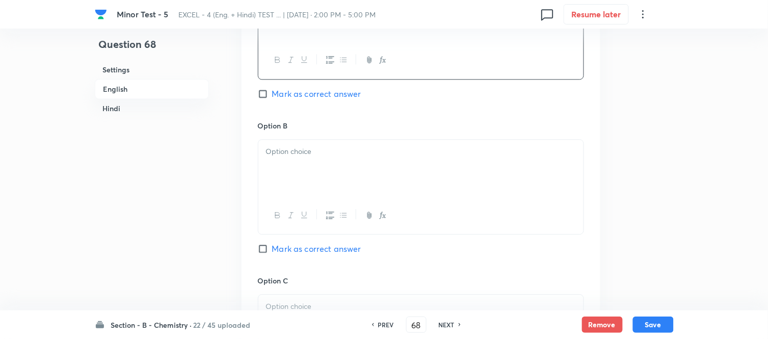
click at [337, 175] on div at bounding box center [420, 168] width 325 height 57
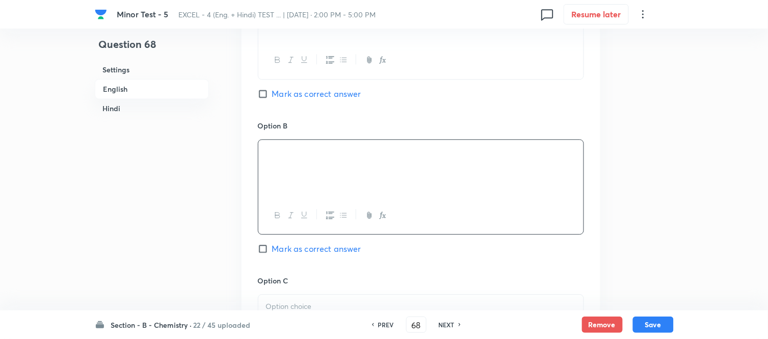
click at [115, 109] on h6 "Hindi" at bounding box center [152, 108] width 114 height 19
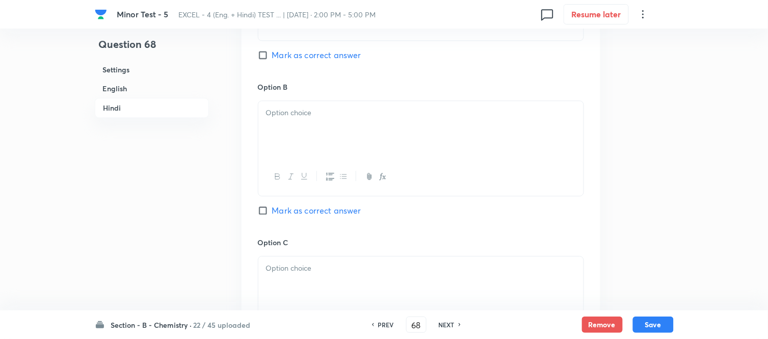
scroll to position [1648, 0]
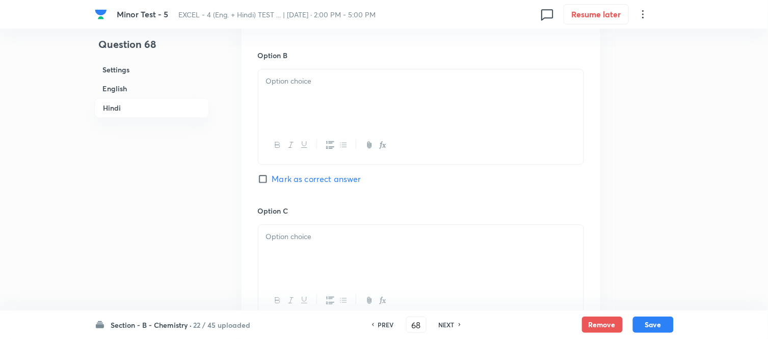
click at [405, 121] on div at bounding box center [420, 97] width 325 height 57
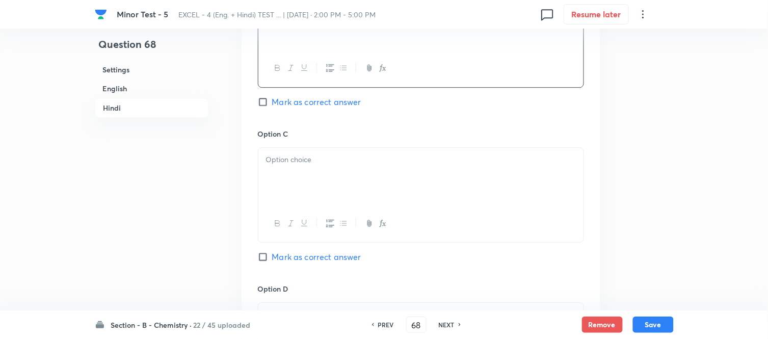
scroll to position [1761, 0]
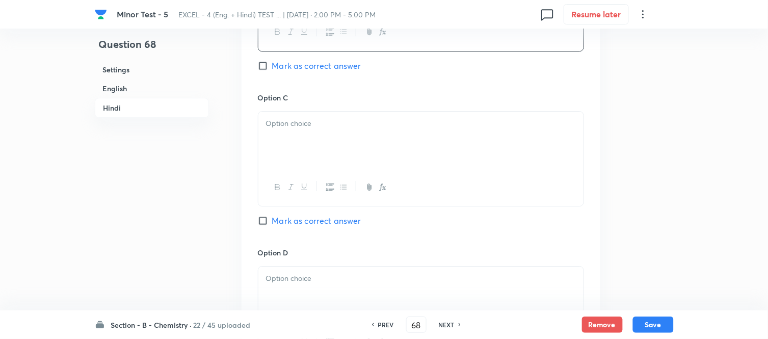
click at [414, 129] on p at bounding box center [421, 124] width 310 height 12
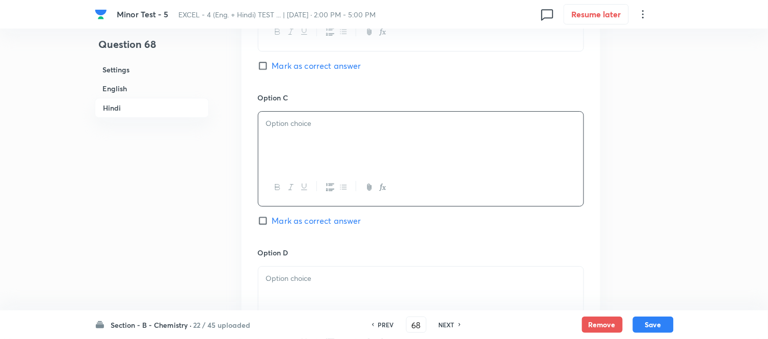
click at [337, 159] on div at bounding box center [420, 140] width 325 height 57
click at [122, 90] on h6 "English" at bounding box center [152, 88] width 114 height 19
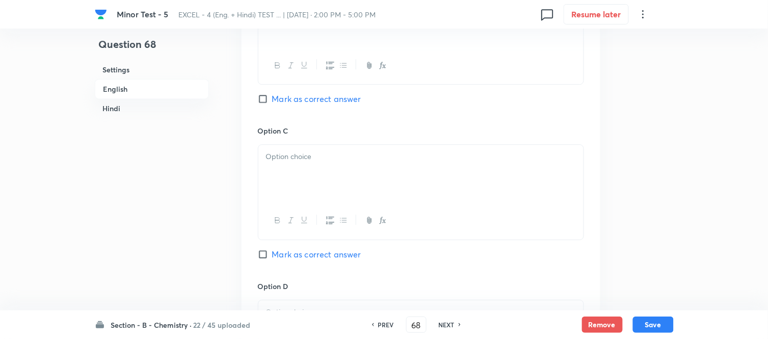
scroll to position [716, 0]
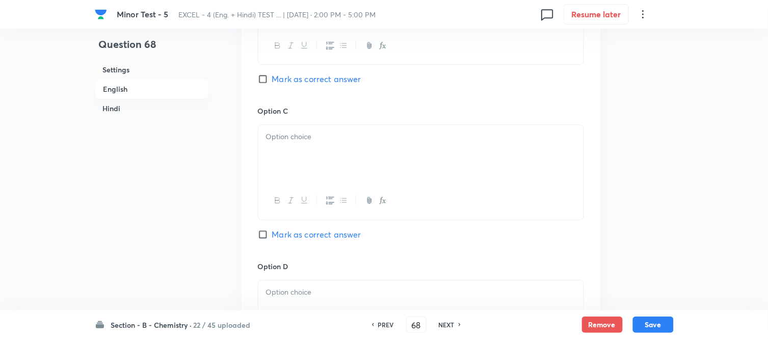
click at [403, 156] on div at bounding box center [420, 153] width 325 height 57
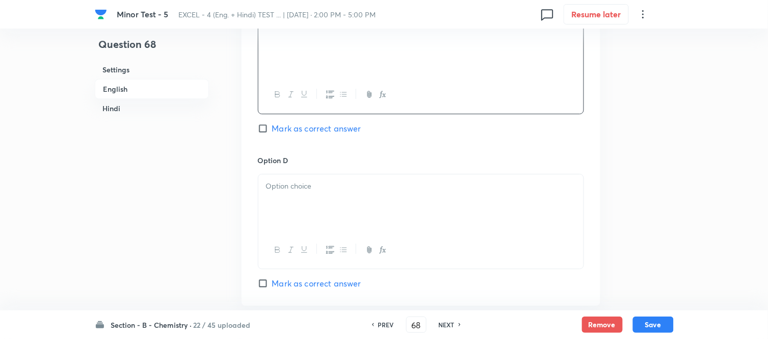
scroll to position [885, 0]
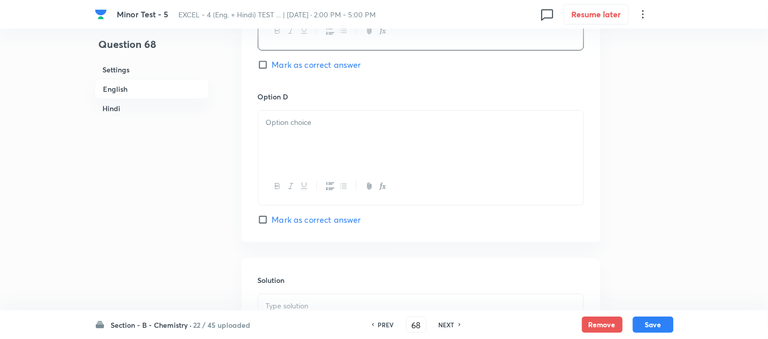
click at [387, 150] on div at bounding box center [420, 139] width 325 height 57
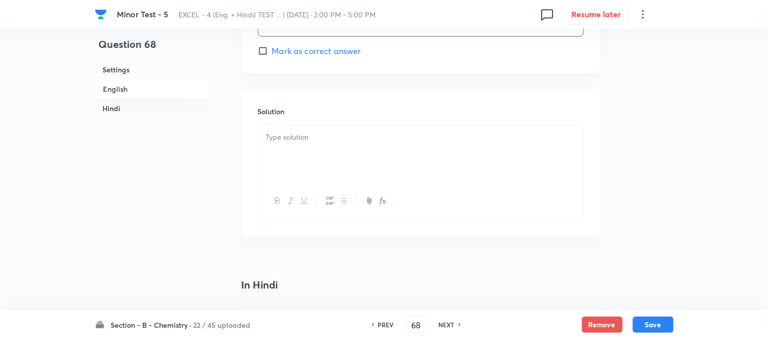
scroll to position [1056, 0]
click at [309, 155] on div at bounding box center [420, 152] width 325 height 57
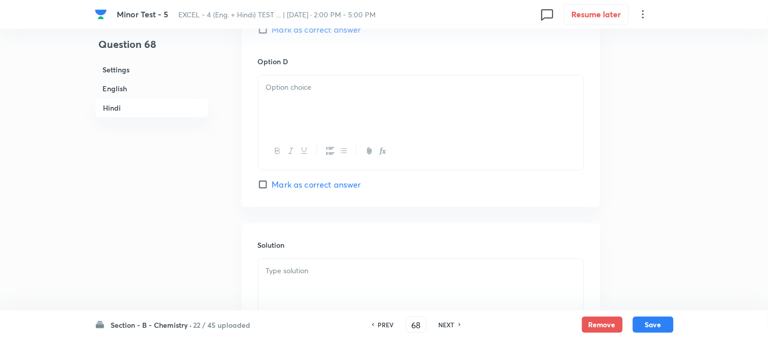
scroll to position [1962, 0]
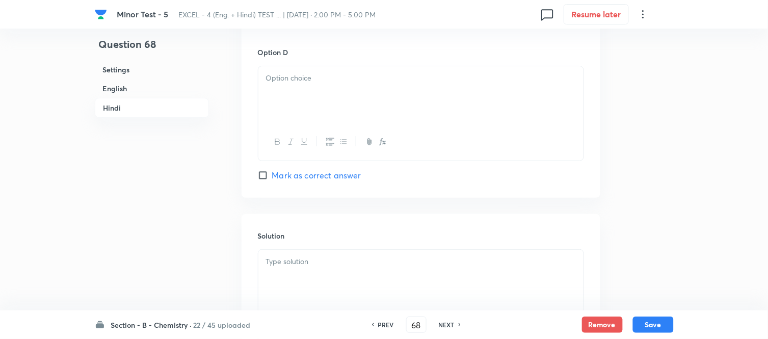
click at [359, 123] on div at bounding box center [420, 94] width 325 height 57
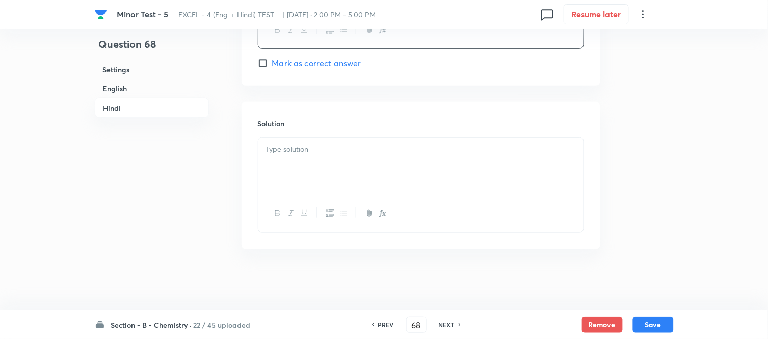
scroll to position [2100, 0]
click at [346, 154] on p at bounding box center [421, 150] width 310 height 12
click at [649, 325] on button "Save" at bounding box center [653, 324] width 41 height 16
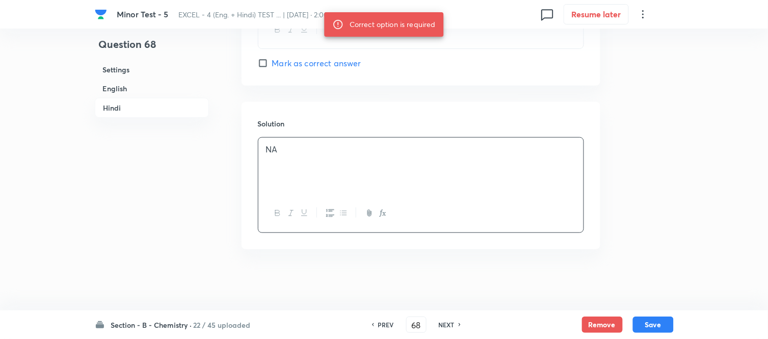
click at [120, 90] on h6 "English" at bounding box center [152, 88] width 114 height 19
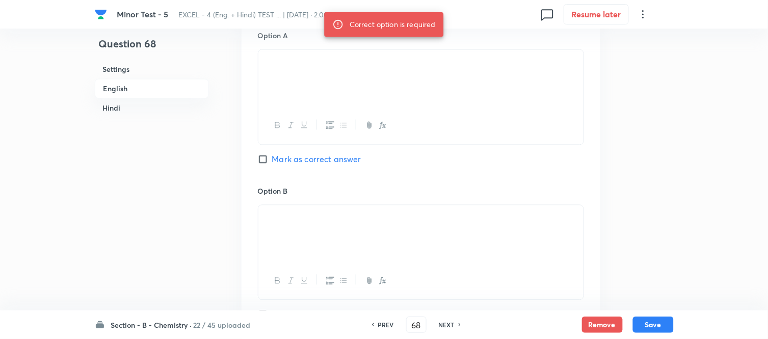
scroll to position [489, 0]
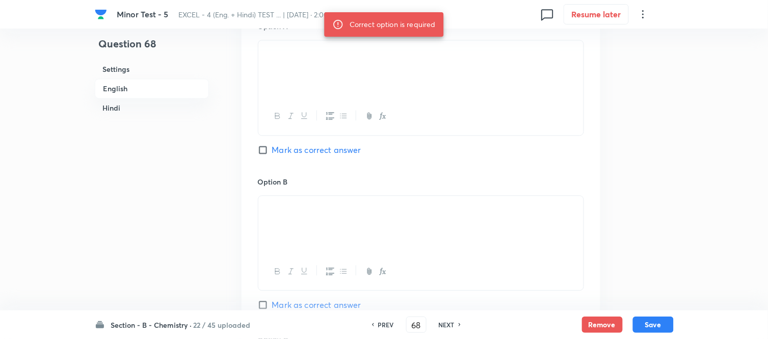
click at [269, 155] on input "Mark as correct answer" at bounding box center [265, 150] width 14 height 10
checkbox input "true"
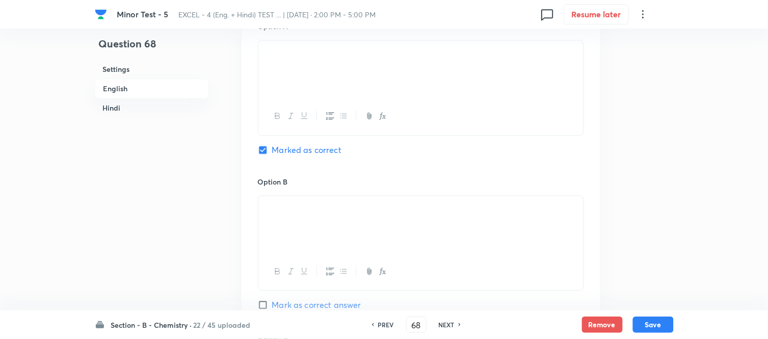
checkbox input "true"
click at [649, 325] on button "Save" at bounding box center [653, 324] width 41 height 16
type input "69"
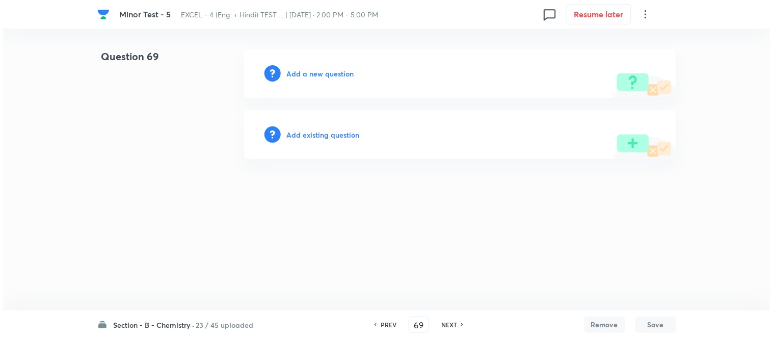
scroll to position [0, 0]
click at [305, 72] on h6 "Add a new question" at bounding box center [320, 73] width 67 height 11
click at [305, 72] on h6 "Choose a question type" at bounding box center [326, 73] width 79 height 11
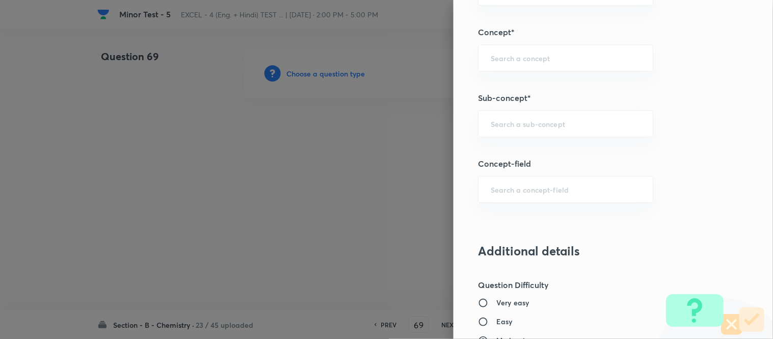
scroll to position [645, 0]
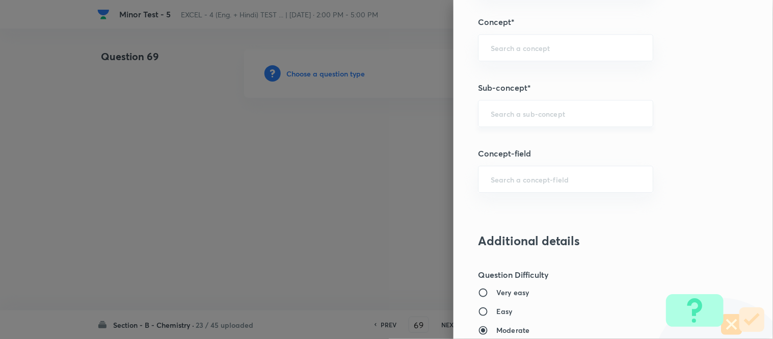
click at [536, 113] on input "text" at bounding box center [566, 114] width 150 height 10
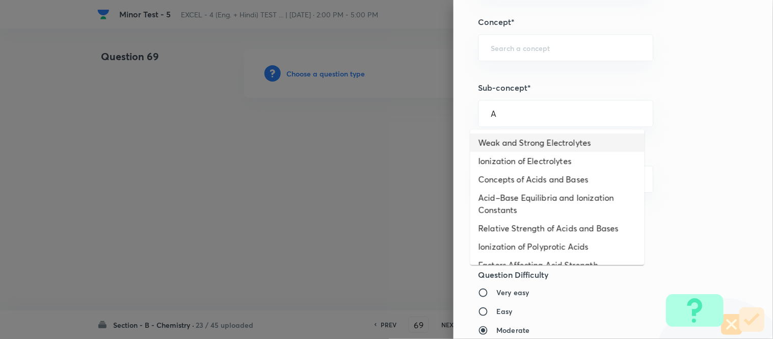
click at [520, 145] on li "Weak and Strong Electrolytes" at bounding box center [558, 143] width 174 height 18
type input "Weak and Strong Electrolytes"
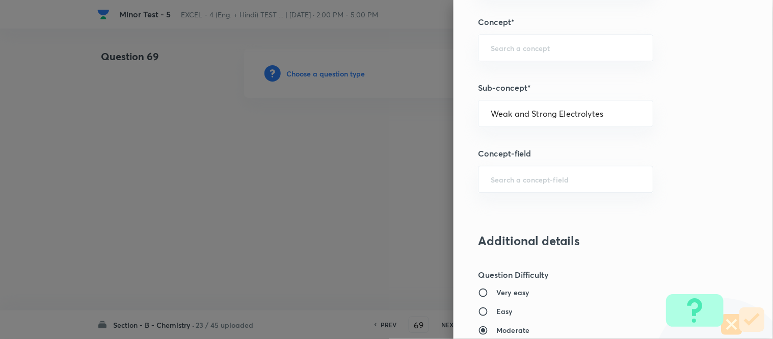
type input "Chemistry"
type input "Physical Chemistry"
type input "Ionic Equilibrium"
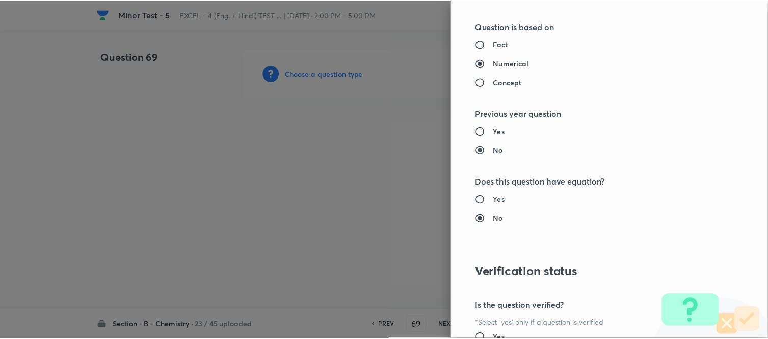
scroll to position [1119, 0]
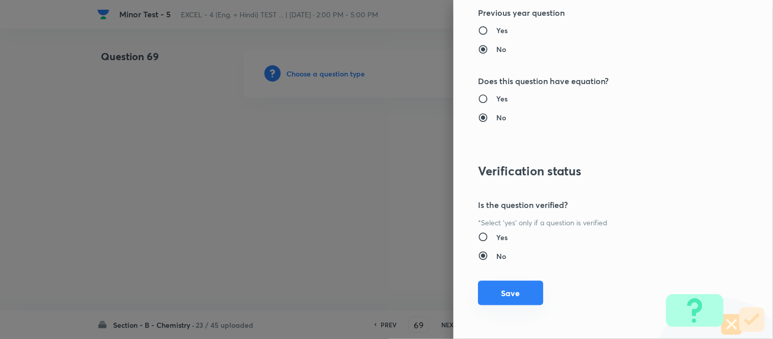
click at [498, 293] on button "Save" at bounding box center [510, 293] width 65 height 24
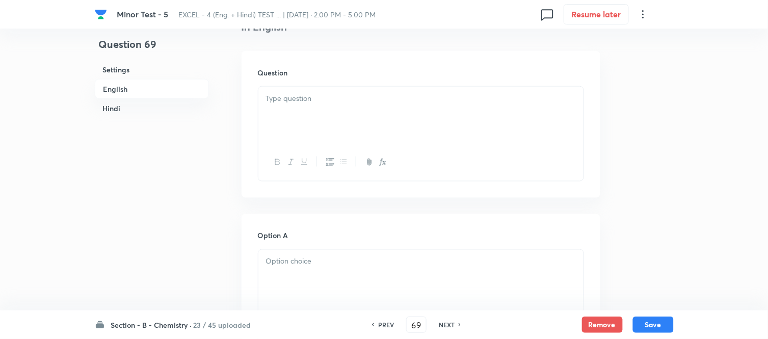
scroll to position [283, 0]
click at [321, 109] on div at bounding box center [420, 112] width 325 height 57
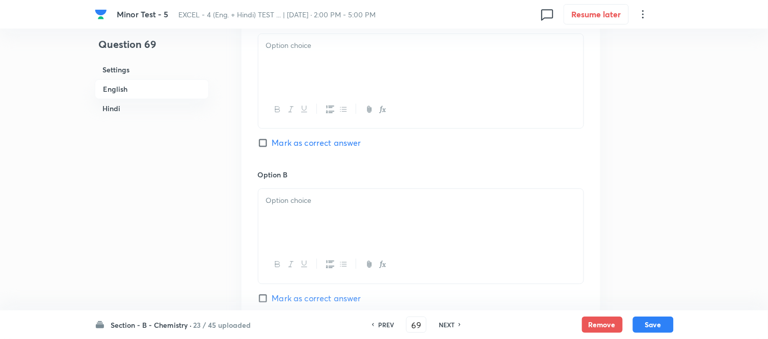
click at [381, 91] on div at bounding box center [420, 62] width 325 height 57
click at [337, 91] on div at bounding box center [420, 62] width 325 height 57
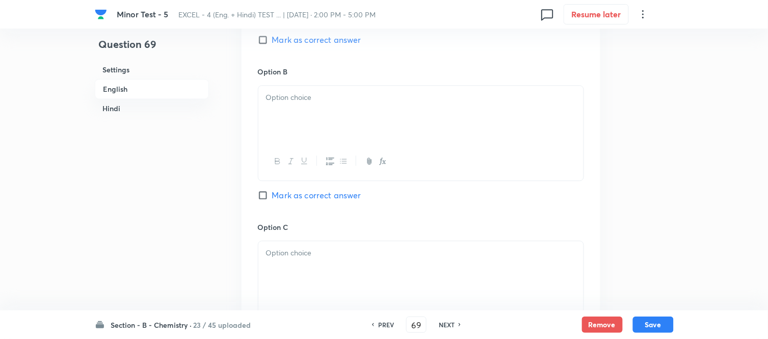
scroll to position [680, 0]
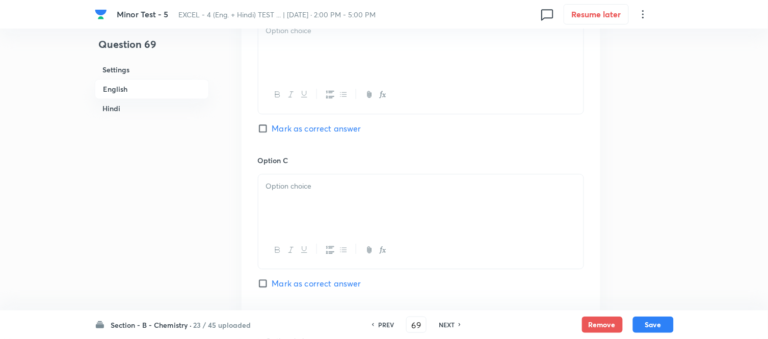
click at [311, 76] on div at bounding box center [420, 47] width 325 height 57
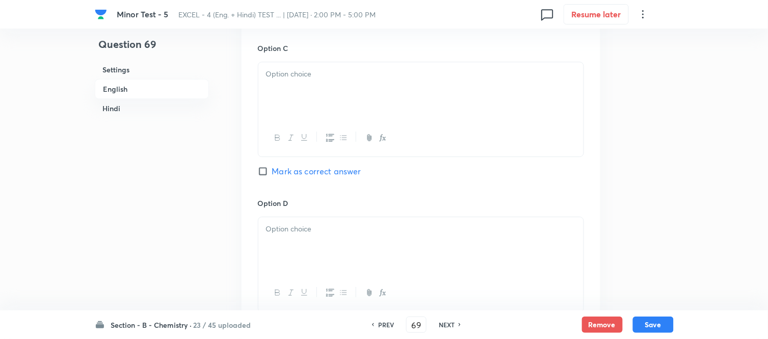
scroll to position [793, 0]
click at [364, 118] on div at bounding box center [420, 89] width 325 height 57
click at [270, 20] on input "Mark as correct answer" at bounding box center [265, 15] width 14 height 10
checkbox input "true"
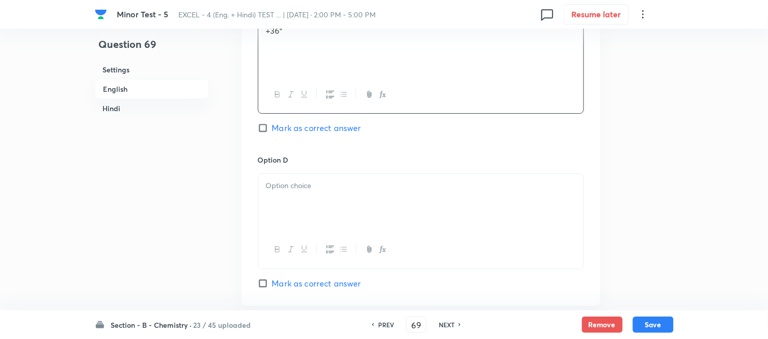
scroll to position [962, 0]
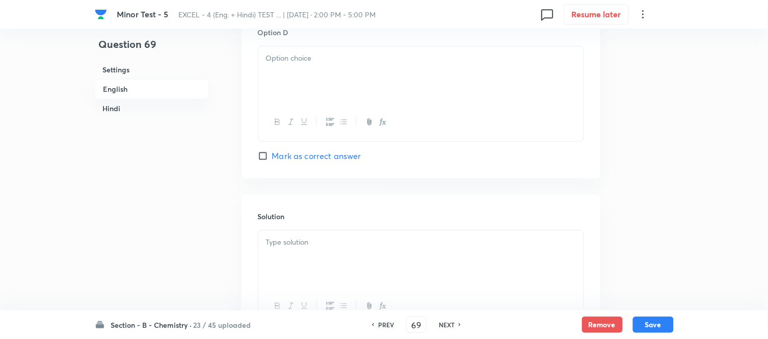
click at [314, 103] on div at bounding box center [420, 74] width 325 height 57
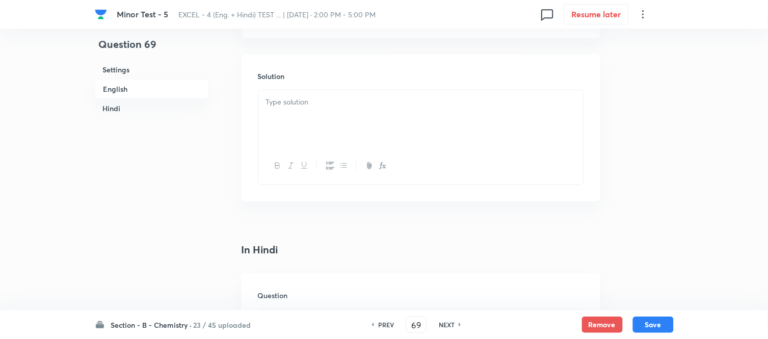
scroll to position [1133, 0]
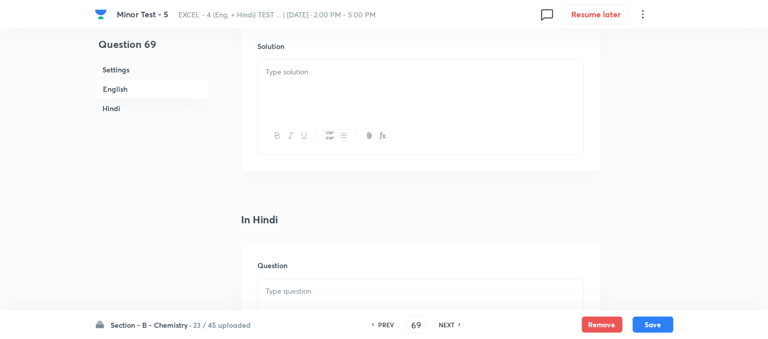
click at [314, 78] on p at bounding box center [421, 72] width 310 height 12
click at [323, 110] on div at bounding box center [420, 81] width 325 height 57
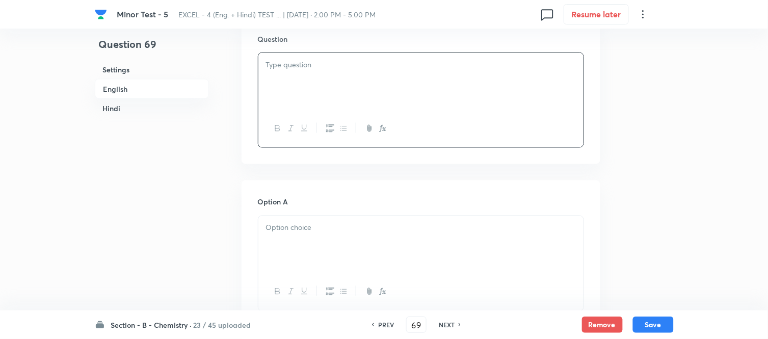
click at [328, 110] on div at bounding box center [420, 81] width 325 height 57
click at [106, 107] on h6 "Hindi" at bounding box center [152, 108] width 114 height 19
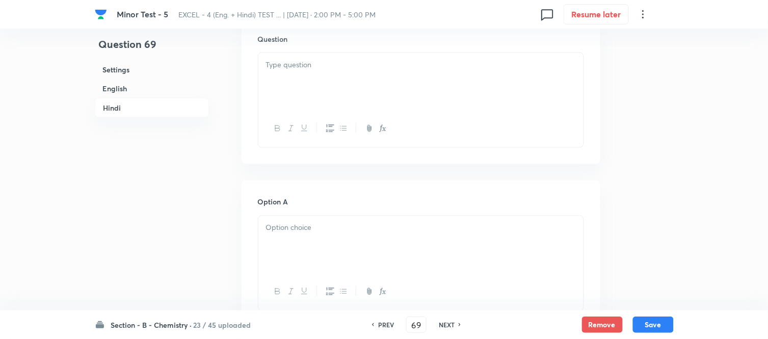
scroll to position [1392, 0]
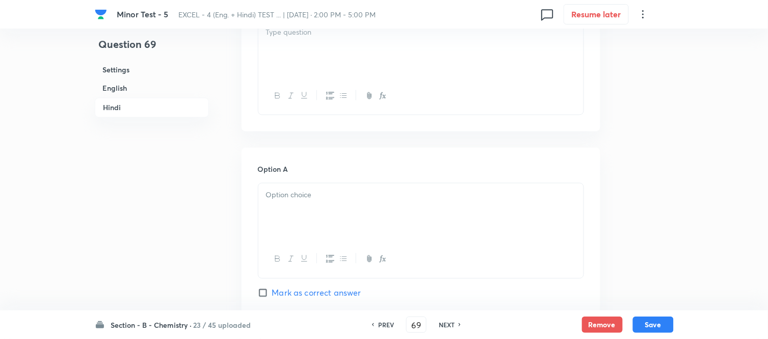
click at [370, 77] on div at bounding box center [420, 48] width 325 height 57
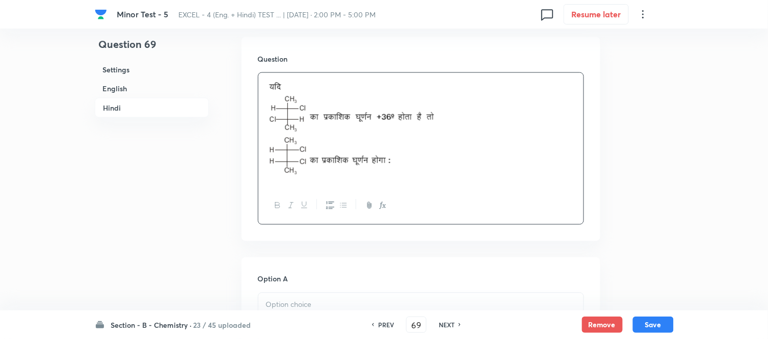
scroll to position [1335, 0]
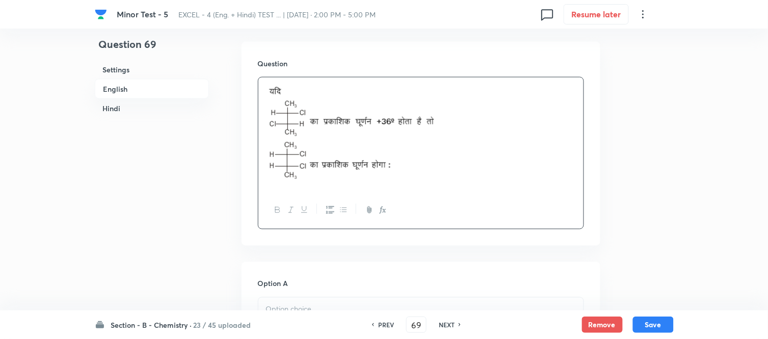
click at [123, 105] on h6 "Hindi" at bounding box center [152, 108] width 114 height 19
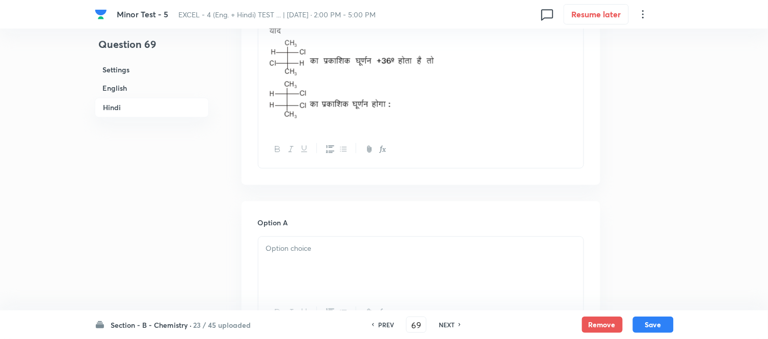
scroll to position [1392, 0]
click at [123, 87] on h6 "English" at bounding box center [152, 88] width 114 height 19
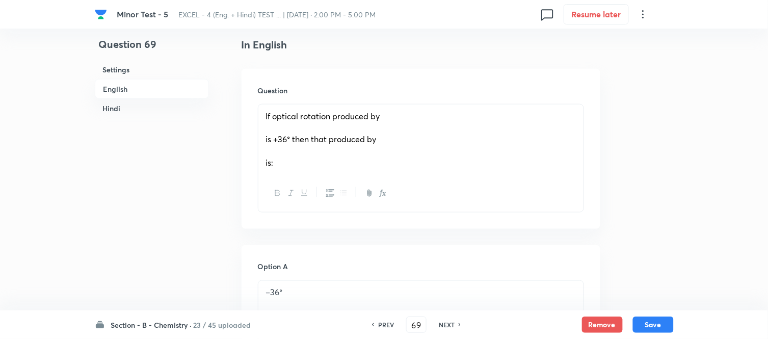
click at [118, 108] on h6 "Hindi" at bounding box center [152, 108] width 114 height 19
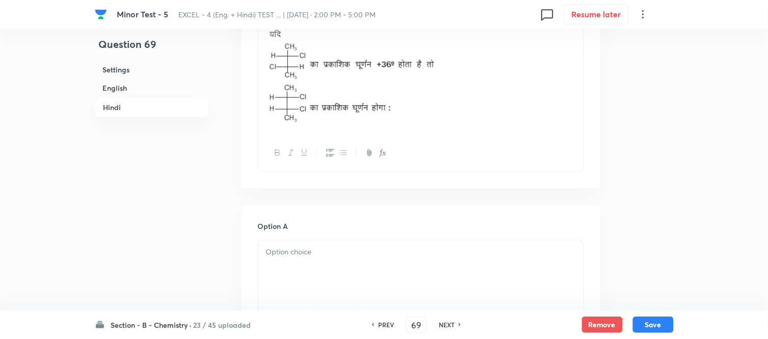
click at [121, 88] on h6 "English" at bounding box center [152, 88] width 114 height 19
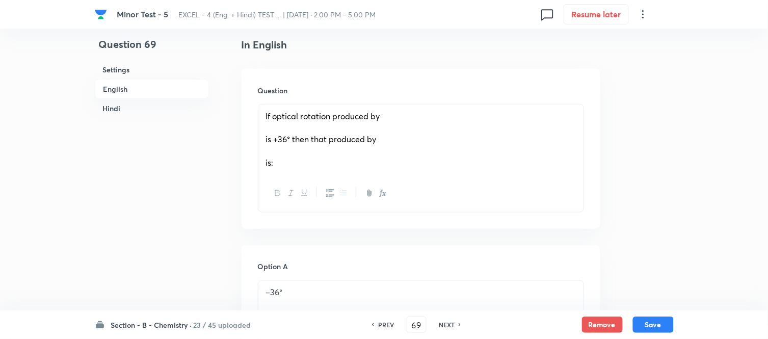
click at [390, 117] on p "If optical rotation produced by" at bounding box center [421, 117] width 310 height 12
click at [327, 134] on p at bounding box center [421, 128] width 310 height 12
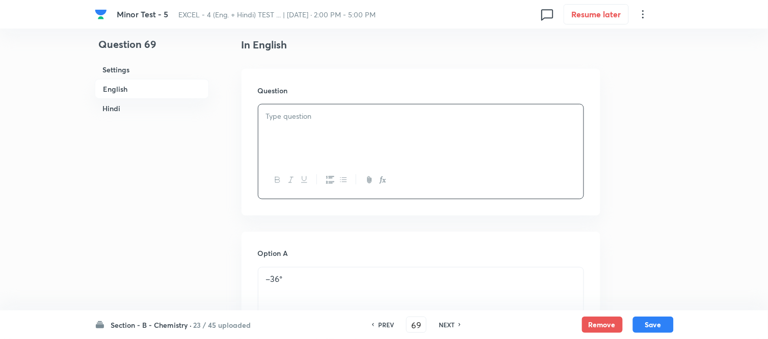
click at [321, 126] on div at bounding box center [420, 133] width 325 height 57
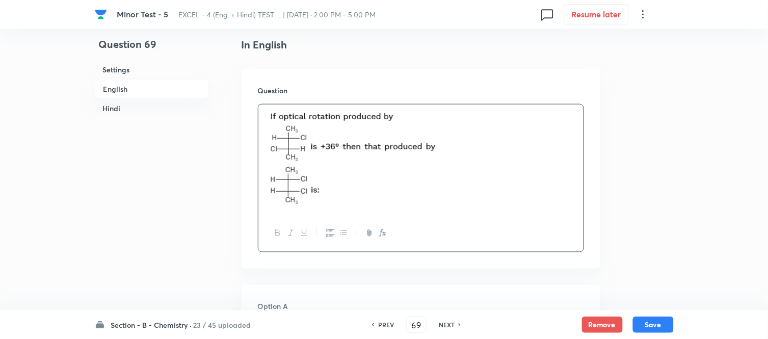
click at [122, 86] on h6 "English" at bounding box center [152, 89] width 114 height 20
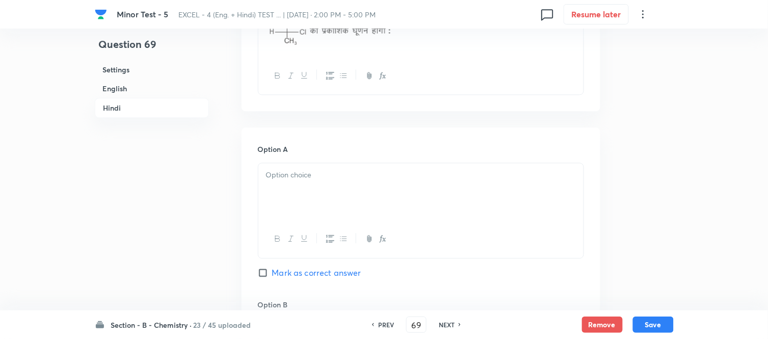
scroll to position [1566, 0]
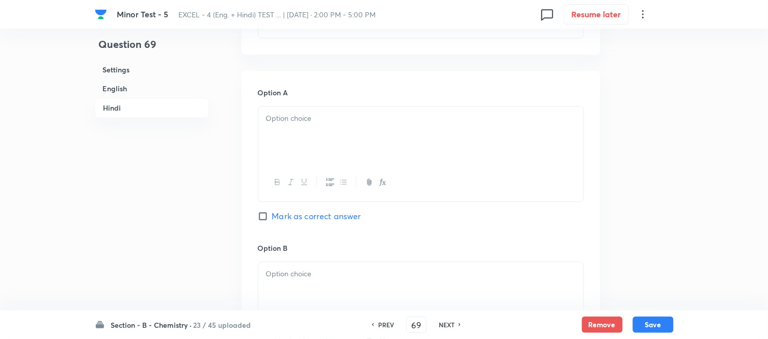
click at [451, 138] on div at bounding box center [420, 135] width 325 height 57
click at [427, 141] on div at bounding box center [420, 135] width 325 height 57
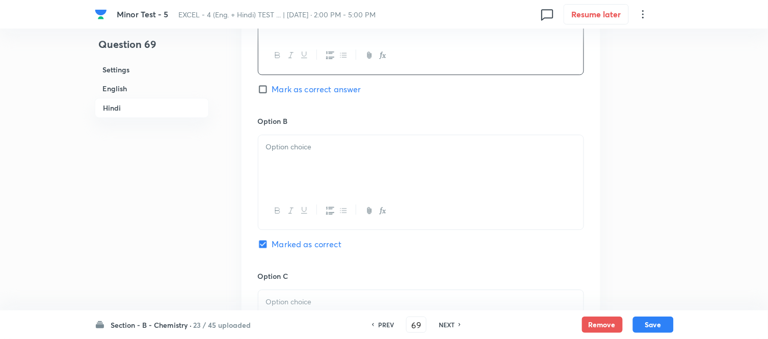
scroll to position [1735, 0]
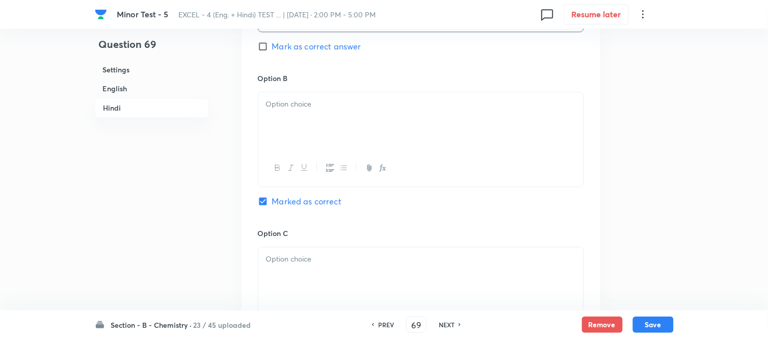
click at [431, 120] on div at bounding box center [420, 120] width 325 height 57
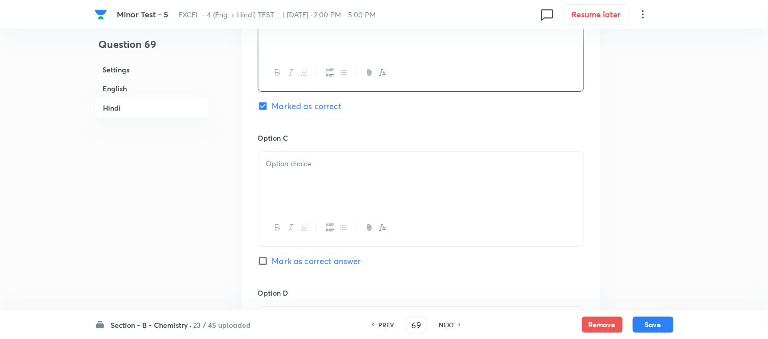
scroll to position [1848, 0]
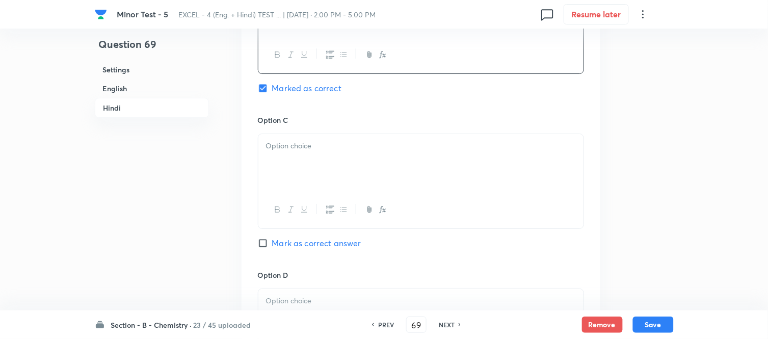
click at [409, 163] on div at bounding box center [420, 162] width 325 height 57
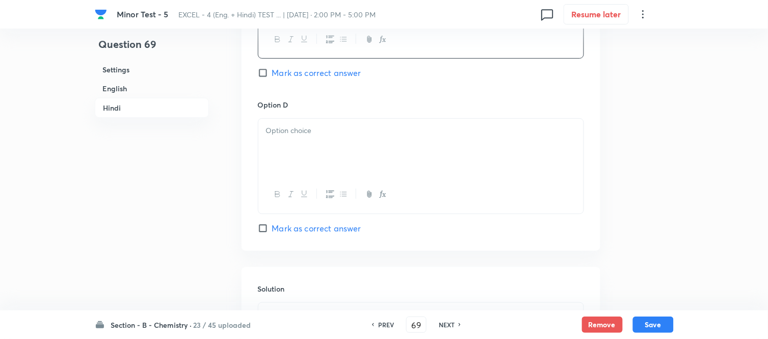
click at [403, 148] on div at bounding box center [420, 147] width 325 height 57
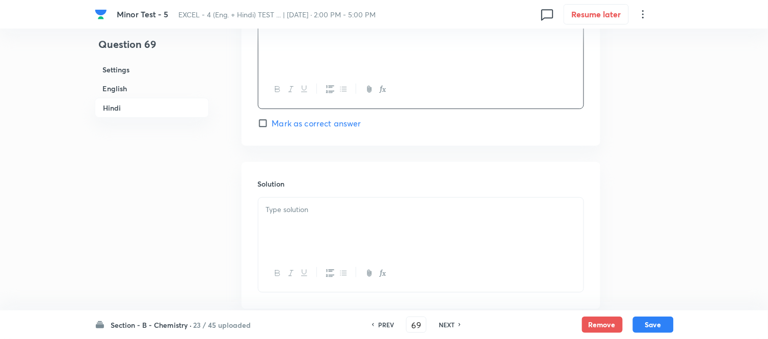
scroll to position [2131, 0]
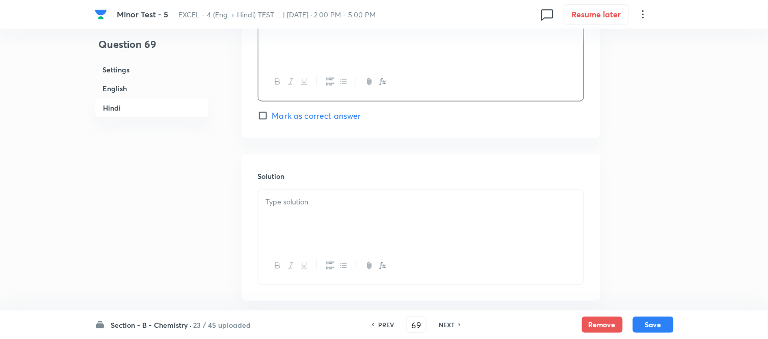
click at [309, 222] on div at bounding box center [420, 218] width 325 height 57
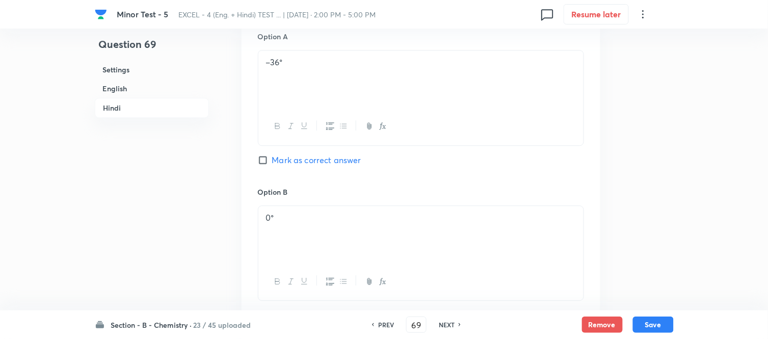
scroll to position [1791, 0]
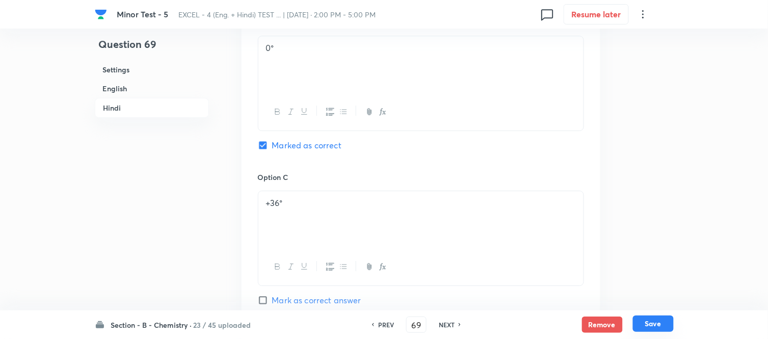
click at [649, 325] on button "Save" at bounding box center [653, 324] width 41 height 16
type input "70"
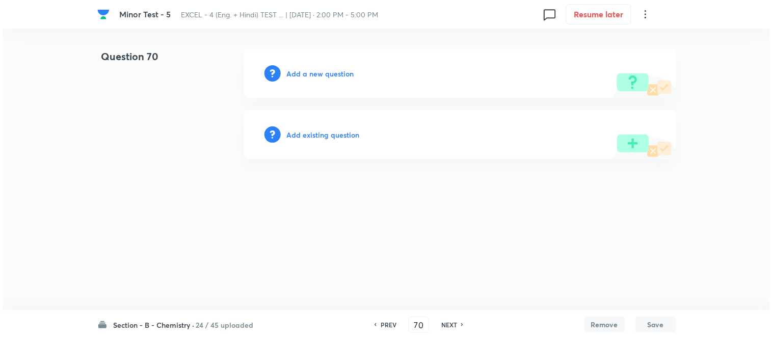
scroll to position [0, 0]
click at [304, 74] on h6 "Add a new question" at bounding box center [320, 73] width 67 height 11
click at [304, 74] on h6 "Choose a question type" at bounding box center [326, 73] width 79 height 11
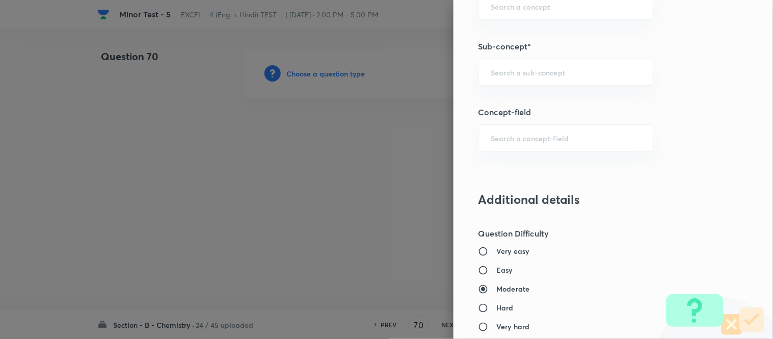
scroll to position [727, 0]
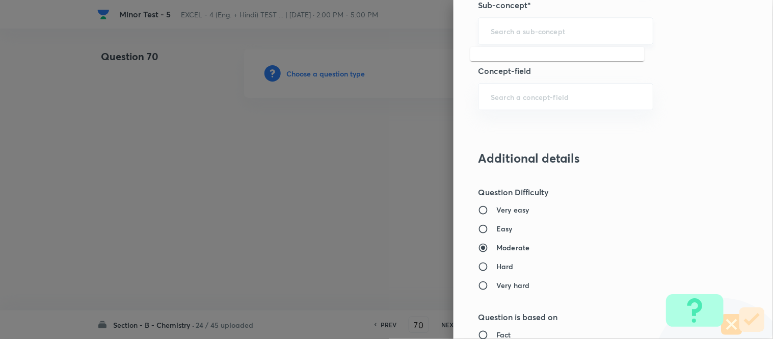
click at [528, 26] on input "text" at bounding box center [566, 31] width 150 height 10
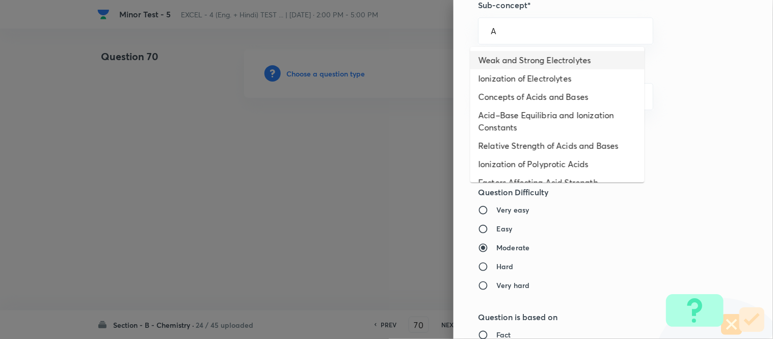
click at [521, 58] on li "Weak and Strong Electrolytes" at bounding box center [558, 60] width 174 height 18
type input "Weak and Strong Electrolytes"
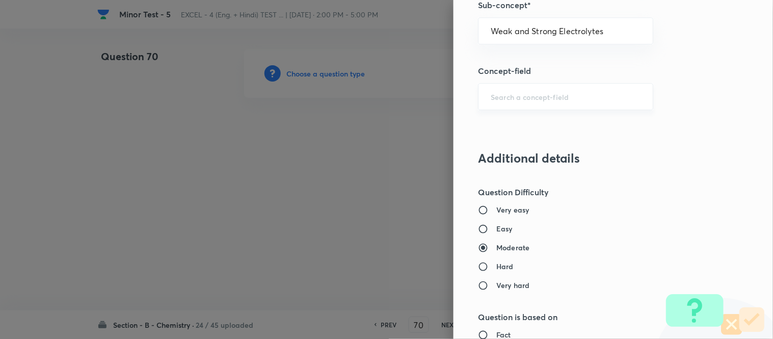
type input "Chemistry"
type input "Physical Chemistry"
type input "Ionic Equilibrium"
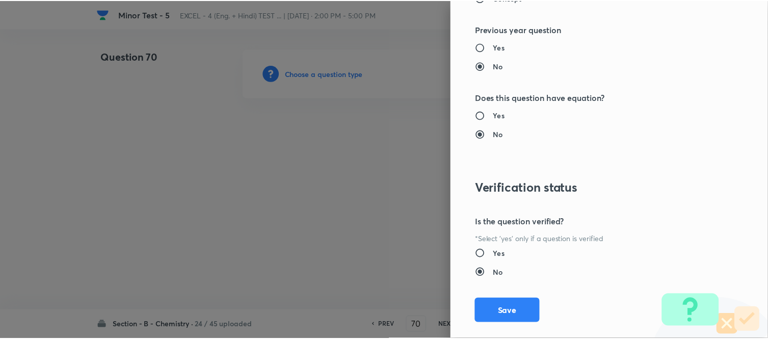
scroll to position [1119, 0]
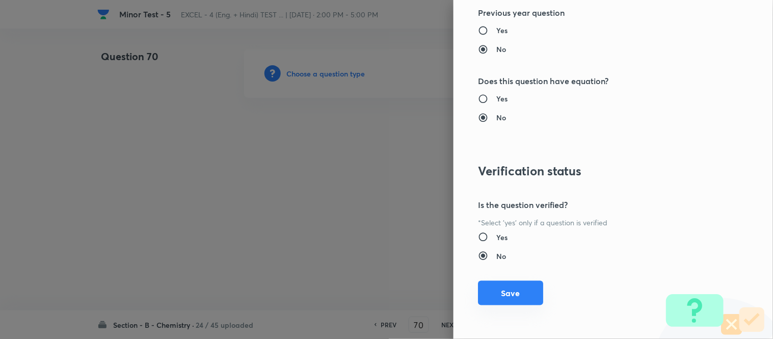
click at [495, 294] on button "Save" at bounding box center [510, 293] width 65 height 24
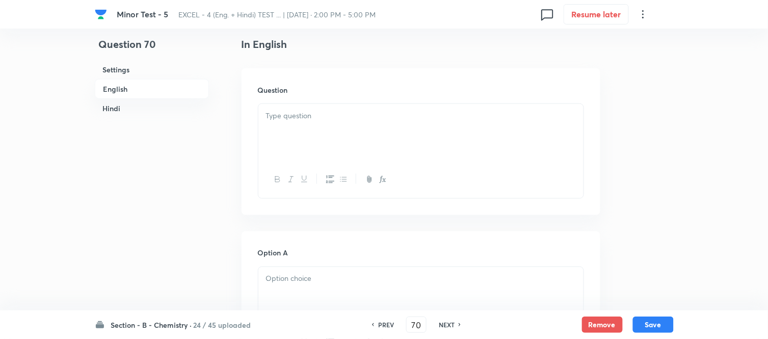
scroll to position [283, 0]
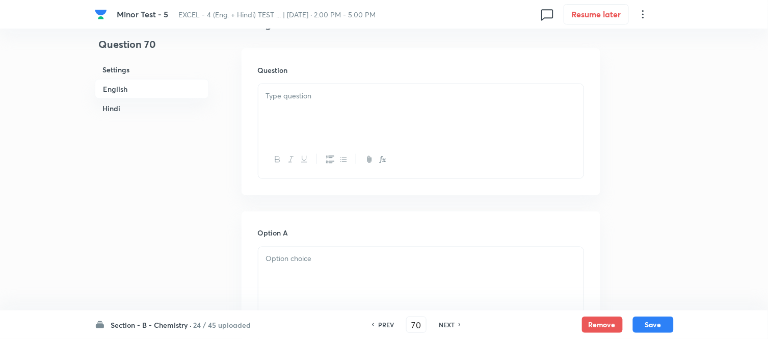
click at [398, 113] on div at bounding box center [420, 112] width 325 height 57
click at [377, 113] on div at bounding box center [420, 112] width 325 height 57
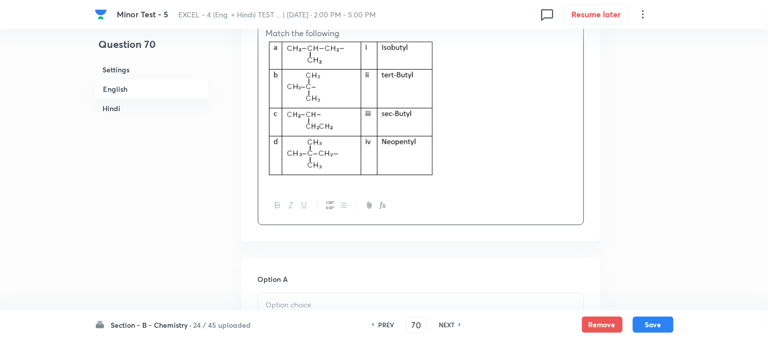
scroll to position [510, 0]
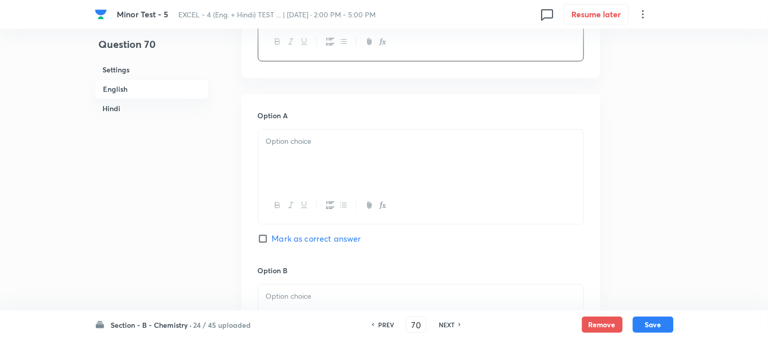
click at [393, 160] on div at bounding box center [420, 157] width 325 height 57
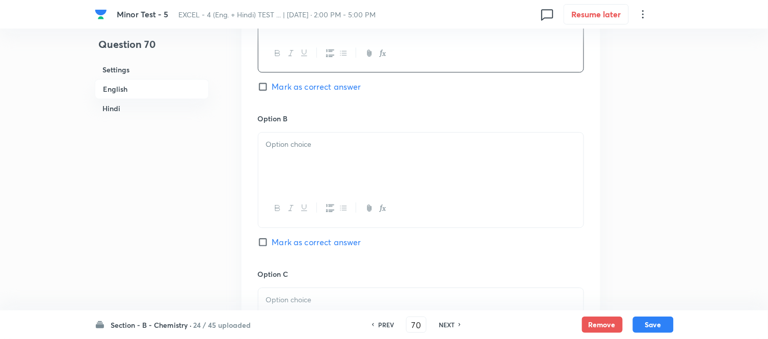
scroll to position [680, 0]
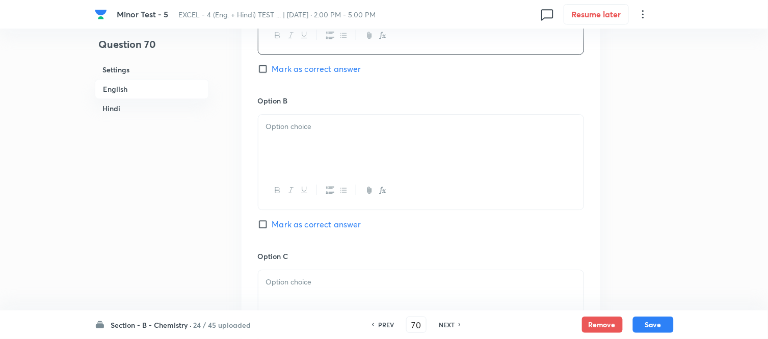
click at [379, 135] on div at bounding box center [420, 143] width 325 height 57
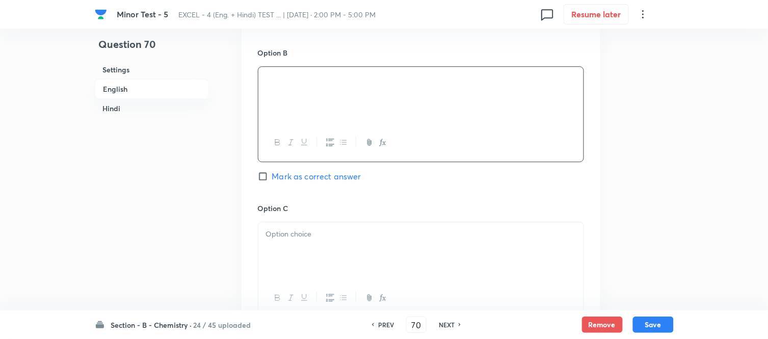
scroll to position [793, 0]
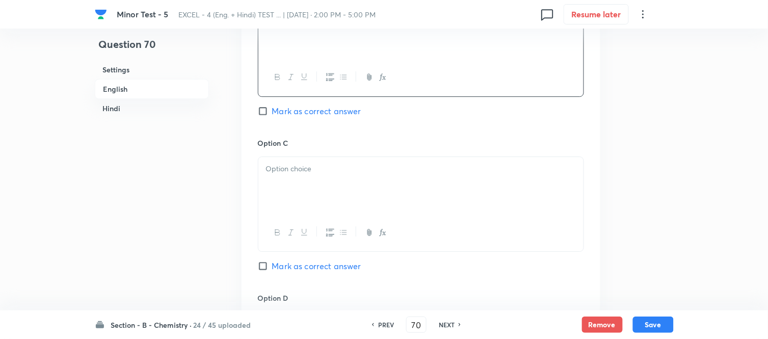
click at [348, 173] on p at bounding box center [421, 169] width 310 height 12
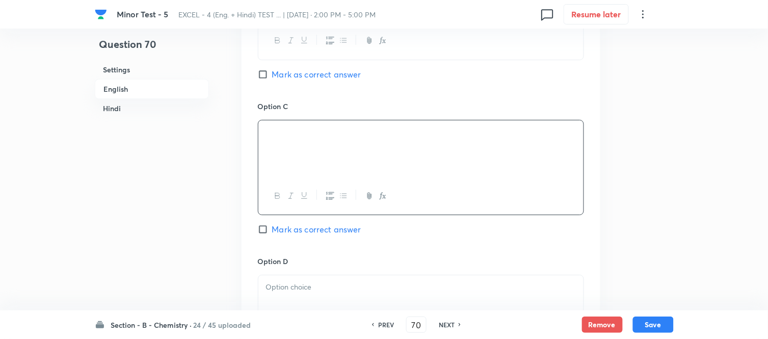
scroll to position [906, 0]
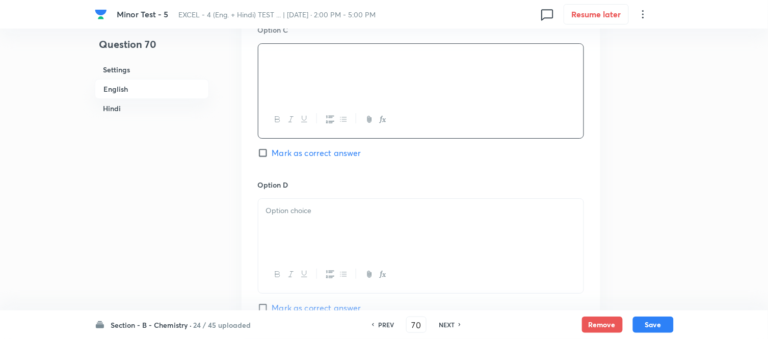
click at [357, 222] on div at bounding box center [420, 227] width 325 height 57
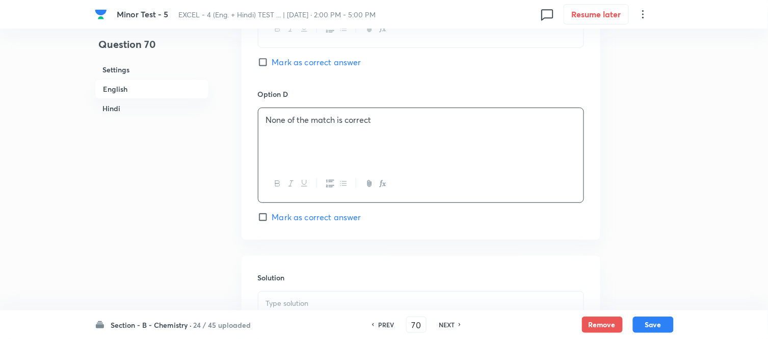
scroll to position [1133, 0]
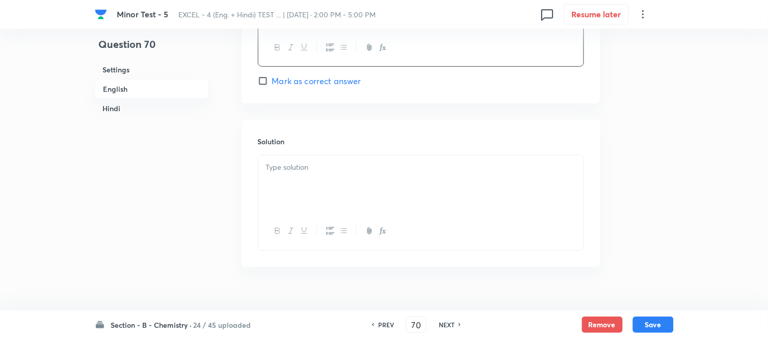
click at [335, 180] on div at bounding box center [420, 183] width 325 height 57
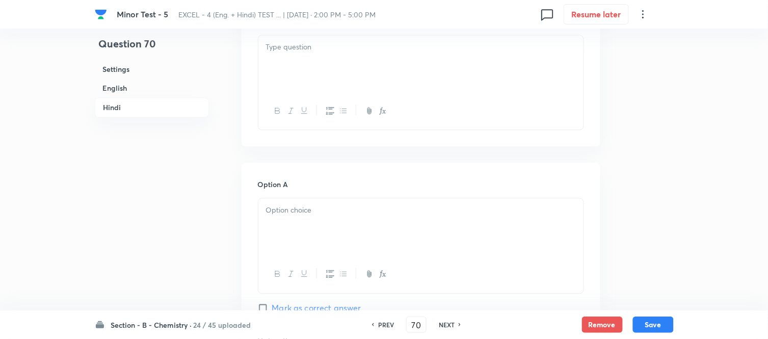
scroll to position [1586, 0]
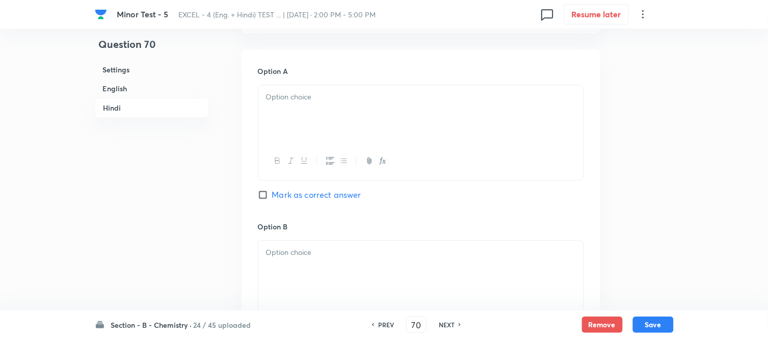
click at [267, 197] on input "Mark as correct answer" at bounding box center [265, 195] width 14 height 10
checkbox input "true"
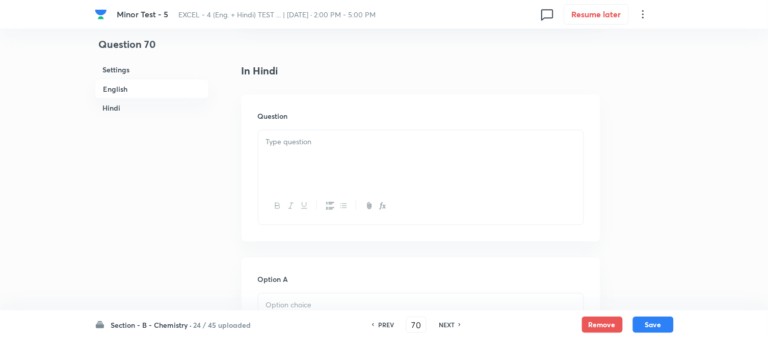
scroll to position [1359, 0]
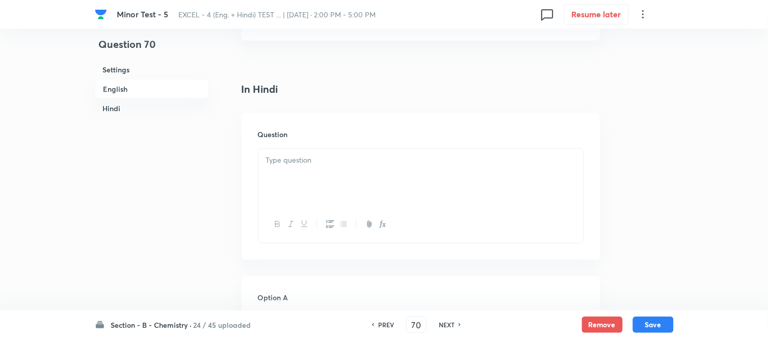
click at [395, 170] on div at bounding box center [420, 177] width 325 height 57
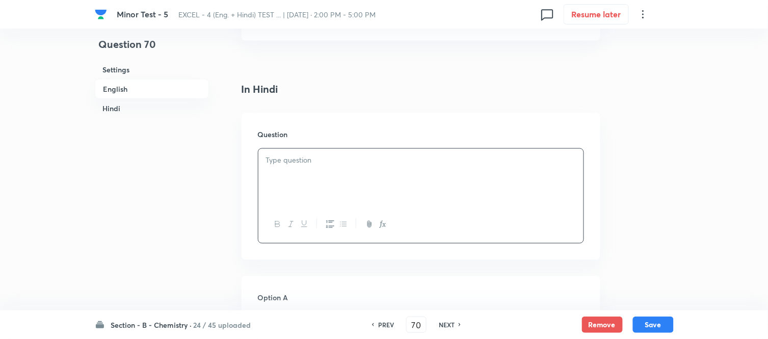
click at [406, 171] on div at bounding box center [420, 177] width 325 height 57
click at [342, 178] on div at bounding box center [420, 177] width 325 height 57
click at [118, 102] on h6 "Hindi" at bounding box center [152, 108] width 114 height 19
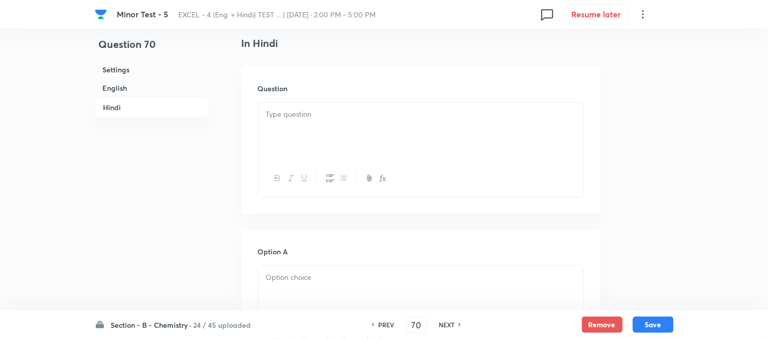
click at [331, 128] on div at bounding box center [420, 131] width 325 height 57
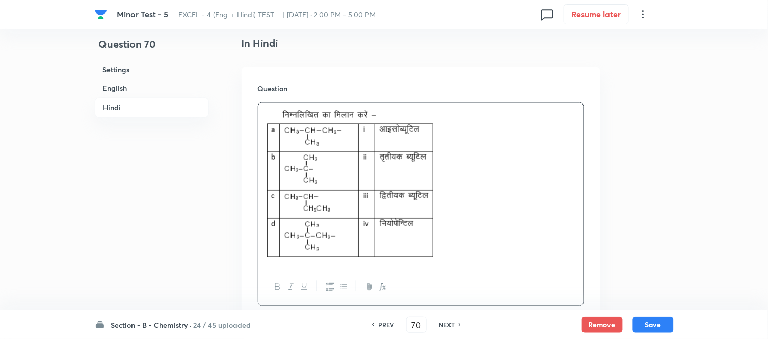
click at [118, 92] on h6 "English" at bounding box center [152, 88] width 114 height 19
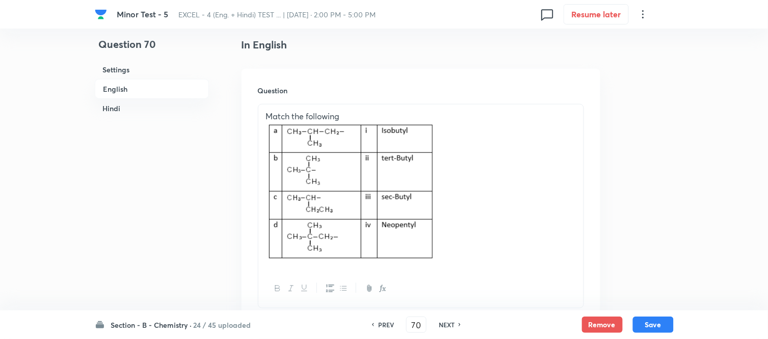
click at [478, 157] on div "Match the following" at bounding box center [420, 188] width 325 height 166
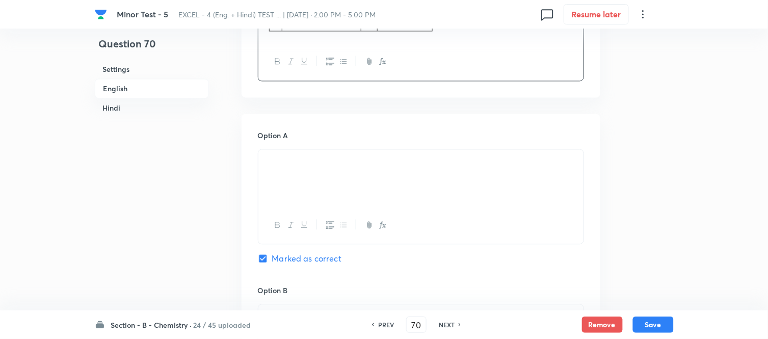
scroll to position [546, 0]
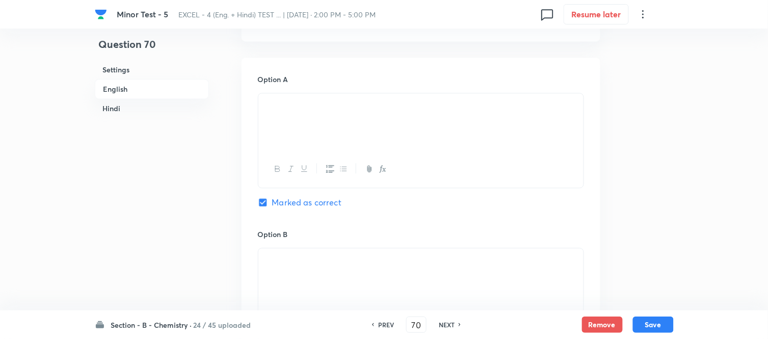
click at [407, 118] on div at bounding box center [420, 121] width 325 height 57
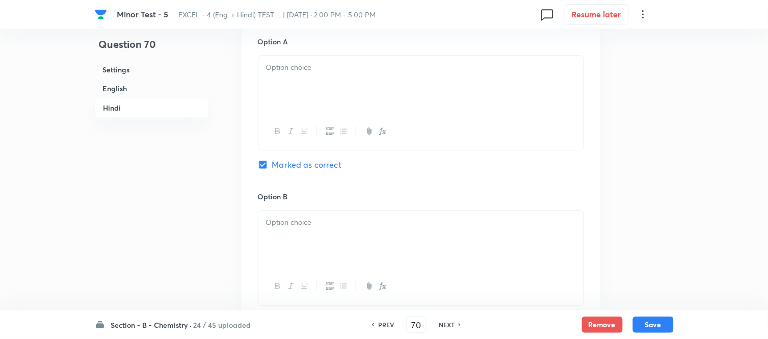
scroll to position [1735, 0]
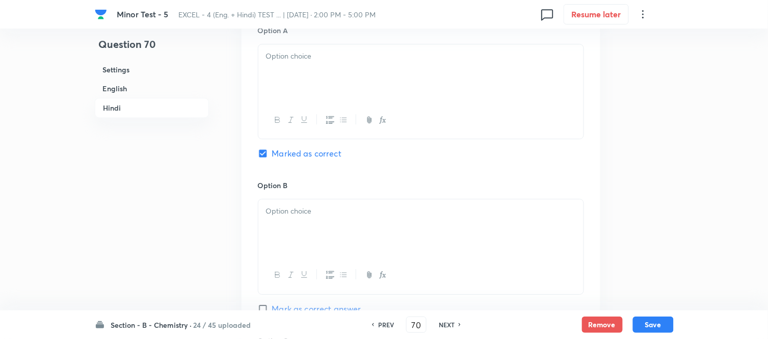
click at [411, 87] on div at bounding box center [420, 72] width 325 height 57
click at [376, 73] on div at bounding box center [420, 72] width 325 height 57
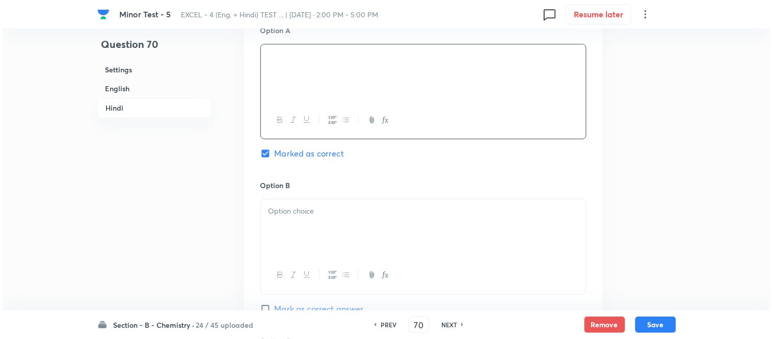
scroll to position [1792, 0]
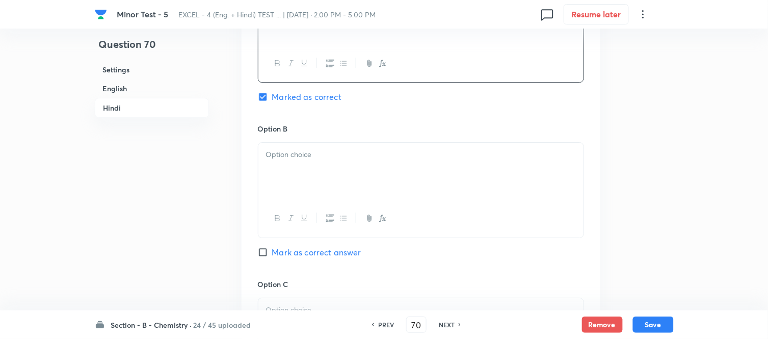
click at [375, 167] on div at bounding box center [420, 171] width 325 height 57
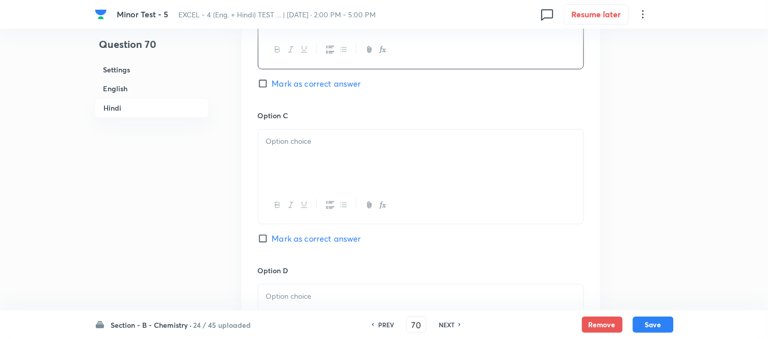
scroll to position [1962, 0]
click at [436, 159] on div at bounding box center [420, 156] width 325 height 57
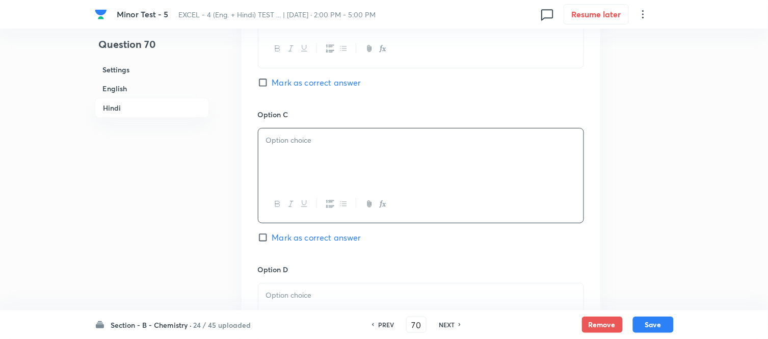
click at [364, 153] on div at bounding box center [420, 156] width 325 height 57
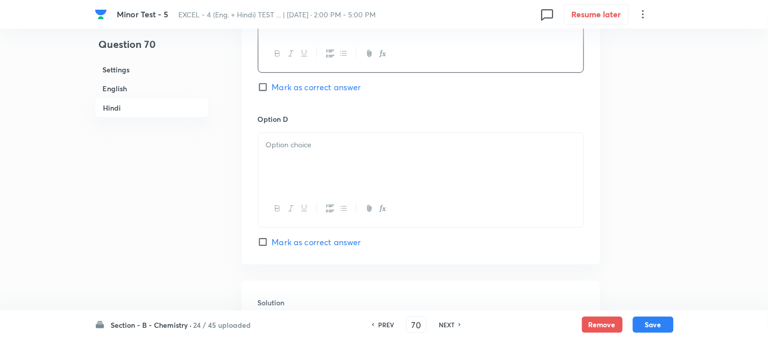
scroll to position [2132, 0]
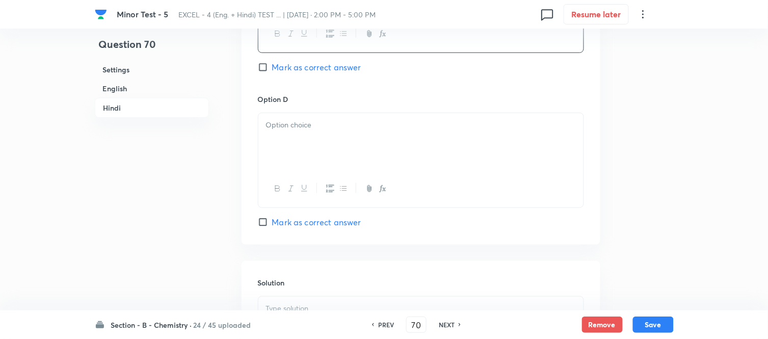
click at [431, 139] on div at bounding box center [420, 141] width 325 height 57
click at [325, 129] on p at bounding box center [421, 125] width 310 height 12
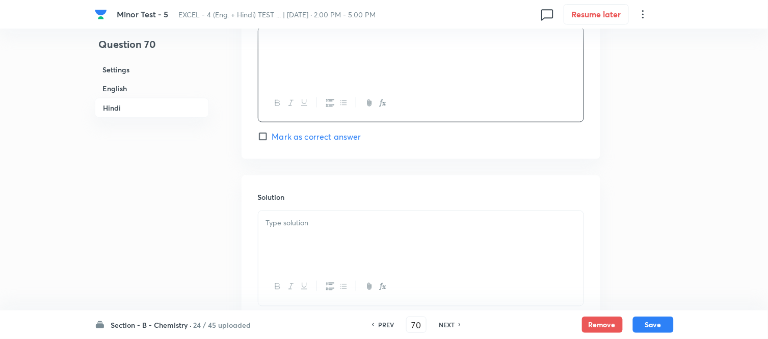
scroll to position [2245, 0]
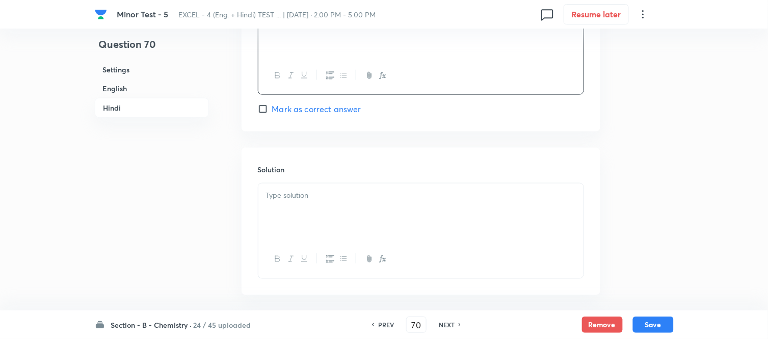
click at [375, 199] on p at bounding box center [421, 196] width 310 height 12
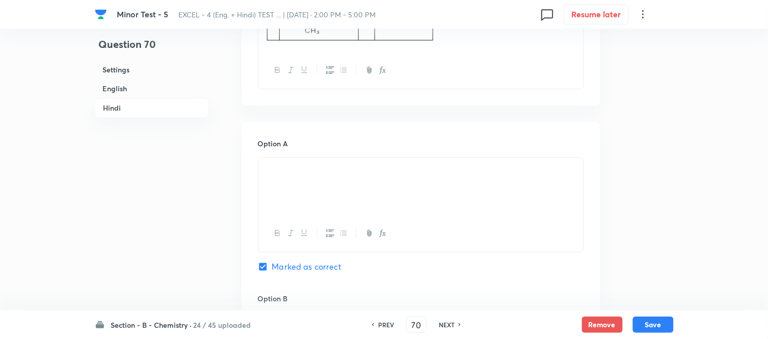
scroll to position [1735, 0]
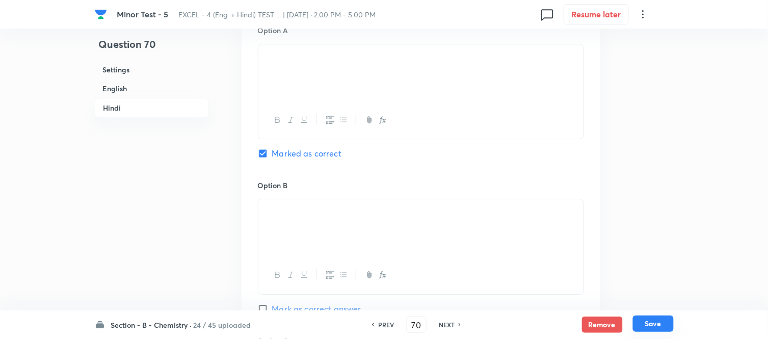
click at [649, 328] on button "Save" at bounding box center [653, 324] width 41 height 16
type input "71"
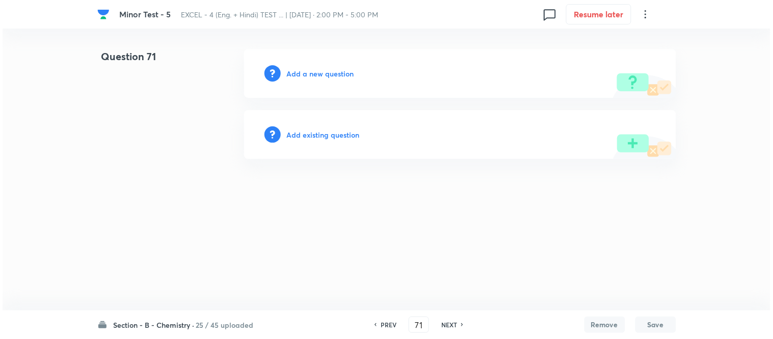
scroll to position [0, 0]
click at [302, 70] on h6 "Add a new question" at bounding box center [320, 73] width 67 height 11
click at [318, 73] on h6 "Choose a question type" at bounding box center [326, 73] width 79 height 11
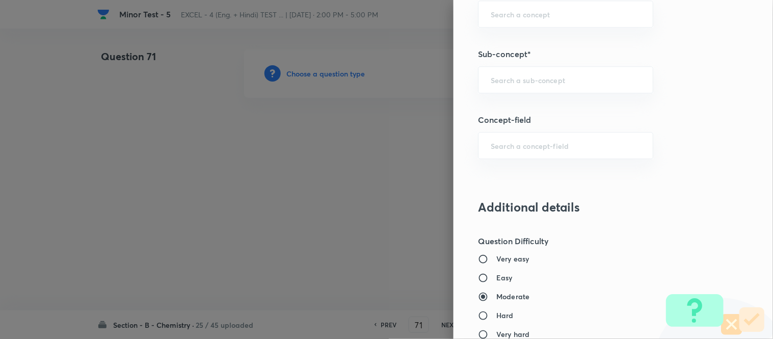
scroll to position [680, 0]
click at [552, 80] on input "text" at bounding box center [566, 79] width 150 height 10
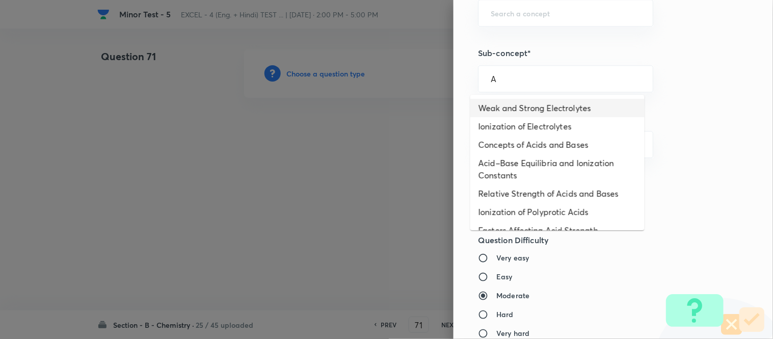
click at [541, 110] on li "Weak and Strong Electrolytes" at bounding box center [558, 108] width 174 height 18
type input "Weak and Strong Electrolytes"
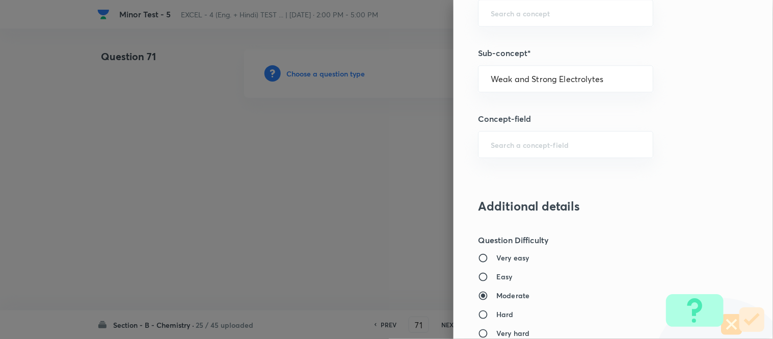
type input "Chemistry"
type input "Physical Chemistry"
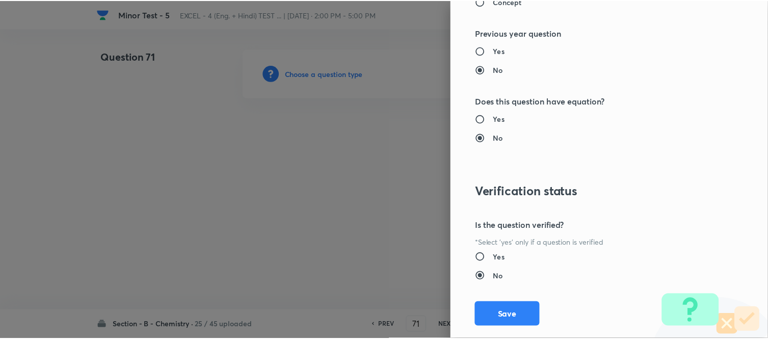
scroll to position [1119, 0]
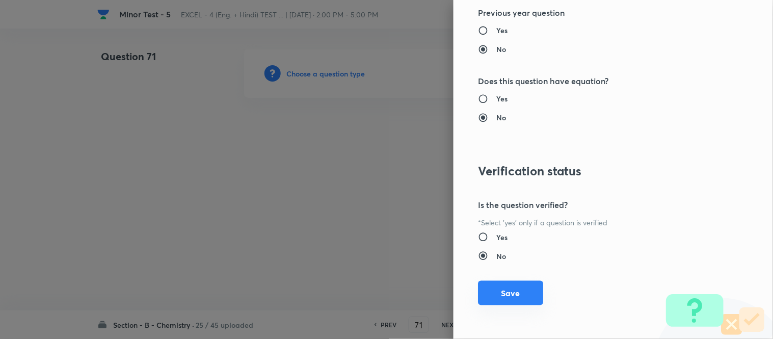
click at [493, 296] on button "Save" at bounding box center [510, 293] width 65 height 24
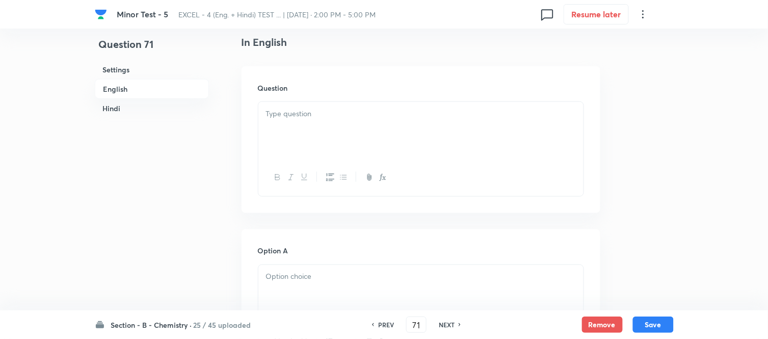
scroll to position [283, 0]
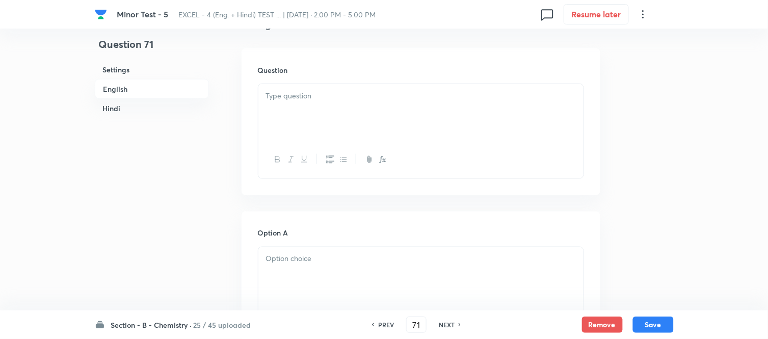
click at [434, 97] on p at bounding box center [421, 96] width 310 height 12
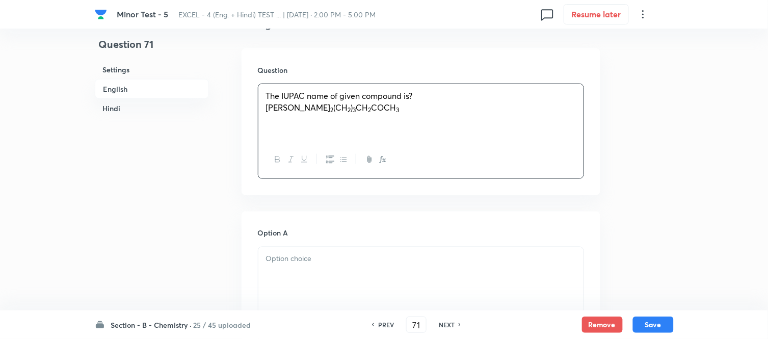
click at [291, 106] on span "[PERSON_NAME]" at bounding box center [298, 107] width 65 height 11
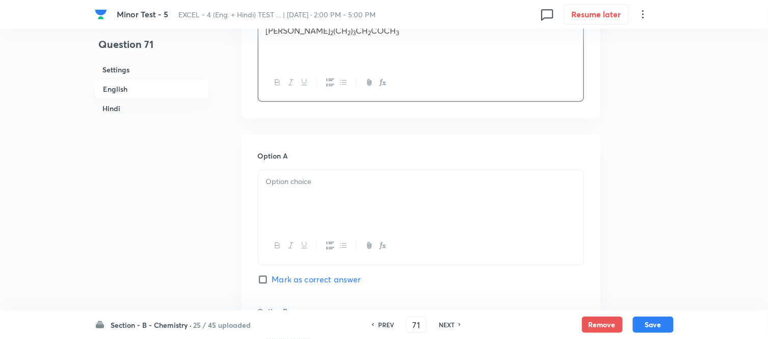
scroll to position [396, 0]
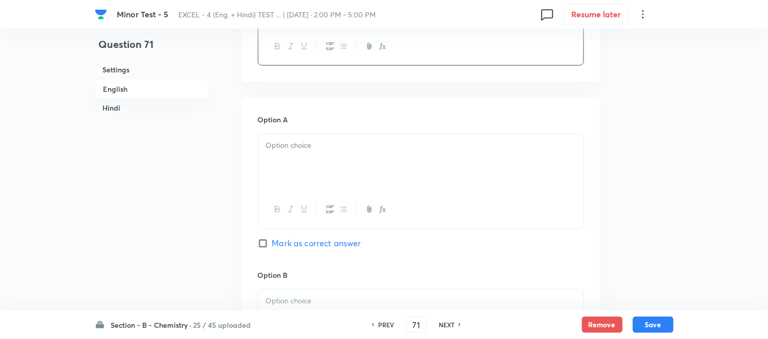
click at [376, 156] on div at bounding box center [420, 162] width 325 height 57
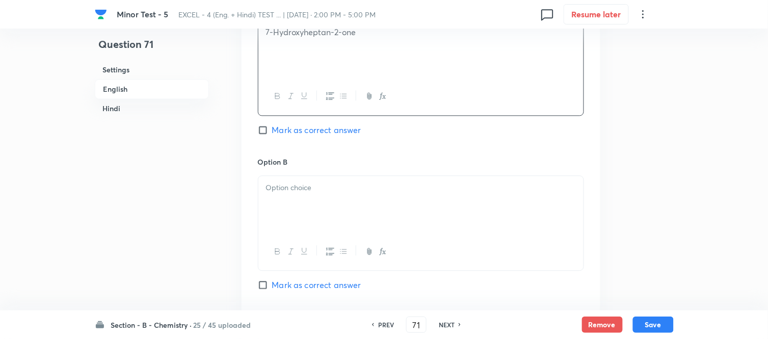
scroll to position [566, 0]
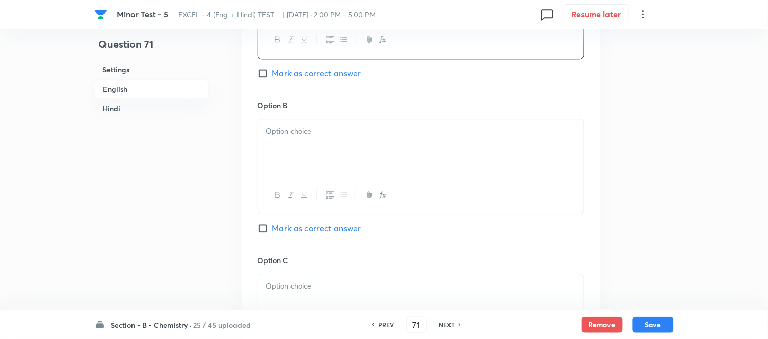
click at [376, 157] on div at bounding box center [420, 147] width 325 height 57
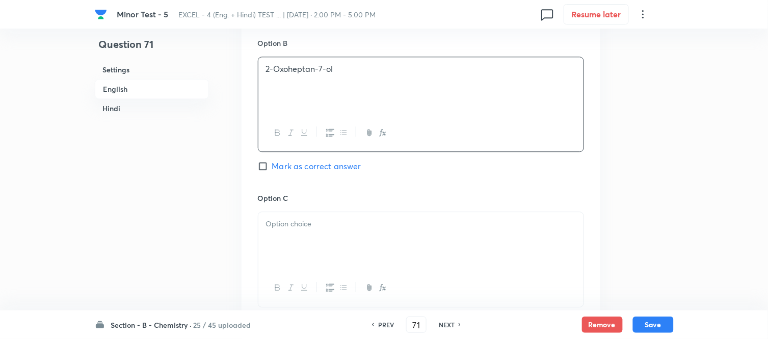
scroll to position [680, 0]
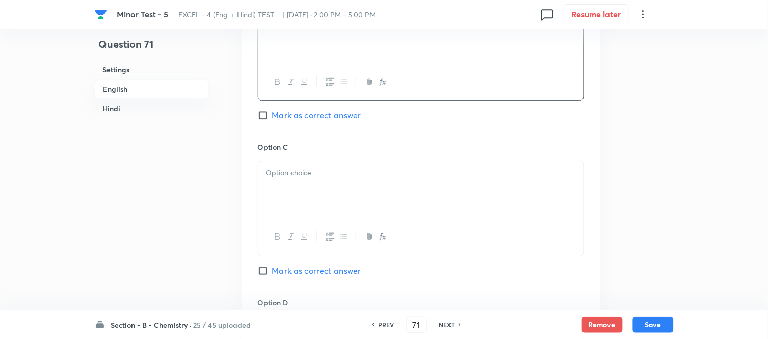
click at [384, 181] on div at bounding box center [420, 189] width 325 height 57
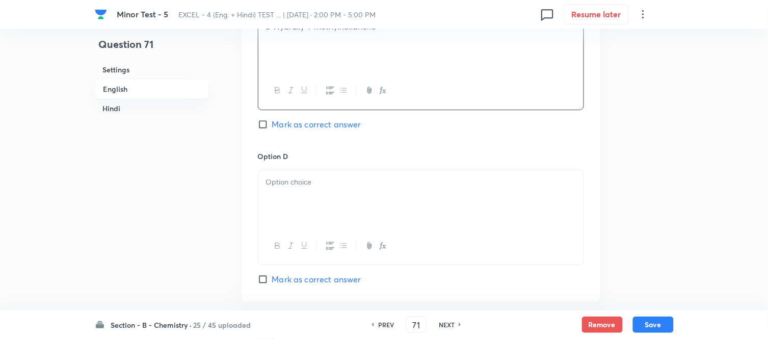
scroll to position [849, 0]
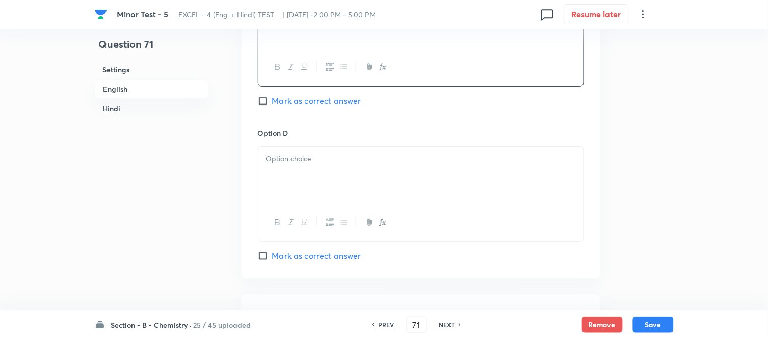
click at [386, 169] on div at bounding box center [420, 175] width 325 height 57
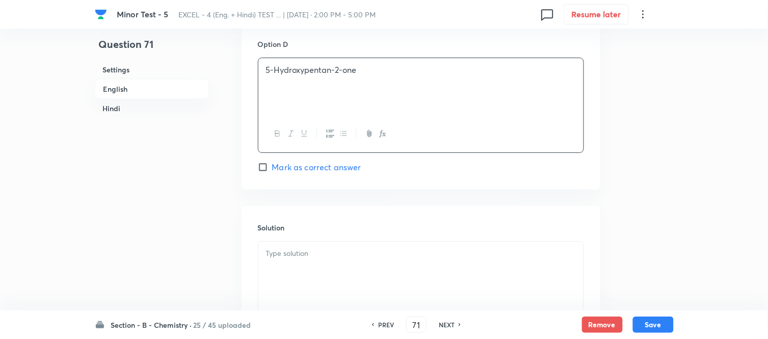
scroll to position [962, 0]
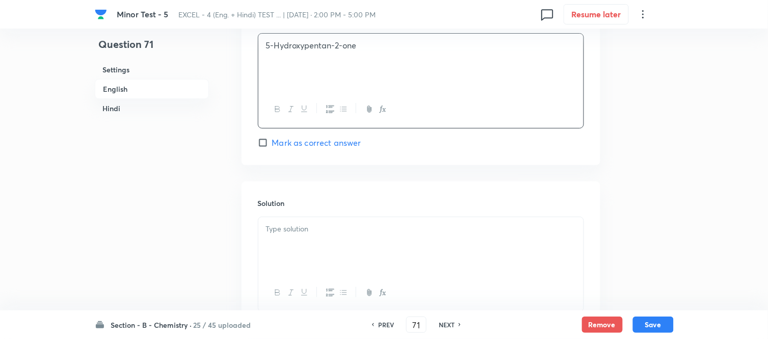
click at [402, 232] on p at bounding box center [421, 229] width 310 height 12
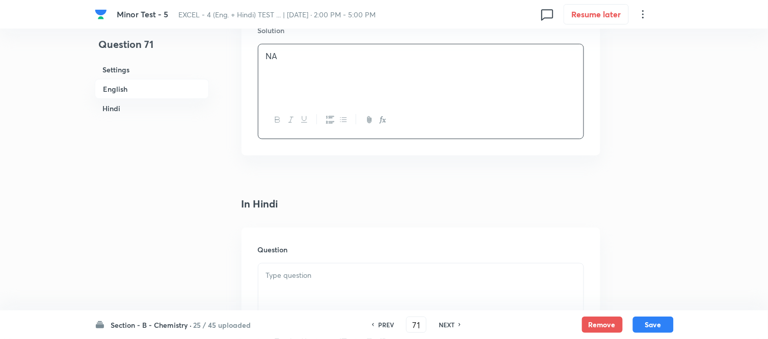
scroll to position [1189, 0]
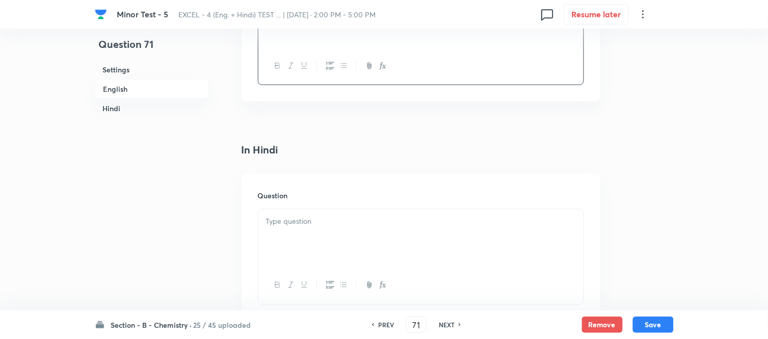
click at [353, 226] on p at bounding box center [421, 222] width 310 height 12
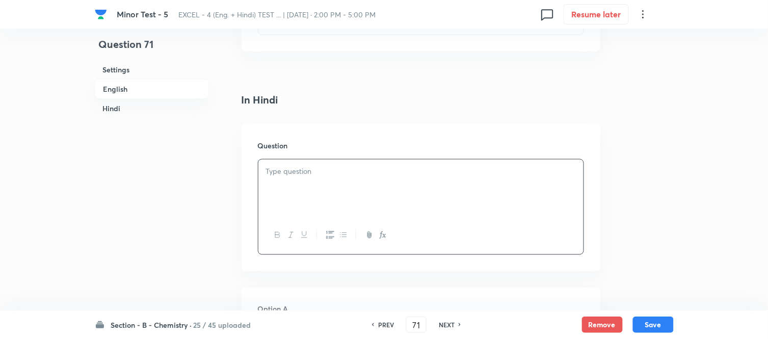
scroll to position [1302, 0]
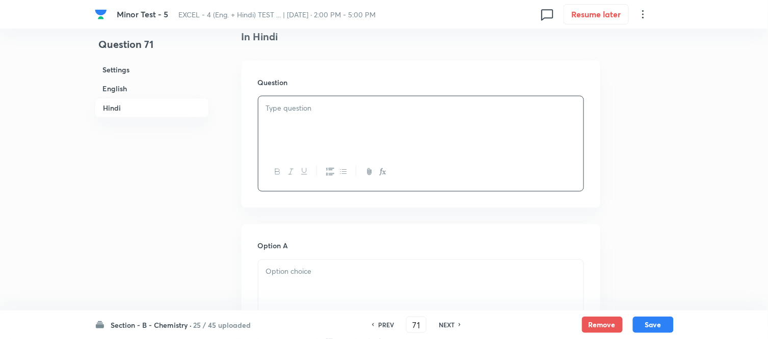
click at [368, 131] on div at bounding box center [420, 124] width 325 height 57
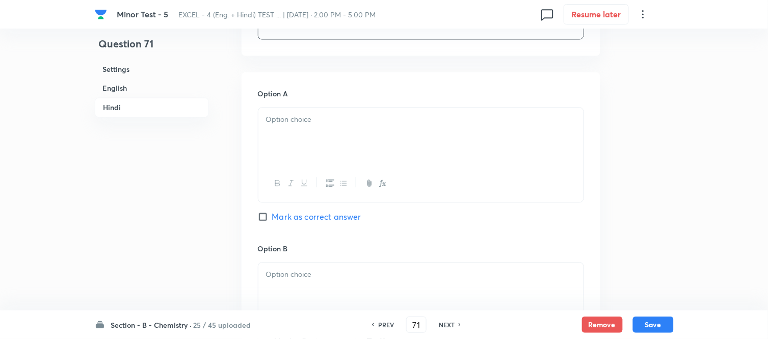
scroll to position [1472, 0]
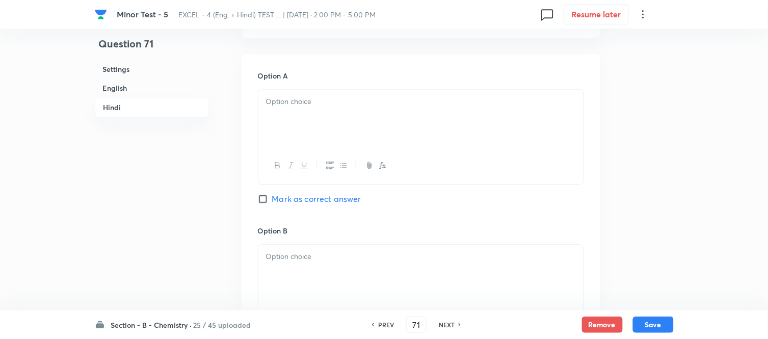
click at [414, 135] on div at bounding box center [420, 118] width 325 height 57
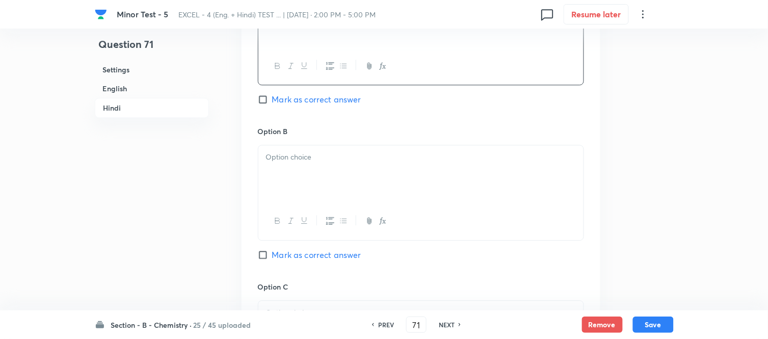
scroll to position [1586, 0]
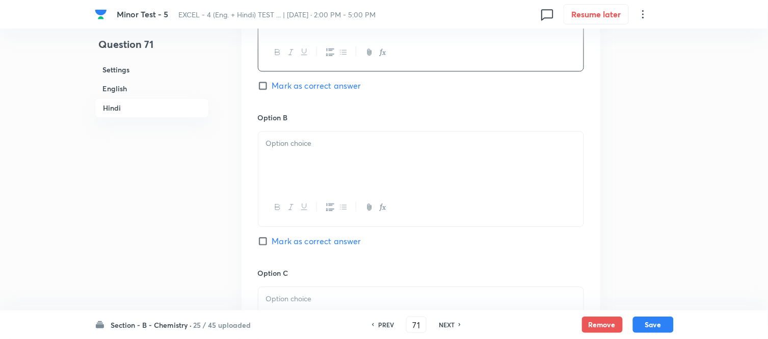
click at [408, 147] on p at bounding box center [421, 144] width 310 height 12
click at [429, 161] on div at bounding box center [420, 160] width 325 height 57
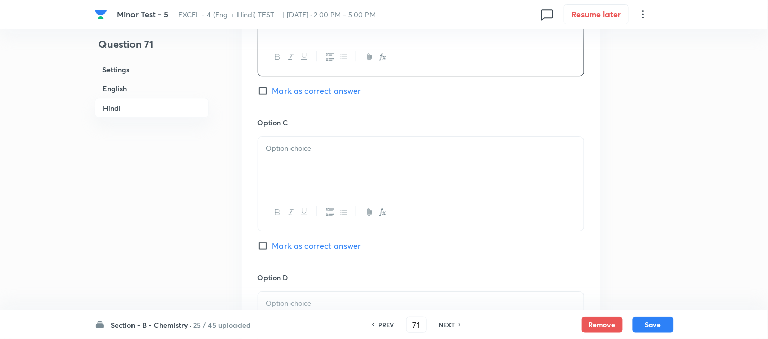
scroll to position [1756, 0]
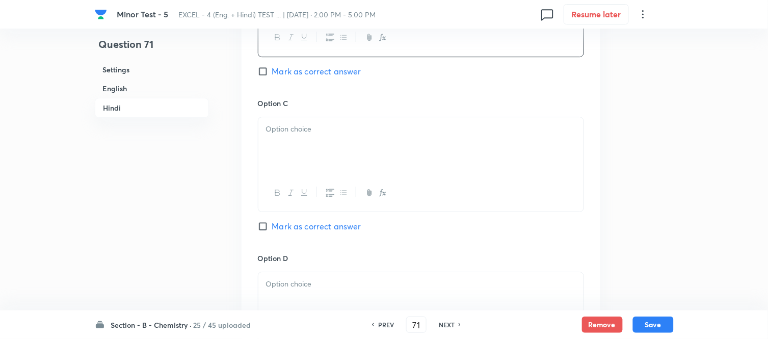
click at [407, 146] on div at bounding box center [420, 145] width 325 height 57
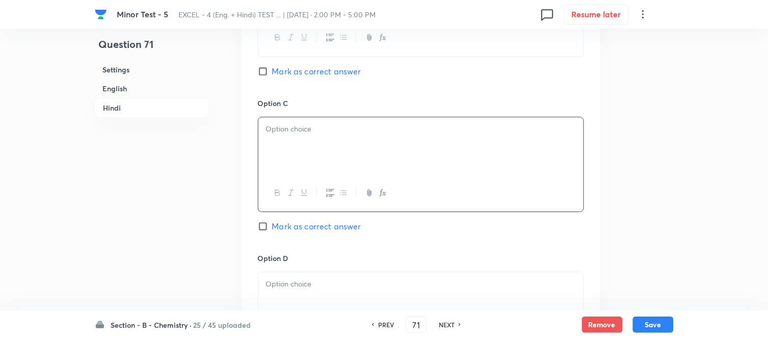
click at [344, 144] on div at bounding box center [420, 145] width 325 height 57
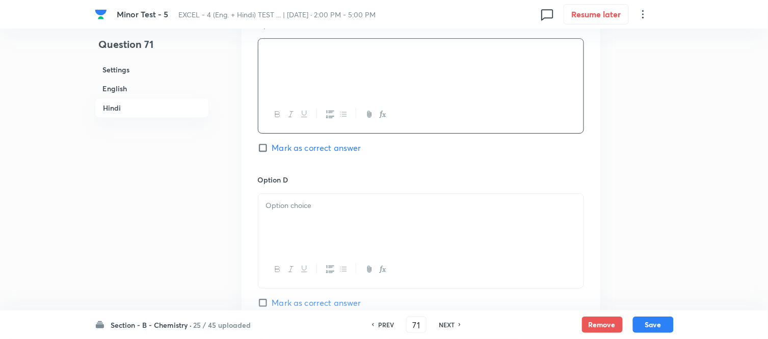
scroll to position [1869, 0]
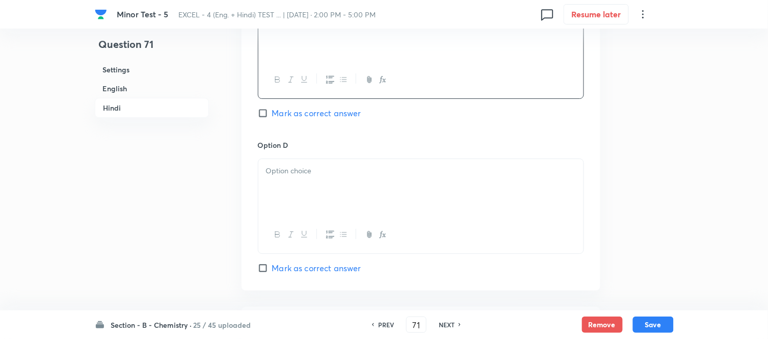
click at [413, 192] on div at bounding box center [420, 187] width 325 height 57
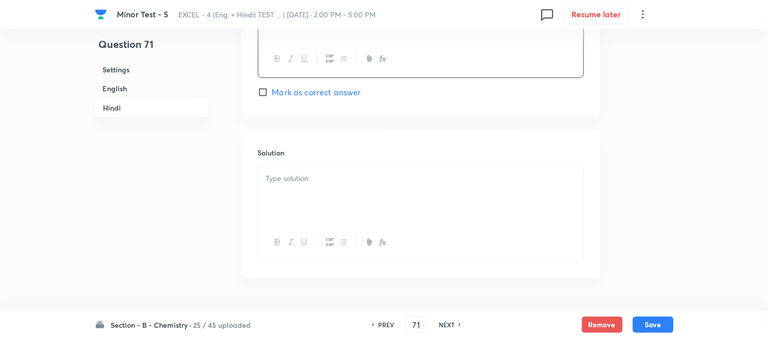
scroll to position [2077, 0]
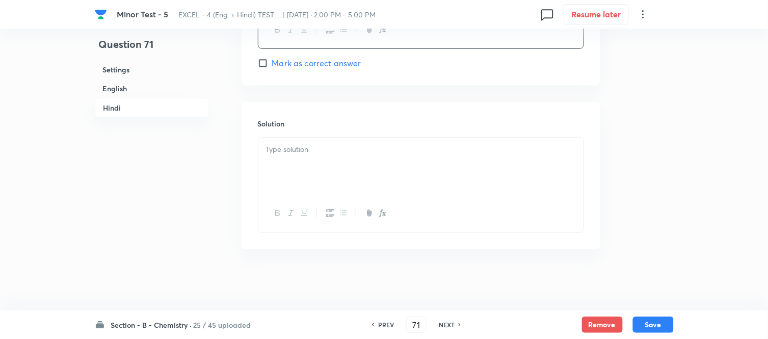
click at [355, 167] on div at bounding box center [420, 166] width 325 height 57
click at [118, 88] on h6 "English" at bounding box center [152, 88] width 114 height 19
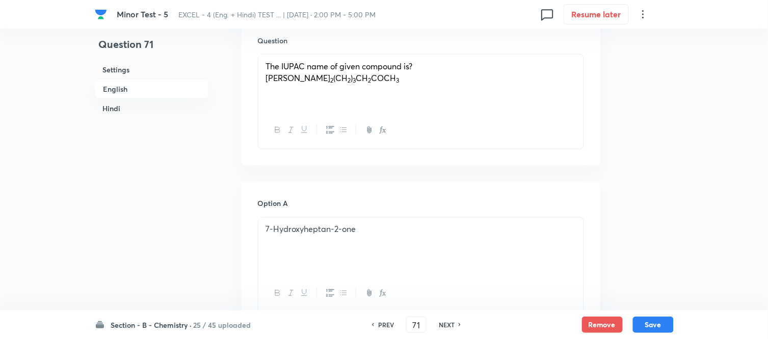
scroll to position [376, 0]
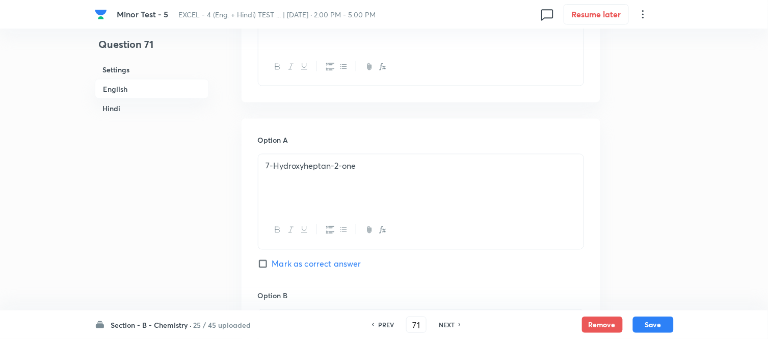
click at [266, 262] on input "Mark as correct answer" at bounding box center [265, 264] width 14 height 10
click at [653, 325] on button "Save" at bounding box center [653, 324] width 41 height 16
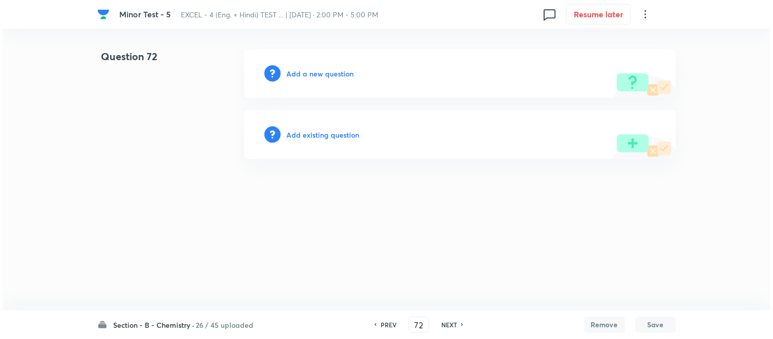
scroll to position [0, 0]
click at [307, 74] on h6 "Add a new question" at bounding box center [320, 73] width 67 height 11
click at [316, 73] on h6 "Choose a question type" at bounding box center [326, 73] width 79 height 11
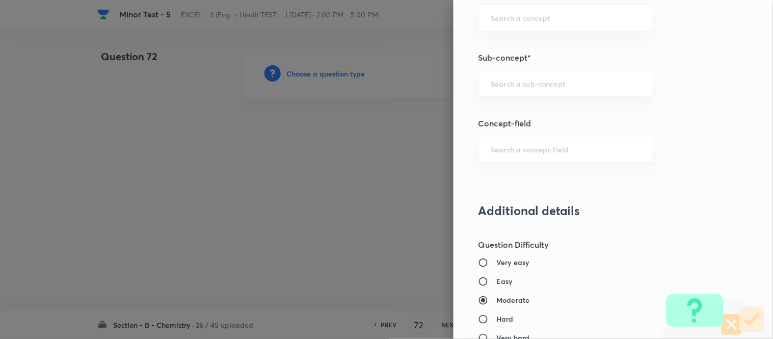
scroll to position [680, 0]
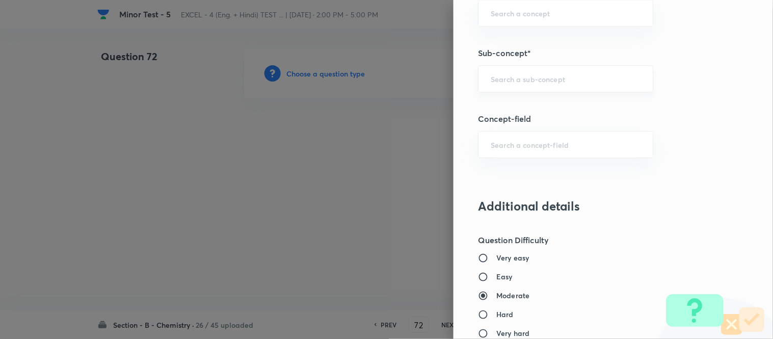
click at [594, 85] on div "​" at bounding box center [565, 78] width 175 height 27
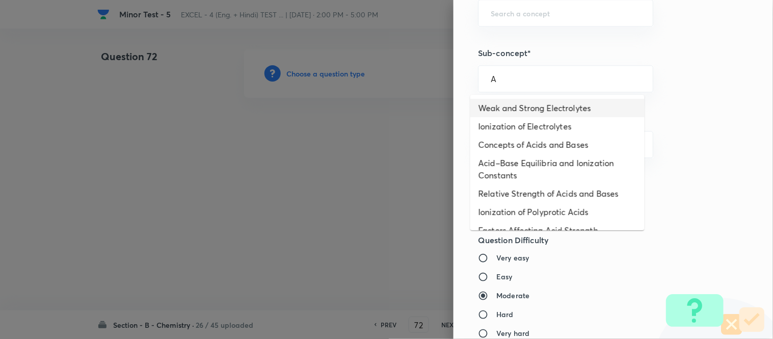
click at [527, 109] on li "Weak and Strong Electrolytes" at bounding box center [558, 108] width 174 height 18
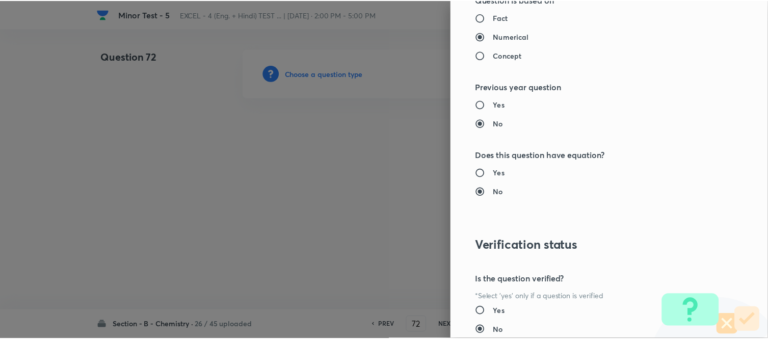
scroll to position [1119, 0]
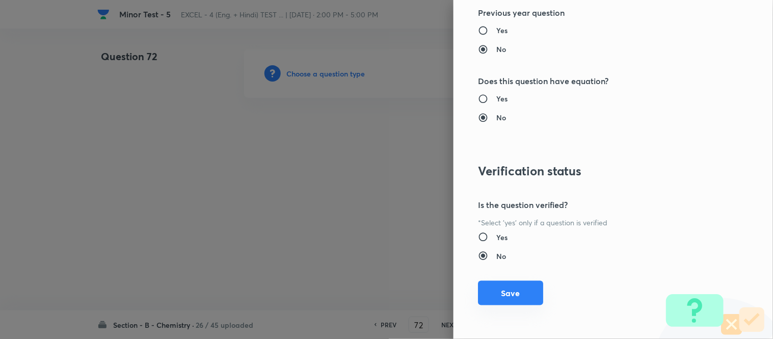
click at [486, 296] on button "Save" at bounding box center [510, 293] width 65 height 24
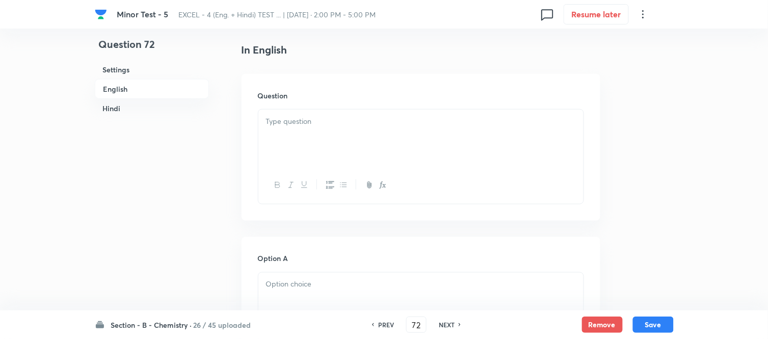
scroll to position [283, 0]
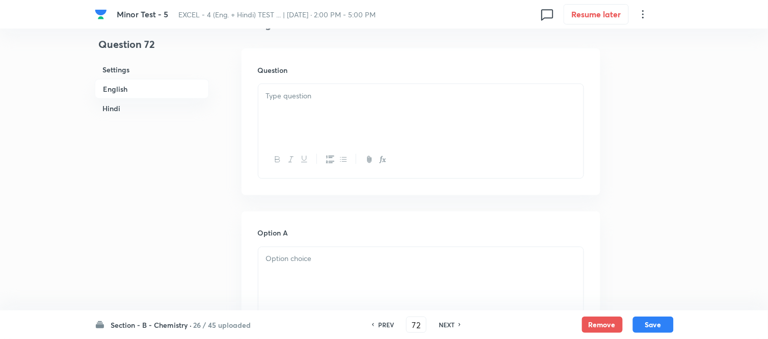
click at [408, 106] on div at bounding box center [420, 112] width 325 height 57
click at [358, 102] on div at bounding box center [420, 112] width 325 height 57
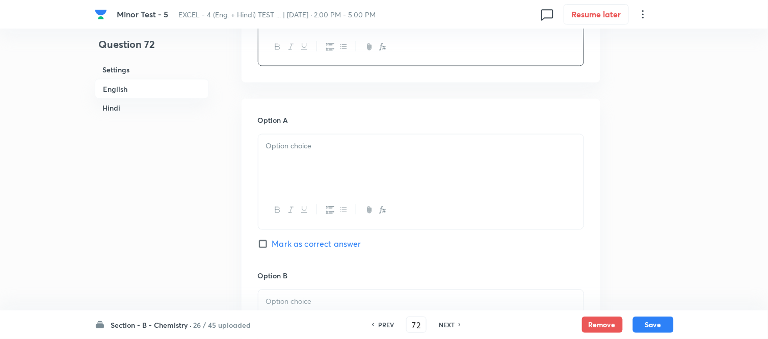
scroll to position [396, 0]
click at [358, 142] on p at bounding box center [421, 146] width 310 height 12
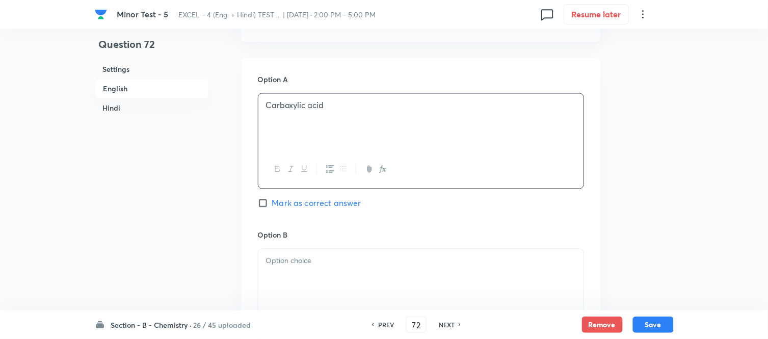
scroll to position [510, 0]
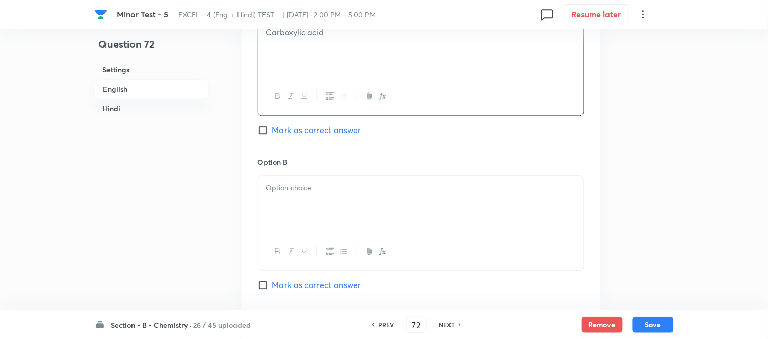
click at [360, 182] on p at bounding box center [421, 188] width 310 height 12
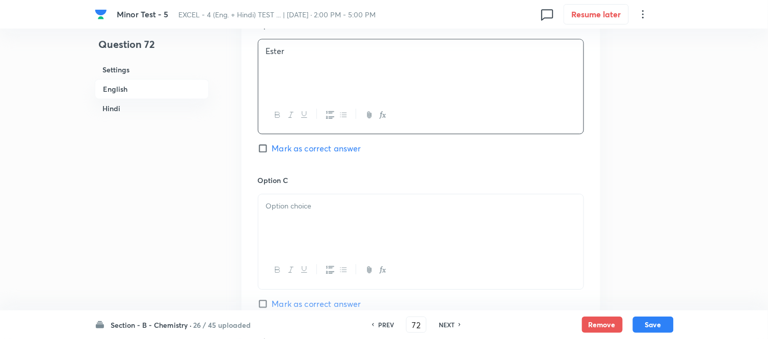
scroll to position [680, 0]
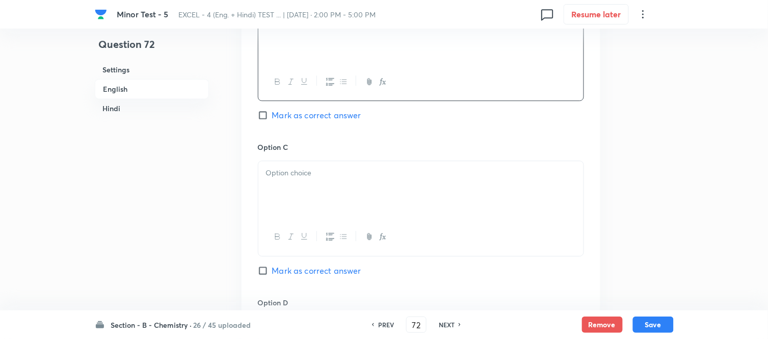
click at [344, 174] on p at bounding box center [421, 173] width 310 height 12
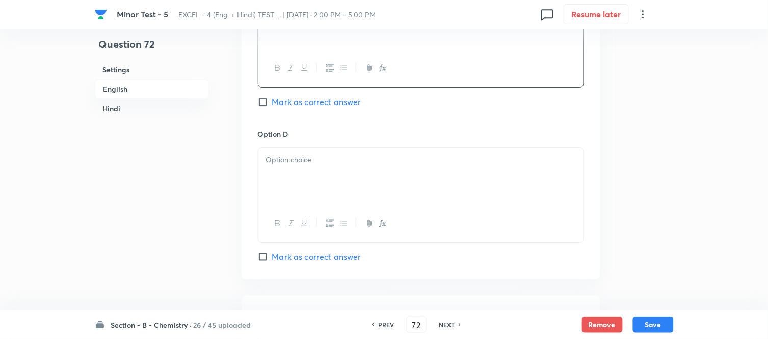
scroll to position [849, 0]
click at [365, 165] on p at bounding box center [421, 159] width 310 height 12
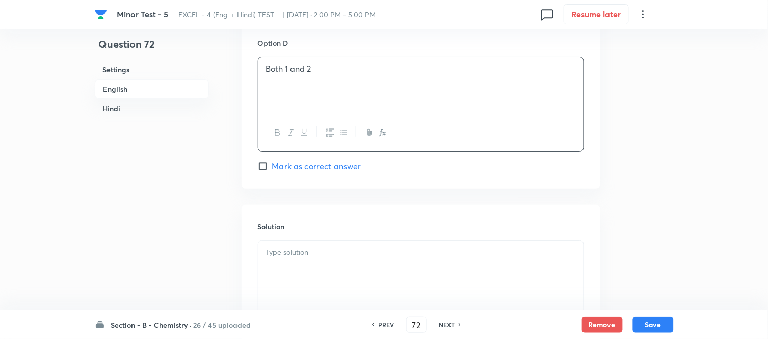
scroll to position [1020, 0]
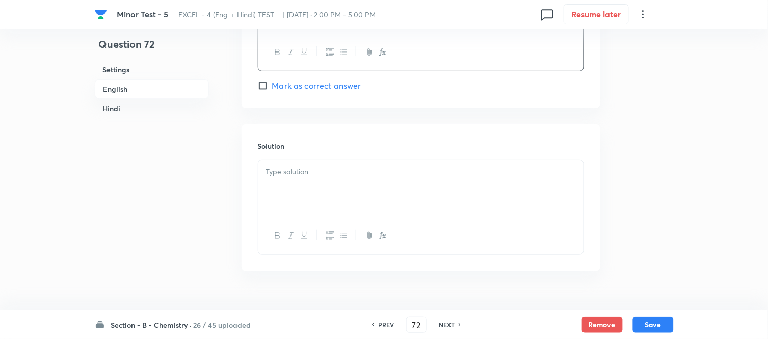
click at [262, 84] on input "Mark as correct answer" at bounding box center [265, 86] width 14 height 10
click at [373, 185] on div at bounding box center [420, 188] width 325 height 57
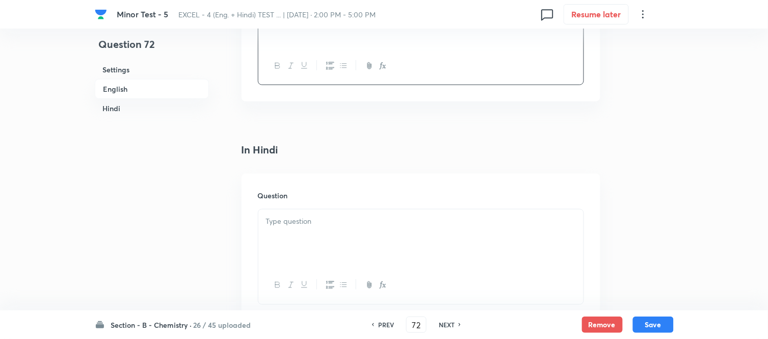
scroll to position [1246, 0]
click at [384, 165] on p at bounding box center [421, 165] width 310 height 12
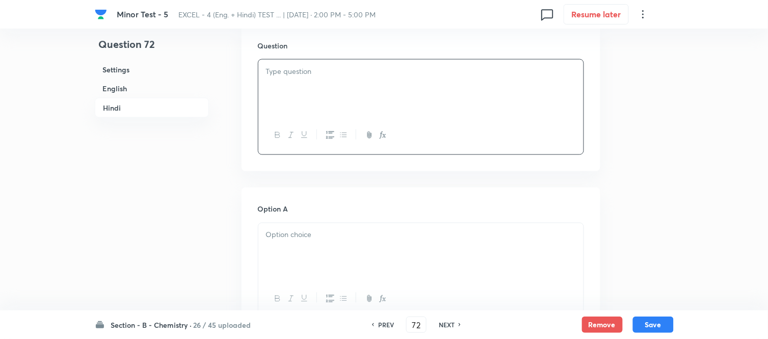
scroll to position [1359, 0]
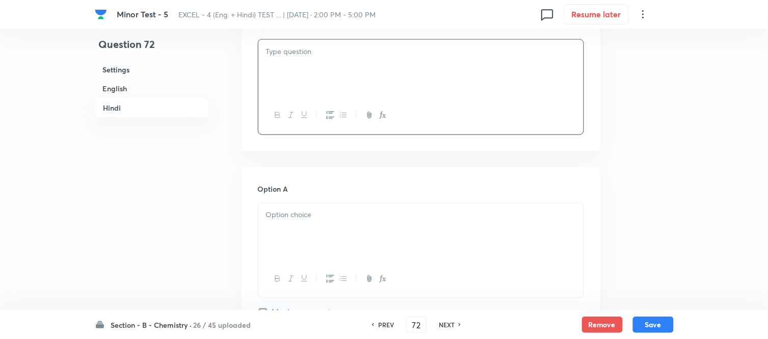
click at [419, 58] on p at bounding box center [421, 52] width 310 height 12
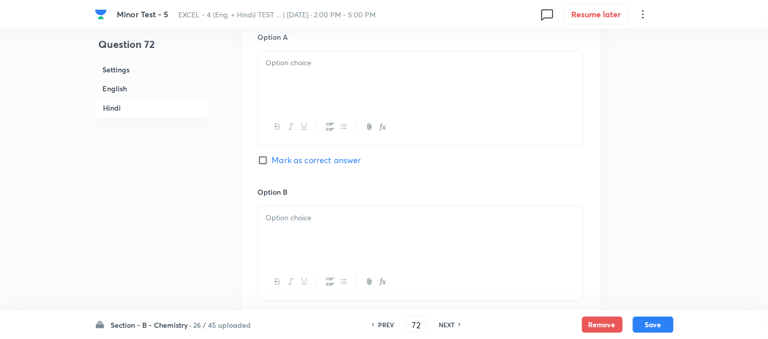
scroll to position [1529, 0]
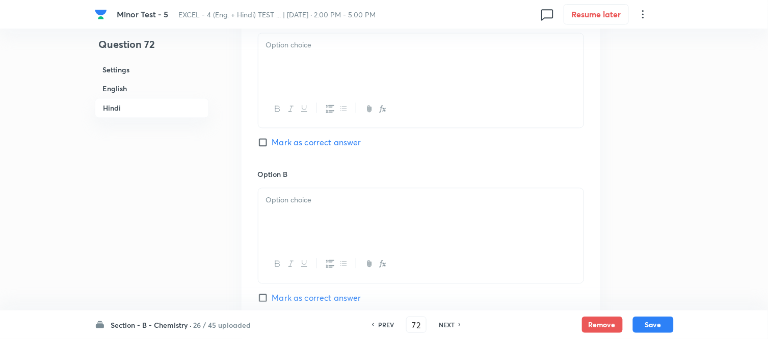
click at [454, 69] on div at bounding box center [420, 61] width 325 height 57
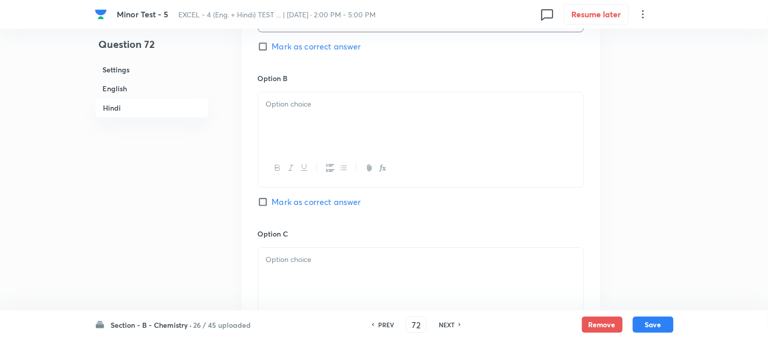
scroll to position [1642, 0]
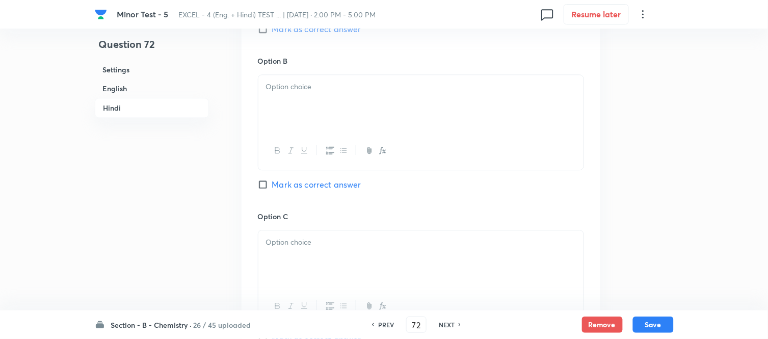
click at [441, 97] on div at bounding box center [420, 103] width 325 height 57
click at [444, 114] on div at bounding box center [420, 103] width 325 height 57
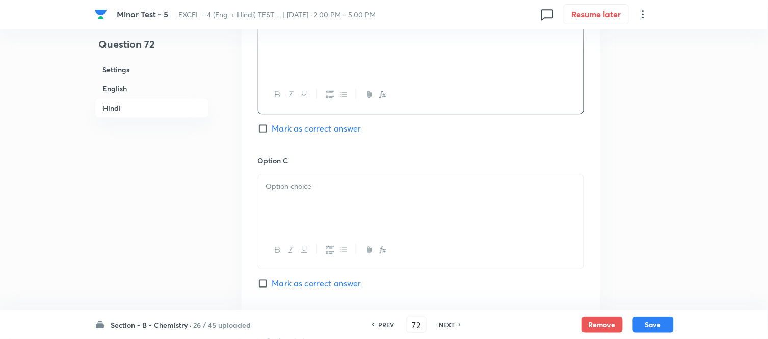
scroll to position [1756, 0]
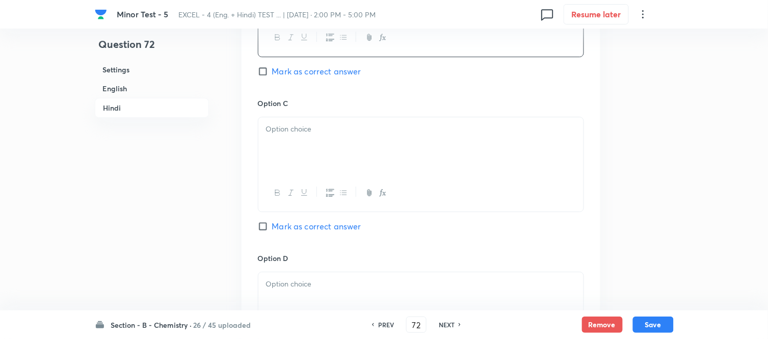
click at [444, 135] on p at bounding box center [421, 129] width 310 height 12
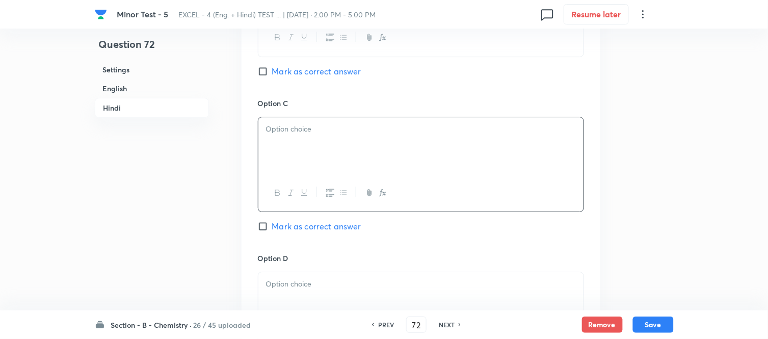
click at [444, 131] on p at bounding box center [421, 129] width 310 height 12
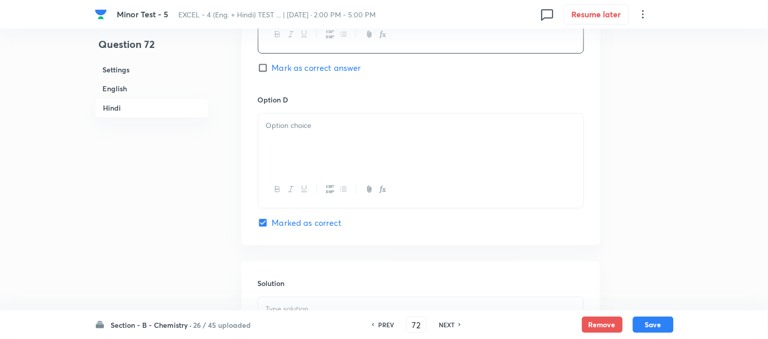
scroll to position [1925, 0]
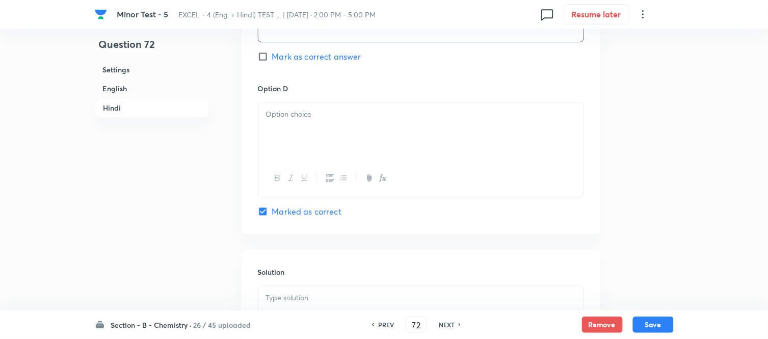
click at [444, 133] on div at bounding box center [420, 130] width 325 height 57
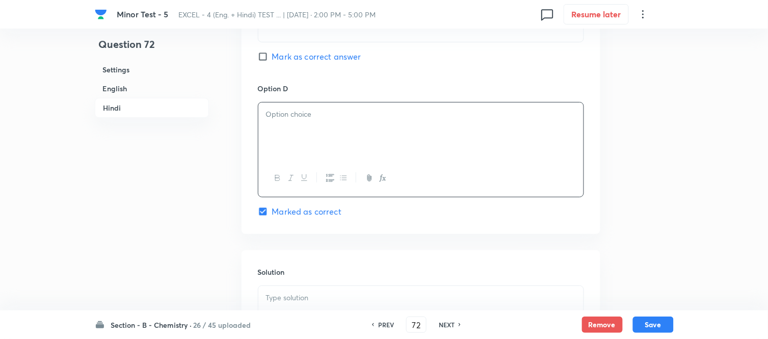
click at [444, 149] on div at bounding box center [420, 130] width 325 height 57
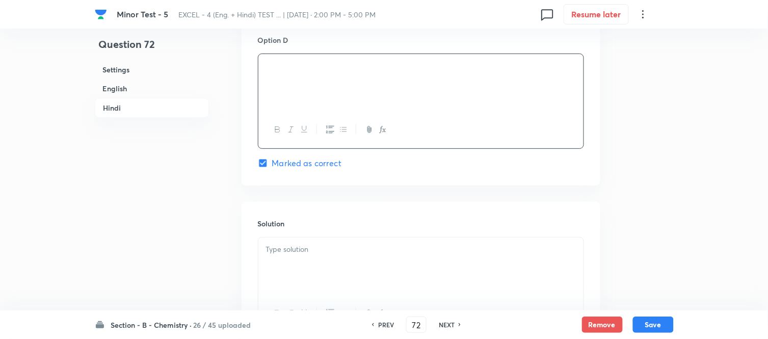
scroll to position [2039, 0]
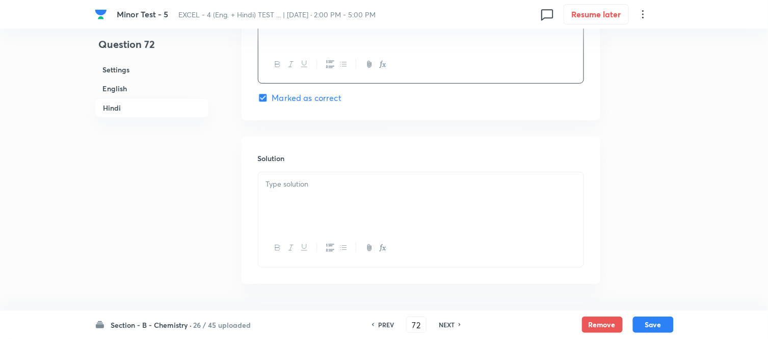
click at [362, 179] on div at bounding box center [420, 200] width 325 height 57
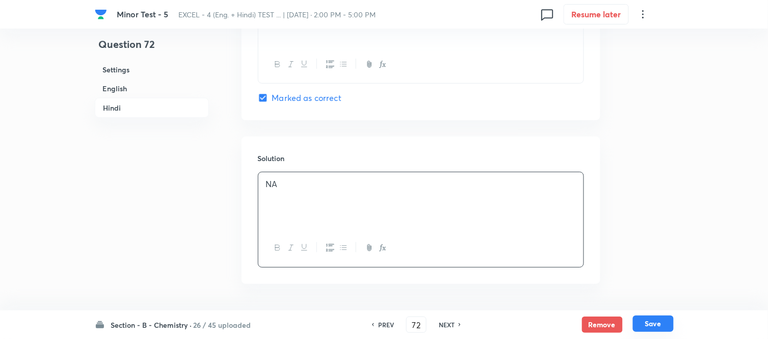
click at [655, 324] on button "Save" at bounding box center [653, 324] width 41 height 16
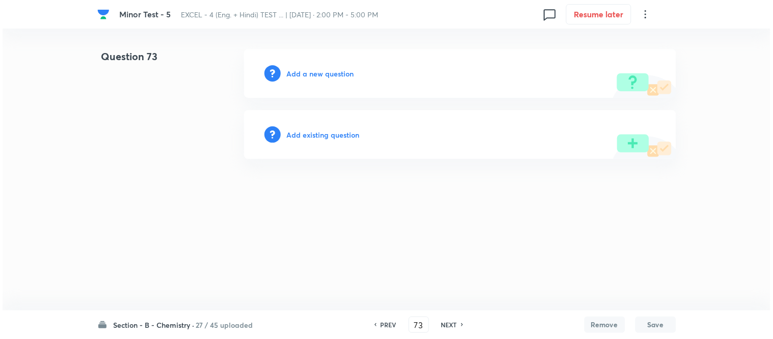
scroll to position [0, 0]
click at [310, 73] on h6 "Add a new question" at bounding box center [320, 73] width 67 height 11
click at [310, 73] on h6 "Choose a question type" at bounding box center [326, 73] width 79 height 11
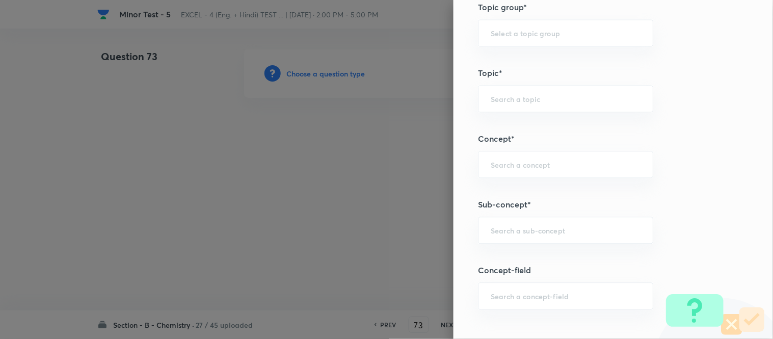
scroll to position [526, 0]
click at [546, 232] on input "text" at bounding box center [566, 232] width 150 height 10
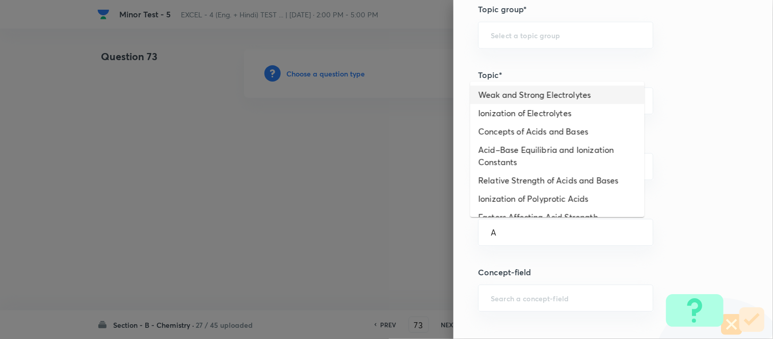
click at [501, 95] on li "Weak and Strong Electrolytes" at bounding box center [558, 95] width 174 height 18
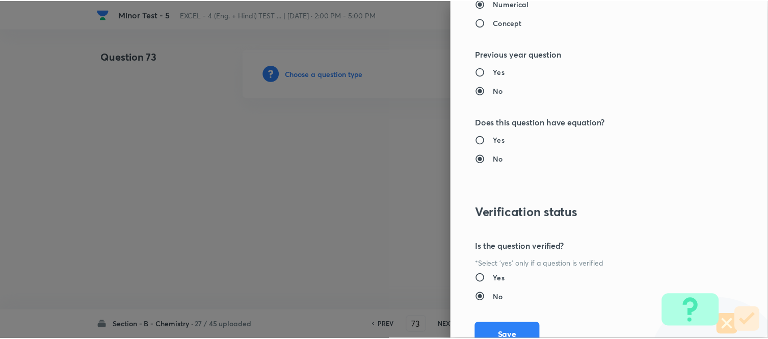
scroll to position [1119, 0]
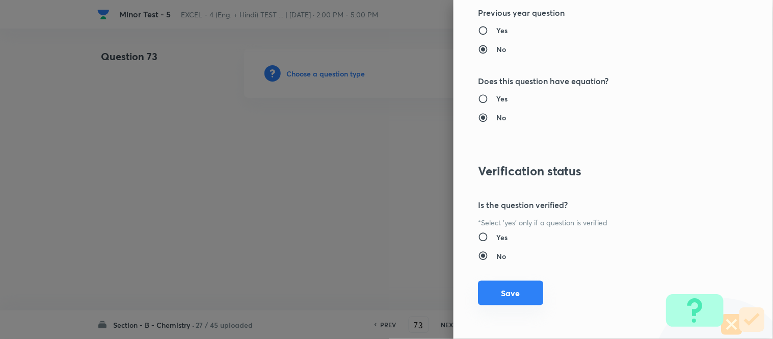
click at [508, 295] on button "Save" at bounding box center [510, 293] width 65 height 24
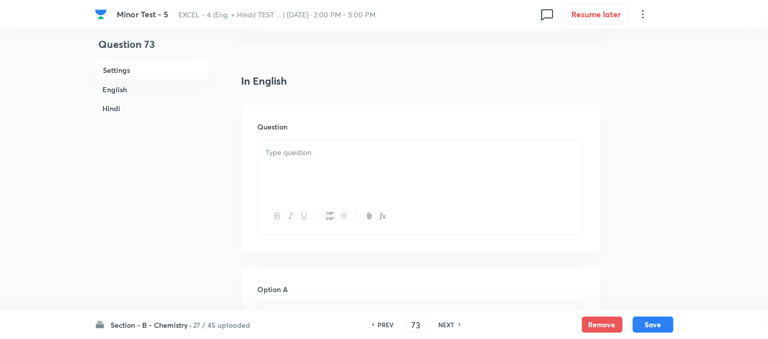
scroll to position [283, 0]
click at [387, 100] on p at bounding box center [421, 96] width 310 height 12
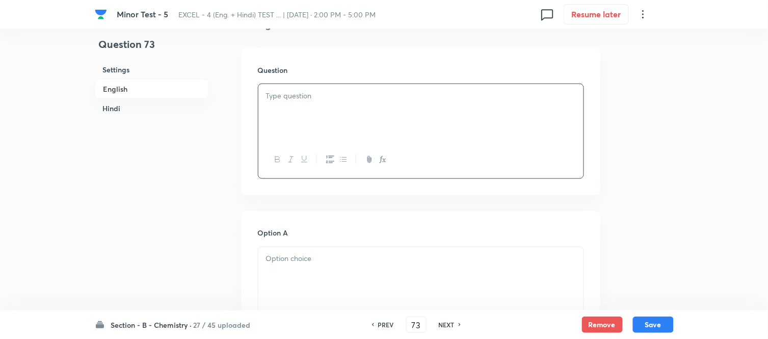
click at [387, 100] on p at bounding box center [421, 96] width 310 height 12
click at [378, 105] on div at bounding box center [420, 112] width 325 height 57
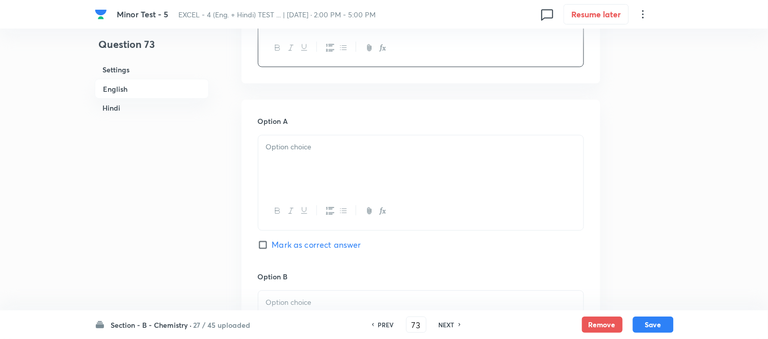
click at [124, 106] on h6 "Hindi" at bounding box center [152, 108] width 114 height 19
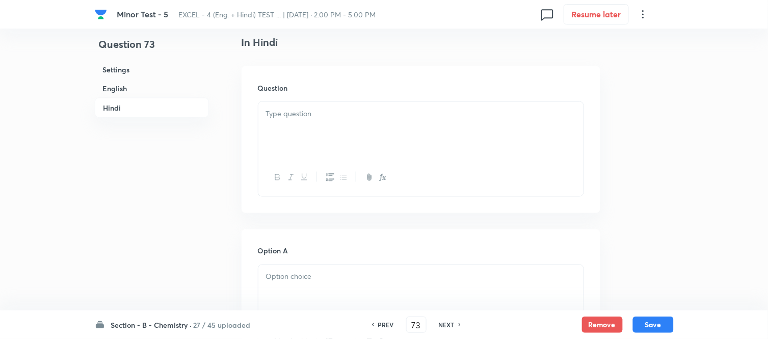
click at [359, 114] on p at bounding box center [421, 114] width 310 height 12
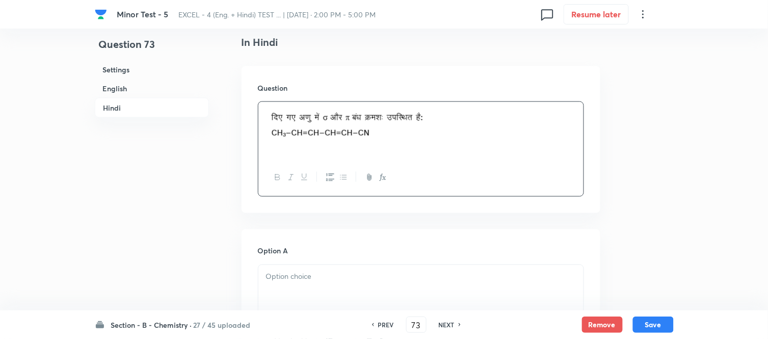
click at [124, 91] on h6 "English" at bounding box center [152, 88] width 114 height 19
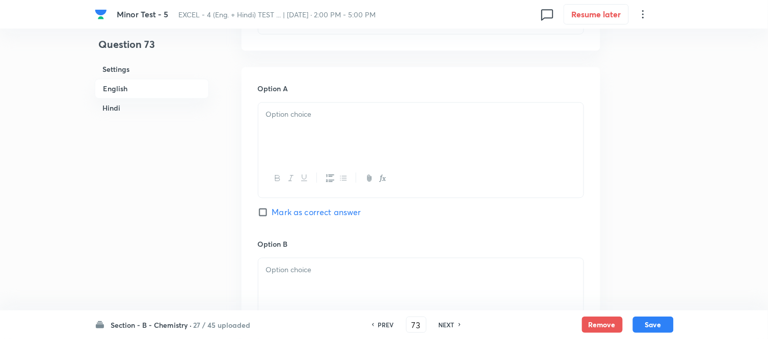
scroll to position [432, 0]
click at [384, 108] on p at bounding box center [421, 112] width 310 height 12
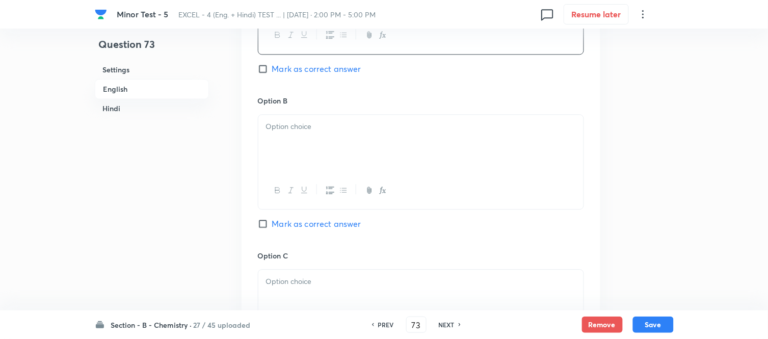
scroll to position [603, 0]
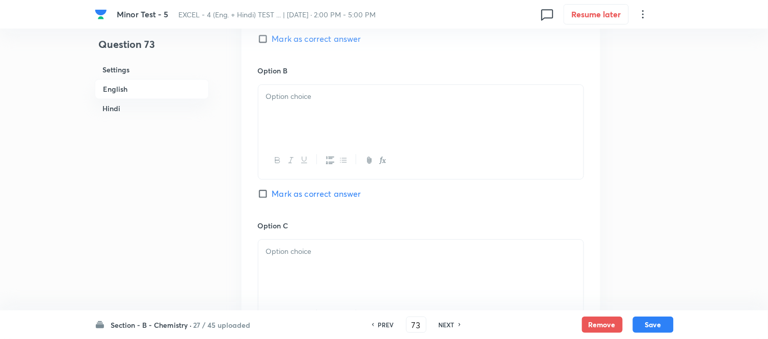
click at [344, 113] on div at bounding box center [420, 113] width 325 height 57
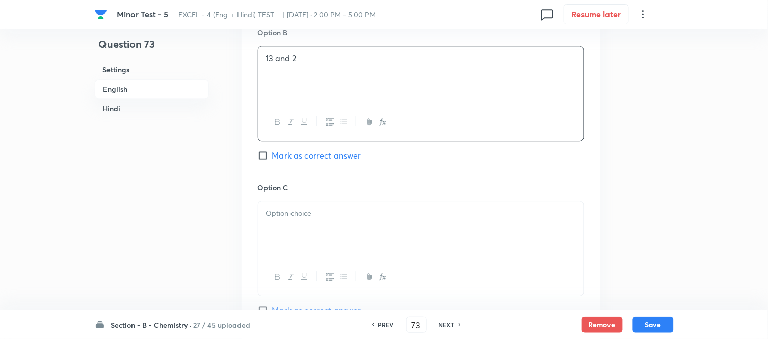
scroll to position [716, 0]
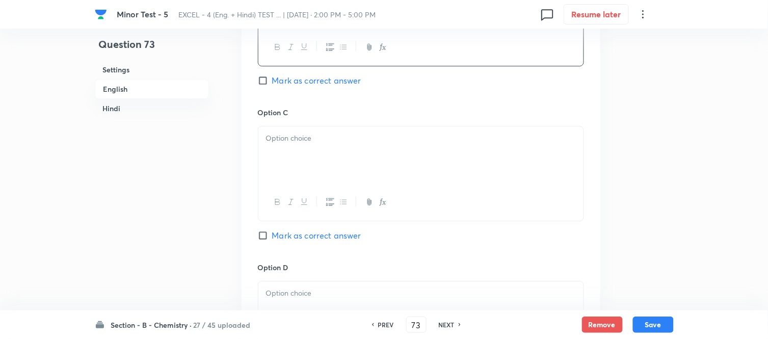
click at [352, 153] on div at bounding box center [420, 154] width 325 height 57
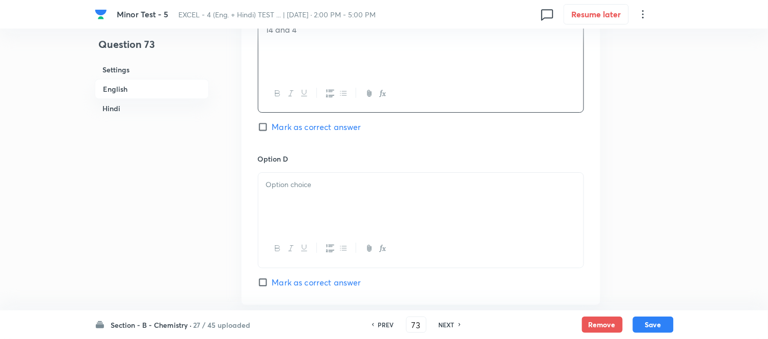
scroll to position [829, 0]
click at [349, 181] on p at bounding box center [421, 180] width 310 height 12
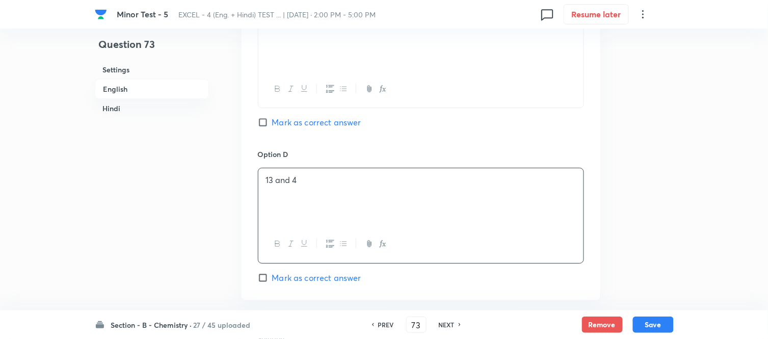
click at [267, 276] on input "Mark as correct answer" at bounding box center [265, 278] width 14 height 10
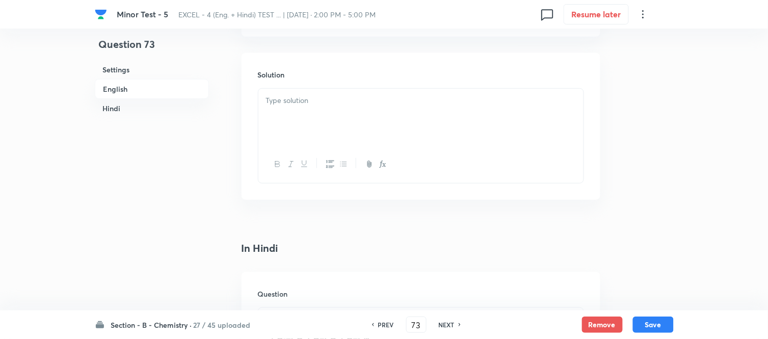
scroll to position [1112, 0]
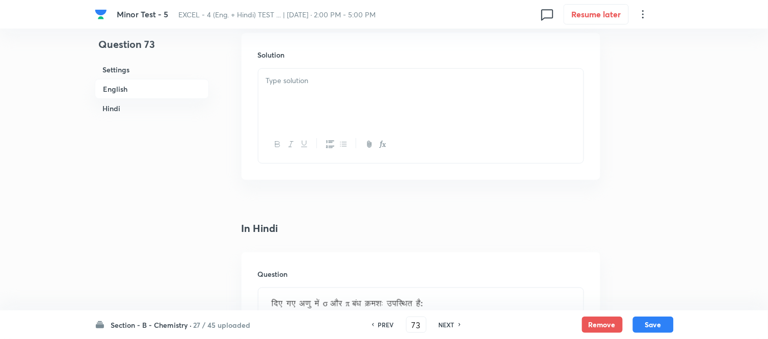
click at [330, 110] on div at bounding box center [420, 97] width 325 height 57
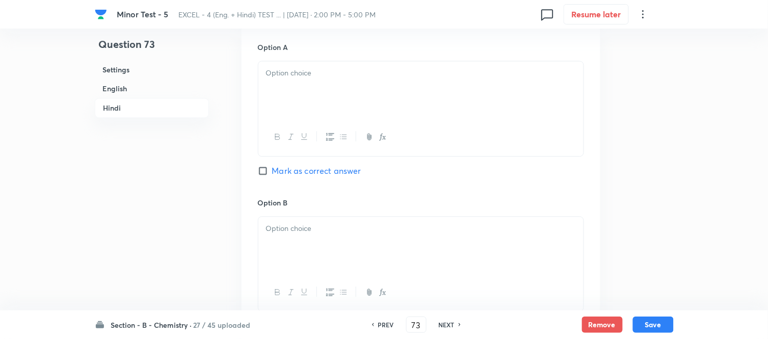
scroll to position [1509, 0]
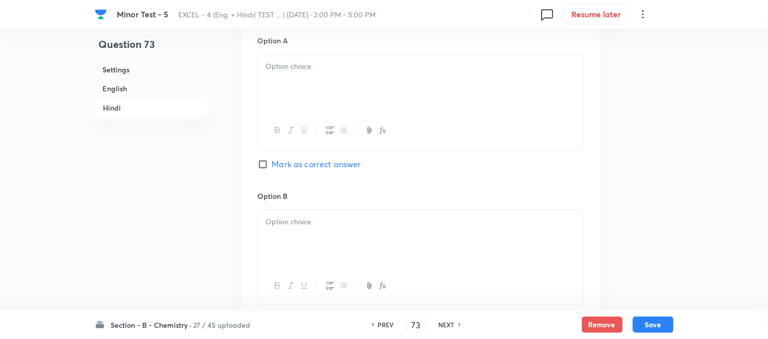
click at [326, 87] on div at bounding box center [420, 83] width 325 height 57
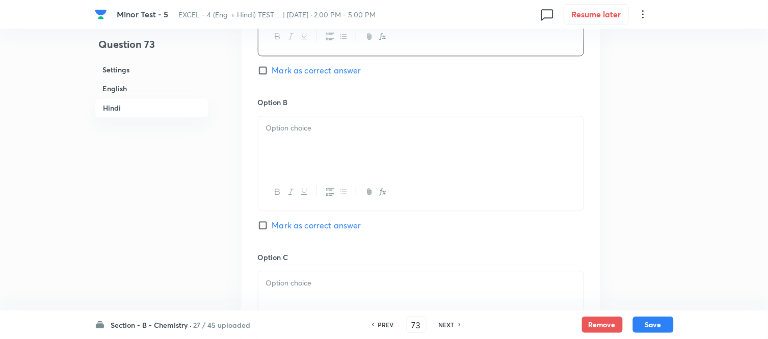
scroll to position [1622, 0]
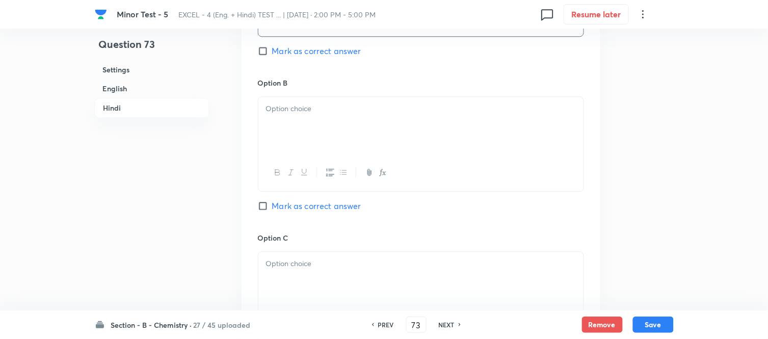
click at [377, 123] on div at bounding box center [420, 125] width 325 height 57
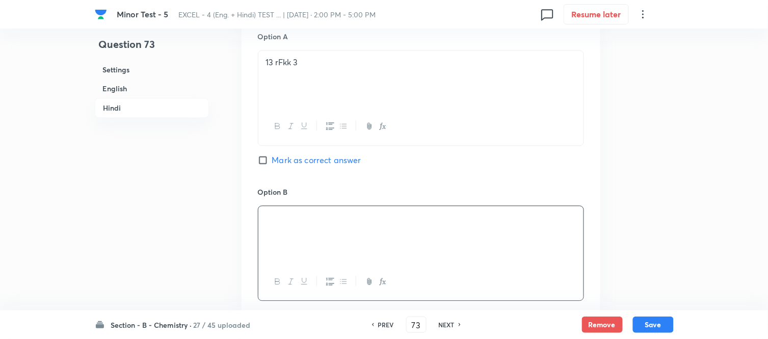
scroll to position [1509, 0]
click at [374, 82] on div "13 rFkk 3" at bounding box center [420, 83] width 325 height 57
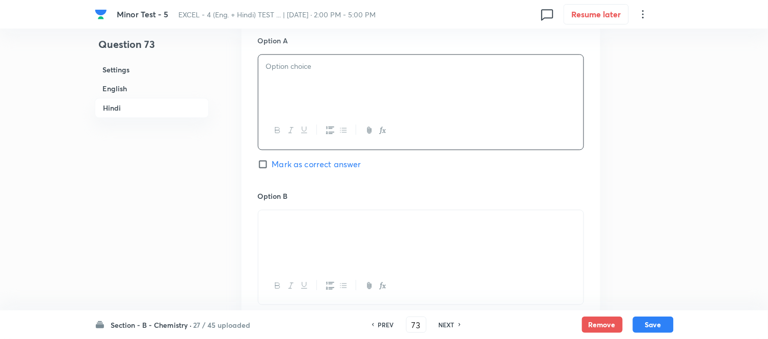
click at [390, 80] on div at bounding box center [420, 83] width 325 height 57
click at [340, 76] on div at bounding box center [420, 83] width 325 height 57
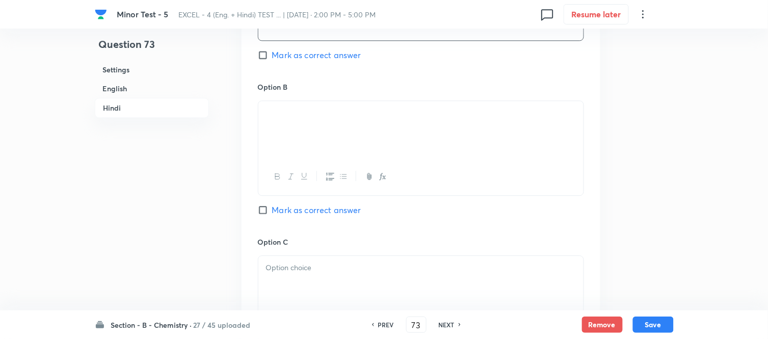
scroll to position [1622, 0]
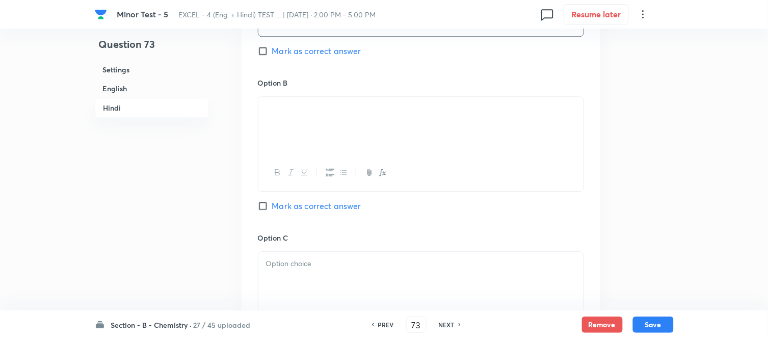
click at [396, 109] on div at bounding box center [420, 125] width 325 height 57
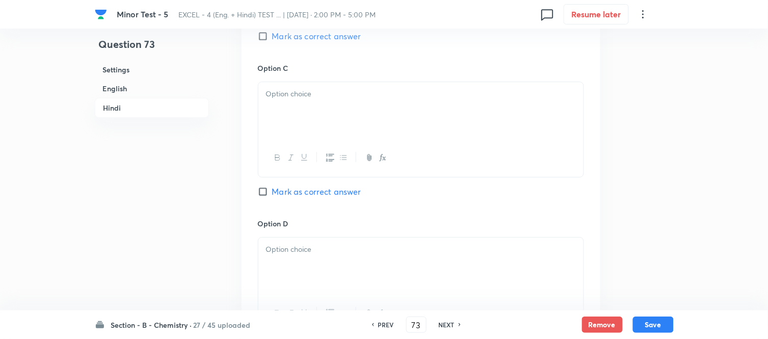
click at [359, 129] on div at bounding box center [420, 110] width 325 height 57
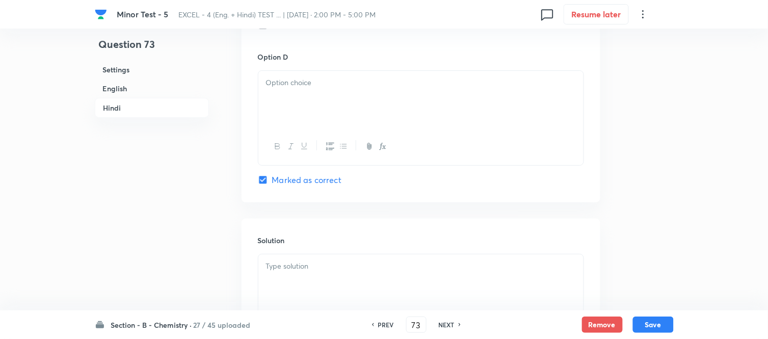
scroll to position [1962, 0]
click at [328, 106] on div at bounding box center [420, 96] width 325 height 57
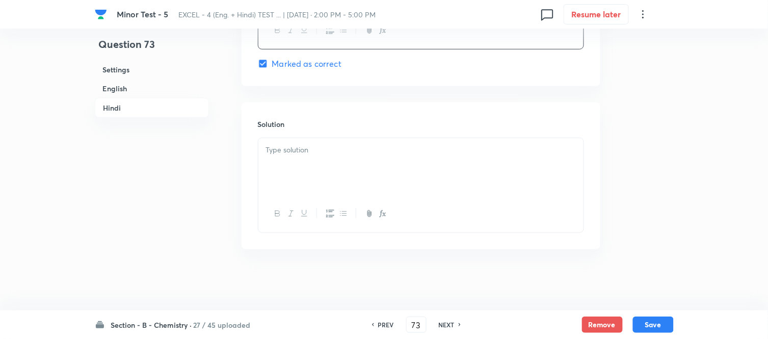
scroll to position [2079, 0]
click at [341, 146] on p at bounding box center [421, 150] width 310 height 12
click at [119, 90] on h6 "English" at bounding box center [152, 88] width 114 height 19
click at [655, 322] on button "Save" at bounding box center [653, 324] width 41 height 16
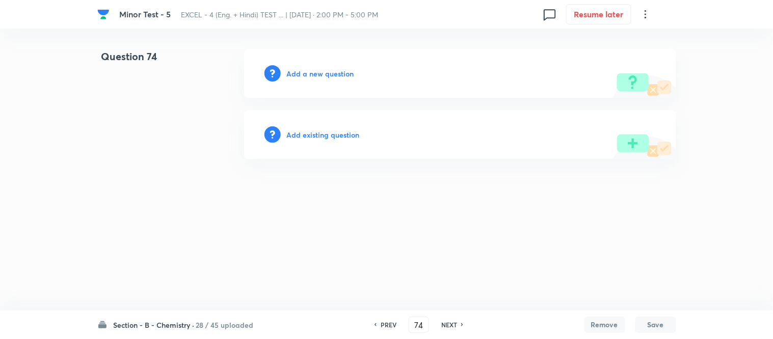
click at [315, 72] on h6 "Add a new question" at bounding box center [320, 73] width 67 height 11
click at [304, 72] on h6 "Choose a question type" at bounding box center [326, 73] width 79 height 11
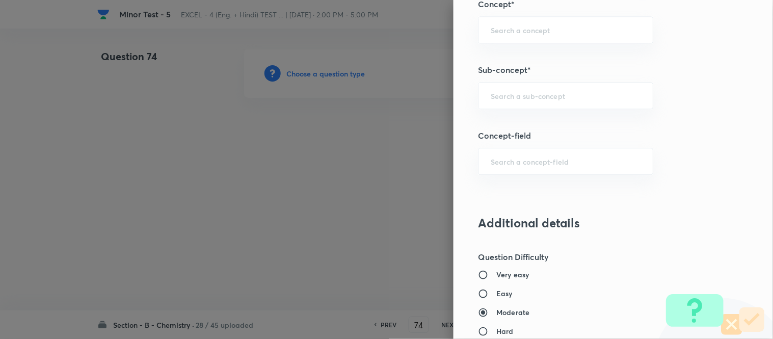
scroll to position [680, 0]
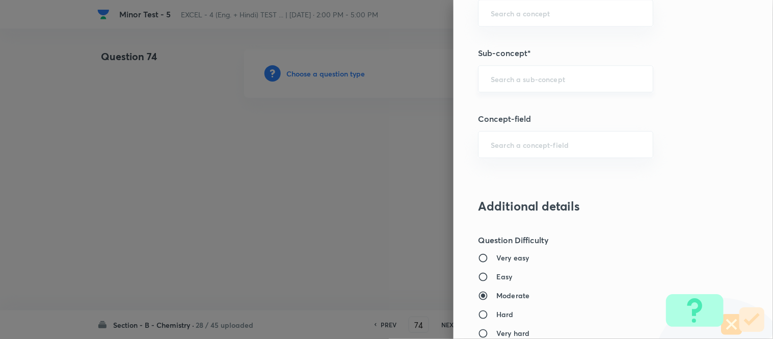
click at [552, 78] on input "text" at bounding box center [566, 79] width 150 height 10
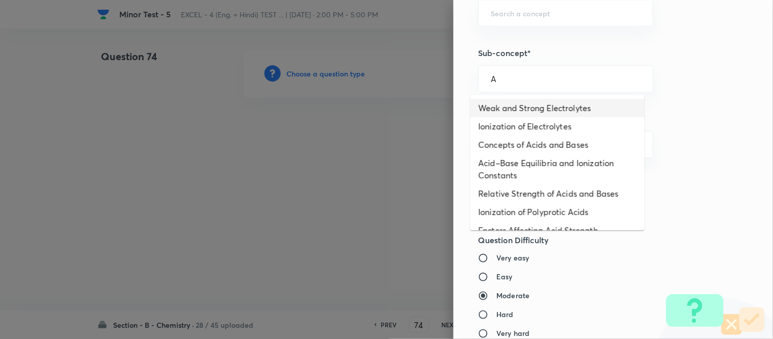
click at [552, 112] on li "Weak and Strong Electrolytes" at bounding box center [558, 108] width 174 height 18
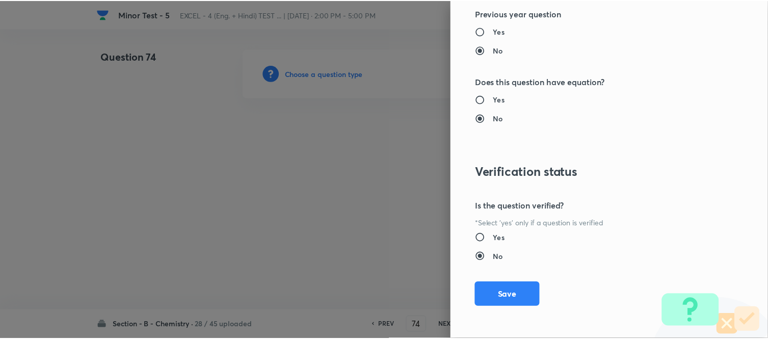
scroll to position [1119, 0]
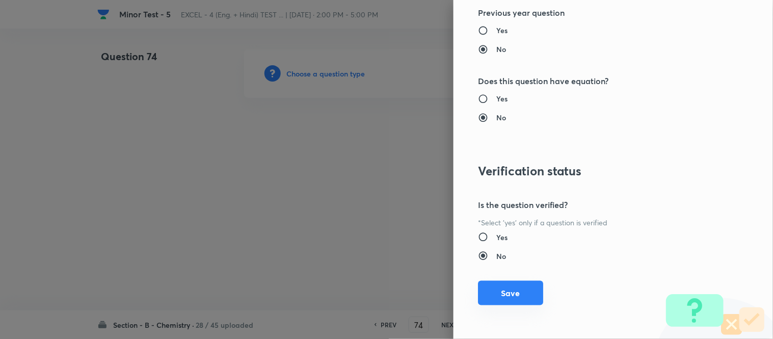
click at [502, 296] on button "Save" at bounding box center [510, 293] width 65 height 24
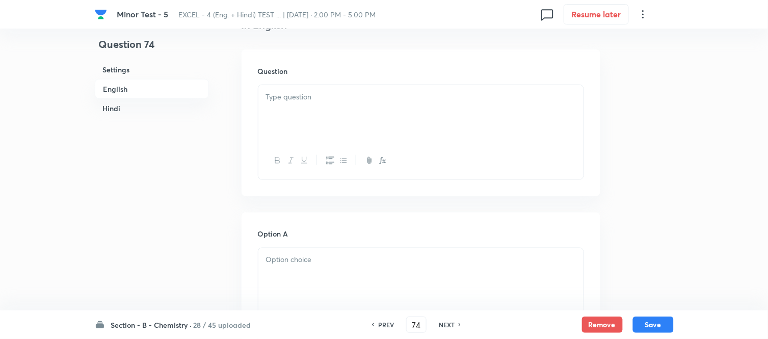
scroll to position [283, 0]
click at [381, 114] on div at bounding box center [420, 112] width 325 height 57
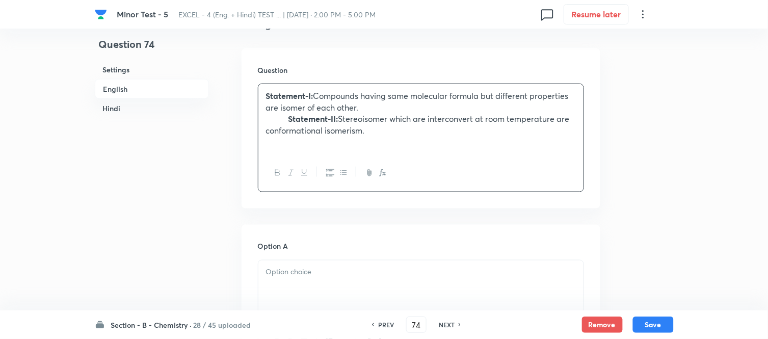
click at [289, 115] on p "Statement-II: Stereoisomer which are interconvert at room temperature are confo…" at bounding box center [421, 124] width 310 height 23
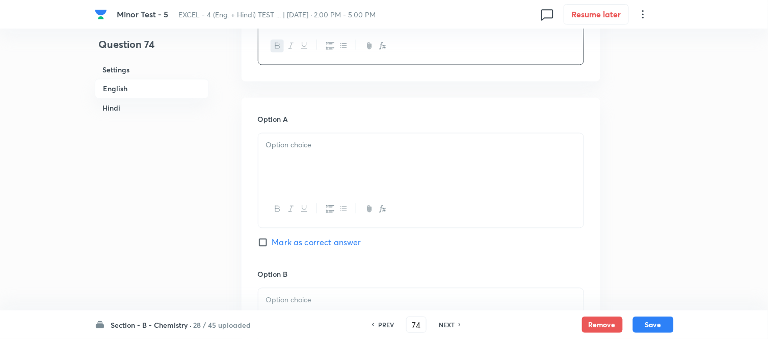
scroll to position [453, 0]
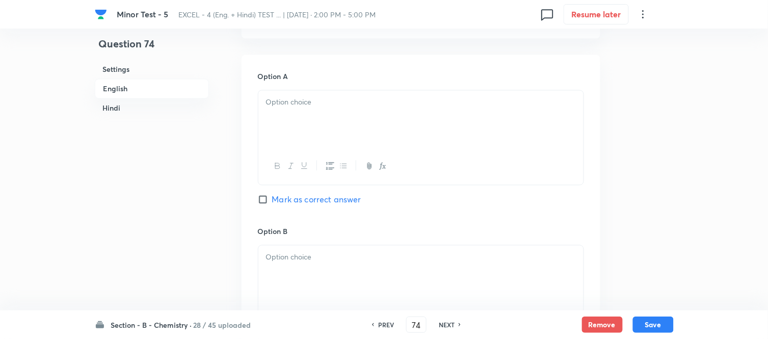
click at [389, 125] on div at bounding box center [420, 119] width 325 height 57
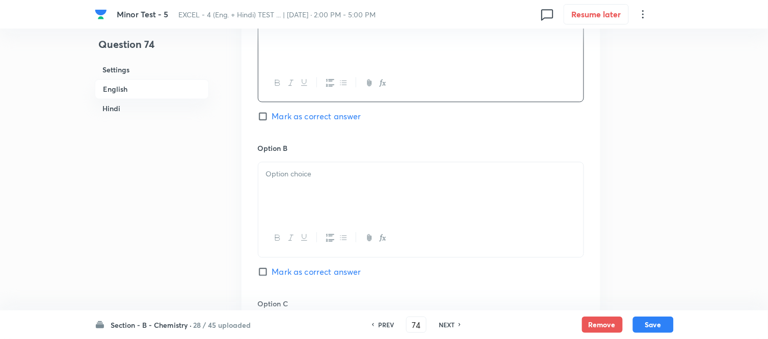
scroll to position [566, 0]
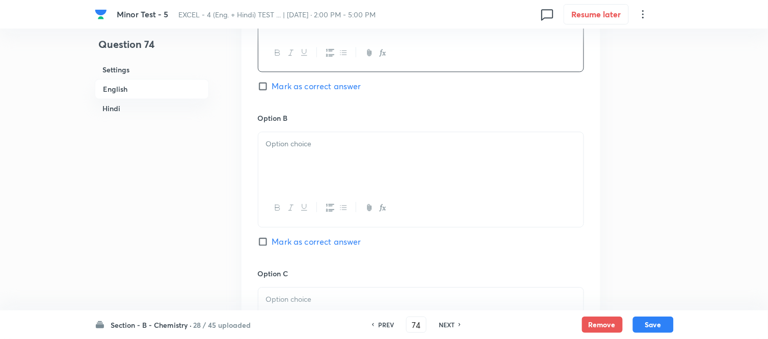
click at [378, 152] on div at bounding box center [420, 160] width 325 height 57
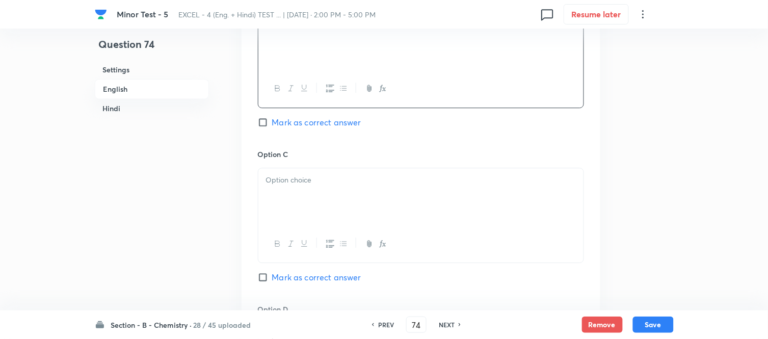
scroll to position [736, 0]
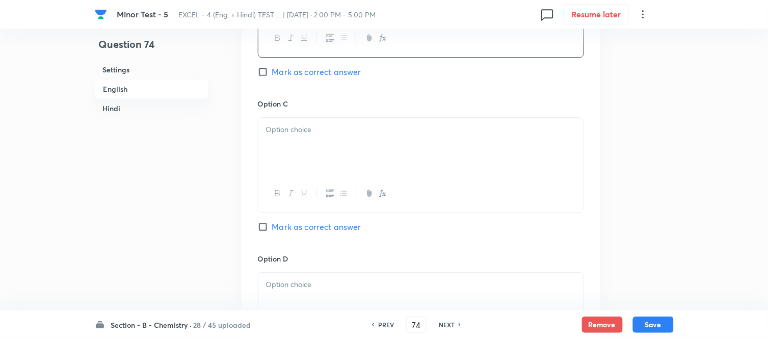
click at [369, 141] on div at bounding box center [420, 146] width 325 height 57
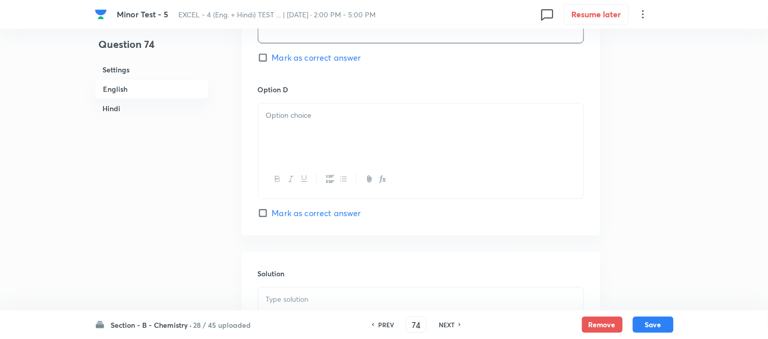
scroll to position [906, 0]
click at [360, 131] on div at bounding box center [420, 131] width 325 height 57
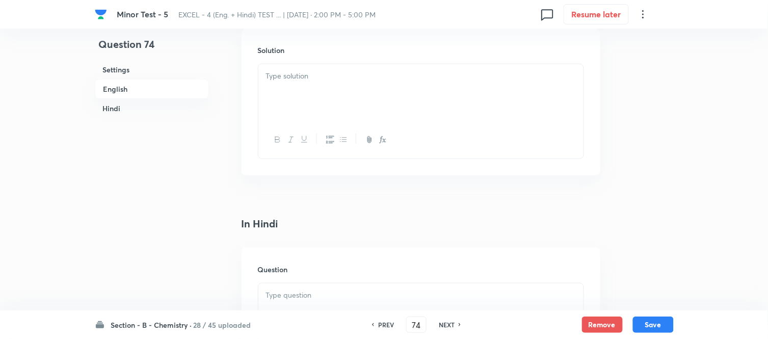
scroll to position [1133, 0]
click at [351, 82] on div at bounding box center [420, 88] width 325 height 57
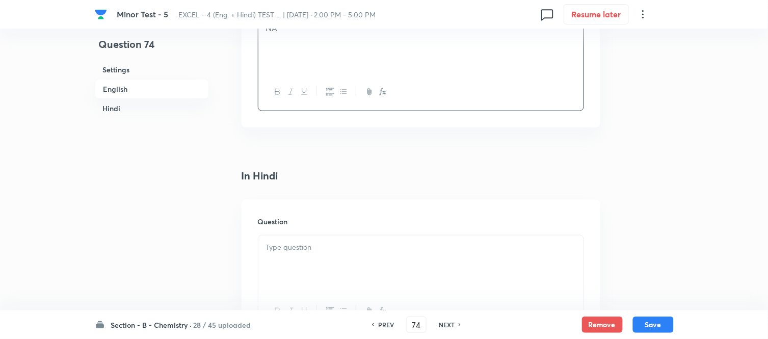
scroll to position [1302, 0]
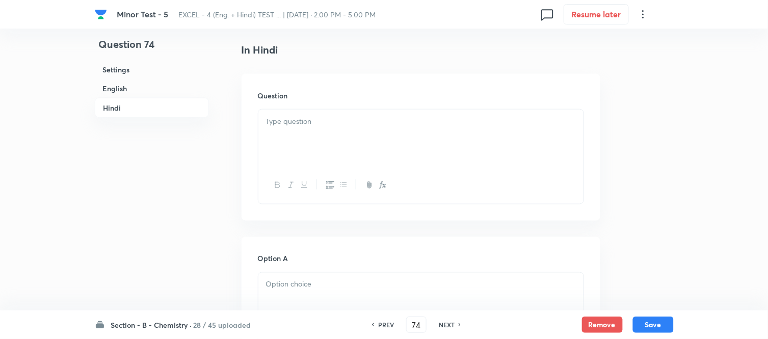
click at [399, 123] on p at bounding box center [421, 122] width 310 height 12
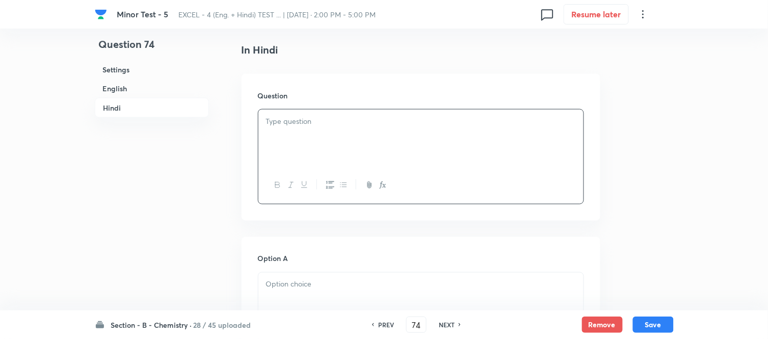
click at [323, 126] on p at bounding box center [421, 122] width 310 height 12
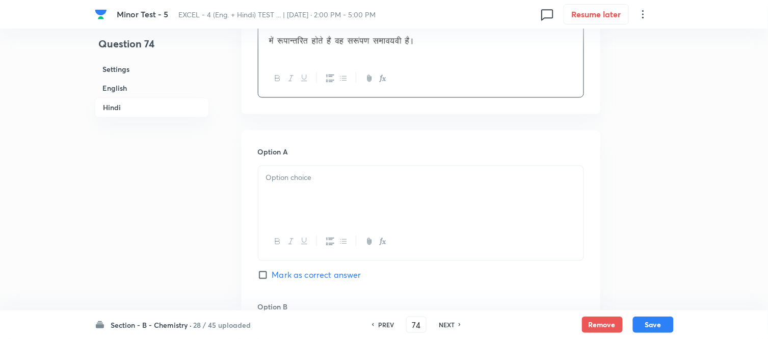
scroll to position [1529, 0]
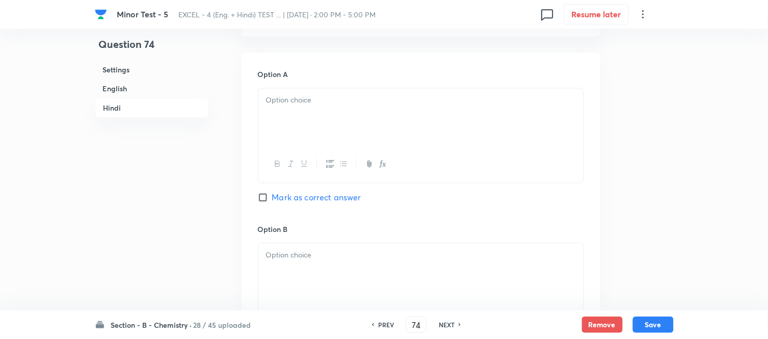
click at [402, 112] on div at bounding box center [420, 116] width 325 height 57
click at [362, 131] on div at bounding box center [420, 116] width 325 height 57
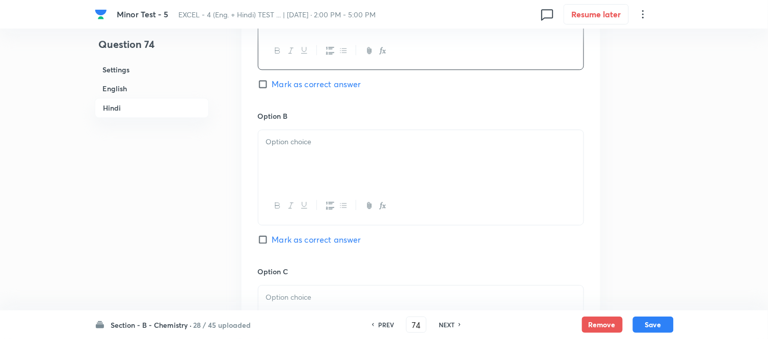
scroll to position [1699, 0]
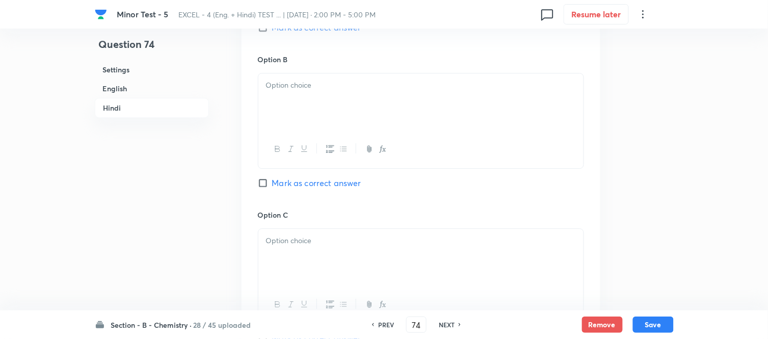
click at [411, 97] on div at bounding box center [420, 101] width 325 height 57
click at [364, 113] on div at bounding box center [420, 101] width 325 height 57
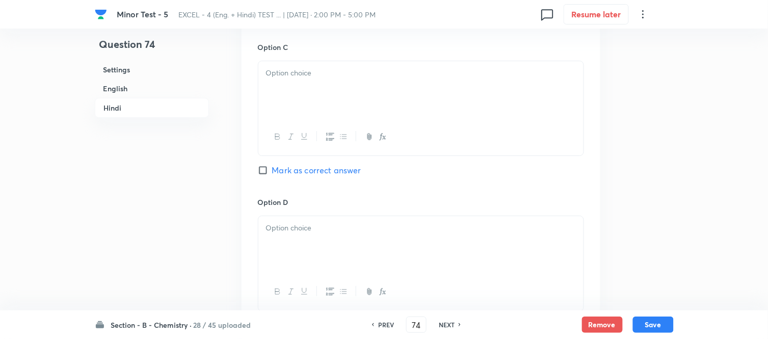
scroll to position [1869, 0]
click at [374, 99] on div at bounding box center [420, 87] width 325 height 57
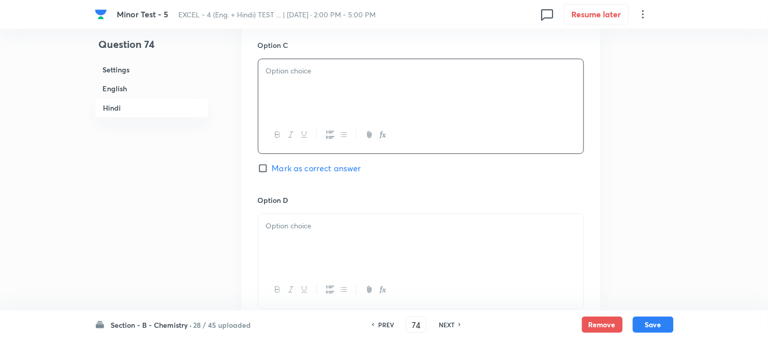
click at [344, 95] on div at bounding box center [420, 87] width 325 height 57
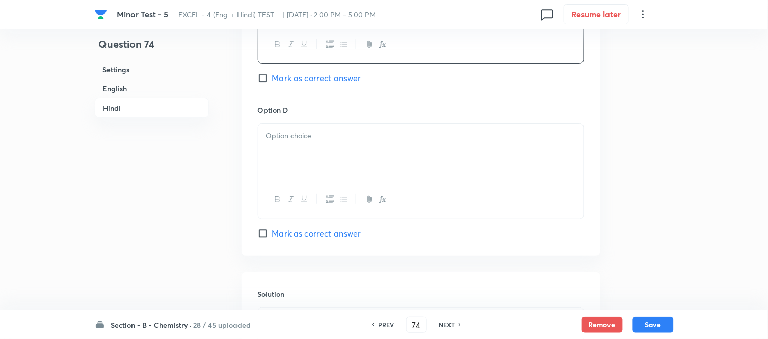
scroll to position [1982, 0]
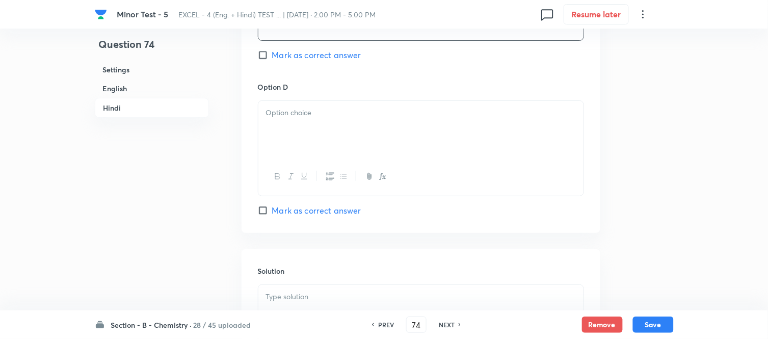
click at [350, 119] on p at bounding box center [421, 113] width 310 height 12
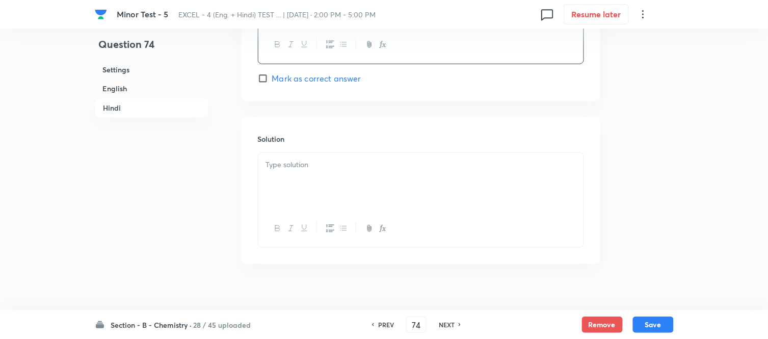
scroll to position [2133, 0]
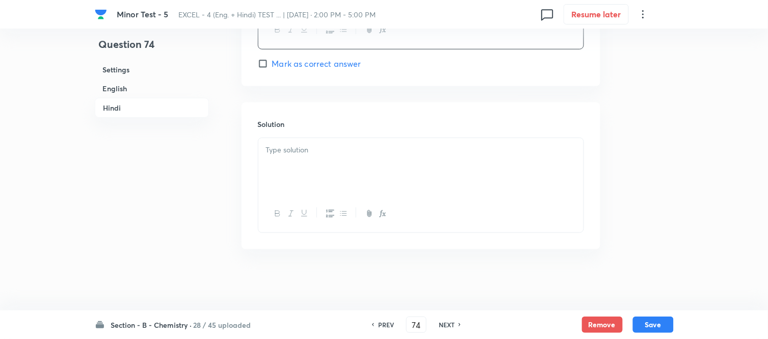
click at [347, 145] on p at bounding box center [421, 150] width 310 height 12
click at [111, 88] on h6 "English" at bounding box center [152, 88] width 114 height 19
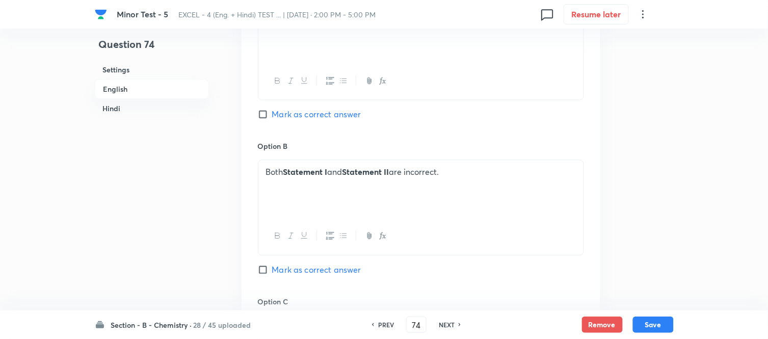
scroll to position [546, 0]
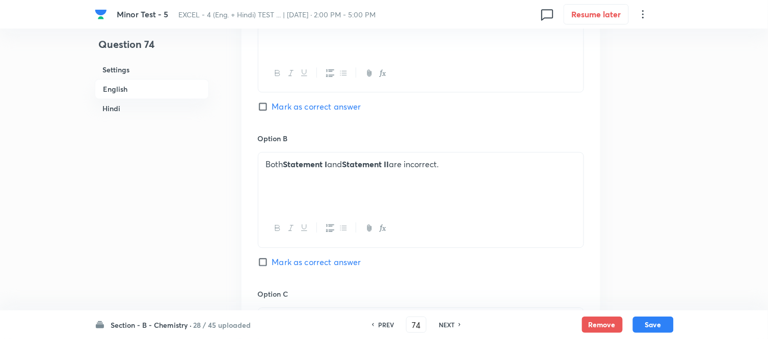
click at [264, 110] on input "Mark as correct answer" at bounding box center [265, 106] width 14 height 10
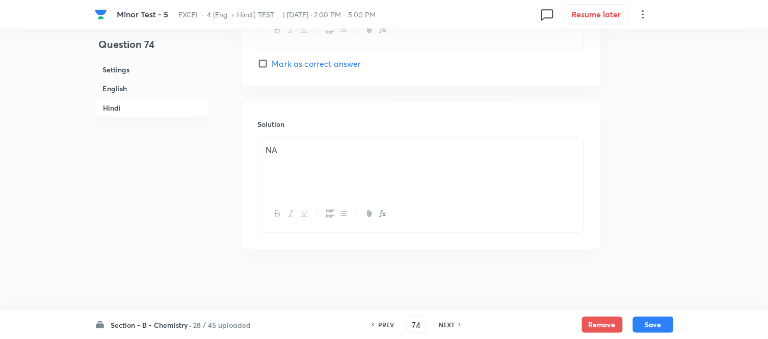
scroll to position [2133, 0]
click at [654, 327] on button "Save" at bounding box center [653, 324] width 41 height 16
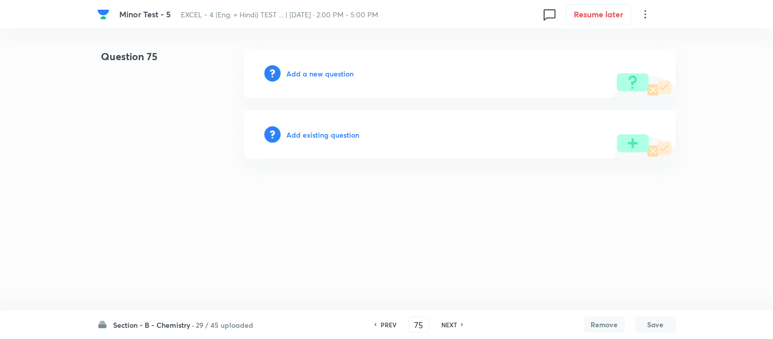
click at [305, 73] on h6 "Add a new question" at bounding box center [320, 73] width 67 height 11
click at [305, 73] on h6 "Choose a question type" at bounding box center [326, 73] width 79 height 11
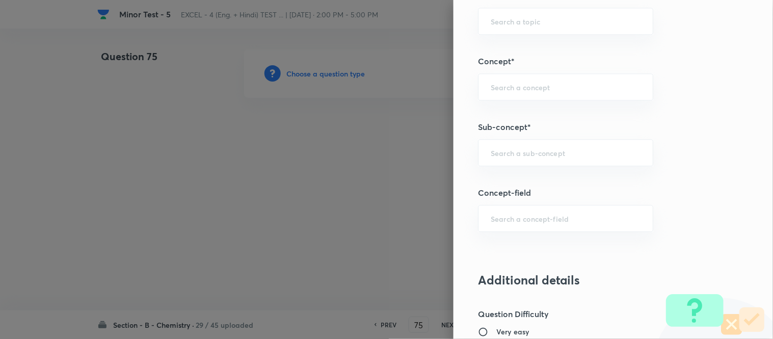
scroll to position [609, 0]
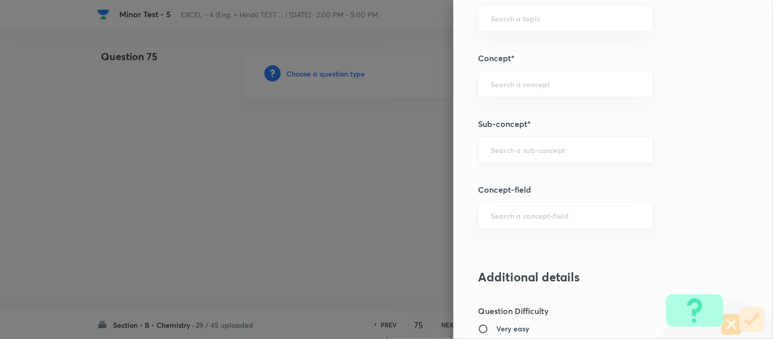
click at [537, 153] on input "text" at bounding box center [566, 150] width 150 height 10
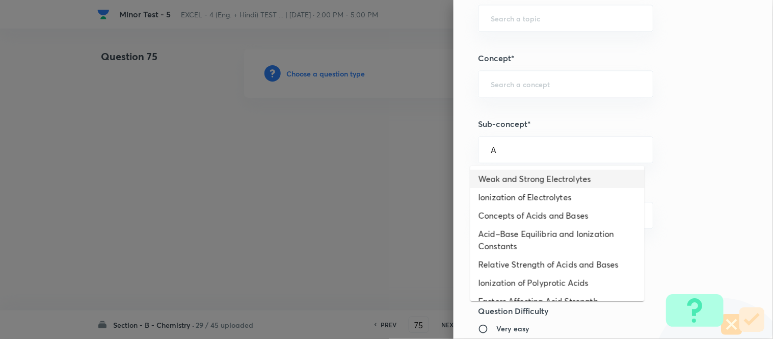
click at [519, 180] on li "Weak and Strong Electrolytes" at bounding box center [558, 179] width 174 height 18
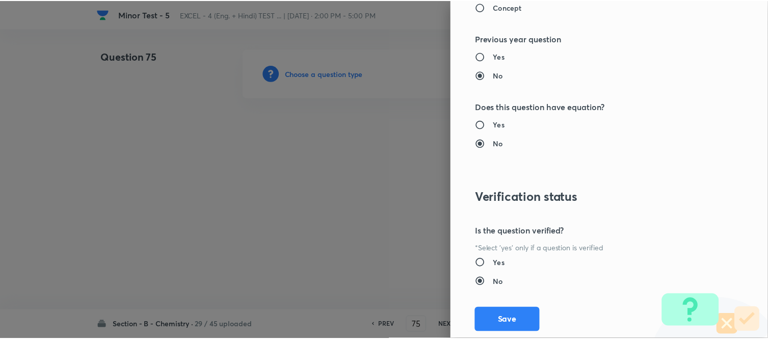
scroll to position [1119, 0]
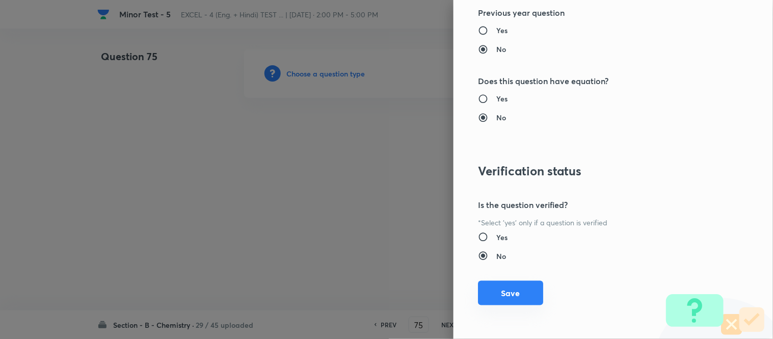
click at [503, 293] on button "Save" at bounding box center [510, 293] width 65 height 24
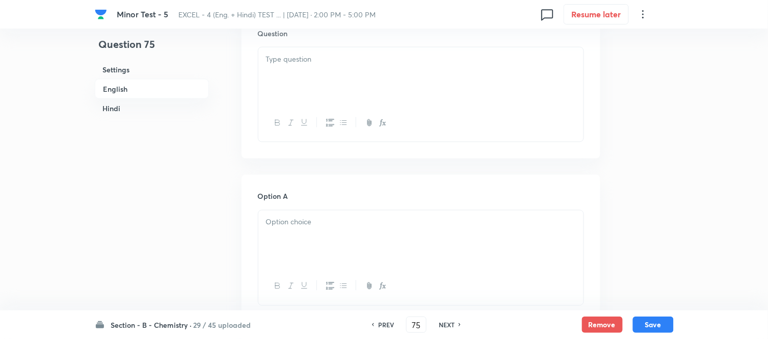
scroll to position [340, 0]
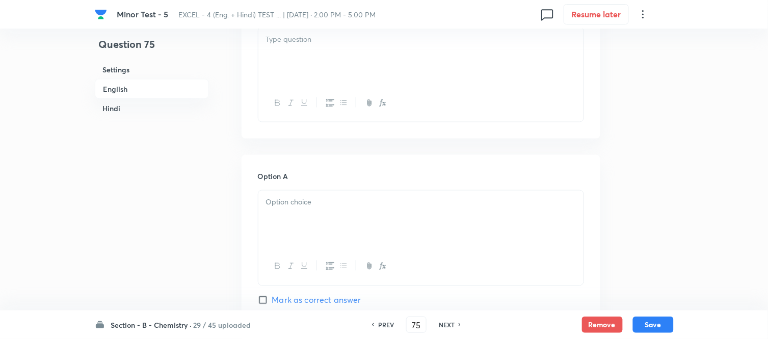
click at [376, 62] on div at bounding box center [420, 56] width 325 height 57
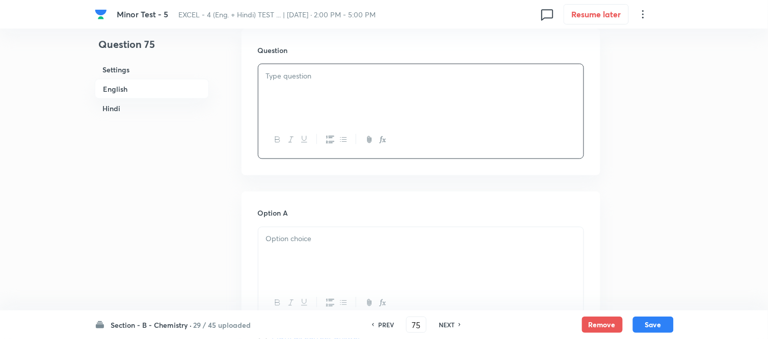
scroll to position [283, 0]
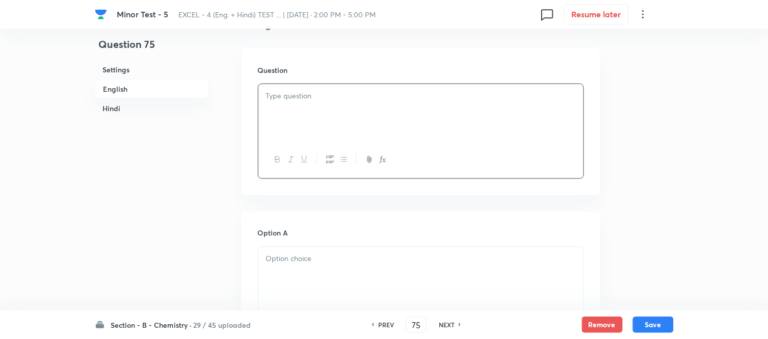
click at [439, 108] on div at bounding box center [420, 112] width 325 height 57
click at [332, 101] on p at bounding box center [421, 96] width 310 height 12
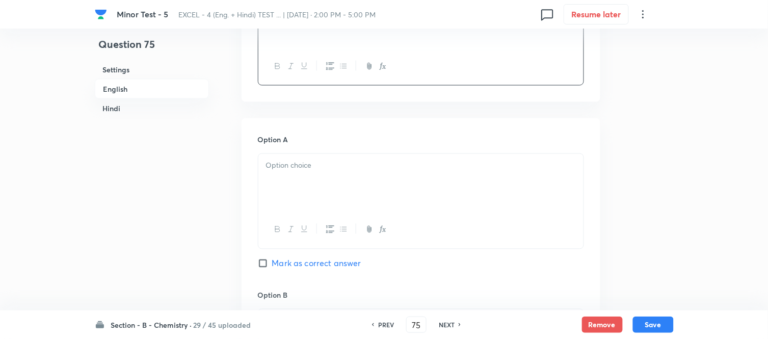
scroll to position [396, 0]
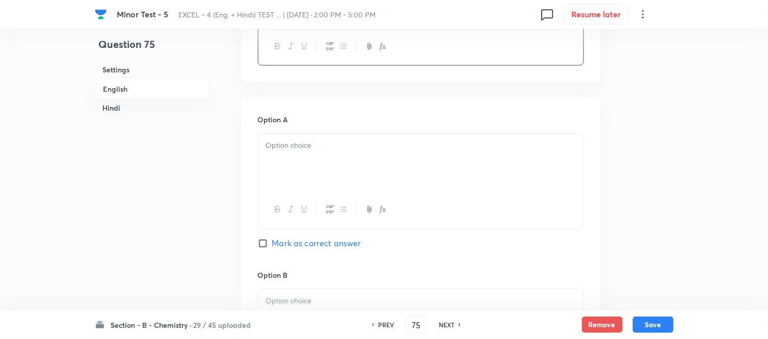
click at [370, 152] on div at bounding box center [420, 162] width 325 height 57
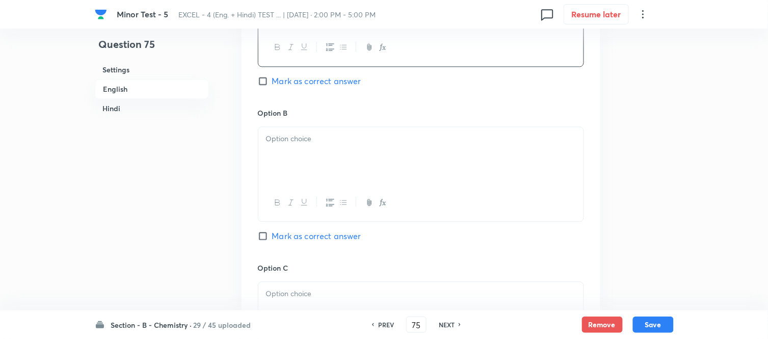
scroll to position [566, 0]
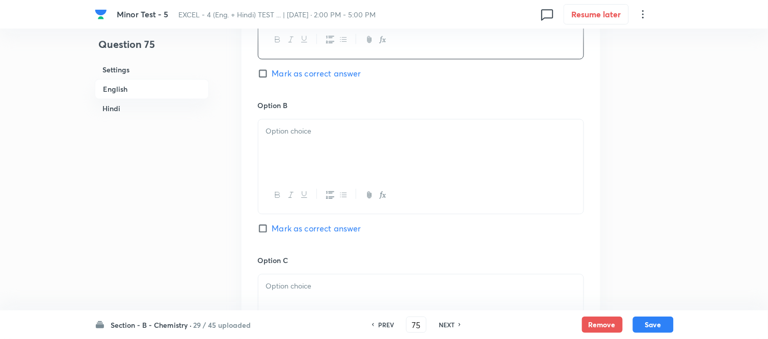
click at [350, 126] on p at bounding box center [421, 131] width 310 height 12
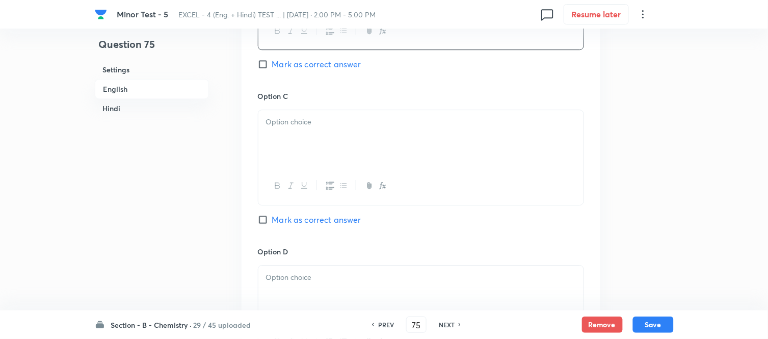
scroll to position [736, 0]
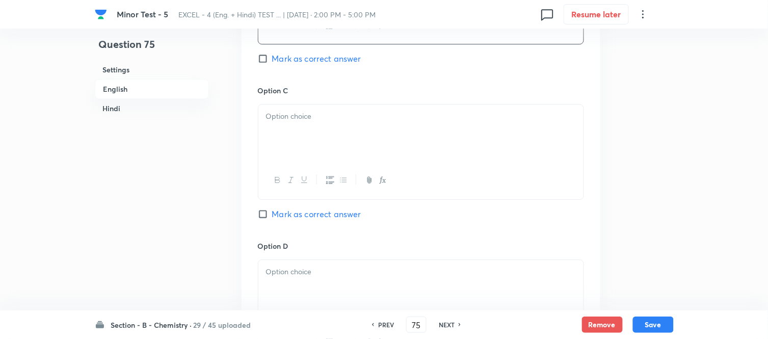
click at [342, 129] on div at bounding box center [420, 133] width 325 height 57
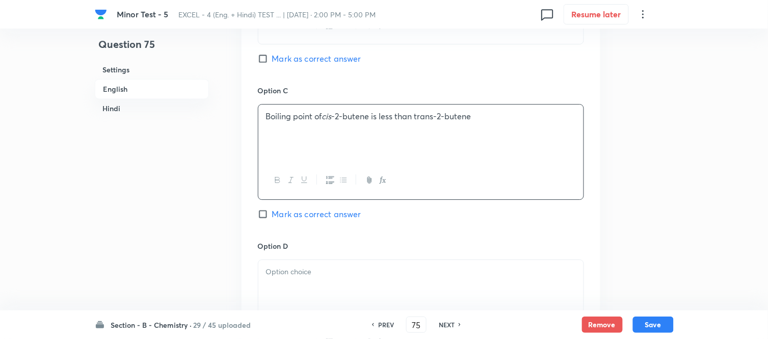
click at [268, 212] on input "Mark as correct answer" at bounding box center [265, 214] width 14 height 10
click at [363, 268] on p at bounding box center [421, 272] width 310 height 12
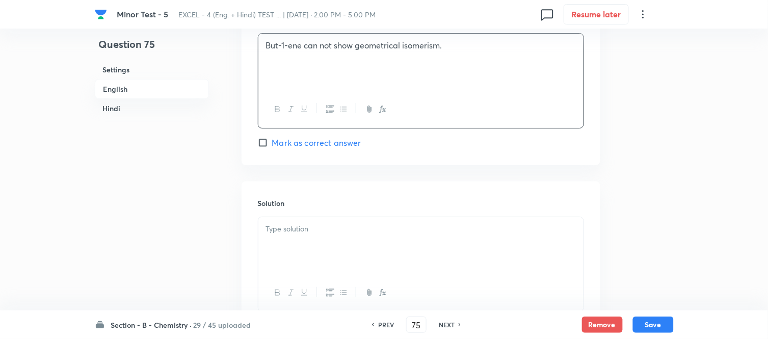
scroll to position [1020, 0]
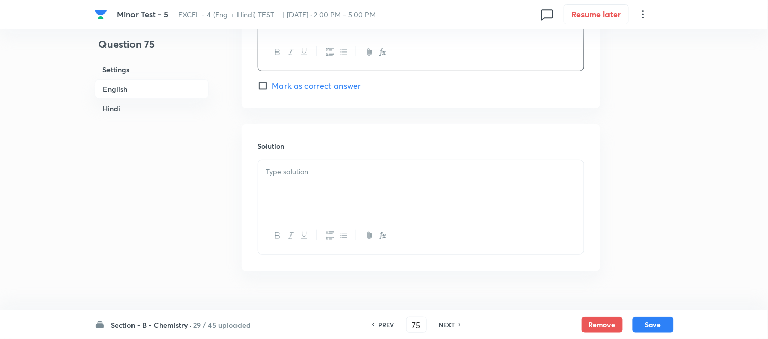
click at [331, 175] on p at bounding box center [421, 172] width 310 height 12
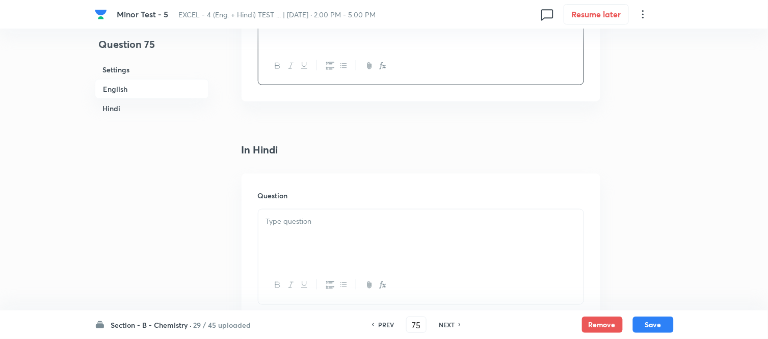
scroll to position [1246, 0]
click at [388, 176] on div at bounding box center [420, 181] width 325 height 57
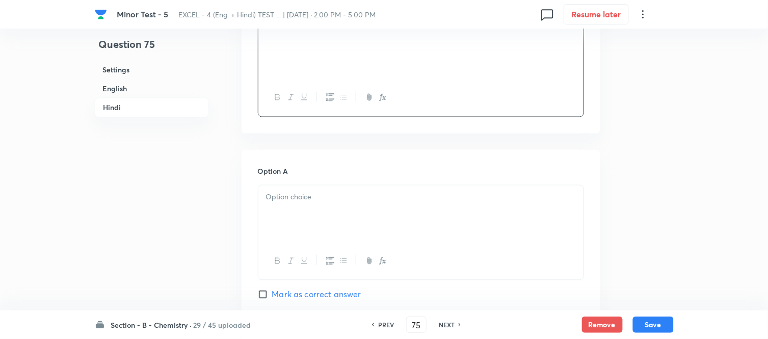
scroll to position [1416, 0]
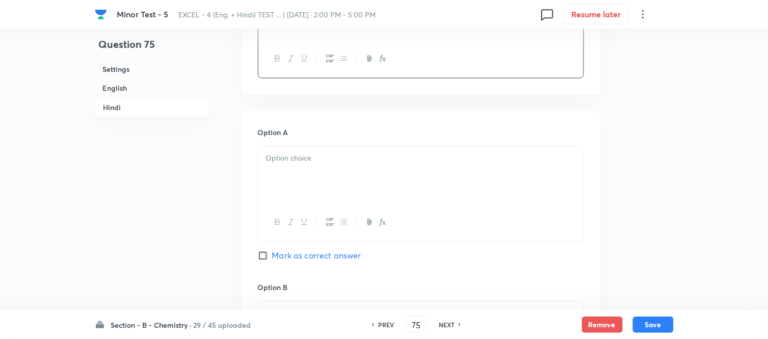
click at [347, 177] on div at bounding box center [420, 175] width 325 height 57
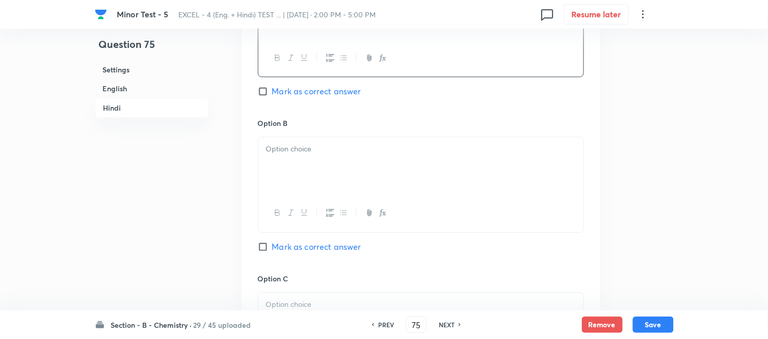
scroll to position [1586, 0]
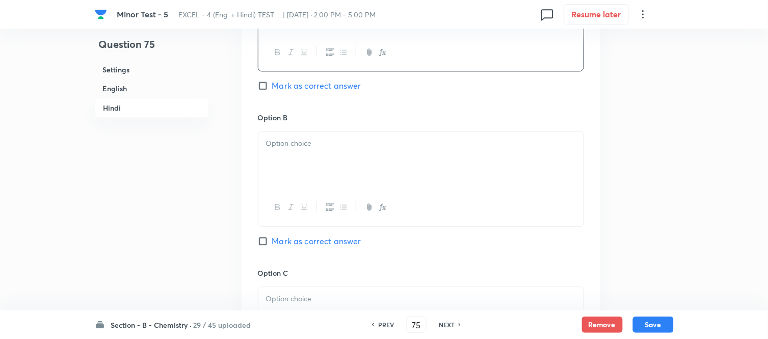
click at [389, 160] on div at bounding box center [420, 160] width 325 height 57
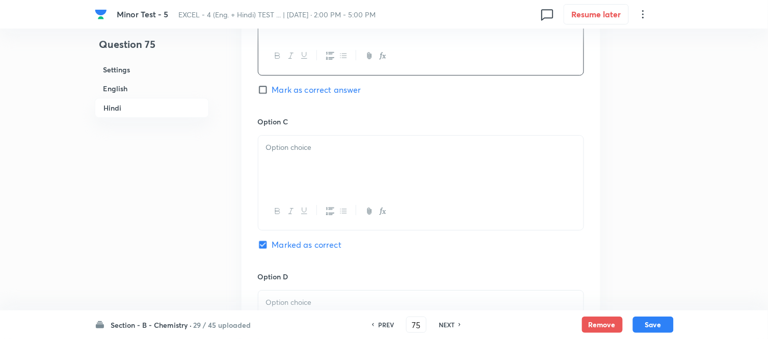
scroll to position [1756, 0]
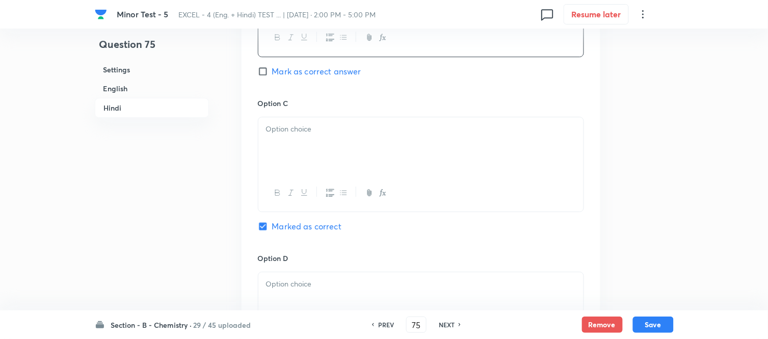
click at [444, 146] on div at bounding box center [420, 145] width 325 height 57
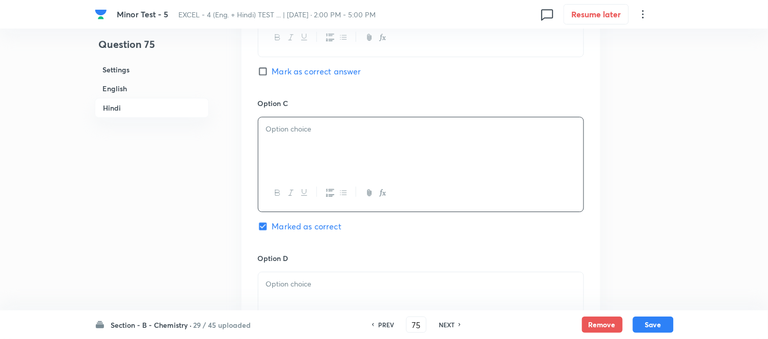
click at [274, 165] on div at bounding box center [420, 145] width 325 height 57
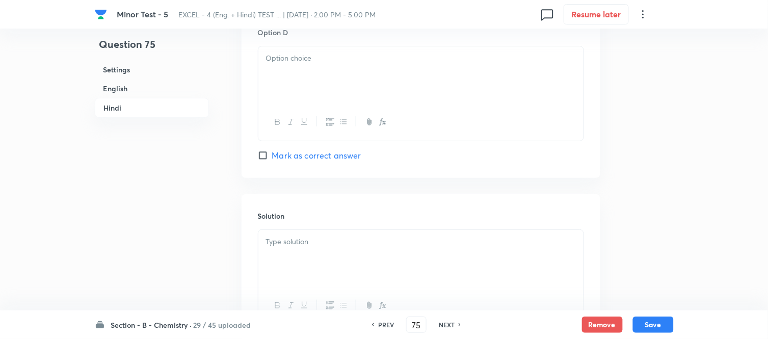
scroll to position [1982, 0]
click at [377, 88] on div at bounding box center [420, 74] width 325 height 57
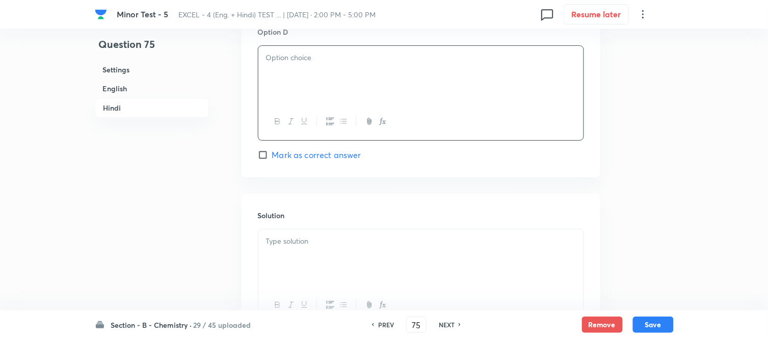
click at [338, 89] on div at bounding box center [420, 74] width 325 height 57
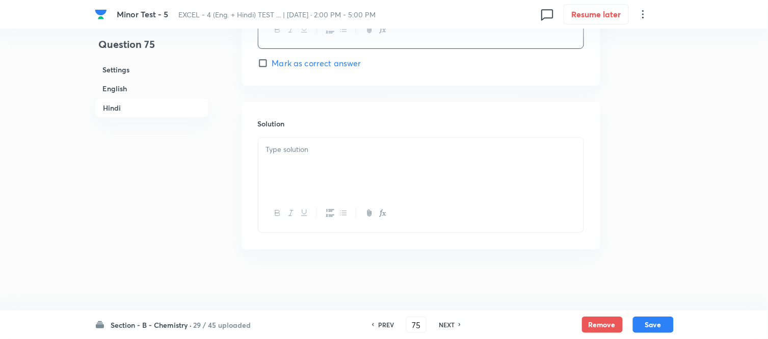
scroll to position [2077, 0]
click at [374, 150] on p at bounding box center [421, 150] width 310 height 12
click at [651, 323] on button "Save" at bounding box center [653, 324] width 41 height 16
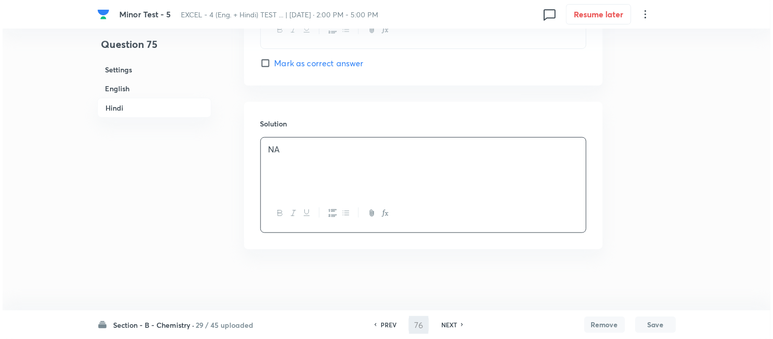
scroll to position [0, 0]
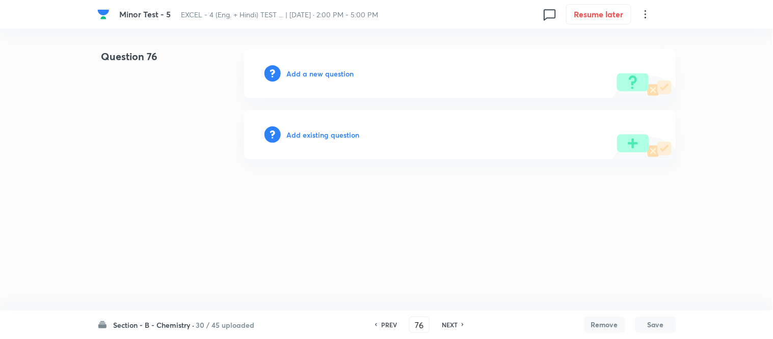
click at [315, 72] on h6 "Add a new question" at bounding box center [320, 73] width 67 height 11
click at [315, 72] on h6 "Choose a question type" at bounding box center [326, 73] width 79 height 11
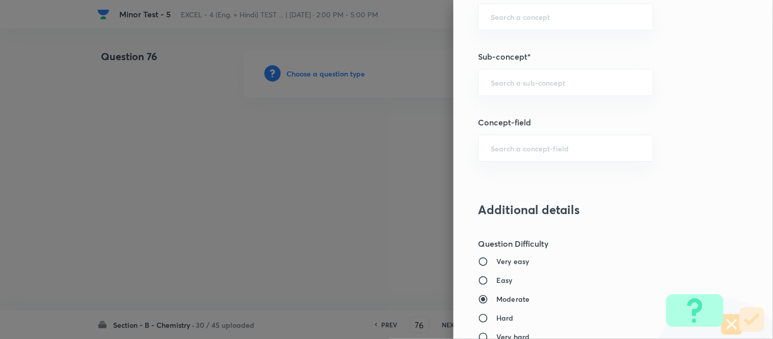
scroll to position [680, 0]
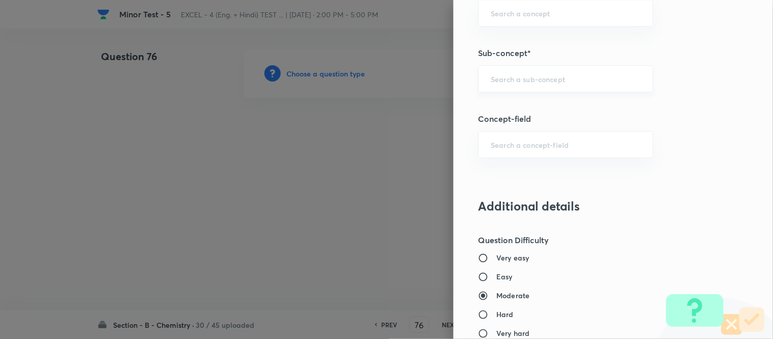
click at [533, 83] on input "text" at bounding box center [566, 79] width 150 height 10
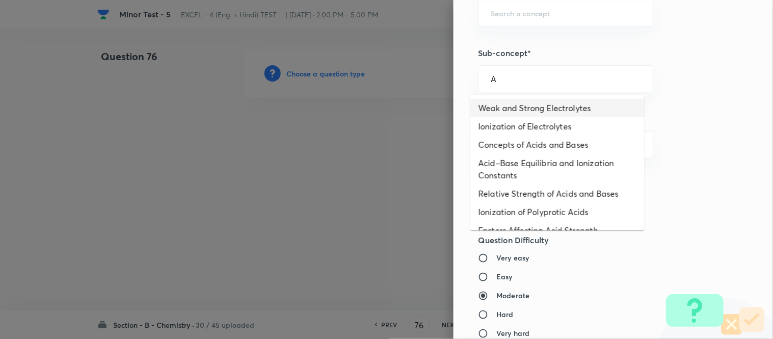
click at [513, 110] on li "Weak and Strong Electrolytes" at bounding box center [558, 108] width 174 height 18
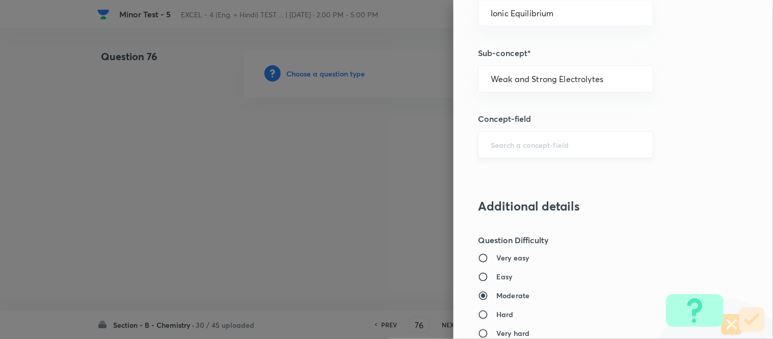
click at [562, 147] on input "text" at bounding box center [566, 145] width 150 height 10
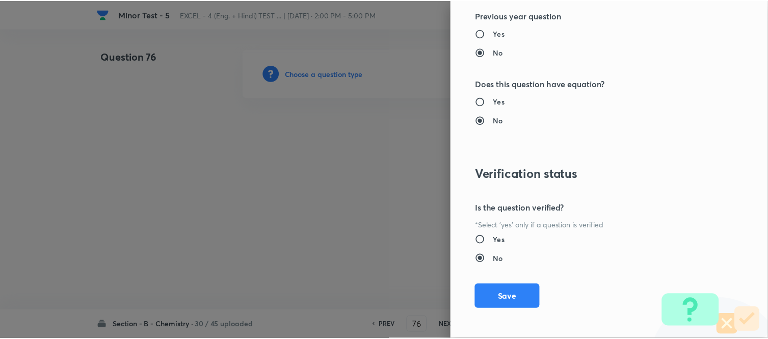
scroll to position [1119, 0]
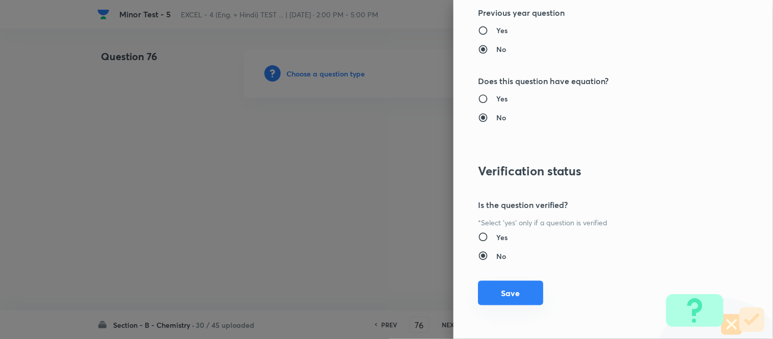
click at [493, 294] on button "Save" at bounding box center [510, 293] width 65 height 24
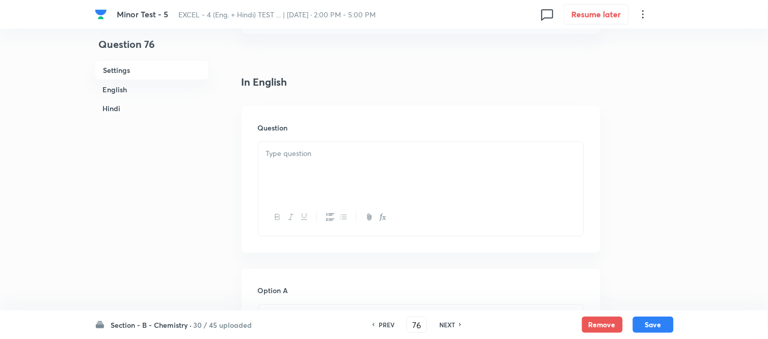
scroll to position [226, 0]
click at [457, 144] on div at bounding box center [420, 169] width 325 height 57
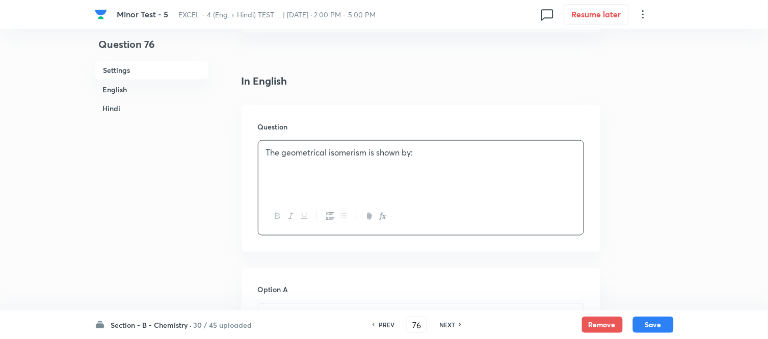
click at [109, 109] on h6 "Hindi" at bounding box center [152, 108] width 114 height 19
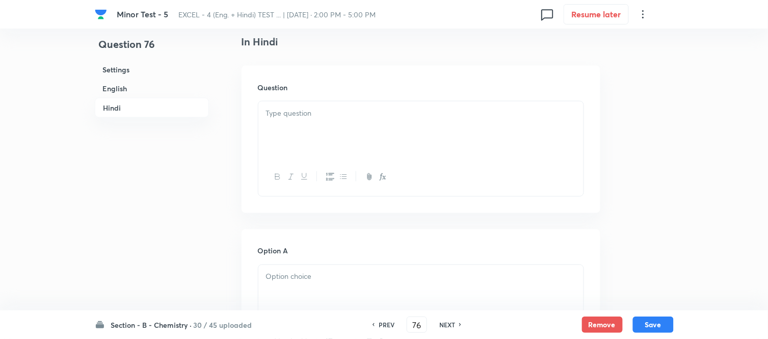
click at [402, 119] on p at bounding box center [421, 114] width 310 height 12
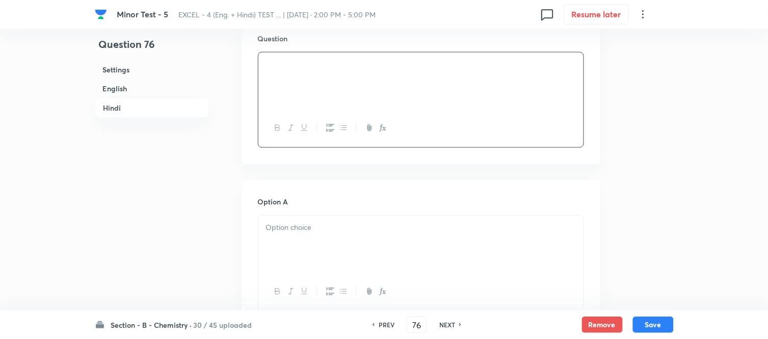
scroll to position [1411, 0]
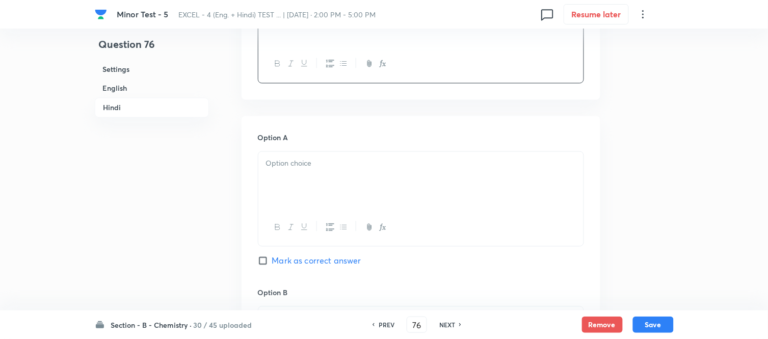
click at [384, 164] on p at bounding box center [421, 164] width 310 height 12
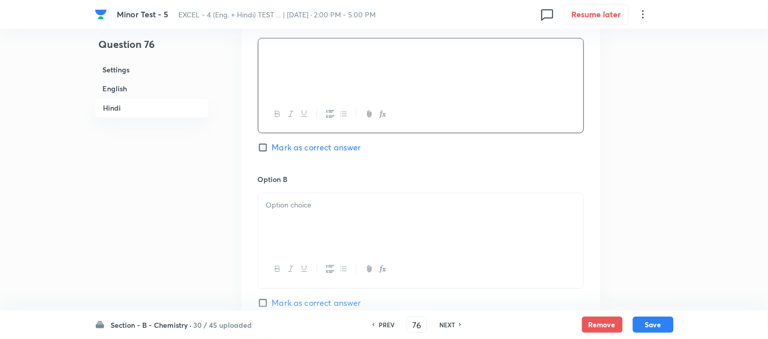
scroll to position [1581, 0]
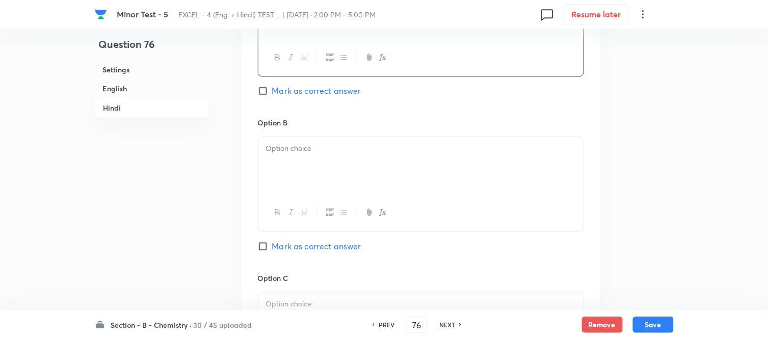
click at [364, 159] on div at bounding box center [420, 165] width 325 height 57
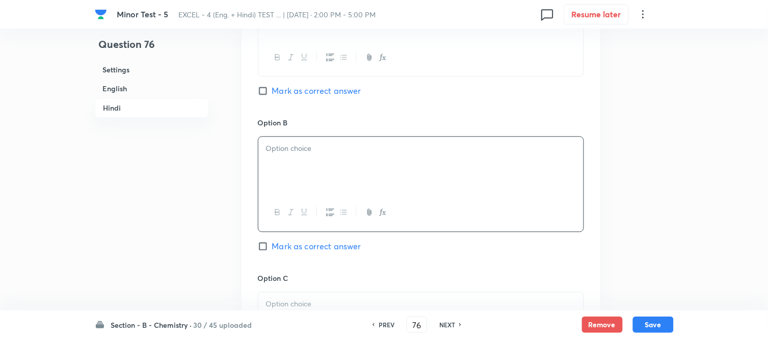
click at [373, 166] on div at bounding box center [420, 165] width 325 height 57
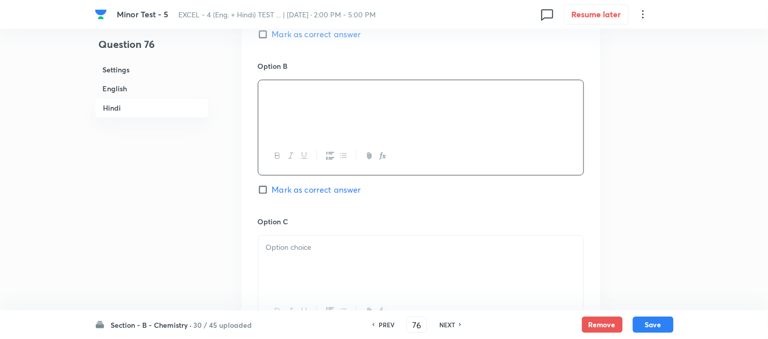
scroll to position [1694, 0]
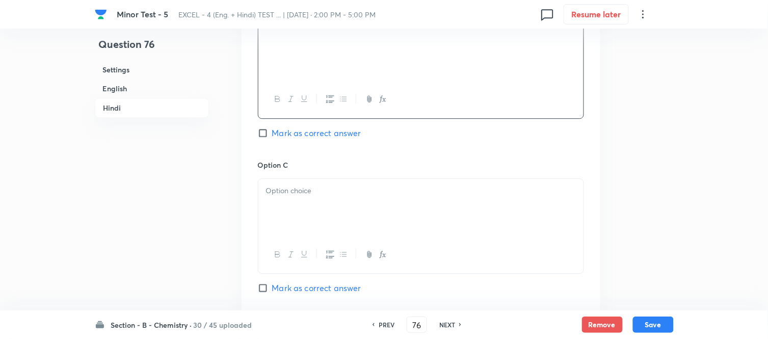
click at [354, 197] on p at bounding box center [421, 191] width 310 height 12
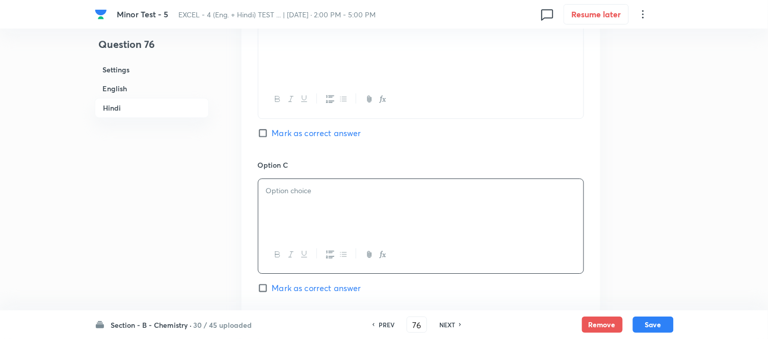
click at [341, 202] on div at bounding box center [420, 207] width 325 height 57
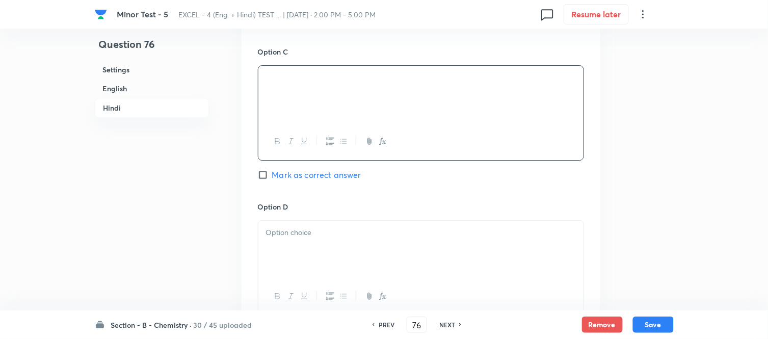
scroll to position [1864, 0]
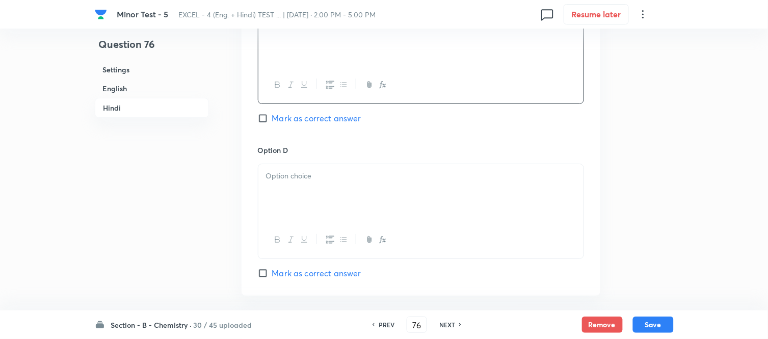
click at [346, 195] on div at bounding box center [420, 192] width 325 height 57
click at [333, 191] on div at bounding box center [420, 192] width 325 height 57
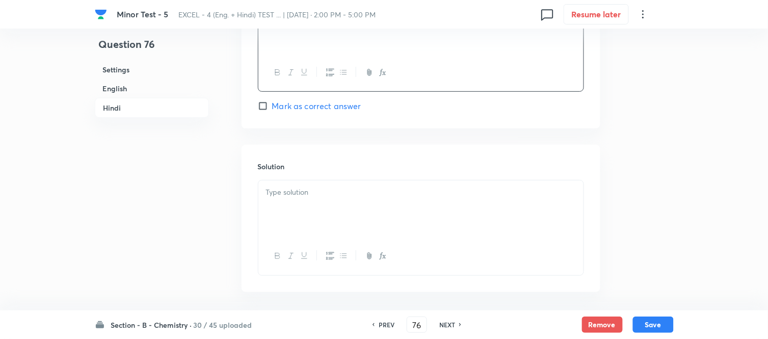
scroll to position [2077, 0]
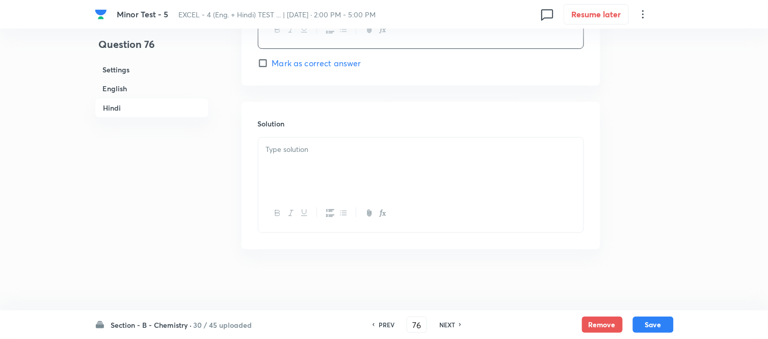
click at [328, 171] on div at bounding box center [420, 166] width 325 height 57
click at [116, 89] on h6 "English" at bounding box center [152, 88] width 114 height 19
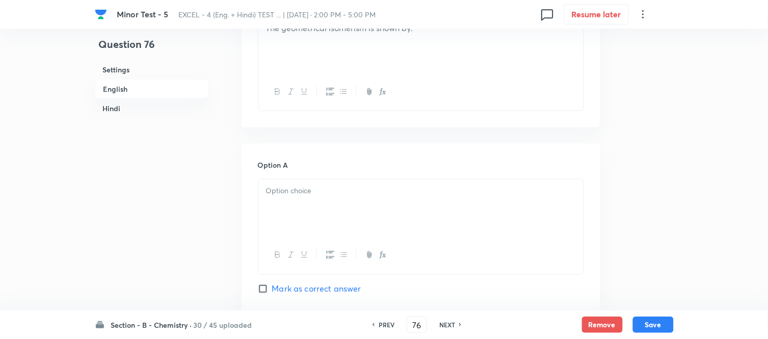
scroll to position [376, 0]
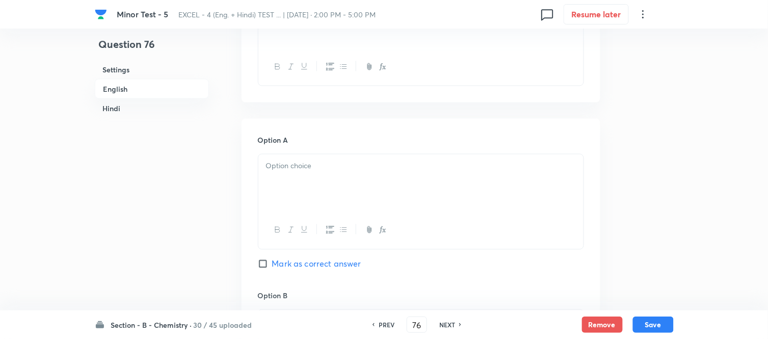
click at [377, 168] on p at bounding box center [421, 167] width 310 height 12
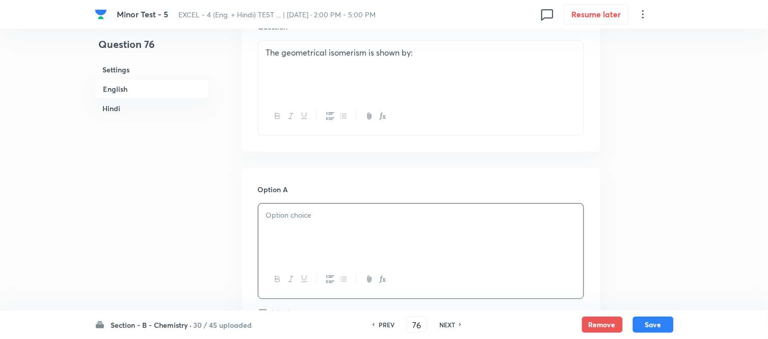
scroll to position [206, 0]
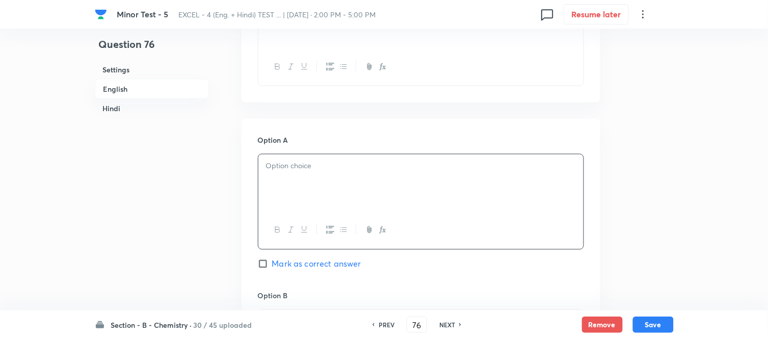
click at [392, 192] on div at bounding box center [420, 182] width 325 height 57
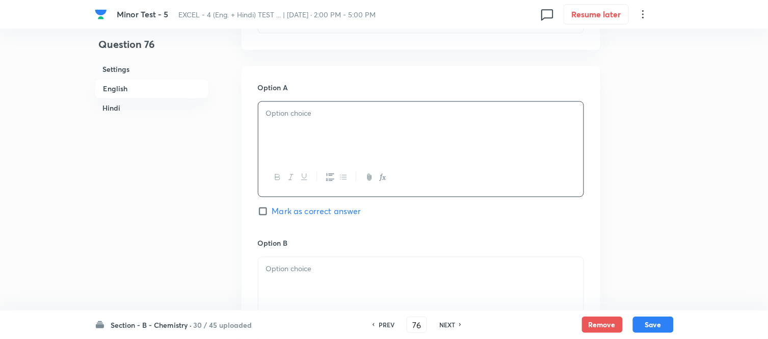
scroll to position [432, 0]
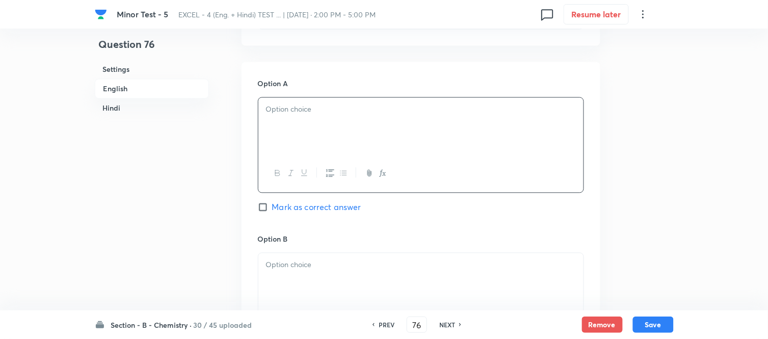
click at [363, 123] on div at bounding box center [420, 126] width 325 height 57
click at [351, 135] on div at bounding box center [420, 126] width 325 height 57
click at [117, 108] on h6 "Hindi" at bounding box center [152, 108] width 114 height 19
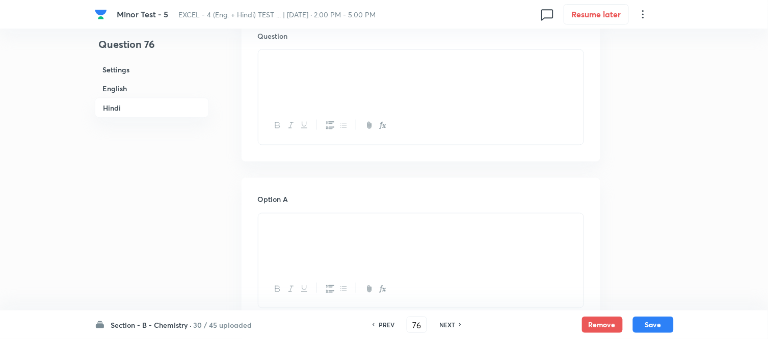
scroll to position [1411, 0]
click at [396, 170] on p at bounding box center [421, 164] width 310 height 12
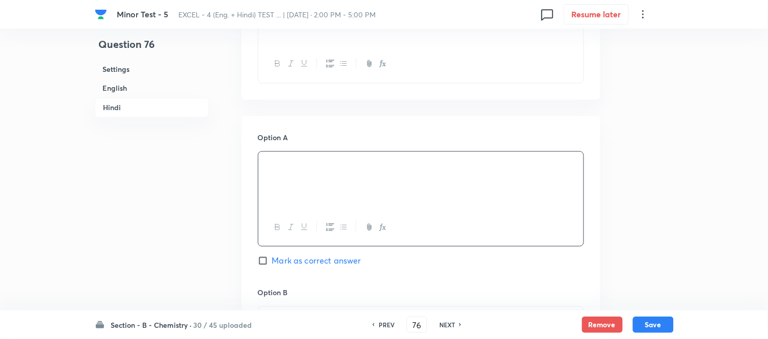
click at [119, 88] on h6 "English" at bounding box center [152, 88] width 114 height 19
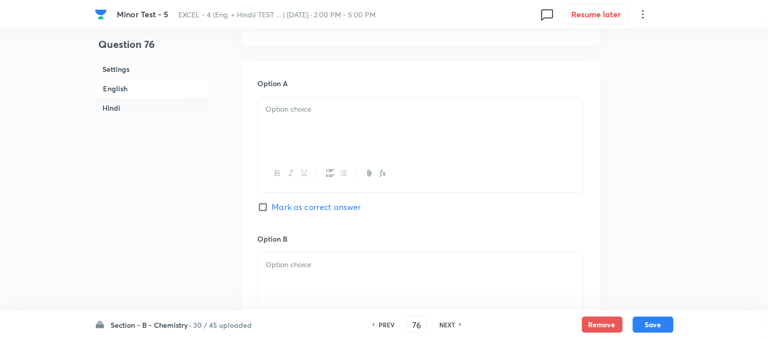
click at [360, 135] on div at bounding box center [420, 126] width 325 height 57
click at [110, 109] on h6 "Hindi" at bounding box center [152, 108] width 114 height 19
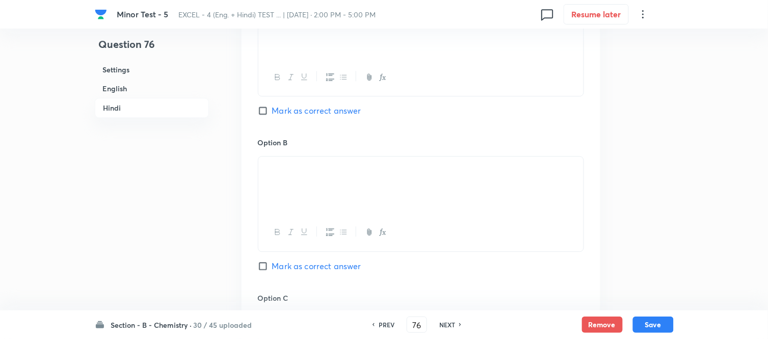
scroll to position [1581, 0]
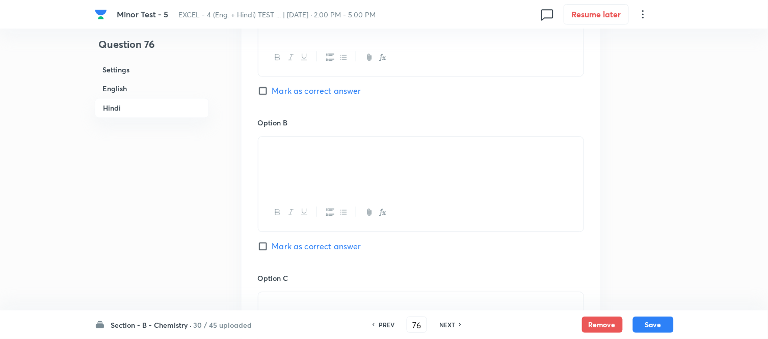
click at [410, 154] on p at bounding box center [421, 149] width 310 height 12
click at [128, 87] on h6 "English" at bounding box center [152, 88] width 114 height 19
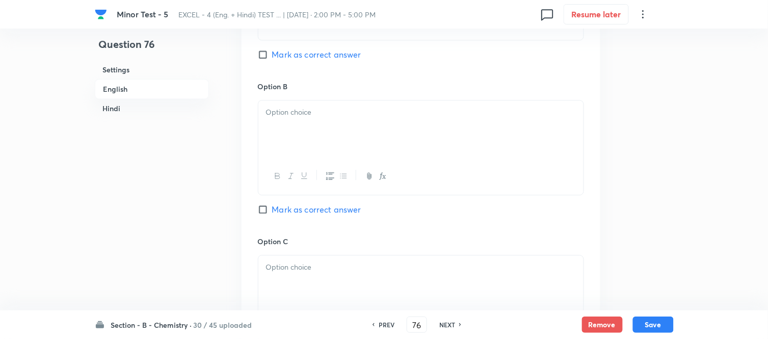
scroll to position [603, 0]
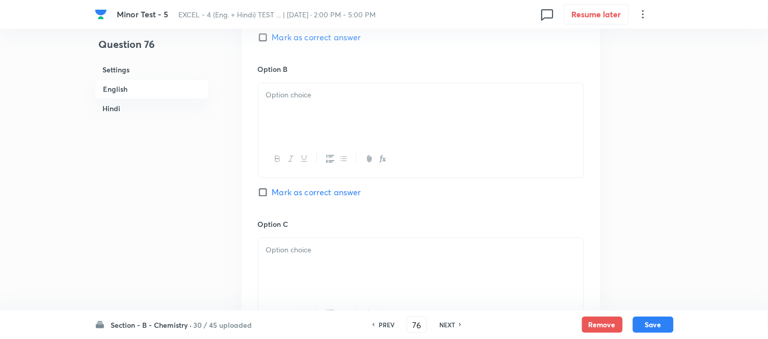
click at [345, 125] on div at bounding box center [420, 111] width 325 height 57
click at [115, 108] on h6 "Hindi" at bounding box center [152, 108] width 114 height 19
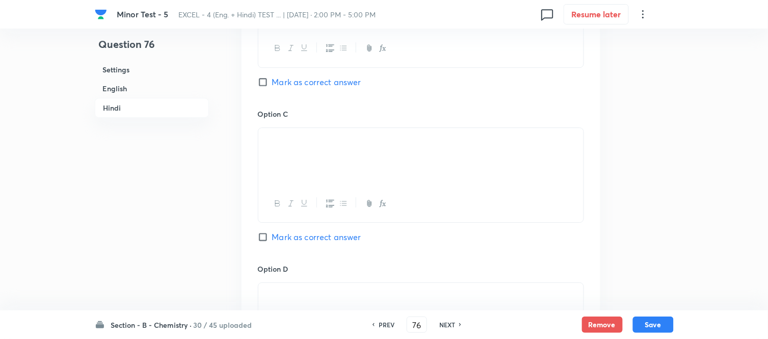
scroll to position [1751, 0]
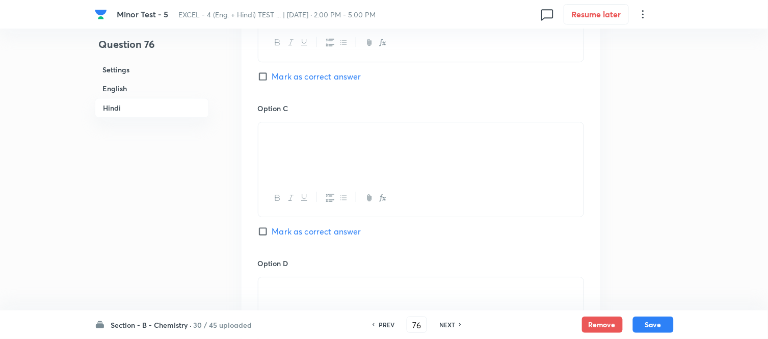
click at [402, 140] on p at bounding box center [421, 134] width 310 height 12
click at [118, 90] on h6 "English" at bounding box center [152, 88] width 114 height 19
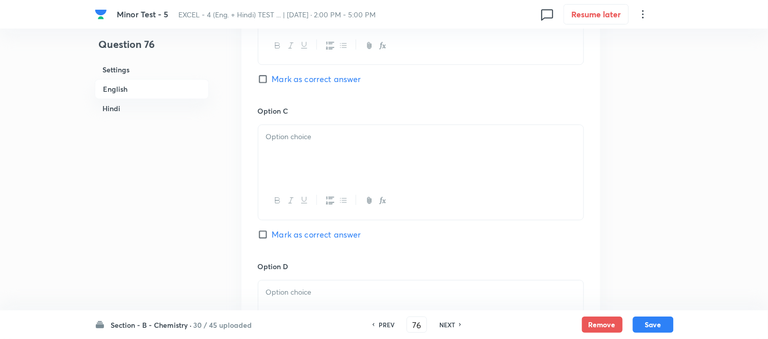
click at [371, 144] on div at bounding box center [420, 153] width 325 height 57
click at [118, 89] on h6 "English" at bounding box center [152, 89] width 114 height 20
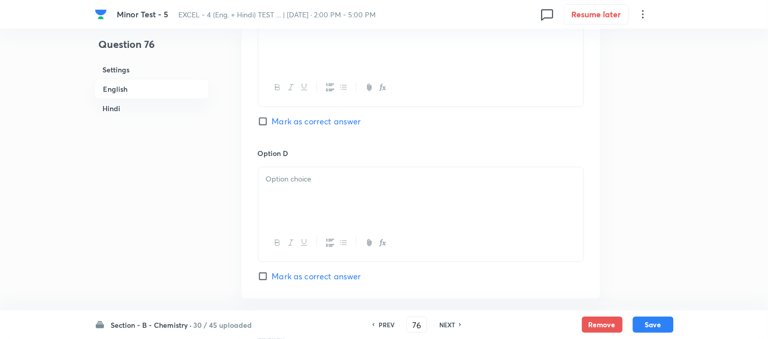
click at [113, 108] on h6 "Hindi" at bounding box center [152, 108] width 114 height 19
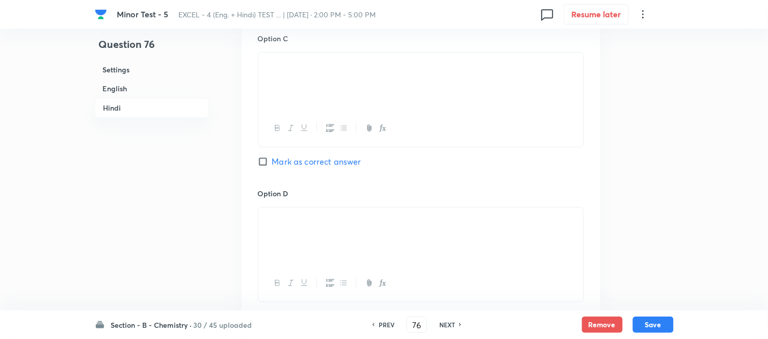
scroll to position [1864, 0]
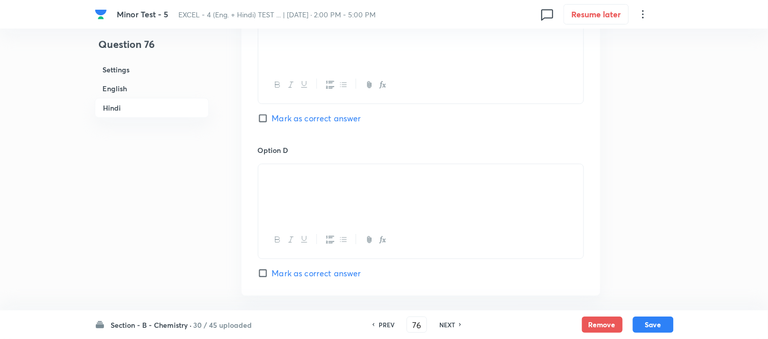
click at [382, 182] on p at bounding box center [421, 176] width 310 height 12
click at [116, 89] on h6 "English" at bounding box center [152, 88] width 114 height 19
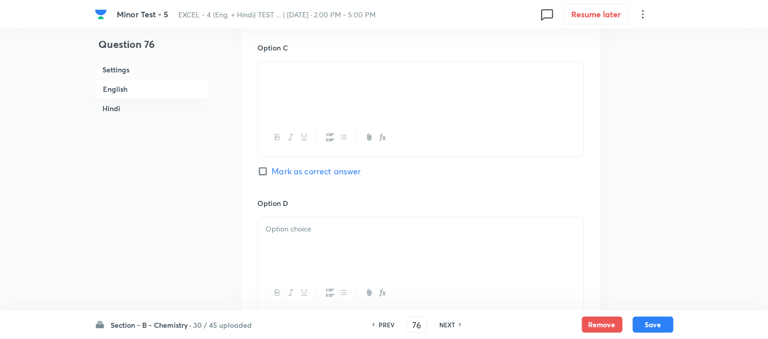
scroll to position [885, 0]
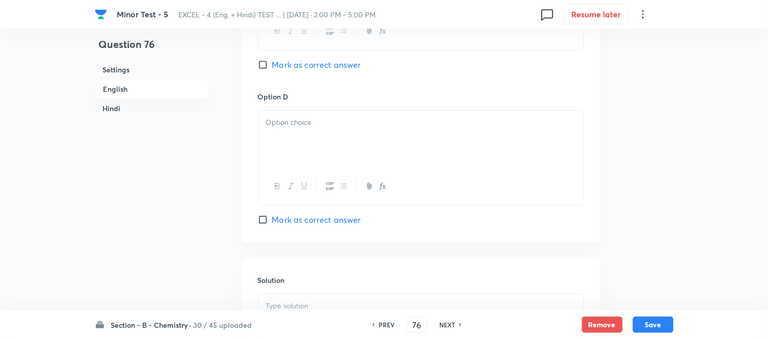
click at [348, 134] on div at bounding box center [420, 139] width 325 height 57
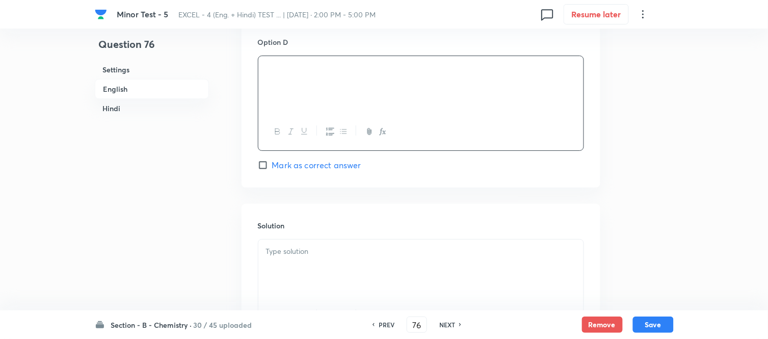
scroll to position [999, 0]
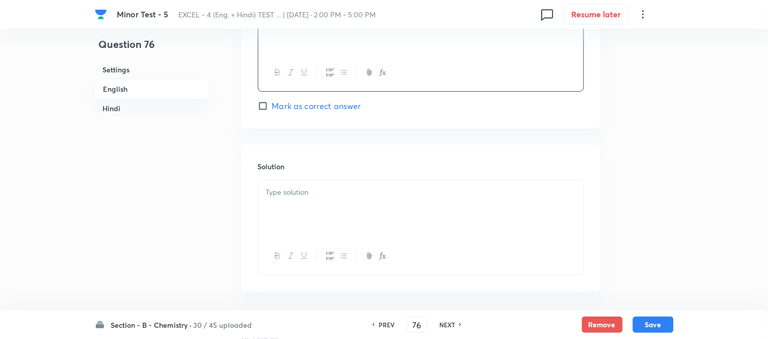
click at [347, 202] on div at bounding box center [420, 208] width 325 height 57
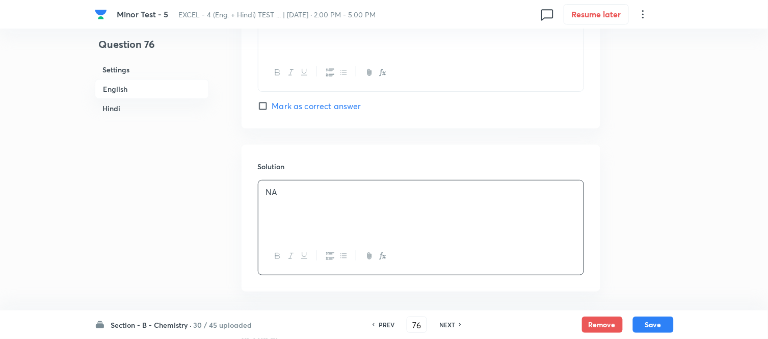
click at [269, 105] on input "Mark as correct answer" at bounding box center [265, 106] width 14 height 10
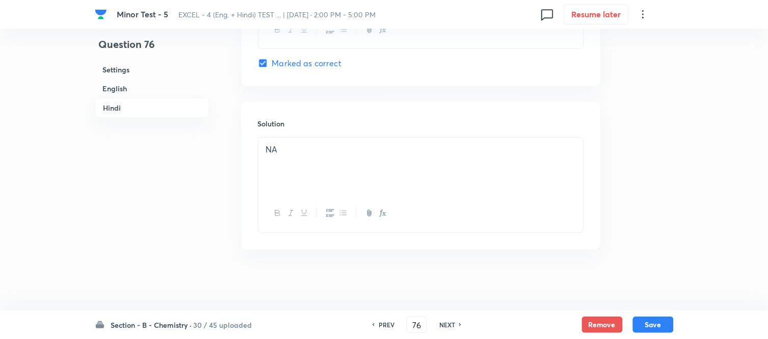
scroll to position [2077, 0]
click at [362, 165] on div "NA" at bounding box center [420, 166] width 325 height 57
click at [654, 322] on button "Save" at bounding box center [653, 324] width 41 height 16
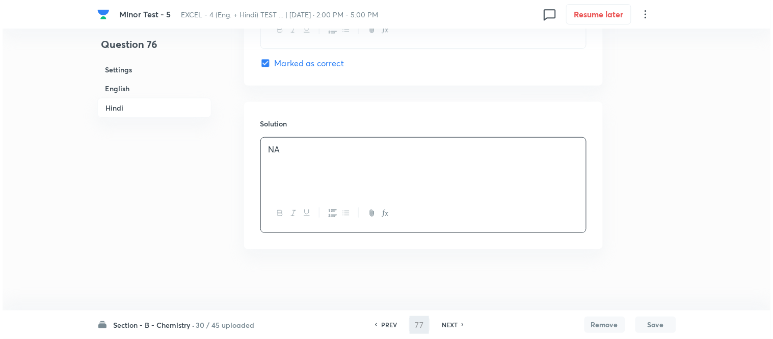
scroll to position [0, 0]
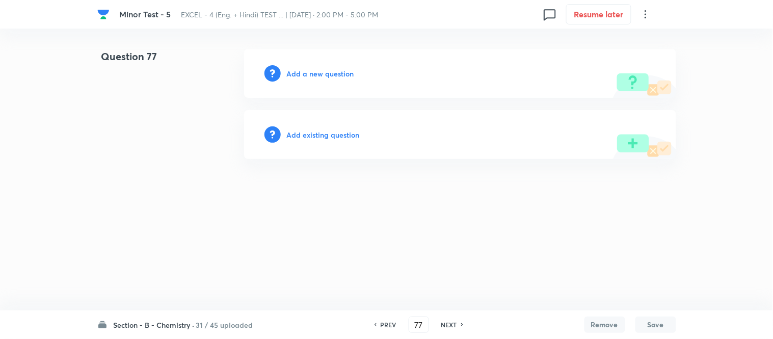
click at [305, 70] on h6 "Add a new question" at bounding box center [320, 73] width 67 height 11
click at [305, 70] on h6 "Choose a question type" at bounding box center [326, 73] width 79 height 11
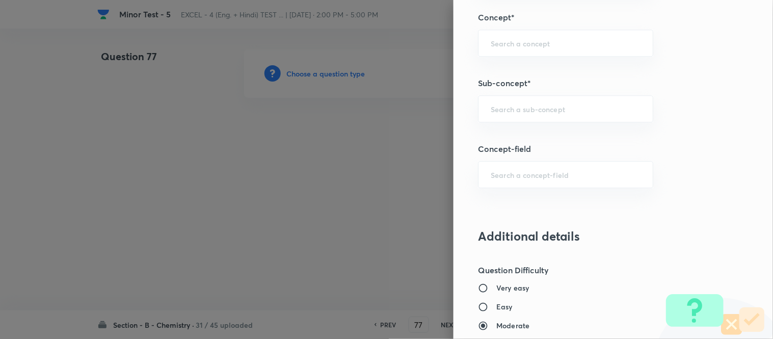
scroll to position [680, 0]
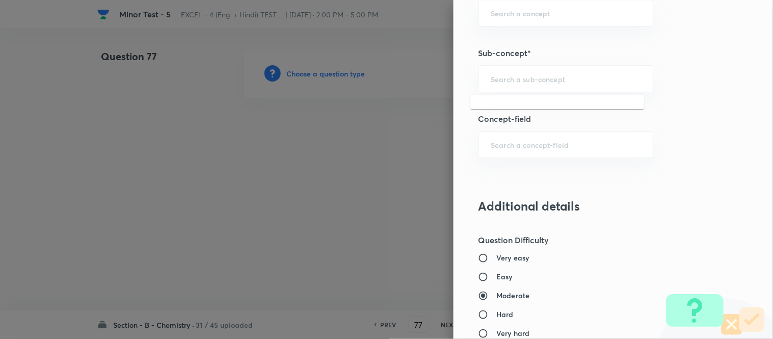
click at [571, 81] on input "text" at bounding box center [566, 79] width 150 height 10
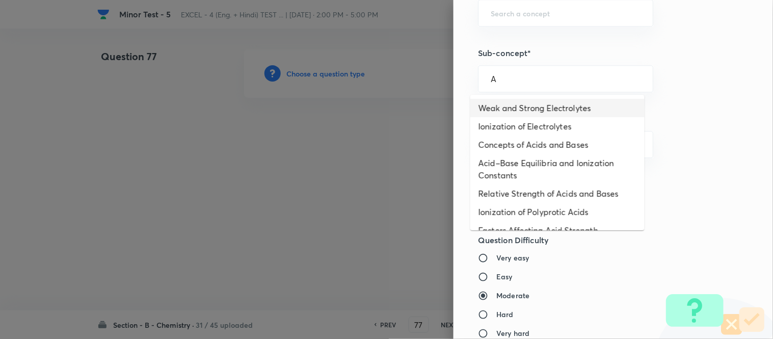
click at [537, 106] on li "Weak and Strong Electrolytes" at bounding box center [558, 108] width 174 height 18
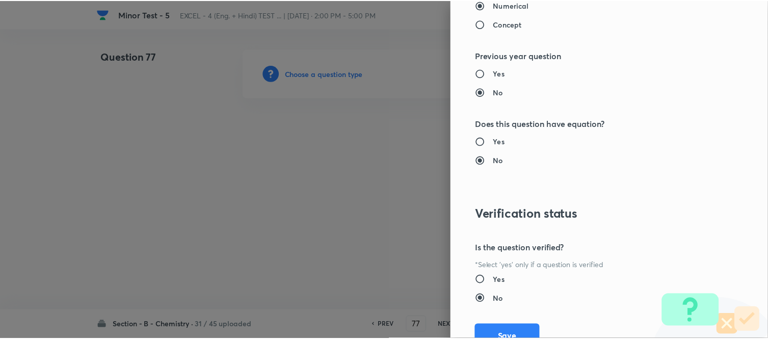
scroll to position [1119, 0]
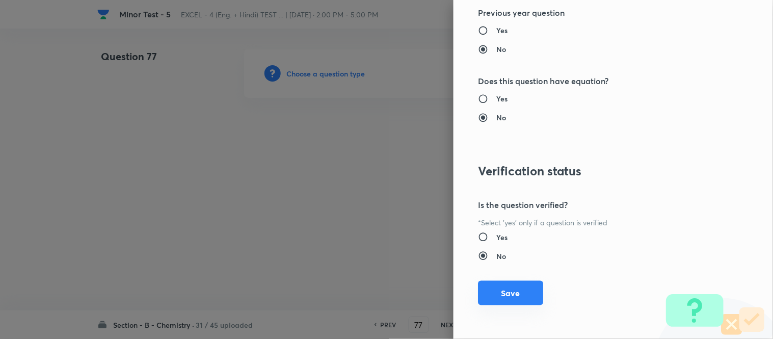
click at [495, 292] on button "Save" at bounding box center [510, 293] width 65 height 24
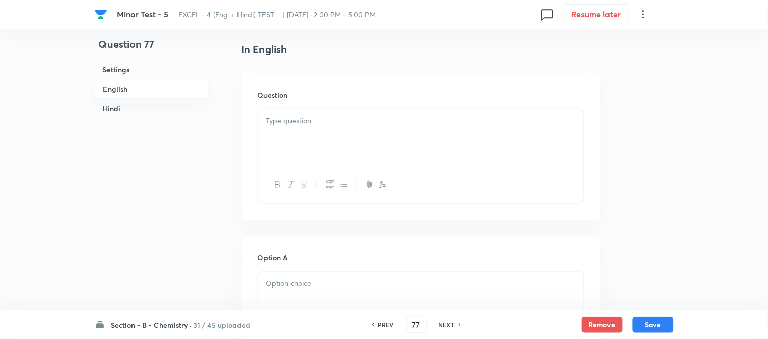
scroll to position [283, 0]
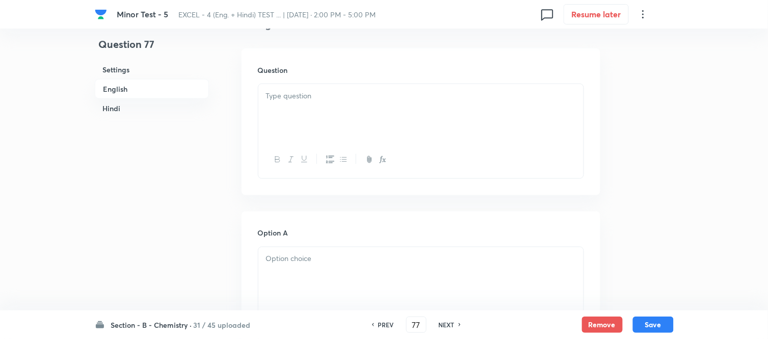
click at [343, 92] on p at bounding box center [421, 96] width 310 height 12
click at [357, 104] on div at bounding box center [420, 112] width 325 height 57
click at [357, 103] on div at bounding box center [420, 112] width 325 height 57
click at [353, 100] on p at bounding box center [421, 96] width 310 height 12
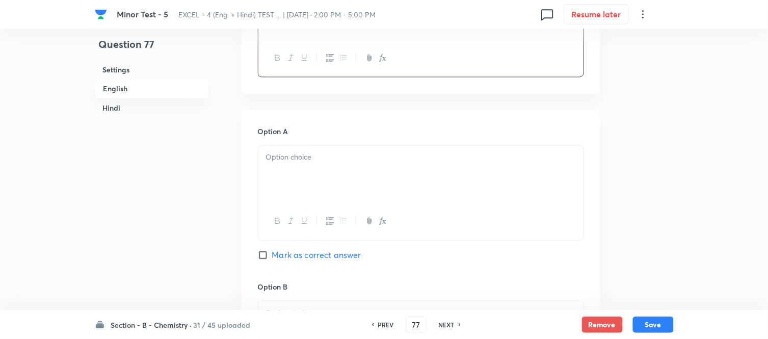
scroll to position [453, 0]
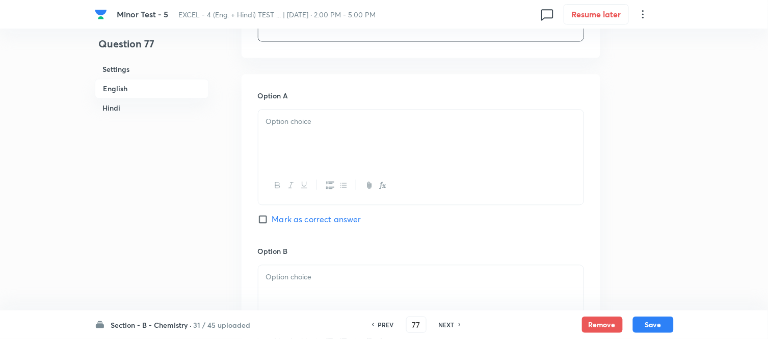
click at [348, 119] on p at bounding box center [421, 122] width 310 height 12
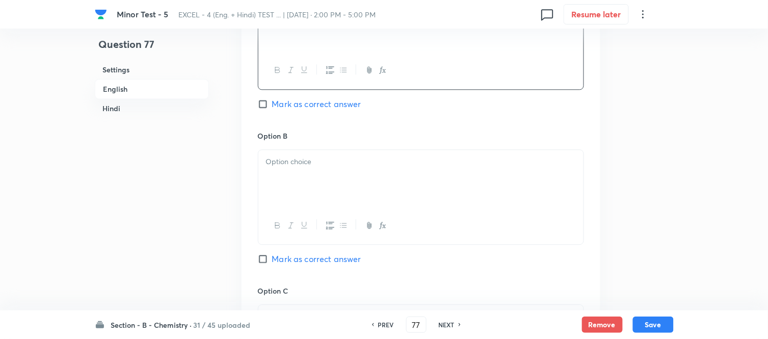
scroll to position [623, 0]
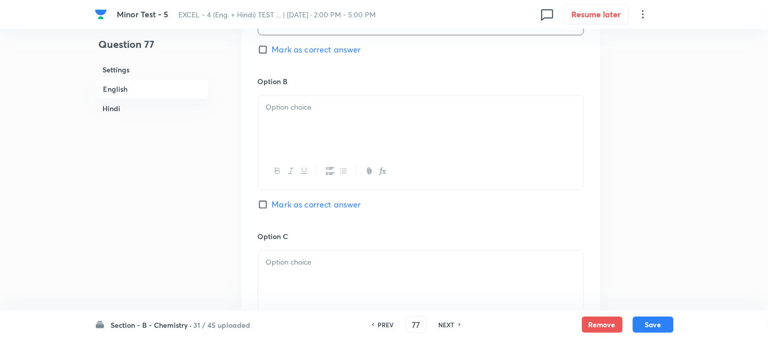
click at [347, 123] on div at bounding box center [420, 123] width 325 height 57
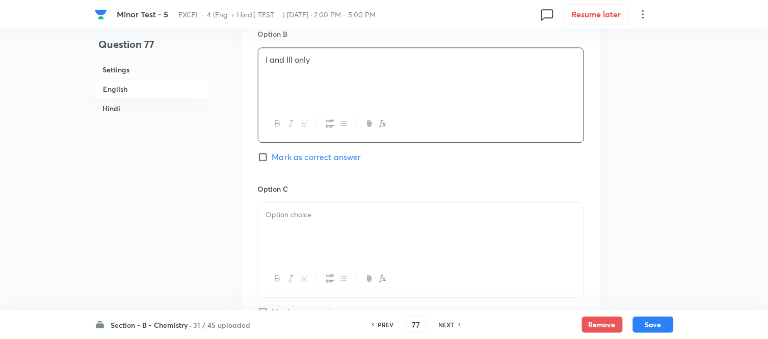
scroll to position [736, 0]
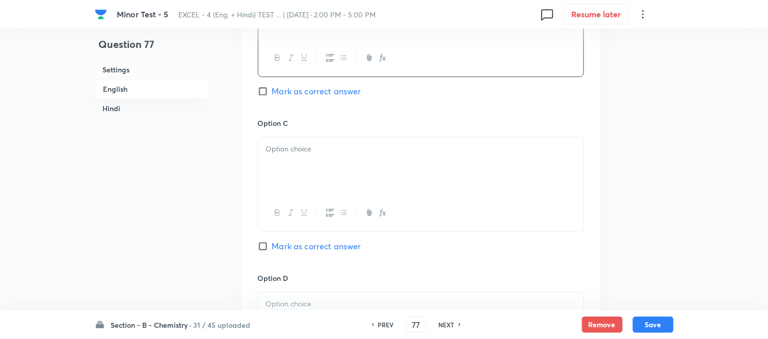
click at [329, 149] on p at bounding box center [421, 149] width 310 height 12
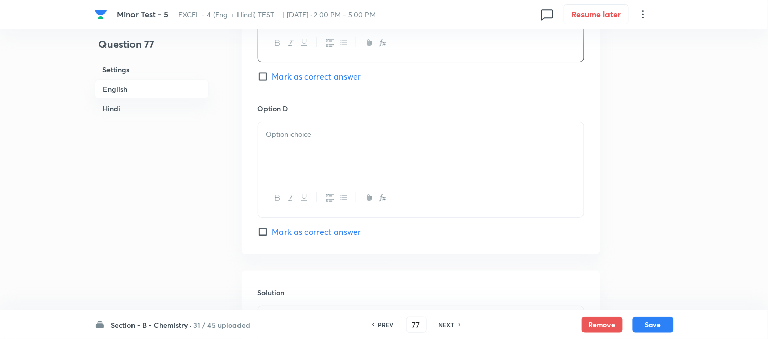
click at [329, 162] on div at bounding box center [420, 150] width 325 height 57
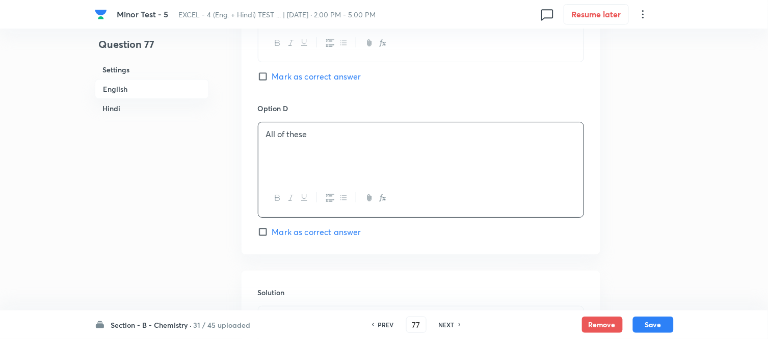
click at [279, 227] on span "Mark as correct answer" at bounding box center [316, 232] width 89 height 12
click at [272, 227] on input "Mark as correct answer" at bounding box center [265, 232] width 14 height 10
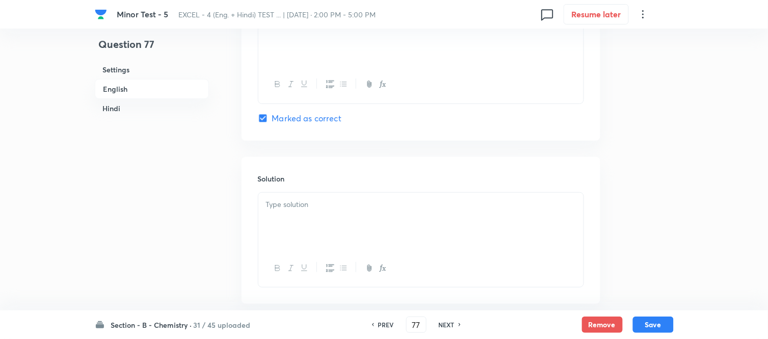
scroll to position [1076, 0]
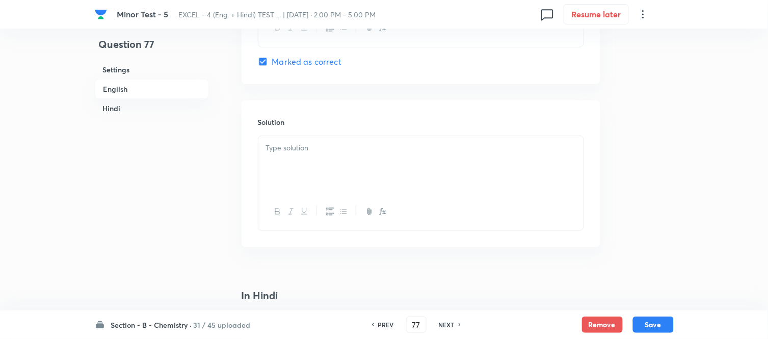
click at [355, 149] on p at bounding box center [421, 148] width 310 height 12
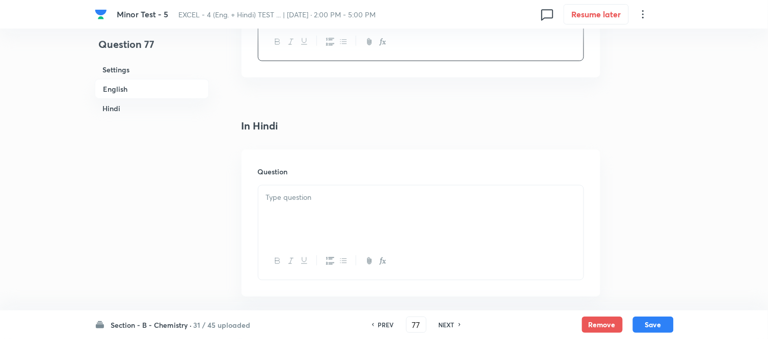
scroll to position [1302, 0]
click at [381, 156] on div at bounding box center [420, 157] width 325 height 57
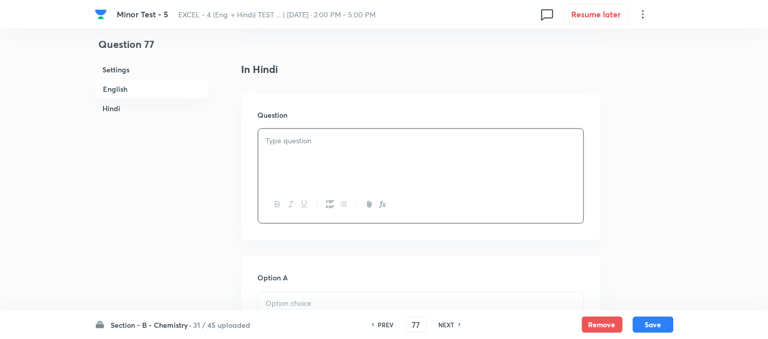
click at [368, 144] on p at bounding box center [421, 141] width 310 height 12
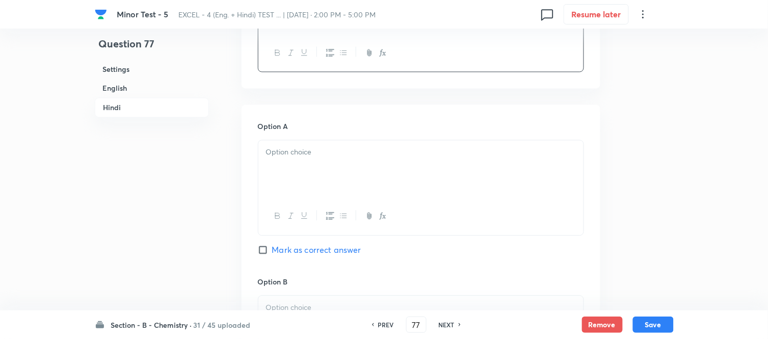
scroll to position [1529, 0]
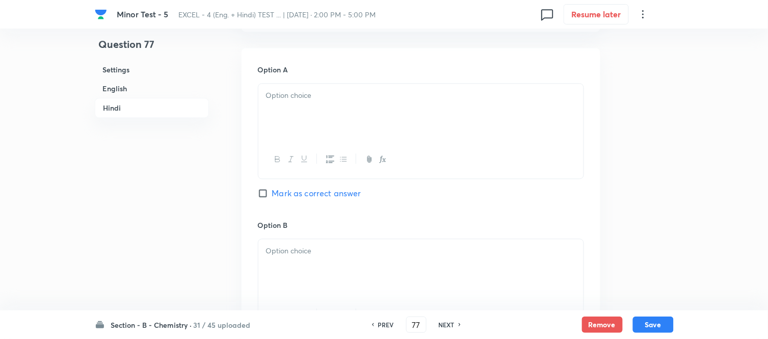
click at [361, 114] on div at bounding box center [420, 112] width 325 height 57
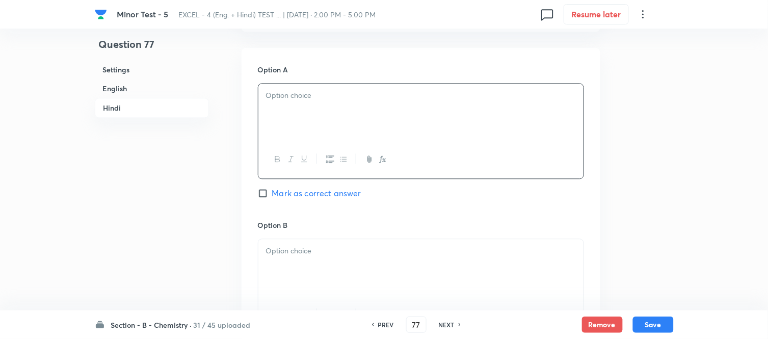
click at [385, 114] on div at bounding box center [420, 112] width 325 height 57
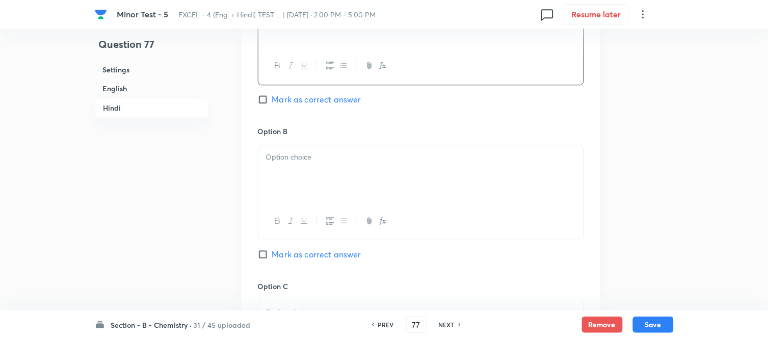
scroll to position [1642, 0]
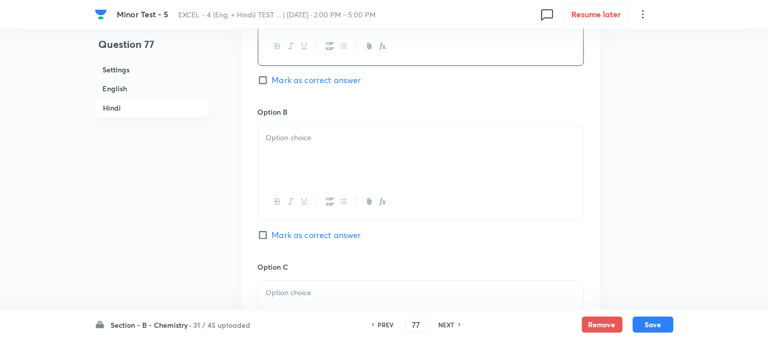
click at [346, 144] on p at bounding box center [421, 138] width 310 height 12
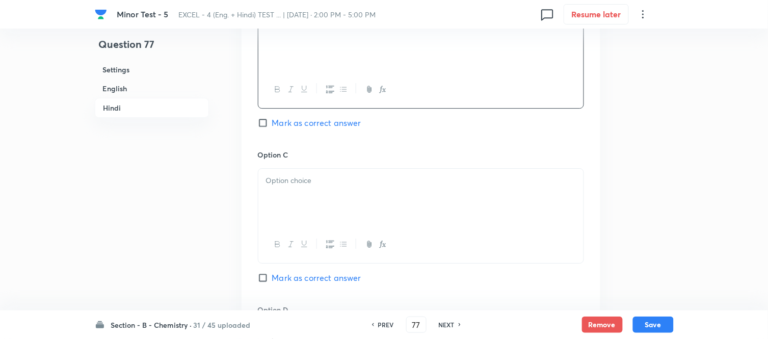
scroll to position [1756, 0]
click at [364, 180] on p at bounding box center [421, 180] width 310 height 12
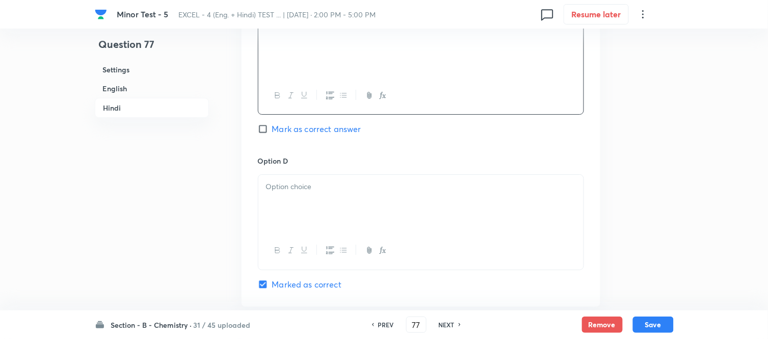
scroll to position [1925, 0]
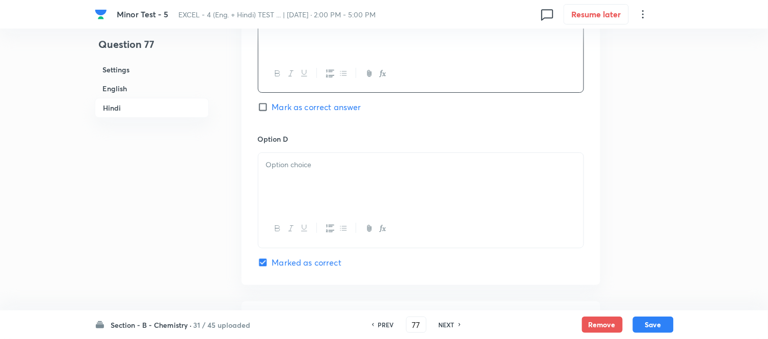
click at [345, 168] on p at bounding box center [421, 165] width 310 height 12
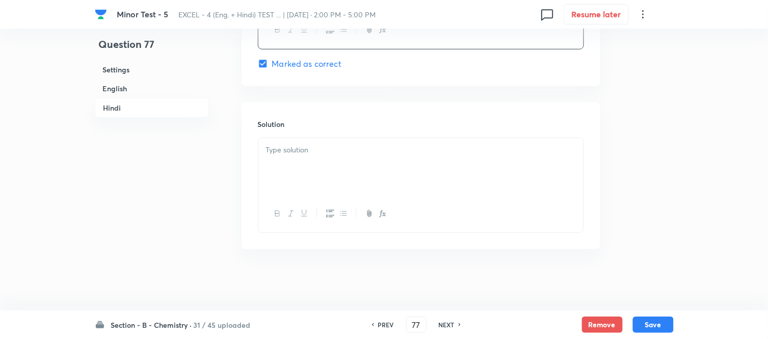
scroll to position [2128, 0]
click at [359, 146] on p at bounding box center [421, 150] width 310 height 12
click at [649, 320] on button "Save" at bounding box center [653, 324] width 41 height 16
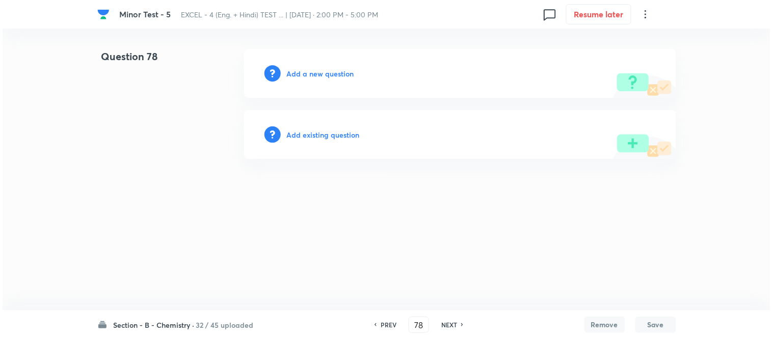
scroll to position [0, 0]
click at [307, 71] on h6 "Add a new question" at bounding box center [320, 73] width 67 height 11
click at [307, 71] on h6 "Choose a question type" at bounding box center [326, 73] width 79 height 11
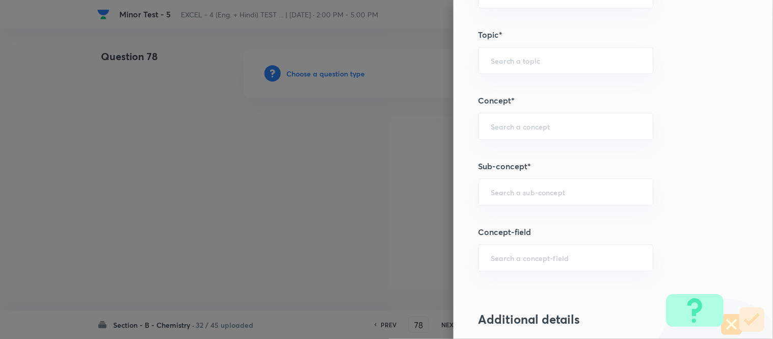
scroll to position [623, 0]
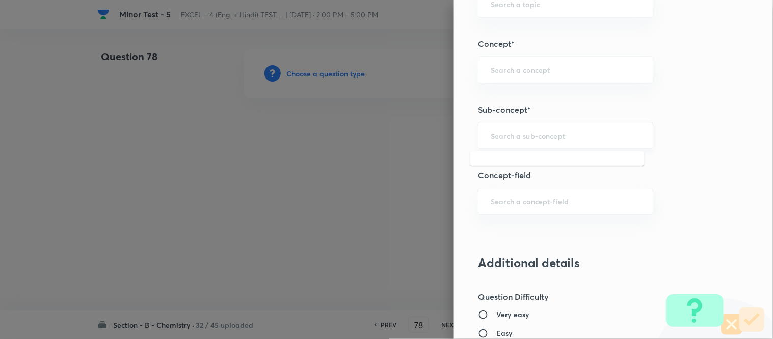
click at [556, 139] on input "text" at bounding box center [566, 136] width 150 height 10
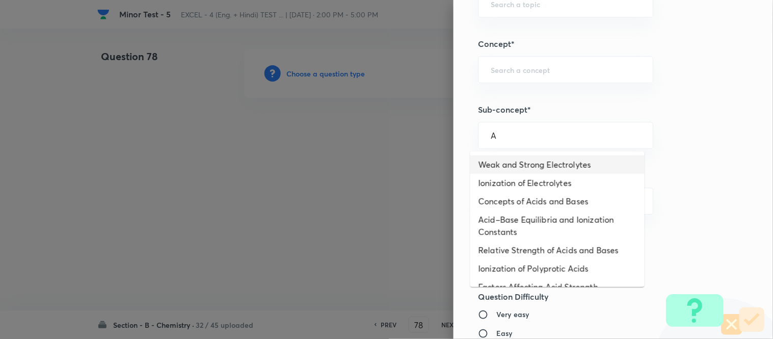
click at [524, 169] on li "Weak and Strong Electrolytes" at bounding box center [558, 164] width 174 height 18
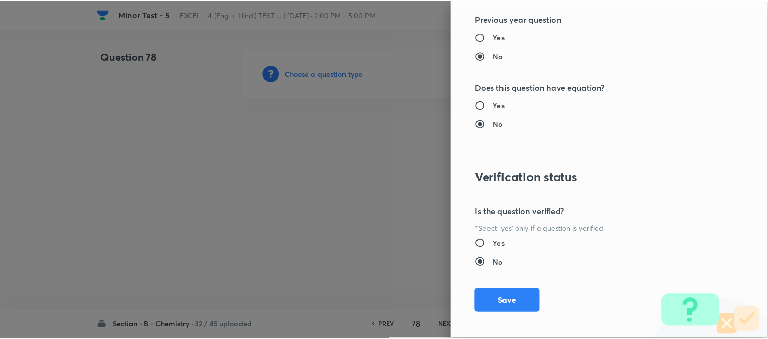
scroll to position [1119, 0]
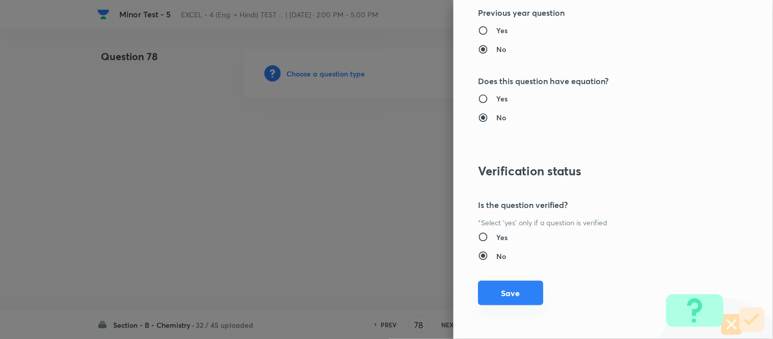
click at [501, 294] on button "Save" at bounding box center [510, 293] width 65 height 24
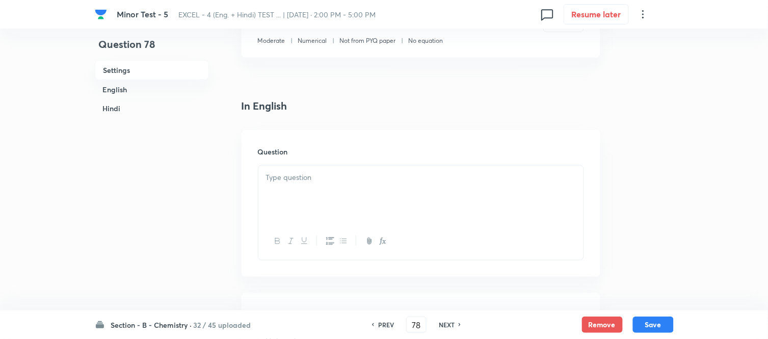
scroll to position [226, 0]
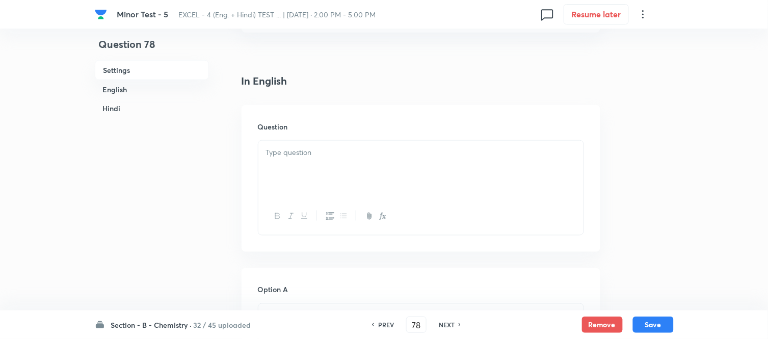
click at [382, 170] on div at bounding box center [420, 169] width 325 height 57
click at [382, 167] on div at bounding box center [420, 169] width 325 height 57
click at [372, 150] on p at bounding box center [421, 153] width 310 height 12
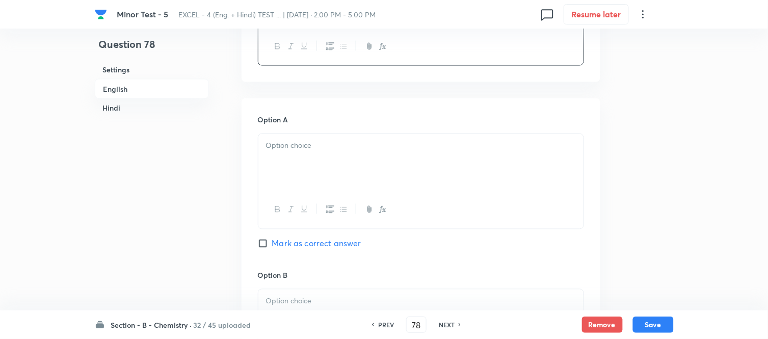
click at [342, 140] on p at bounding box center [421, 146] width 310 height 12
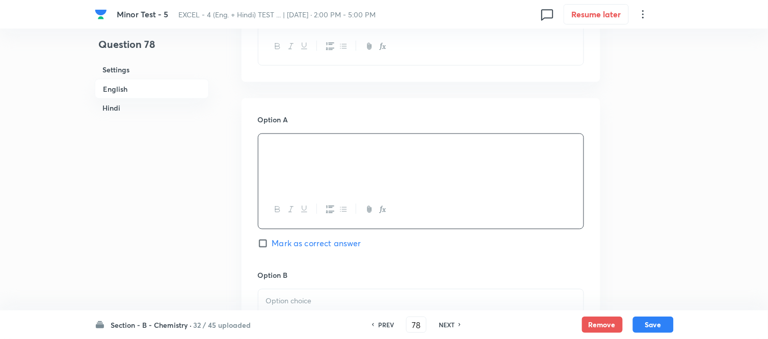
click at [118, 105] on h6 "Hindi" at bounding box center [152, 108] width 114 height 19
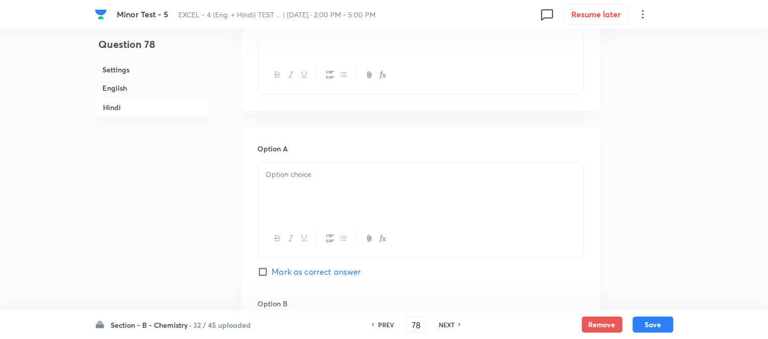
scroll to position [1411, 0]
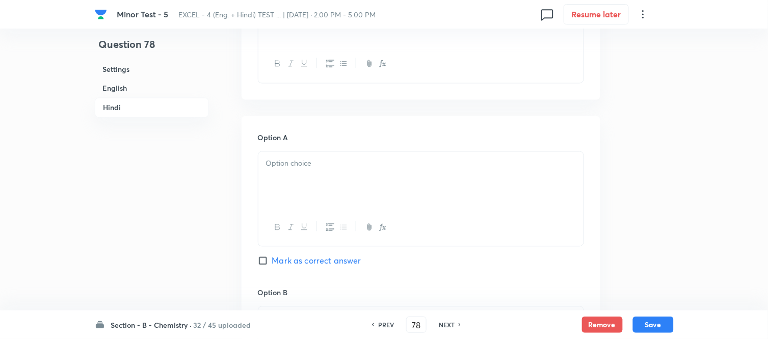
click at [339, 169] on p at bounding box center [421, 164] width 310 height 12
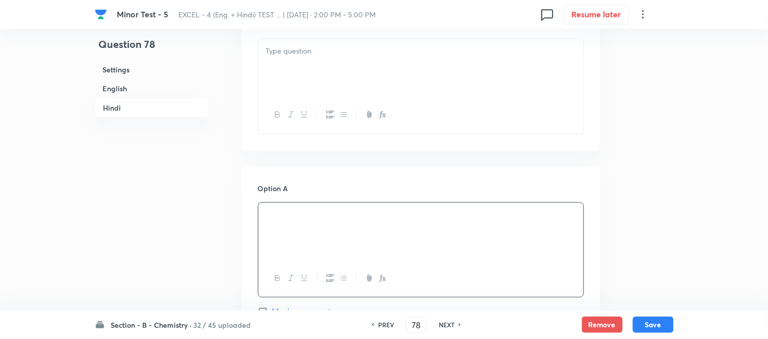
scroll to position [1297, 0]
click at [386, 118] on p at bounding box center [421, 114] width 310 height 12
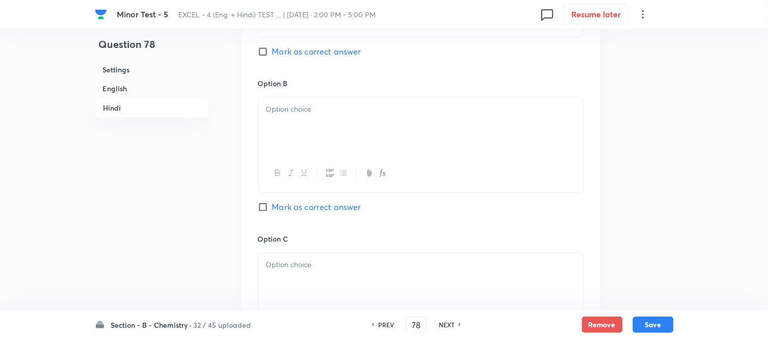
scroll to position [1637, 0]
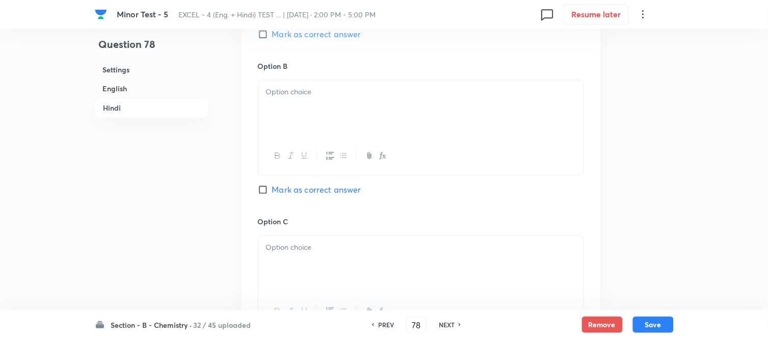
click at [387, 118] on div at bounding box center [420, 108] width 325 height 57
click at [317, 117] on div at bounding box center [420, 108] width 325 height 57
click at [118, 109] on h6 "Hindi" at bounding box center [152, 108] width 114 height 20
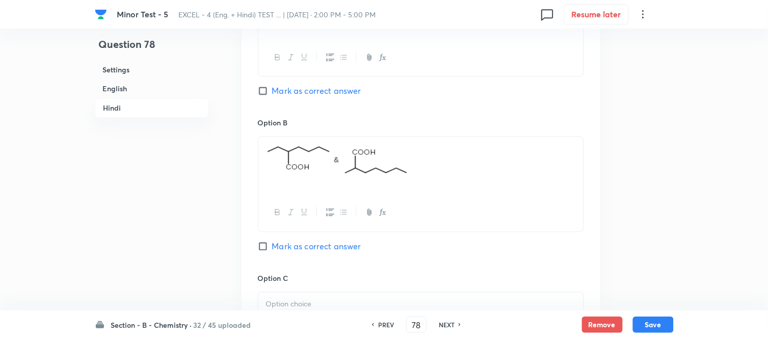
click at [121, 91] on h6 "English" at bounding box center [152, 88] width 114 height 19
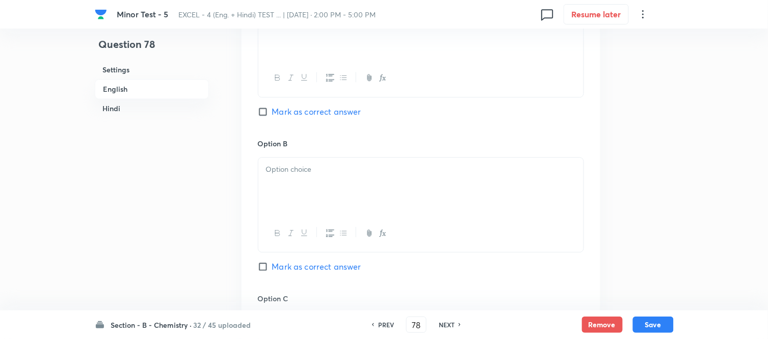
scroll to position [546, 0]
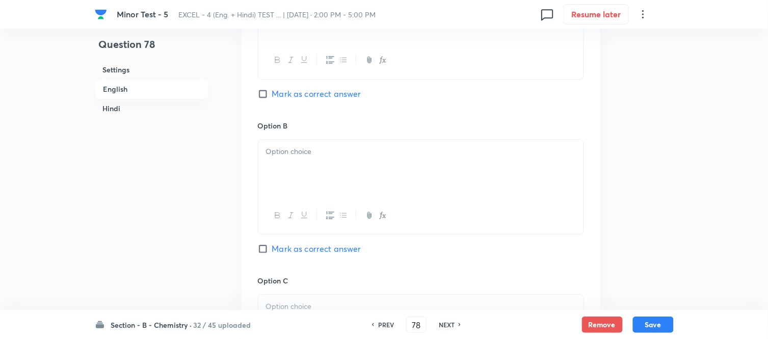
click at [379, 153] on p at bounding box center [421, 152] width 310 height 12
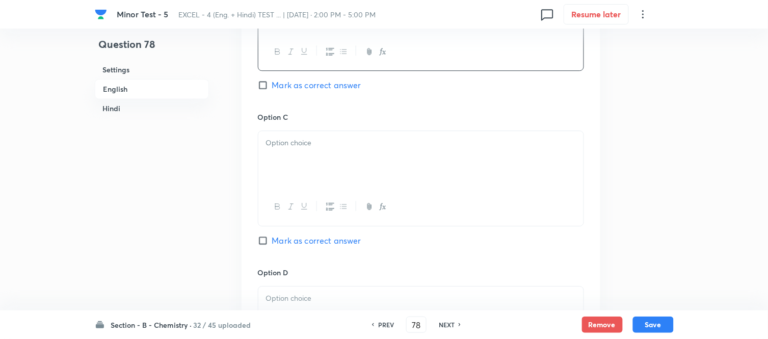
scroll to position [716, 0]
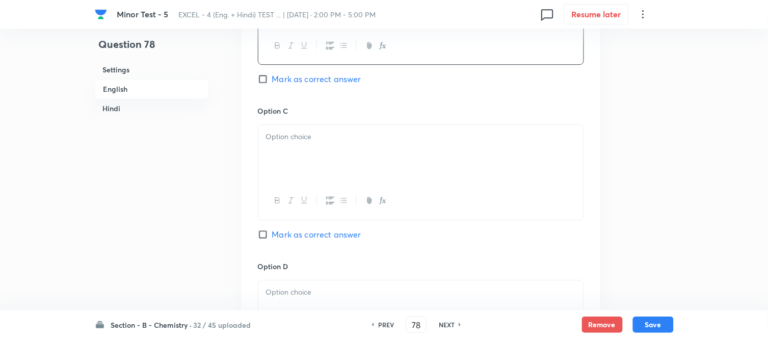
click at [335, 150] on div at bounding box center [420, 153] width 325 height 57
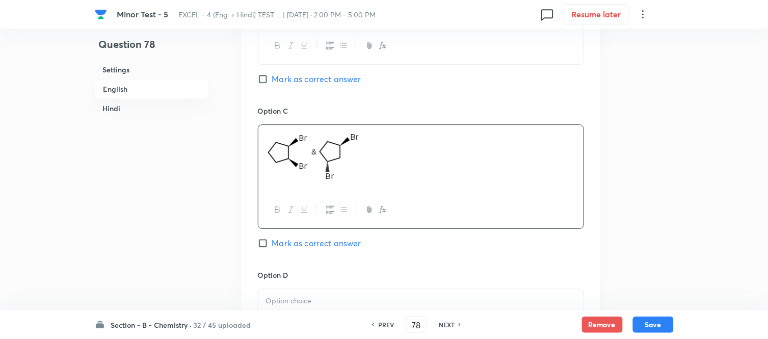
click at [121, 109] on h6 "Hindi" at bounding box center [152, 108] width 114 height 19
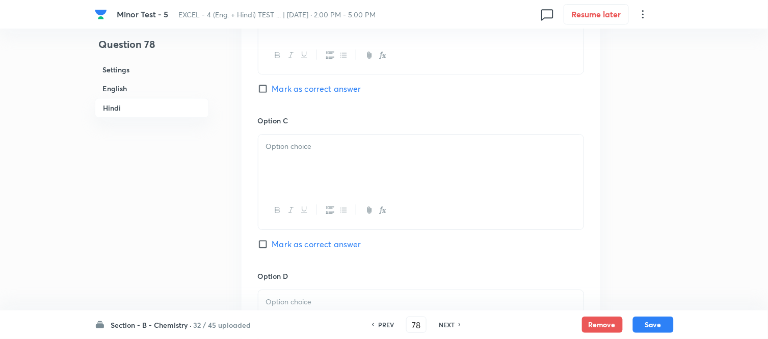
scroll to position [1816, 0]
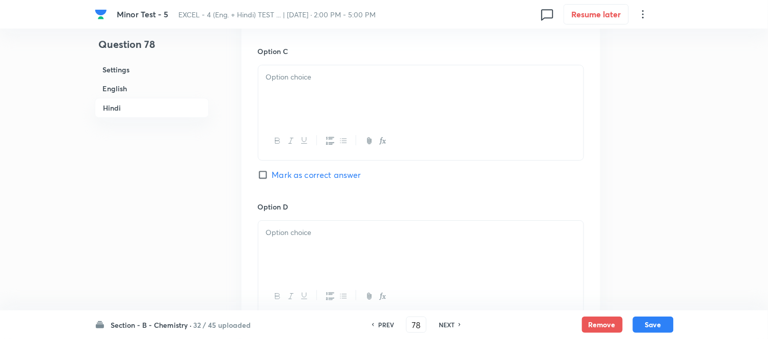
click at [381, 109] on div at bounding box center [420, 93] width 325 height 57
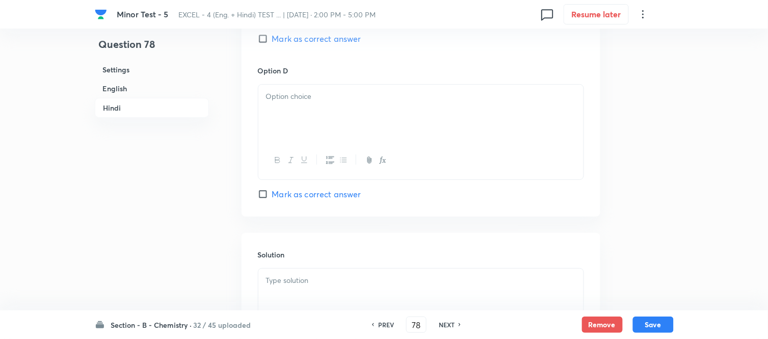
scroll to position [1986, 0]
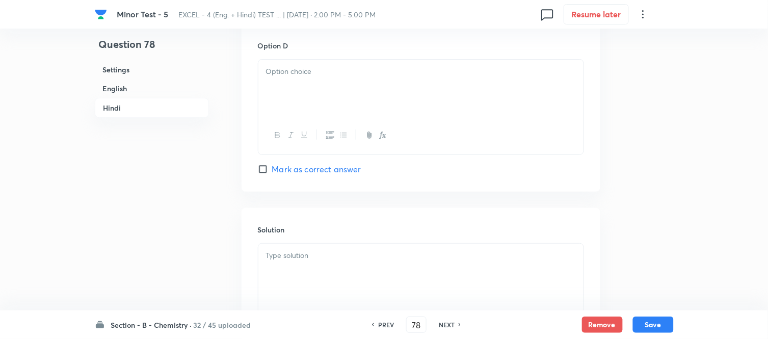
click at [390, 102] on div at bounding box center [420, 88] width 325 height 57
click at [345, 93] on div at bounding box center [420, 88] width 325 height 57
drag, startPoint x: 115, startPoint y: 88, endPoint x: 171, endPoint y: 102, distance: 57.9
click at [115, 88] on h6 "English" at bounding box center [152, 88] width 114 height 19
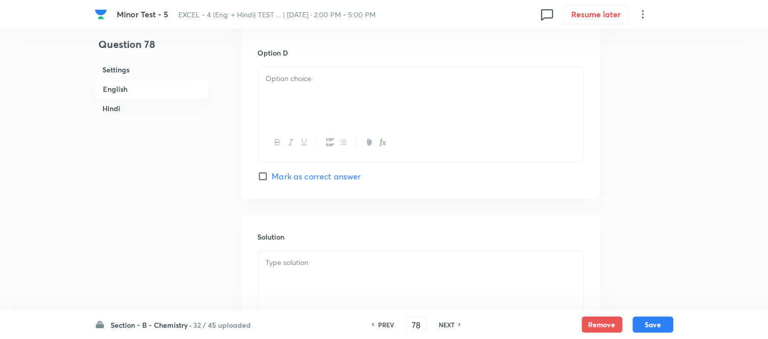
scroll to position [942, 0]
click at [411, 88] on div at bounding box center [420, 91] width 325 height 57
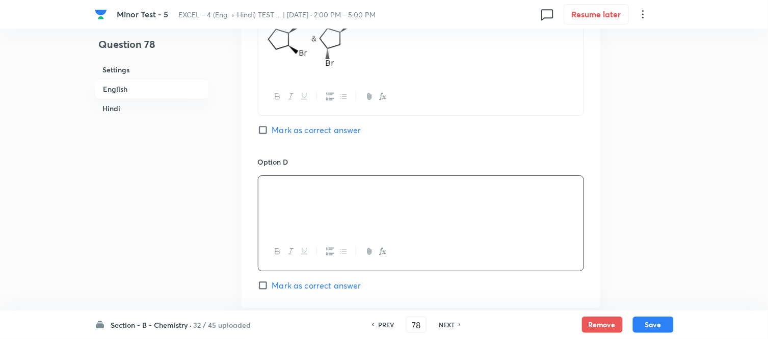
click at [271, 129] on input "Mark as correct answer" at bounding box center [265, 130] width 14 height 10
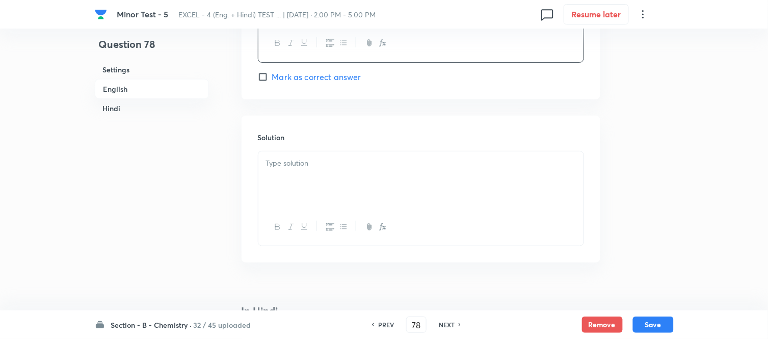
scroll to position [1056, 0]
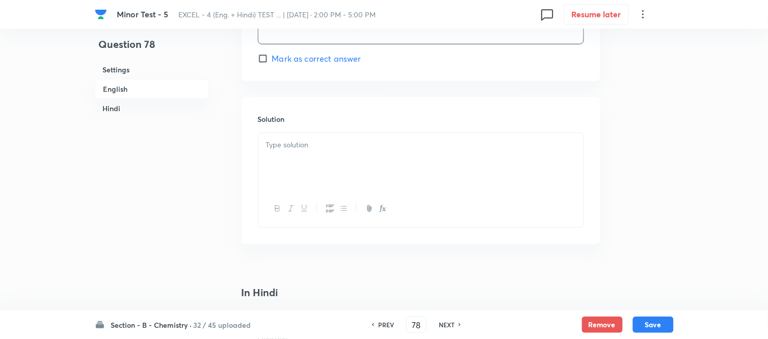
click at [317, 164] on div at bounding box center [420, 161] width 325 height 57
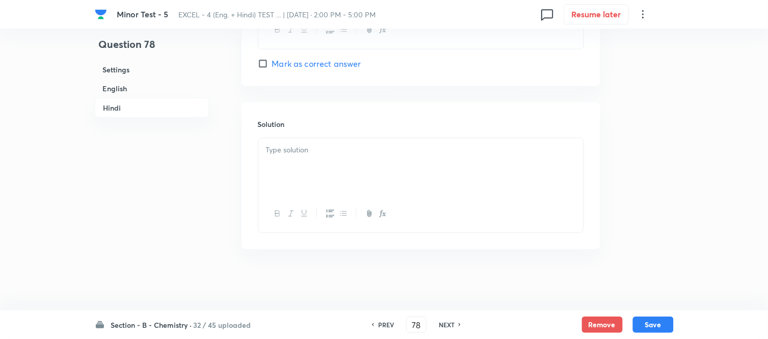
scroll to position [2107, 0]
click at [352, 154] on p at bounding box center [421, 150] width 310 height 12
click at [303, 147] on p "NA" at bounding box center [421, 150] width 310 height 12
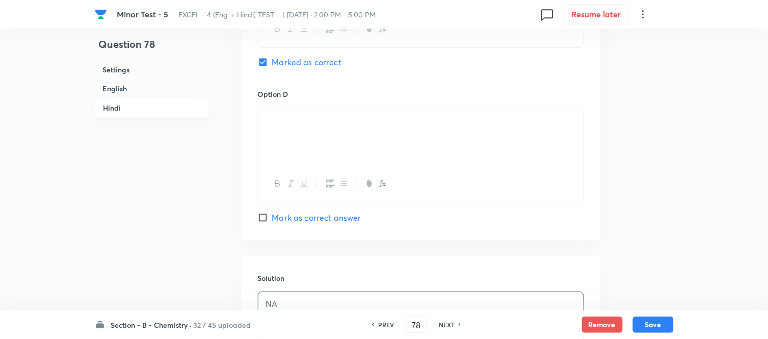
scroll to position [1881, 0]
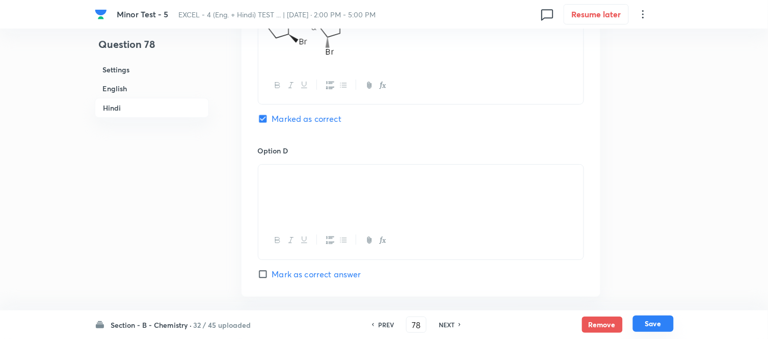
click at [654, 325] on button "Save" at bounding box center [653, 324] width 41 height 16
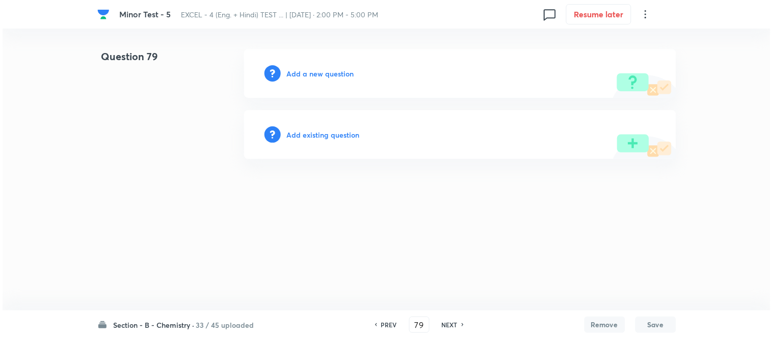
scroll to position [0, 0]
click at [309, 73] on h6 "Add a new question" at bounding box center [320, 73] width 67 height 11
click at [309, 73] on h6 "Choose a question type" at bounding box center [326, 73] width 79 height 11
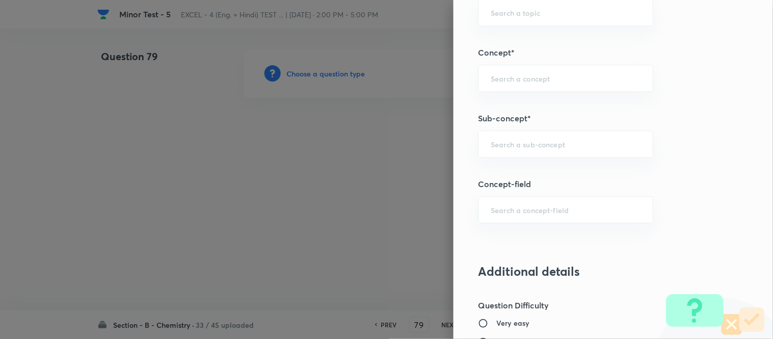
scroll to position [623, 0]
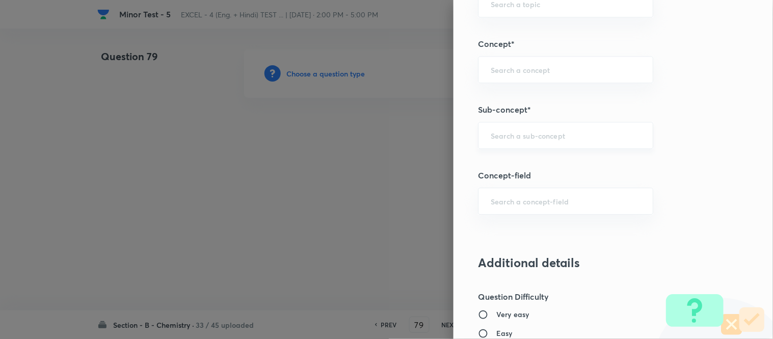
click at [565, 134] on input "text" at bounding box center [566, 136] width 150 height 10
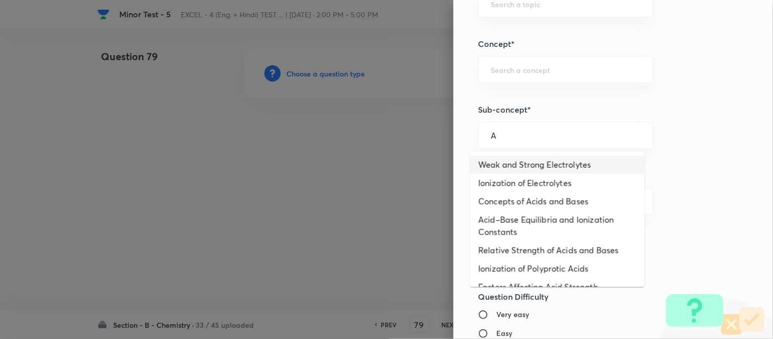
click at [533, 169] on li "Weak and Strong Electrolytes" at bounding box center [558, 164] width 174 height 18
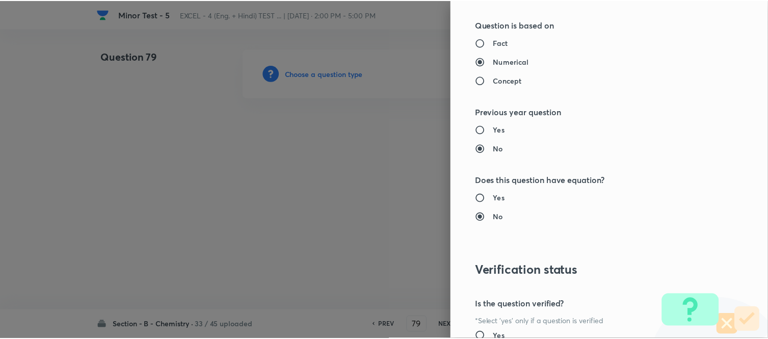
scroll to position [1119, 0]
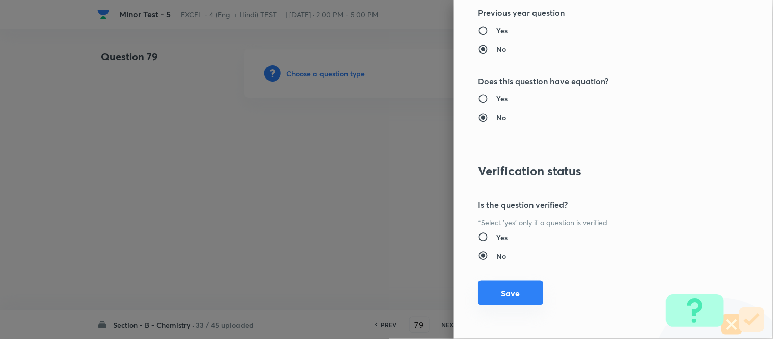
click at [503, 296] on button "Save" at bounding box center [510, 293] width 65 height 24
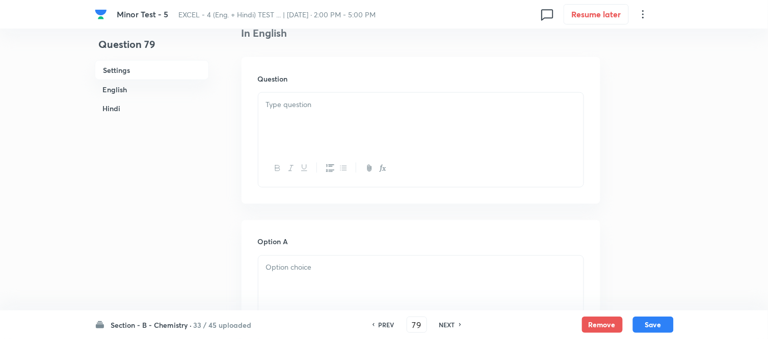
scroll to position [283, 0]
click at [400, 106] on div at bounding box center [420, 112] width 325 height 57
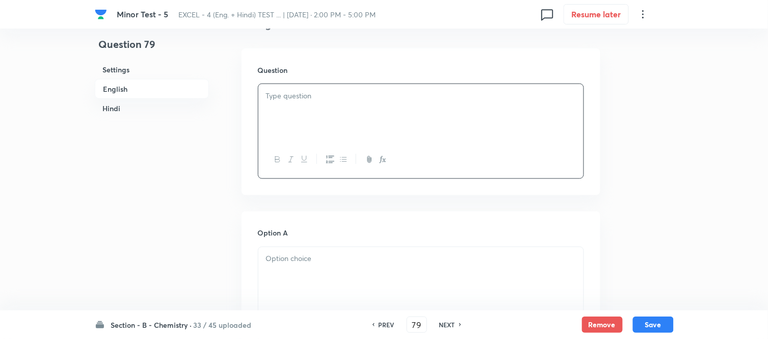
click at [347, 94] on p at bounding box center [421, 96] width 310 height 12
click at [311, 101] on p at bounding box center [421, 96] width 310 height 12
click at [342, 111] on div at bounding box center [420, 112] width 325 height 57
click at [390, 102] on div at bounding box center [420, 112] width 325 height 57
click at [347, 103] on div at bounding box center [420, 112] width 325 height 57
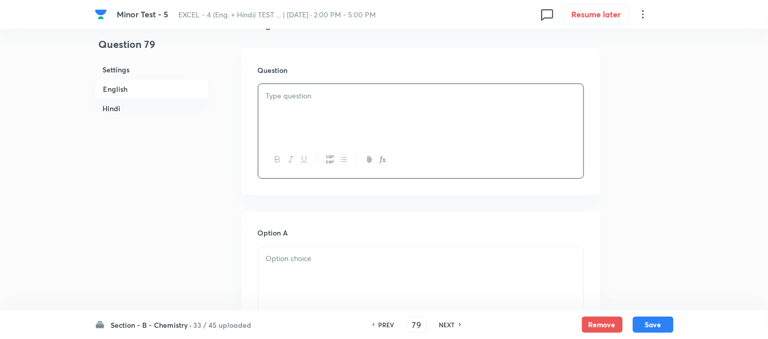
click at [395, 109] on div at bounding box center [420, 112] width 325 height 57
click at [397, 109] on div at bounding box center [420, 112] width 325 height 57
click at [400, 102] on div at bounding box center [420, 112] width 325 height 57
click at [349, 98] on p at bounding box center [421, 96] width 310 height 12
click at [107, 105] on h6 "Hindi" at bounding box center [152, 108] width 114 height 19
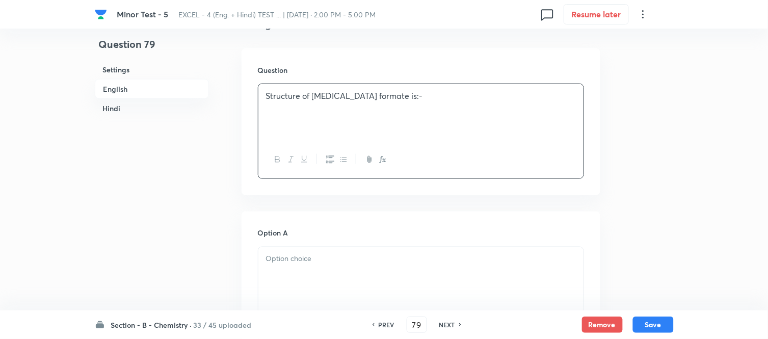
scroll to position [1297, 0]
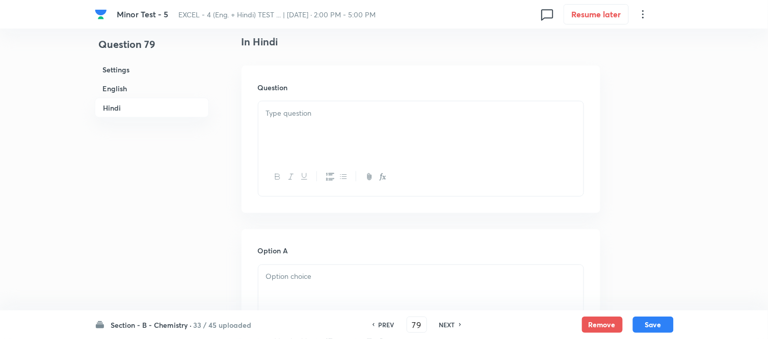
click at [342, 114] on p at bounding box center [421, 114] width 310 height 12
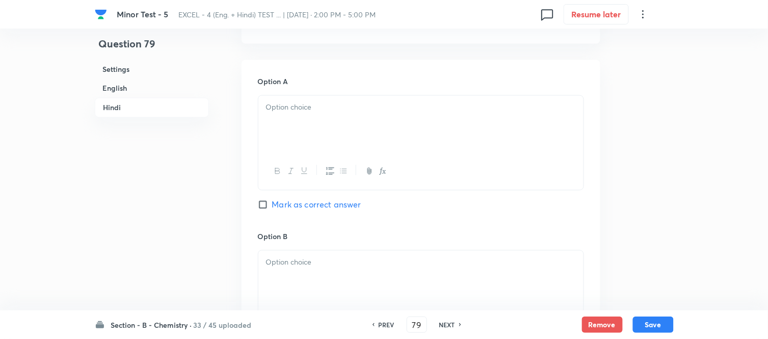
scroll to position [1467, 0]
click at [343, 121] on div at bounding box center [420, 123] width 325 height 57
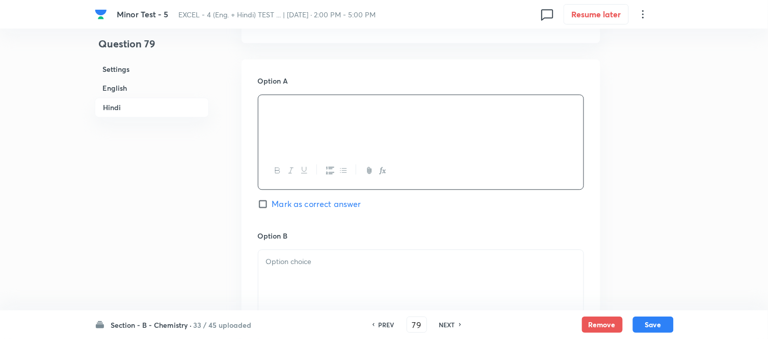
click at [119, 88] on h6 "English" at bounding box center [152, 88] width 114 height 19
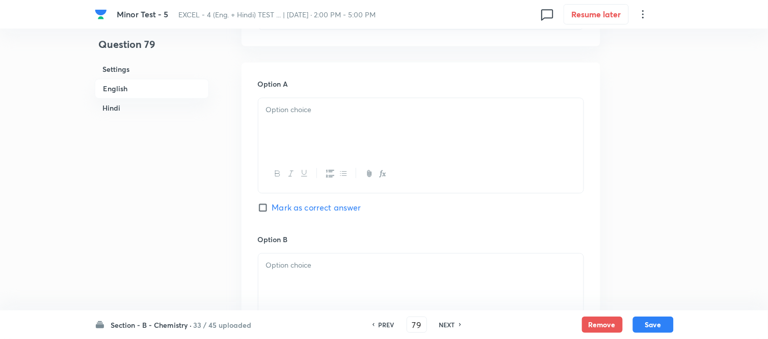
scroll to position [432, 0]
click at [352, 128] on div at bounding box center [420, 126] width 325 height 57
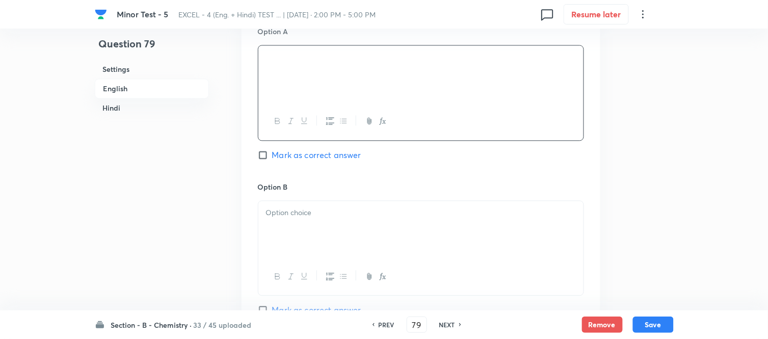
scroll to position [546, 0]
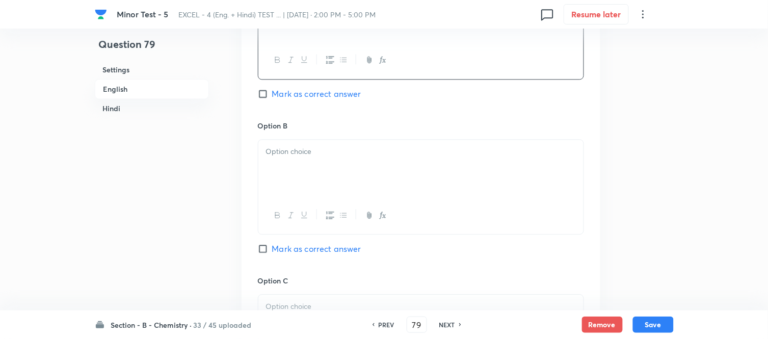
click at [364, 166] on div at bounding box center [420, 168] width 325 height 57
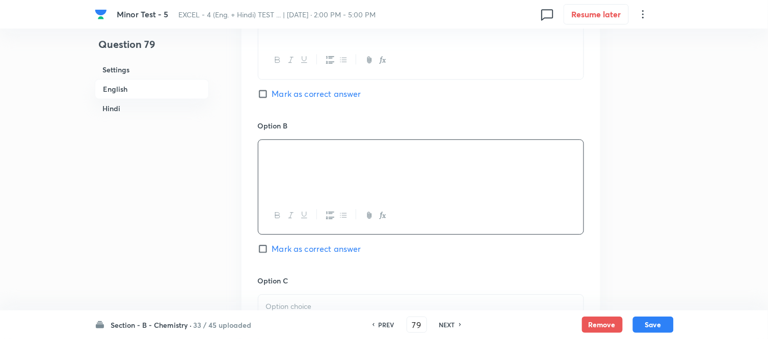
click at [113, 105] on h6 "Hindi" at bounding box center [152, 108] width 114 height 19
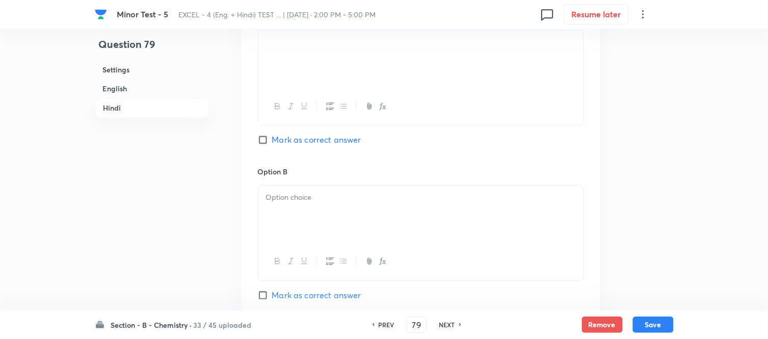
scroll to position [1581, 0]
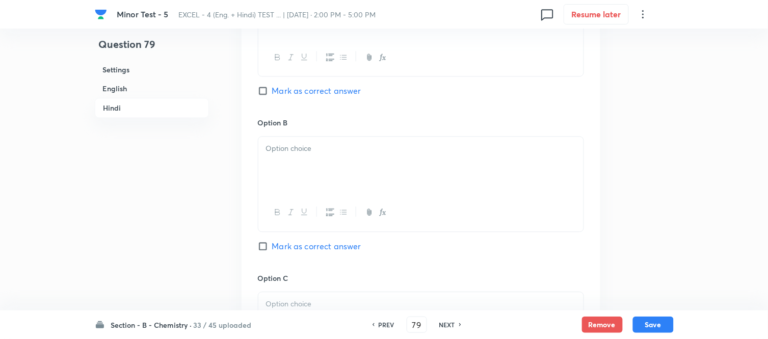
click at [410, 161] on div at bounding box center [420, 165] width 325 height 57
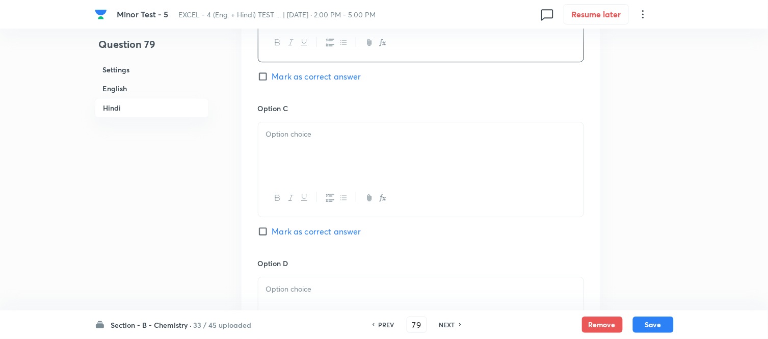
click at [365, 150] on div at bounding box center [420, 150] width 325 height 57
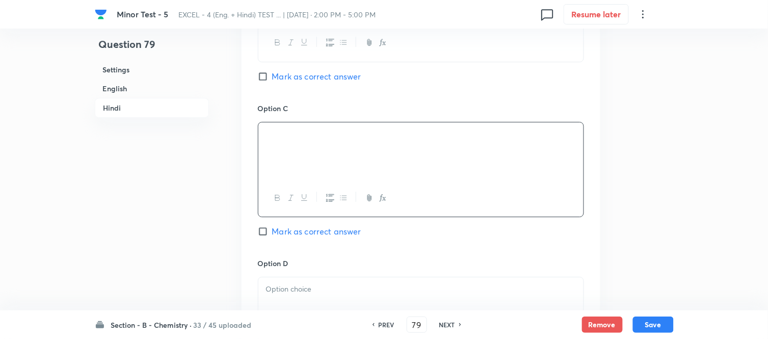
click at [118, 89] on h6 "English" at bounding box center [152, 88] width 114 height 19
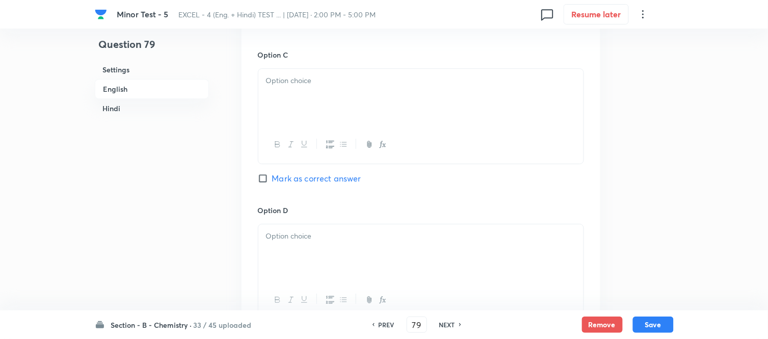
scroll to position [772, 0]
click at [421, 113] on div at bounding box center [420, 96] width 325 height 57
click at [114, 108] on h6 "Hindi" at bounding box center [152, 108] width 114 height 19
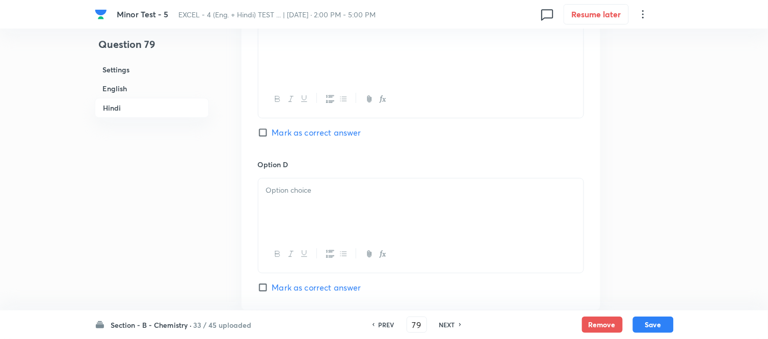
scroll to position [1864, 0]
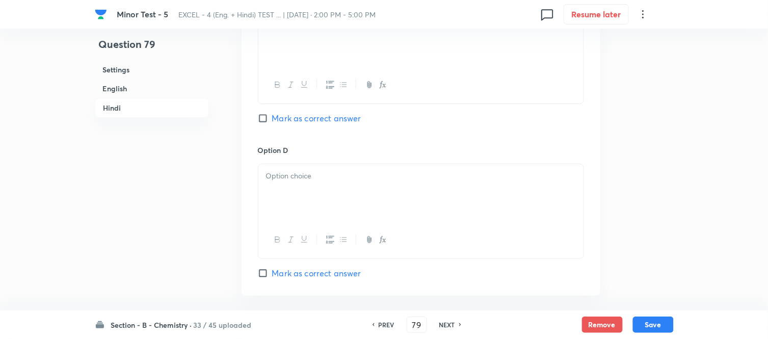
click at [350, 179] on p at bounding box center [421, 176] width 310 height 12
click at [352, 182] on p at bounding box center [421, 176] width 310 height 12
click at [120, 87] on h6 "English" at bounding box center [152, 88] width 114 height 19
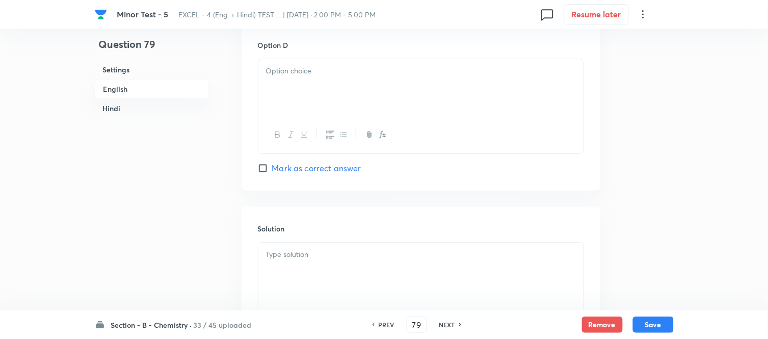
scroll to position [942, 0]
click at [369, 96] on div at bounding box center [420, 82] width 325 height 57
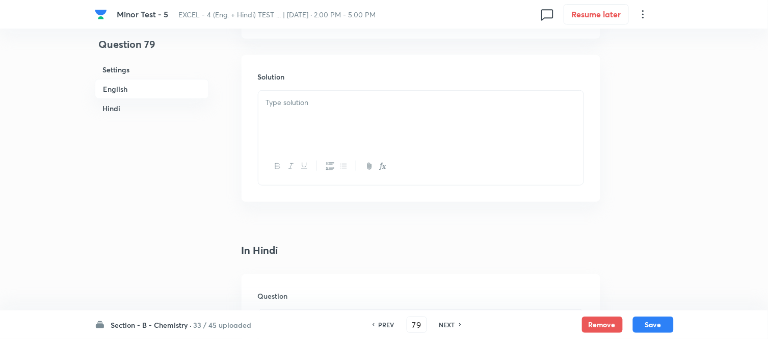
scroll to position [1112, 0]
click at [368, 97] on div at bounding box center [420, 95] width 325 height 57
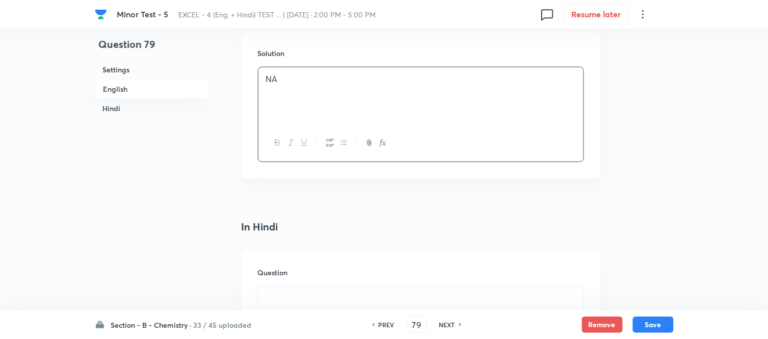
click at [112, 105] on h6 "Hindi" at bounding box center [152, 108] width 114 height 19
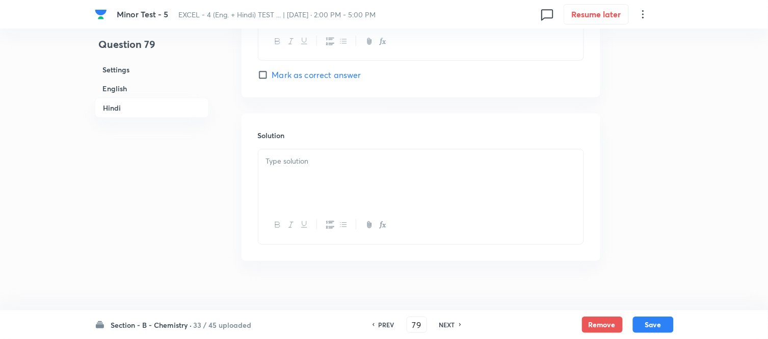
scroll to position [2077, 0]
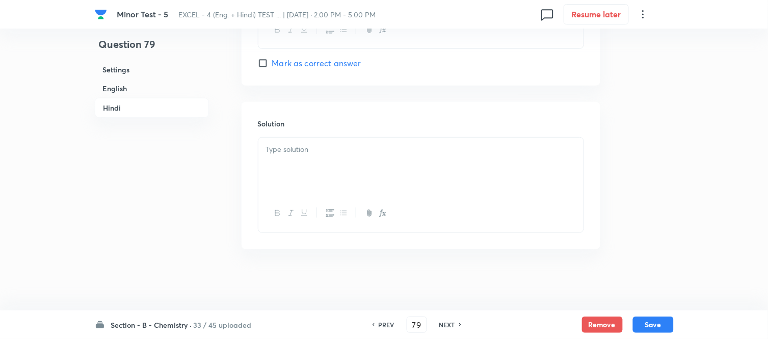
click at [342, 151] on p at bounding box center [421, 150] width 310 height 12
click at [651, 324] on button "Save" at bounding box center [653, 324] width 41 height 16
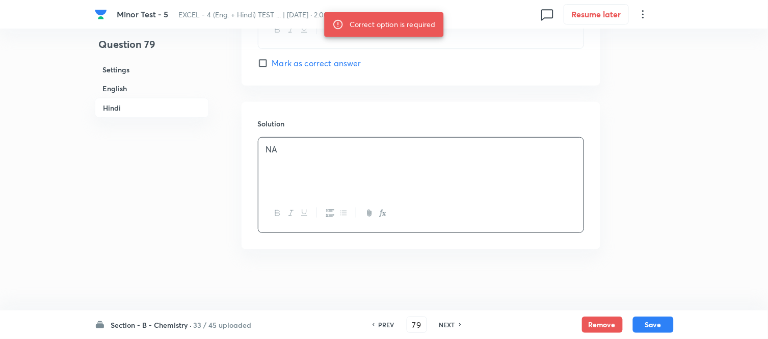
click at [115, 106] on h6 "Hindi" at bounding box center [152, 108] width 114 height 20
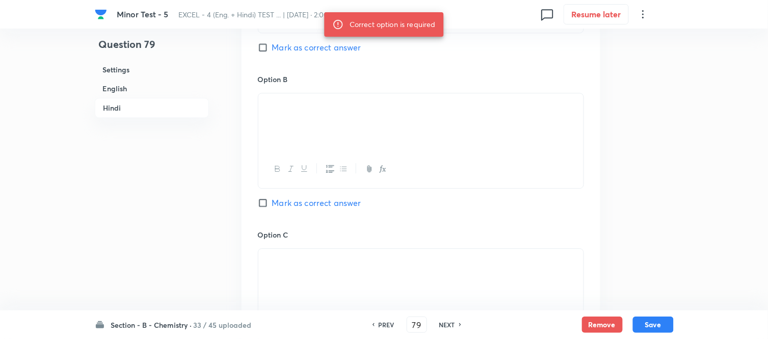
scroll to position [1694, 0]
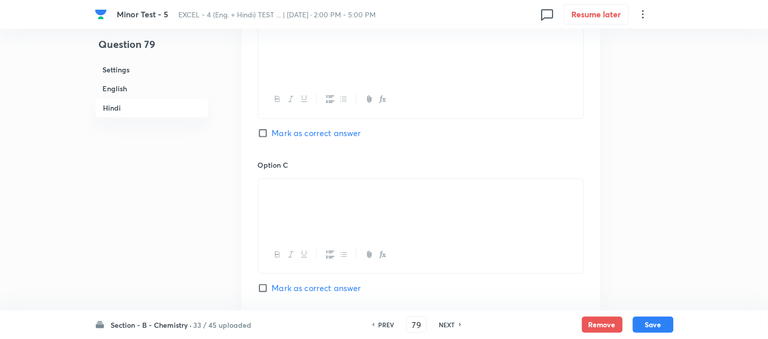
click at [259, 135] on input "Mark as correct answer" at bounding box center [265, 133] width 14 height 10
click at [654, 322] on button "Save" at bounding box center [653, 324] width 41 height 16
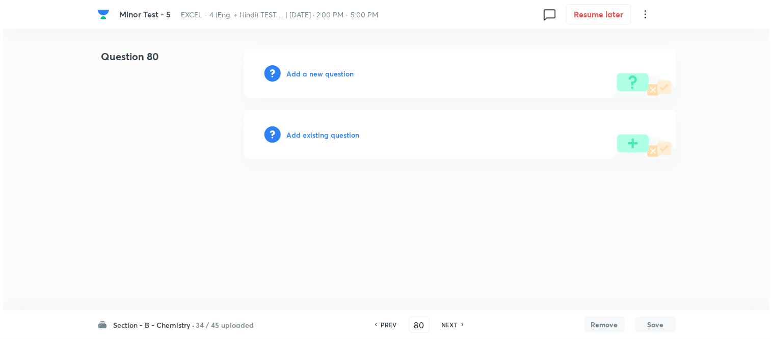
scroll to position [0, 0]
click at [317, 73] on h6 "Add a new question" at bounding box center [320, 73] width 67 height 11
click at [317, 73] on h6 "Choose a question type" at bounding box center [326, 73] width 79 height 11
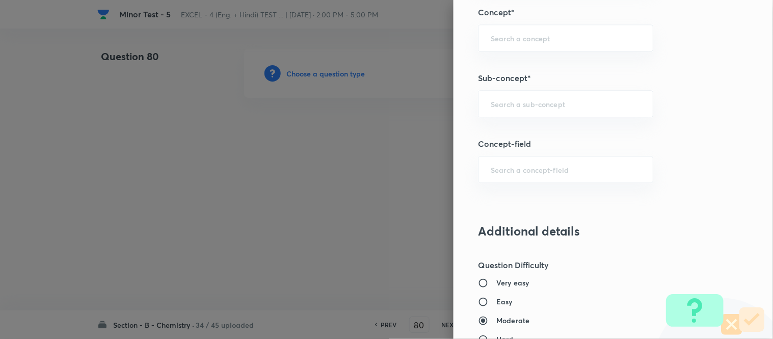
scroll to position [680, 0]
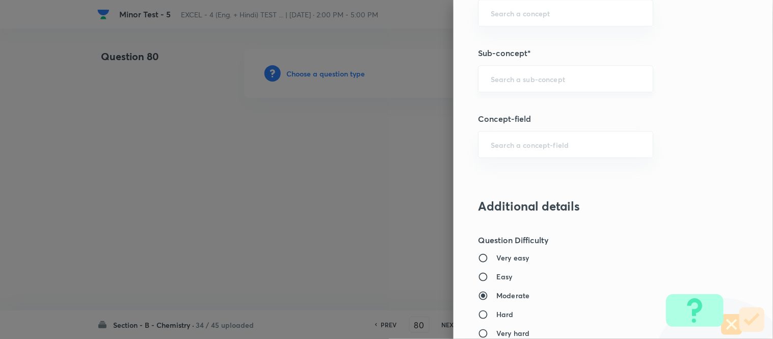
click at [548, 77] on input "text" at bounding box center [566, 79] width 150 height 10
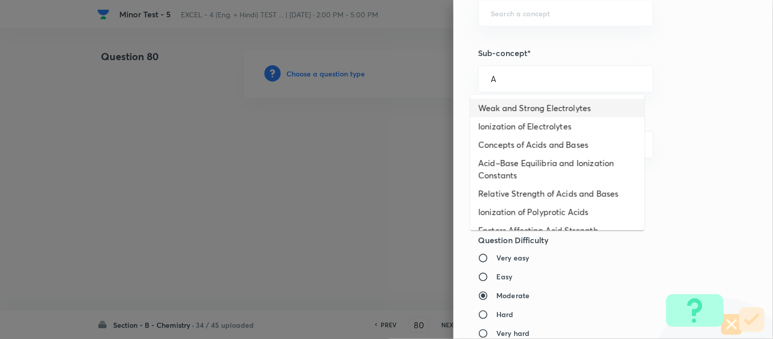
click at [512, 110] on li "Weak and Strong Electrolytes" at bounding box center [558, 108] width 174 height 18
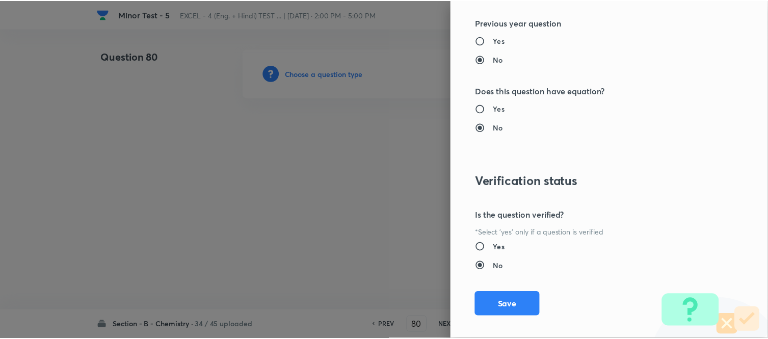
scroll to position [1119, 0]
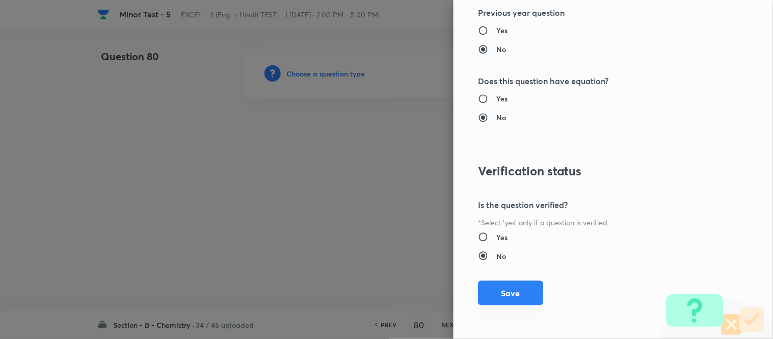
click at [498, 292] on button "Save" at bounding box center [510, 293] width 65 height 24
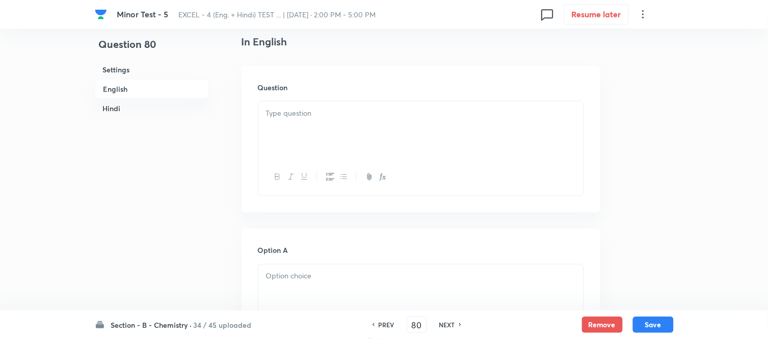
scroll to position [283, 0]
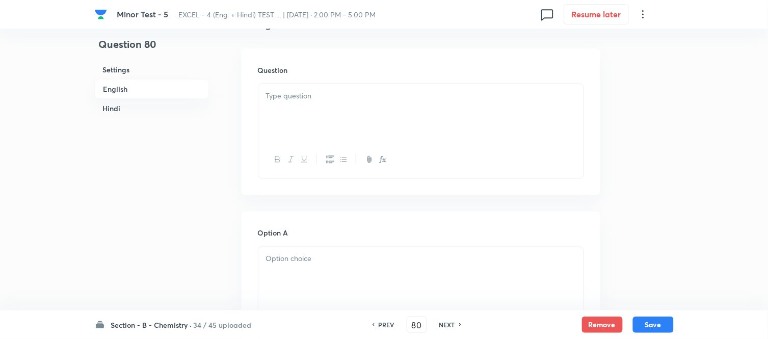
click at [417, 97] on p at bounding box center [421, 96] width 310 height 12
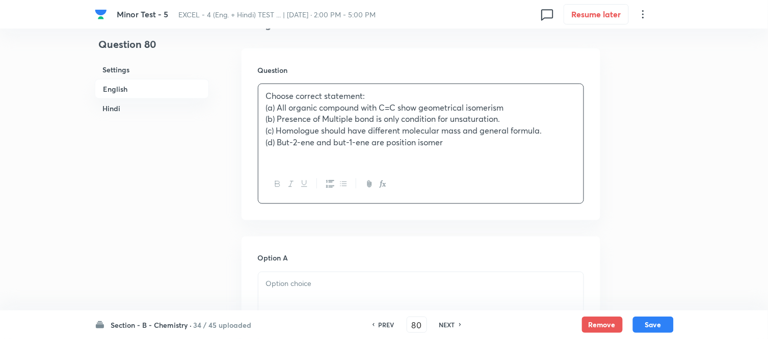
click at [290, 108] on p "(a) All organic compound with C=C show geometrical isomerism" at bounding box center [421, 108] width 310 height 12
click at [290, 120] on p "(b) Presence of Multiple bond is only condition for unsaturation." at bounding box center [421, 119] width 310 height 12
click at [290, 129] on p "(c) Homologue should have different molecular mass and general formula." at bounding box center [421, 131] width 310 height 12
click at [289, 142] on p "(d) But-2-ene and but-1-ene are position isomer" at bounding box center [421, 143] width 310 height 12
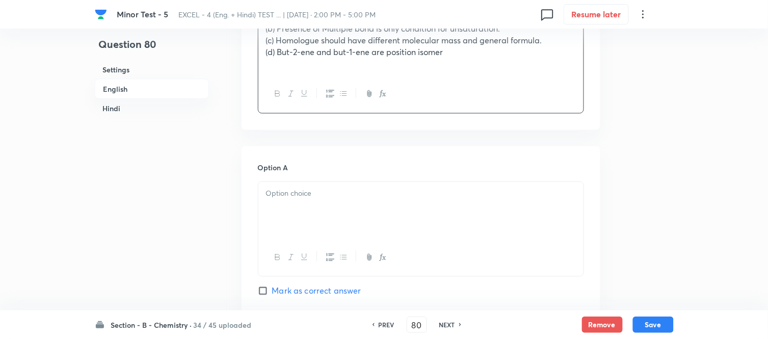
scroll to position [396, 0]
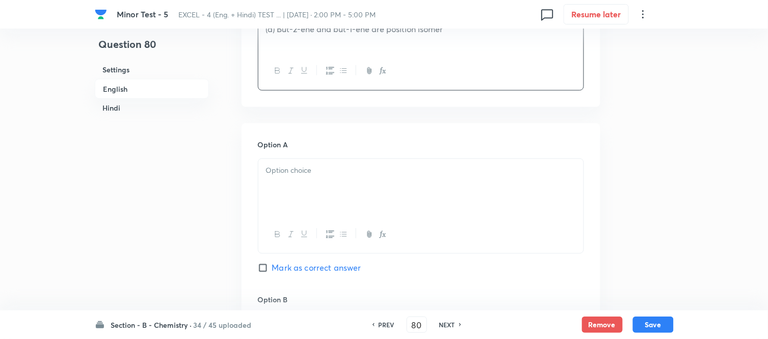
click at [358, 166] on p at bounding box center [421, 171] width 310 height 12
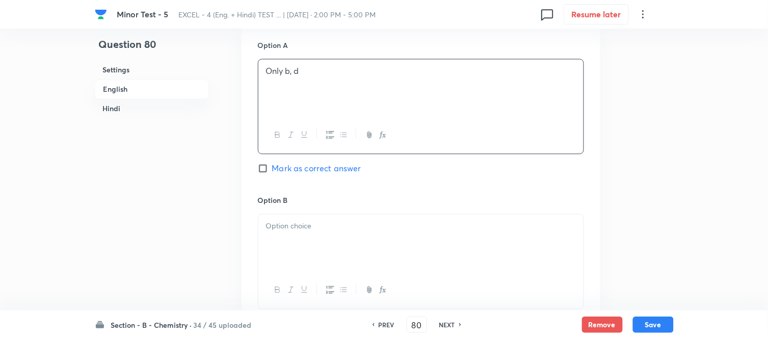
scroll to position [510, 0]
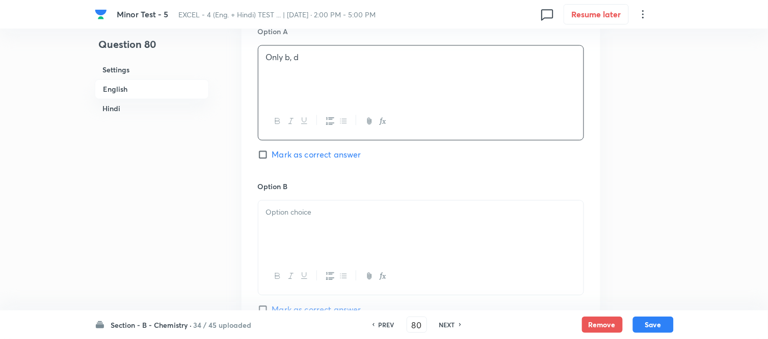
click at [336, 218] on p at bounding box center [421, 212] width 310 height 12
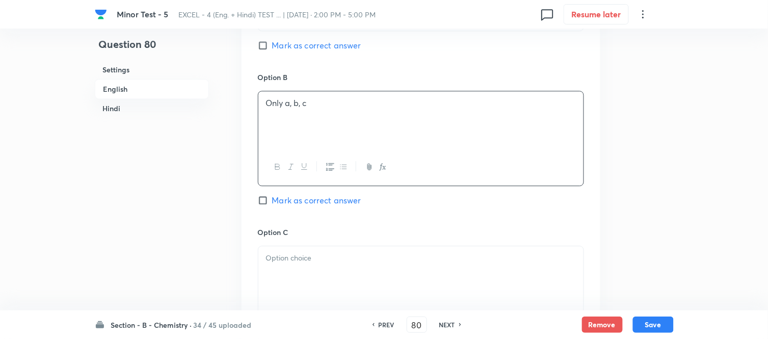
scroll to position [680, 0]
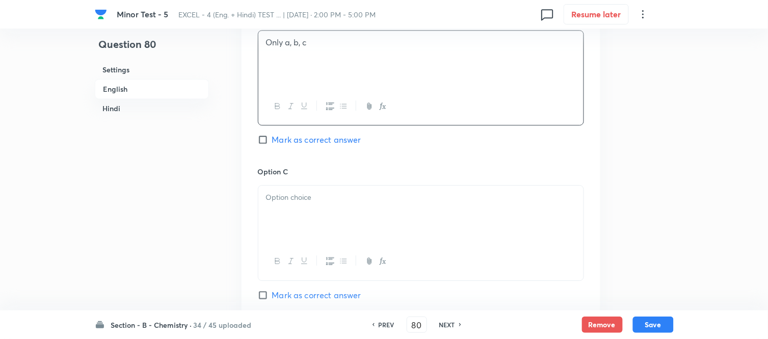
click at [382, 207] on div at bounding box center [420, 214] width 325 height 57
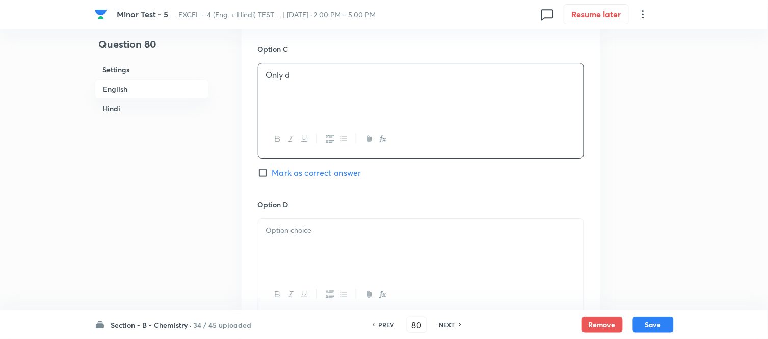
scroll to position [849, 0]
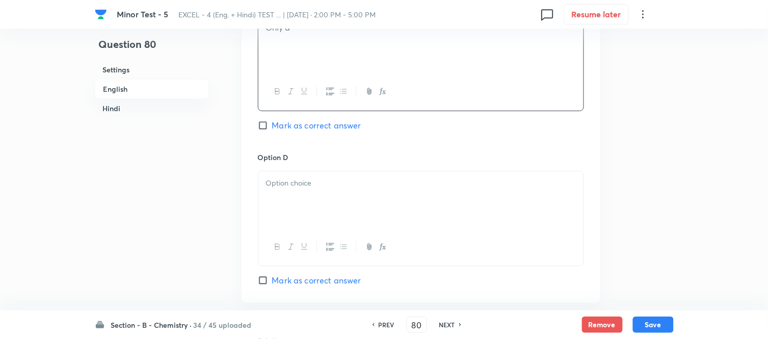
click at [265, 127] on input "Mark as correct answer" at bounding box center [265, 125] width 14 height 10
click at [348, 197] on div at bounding box center [420, 199] width 325 height 57
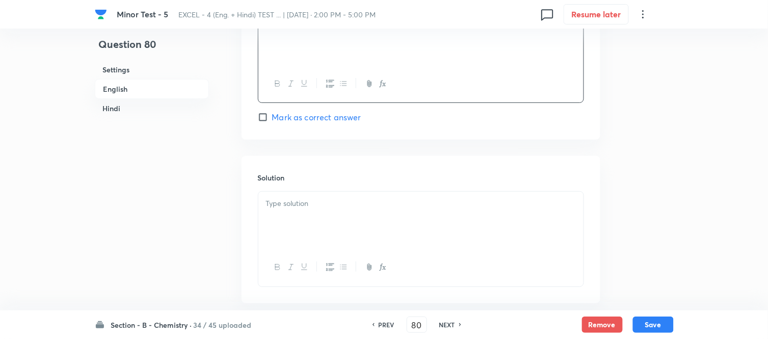
scroll to position [1020, 0]
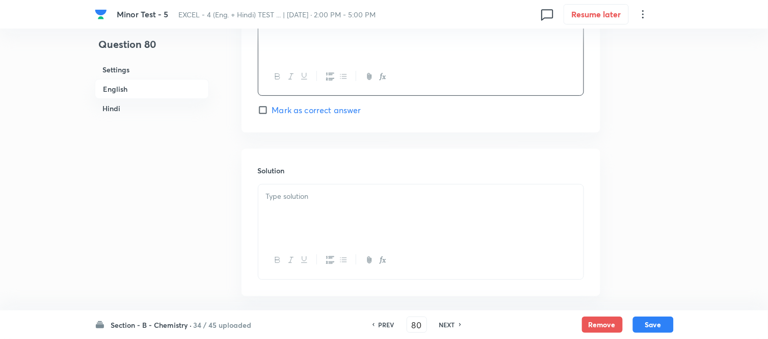
click at [322, 204] on div at bounding box center [420, 213] width 325 height 57
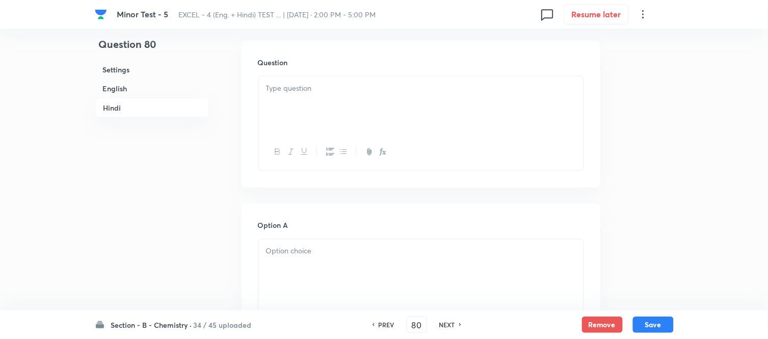
scroll to position [1359, 0]
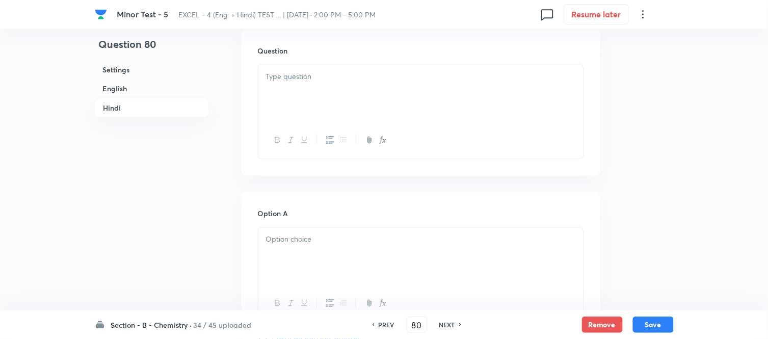
click at [373, 102] on div at bounding box center [420, 93] width 325 height 57
click at [393, 88] on div at bounding box center [420, 93] width 325 height 57
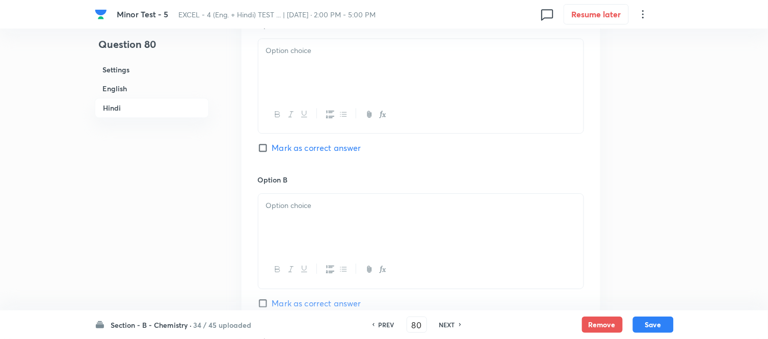
scroll to position [1642, 0]
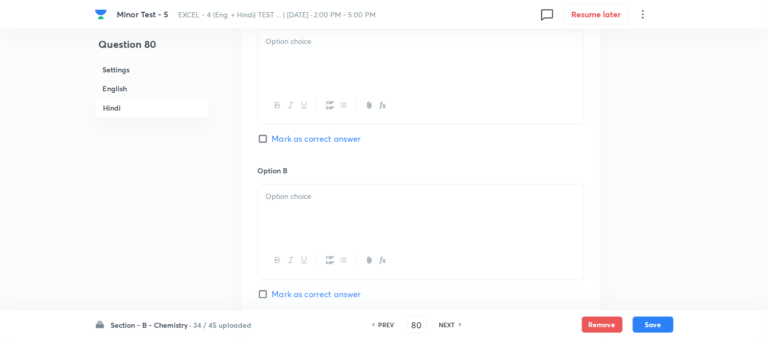
click at [396, 67] on div at bounding box center [420, 58] width 325 height 57
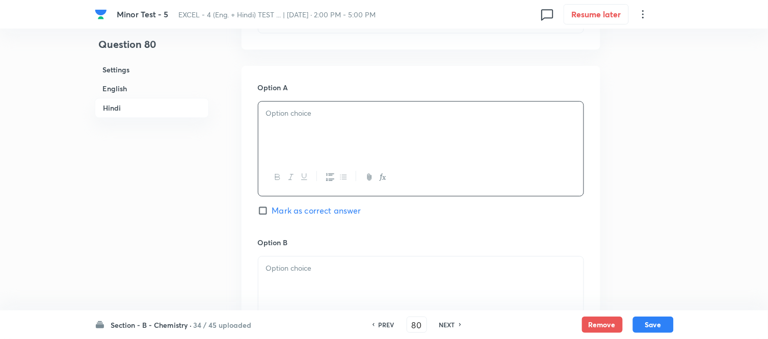
scroll to position [1586, 0]
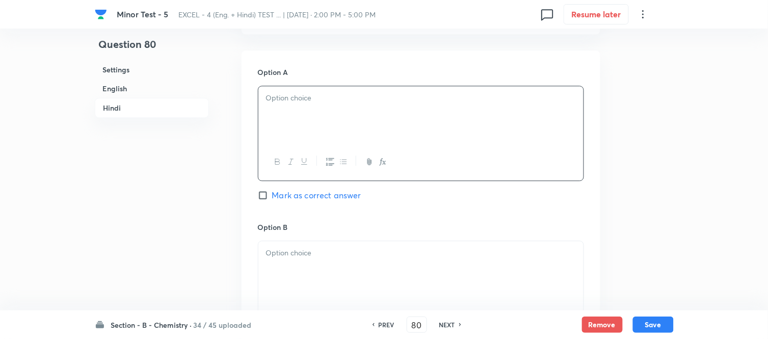
click at [360, 129] on div at bounding box center [420, 114] width 325 height 57
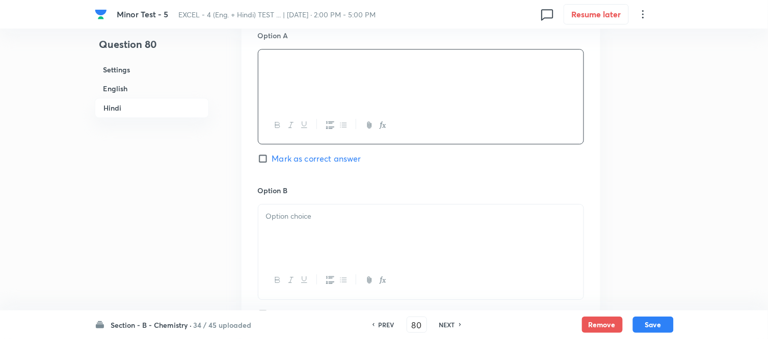
scroll to position [1699, 0]
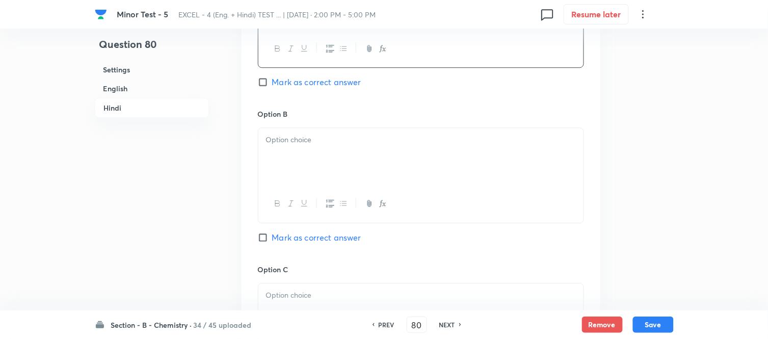
click at [435, 153] on div at bounding box center [420, 156] width 325 height 57
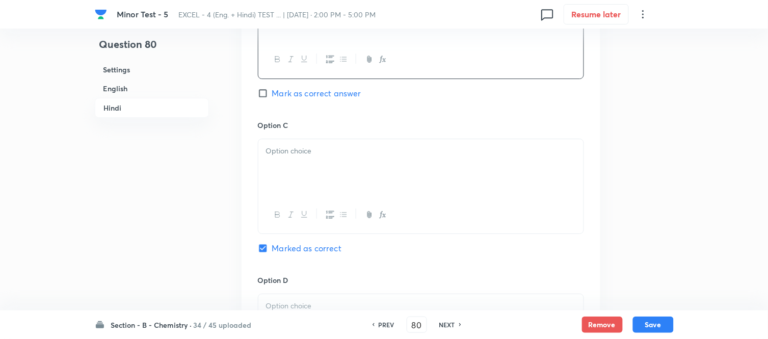
scroll to position [1869, 0]
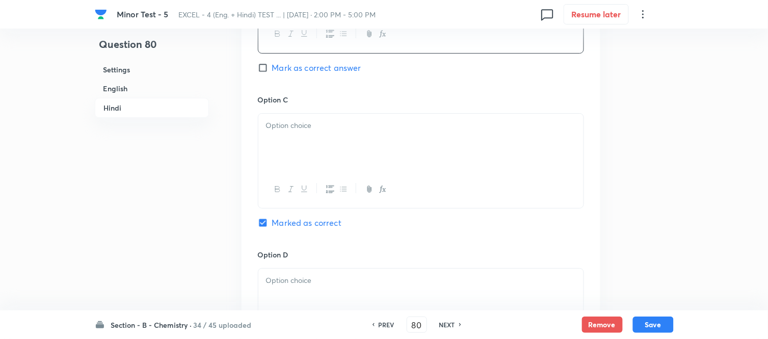
click at [342, 148] on div at bounding box center [420, 142] width 325 height 57
click at [352, 156] on div at bounding box center [420, 142] width 325 height 57
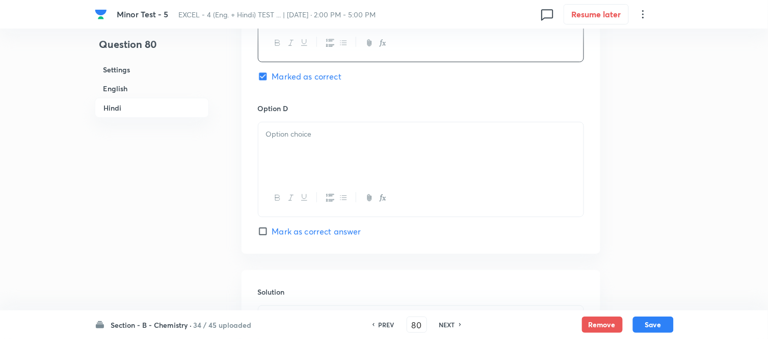
scroll to position [2039, 0]
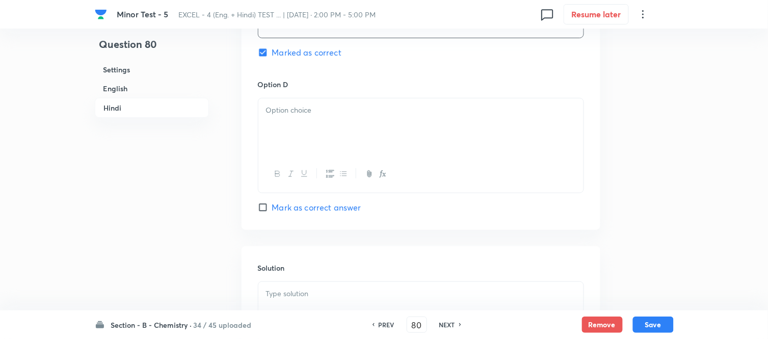
click at [405, 141] on div at bounding box center [420, 126] width 325 height 57
click at [393, 132] on div at bounding box center [420, 126] width 325 height 57
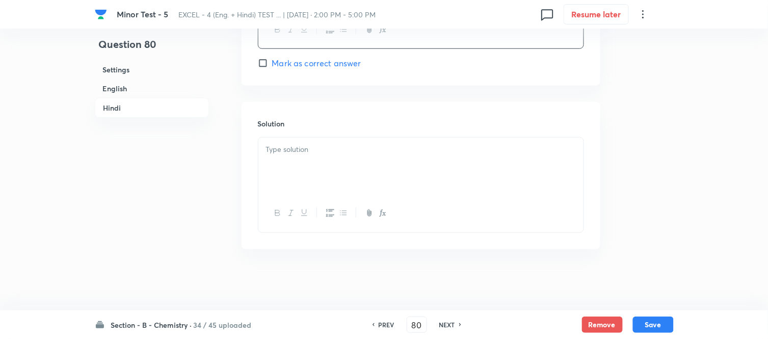
scroll to position [2187, 0]
click at [359, 158] on div at bounding box center [420, 166] width 325 height 57
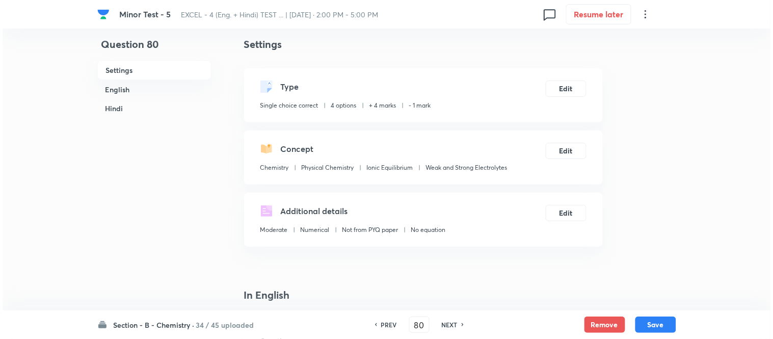
scroll to position [0, 0]
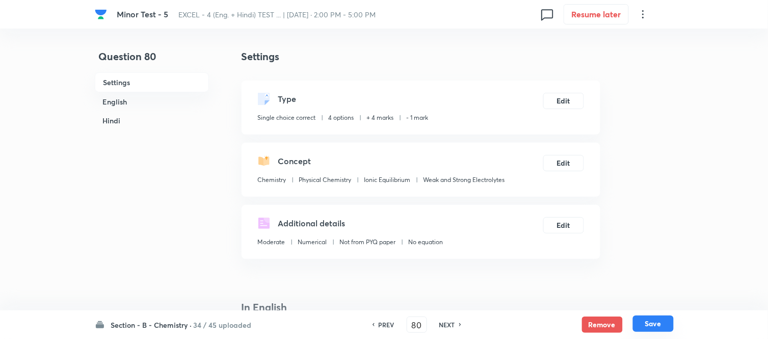
click at [656, 326] on button "Save" at bounding box center [653, 324] width 41 height 16
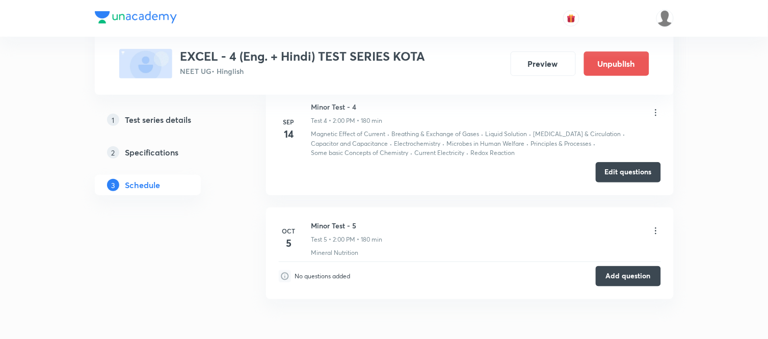
scroll to position [1101, 0]
